Goal: Task Accomplishment & Management: Use online tool/utility

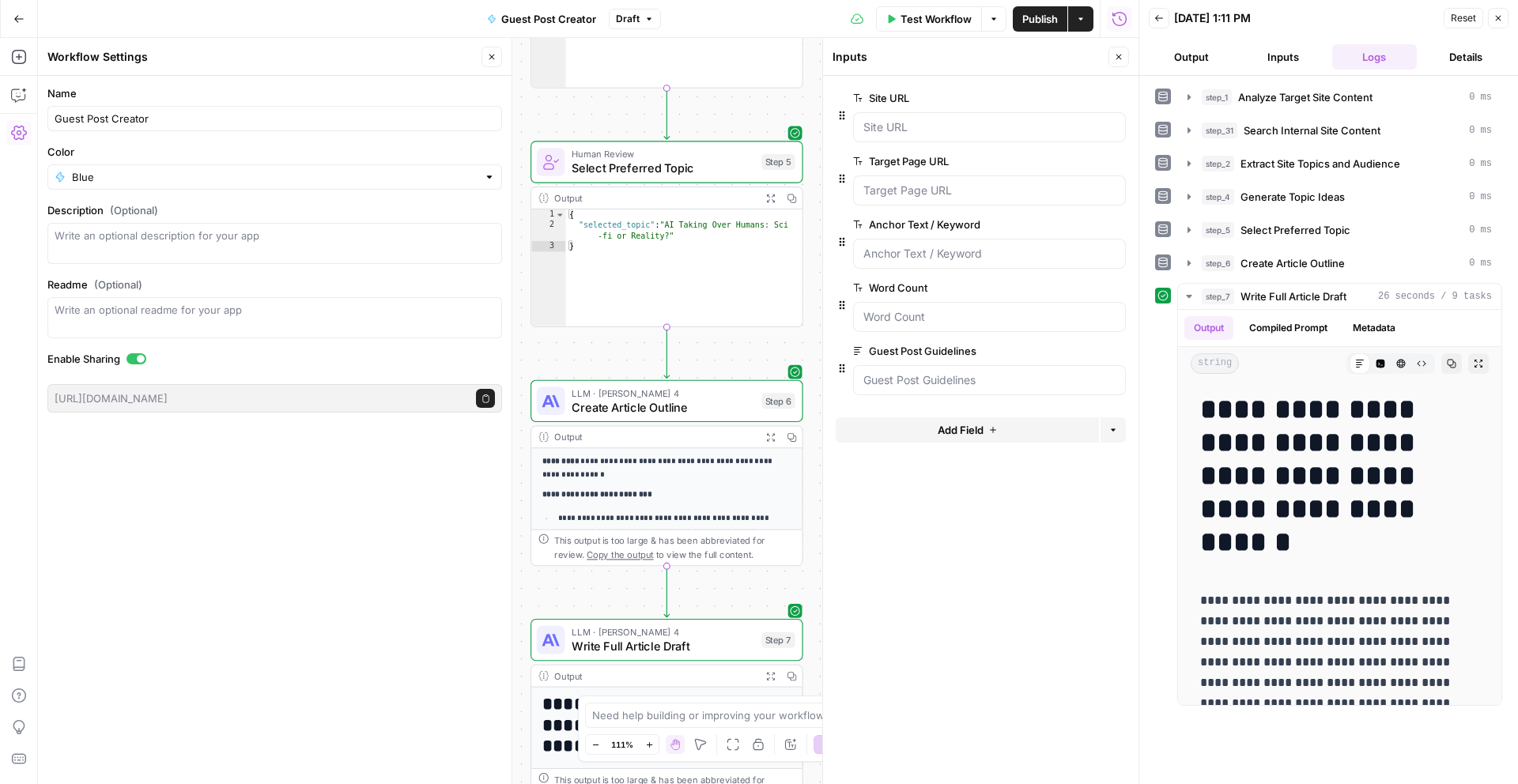
scroll to position [278, 0]
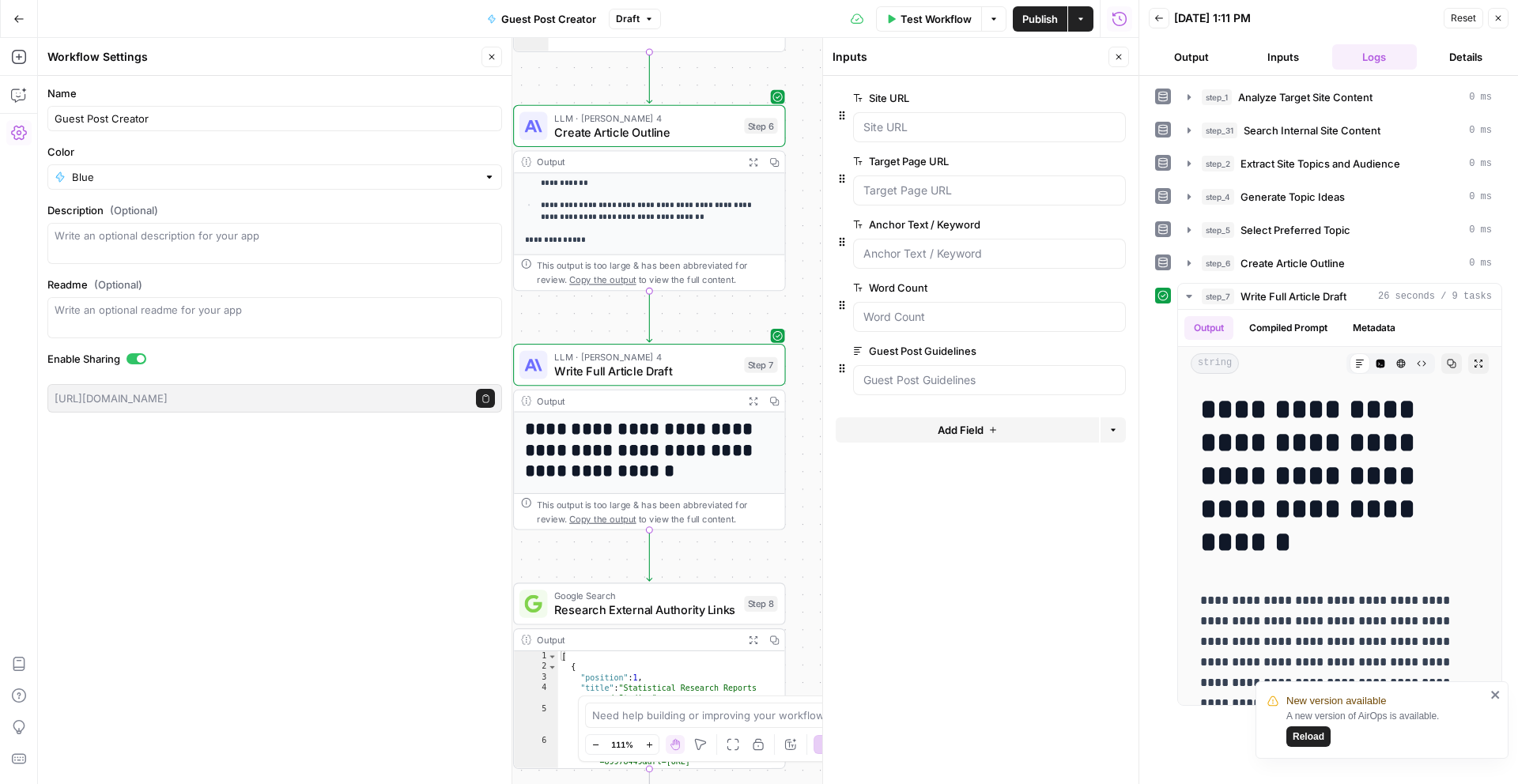
drag, startPoint x: 809, startPoint y: 547, endPoint x: 792, endPoint y: 272, distance: 275.5
click at [792, 272] on div "**********" at bounding box center [588, 412] width 1101 height 747
click at [748, 580] on button "Test" at bounding box center [749, 571] width 55 height 23
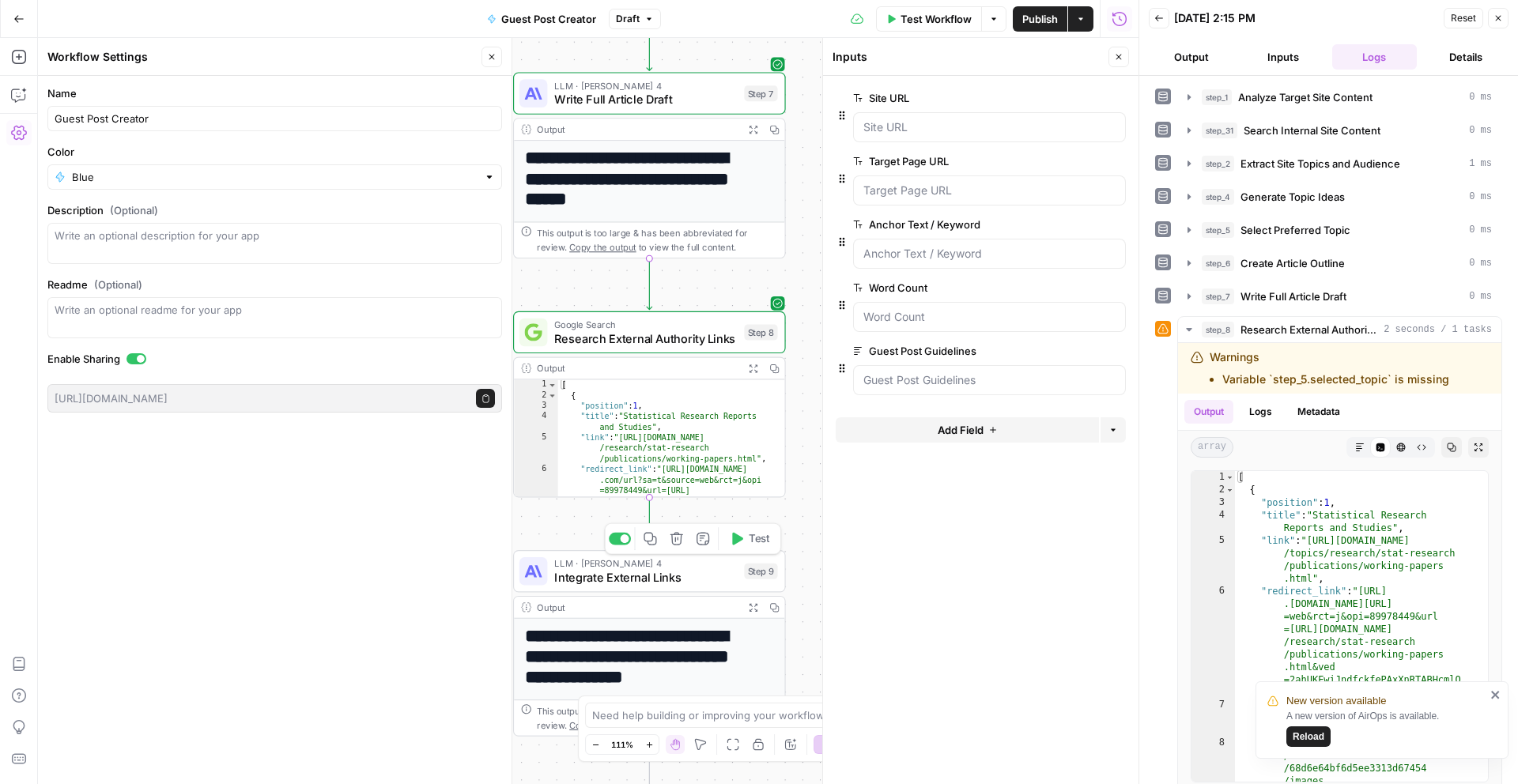
click at [752, 543] on span "Test" at bounding box center [760, 538] width 21 height 15
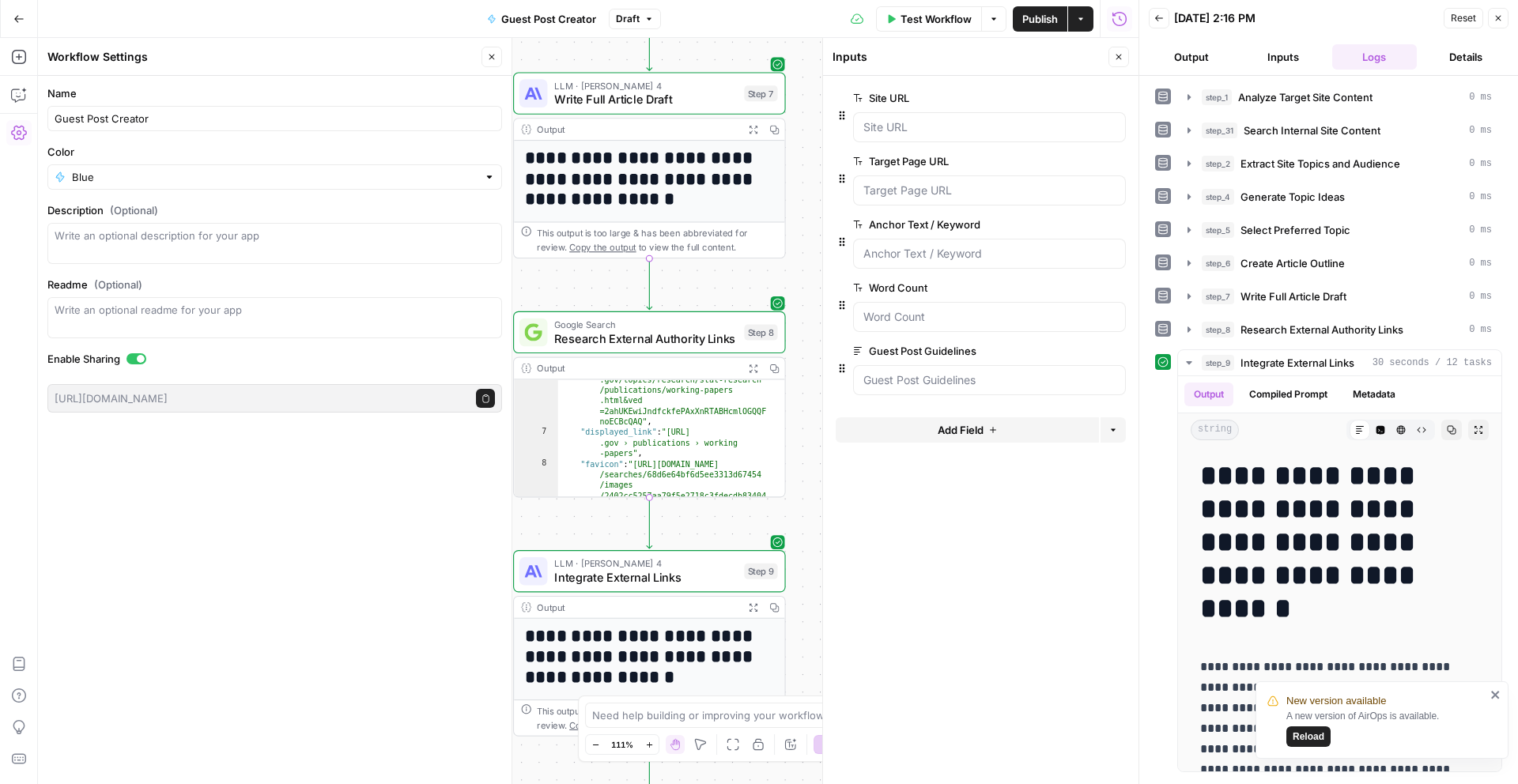
scroll to position [158, 0]
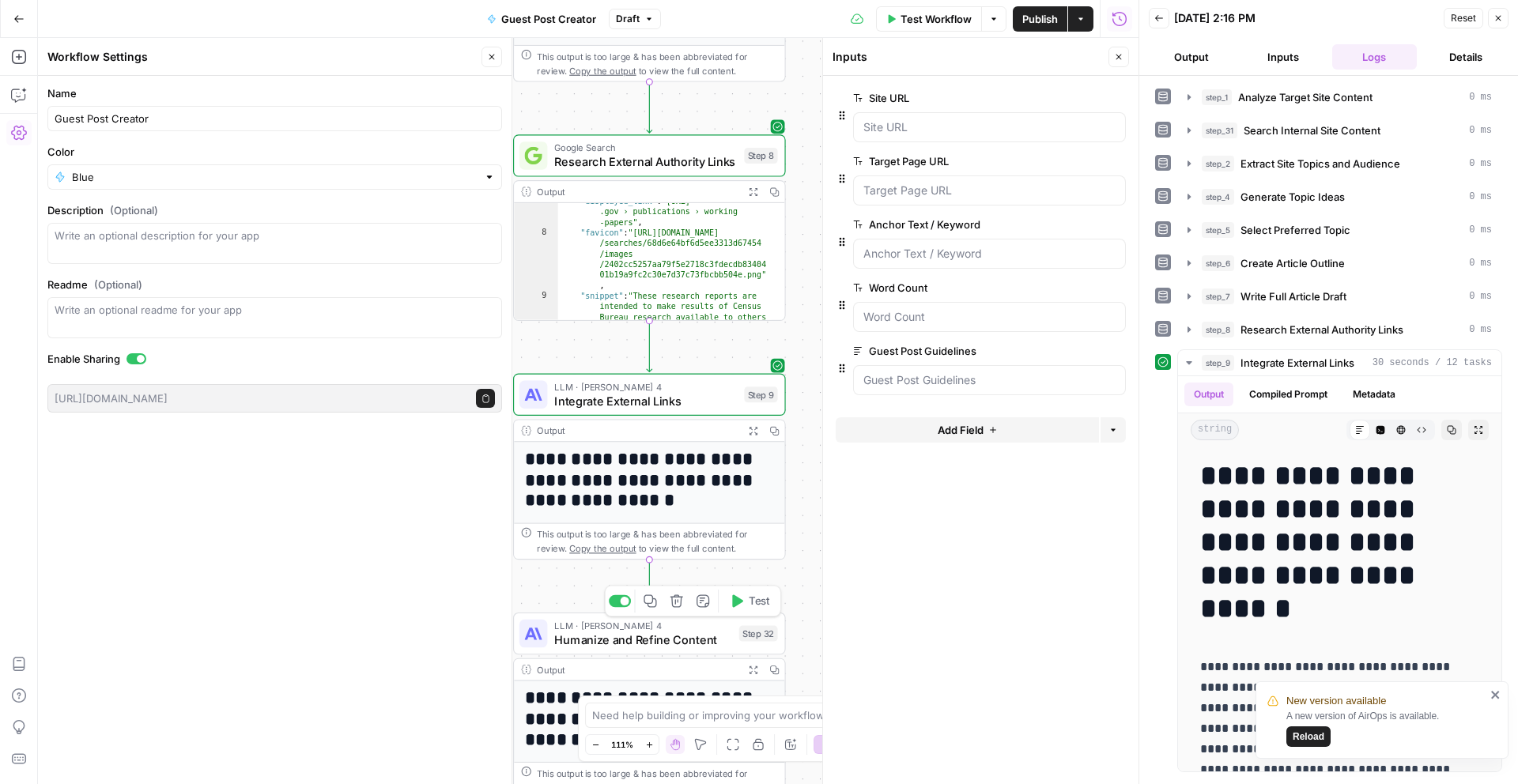
click at [742, 612] on button "Test" at bounding box center [749, 601] width 55 height 23
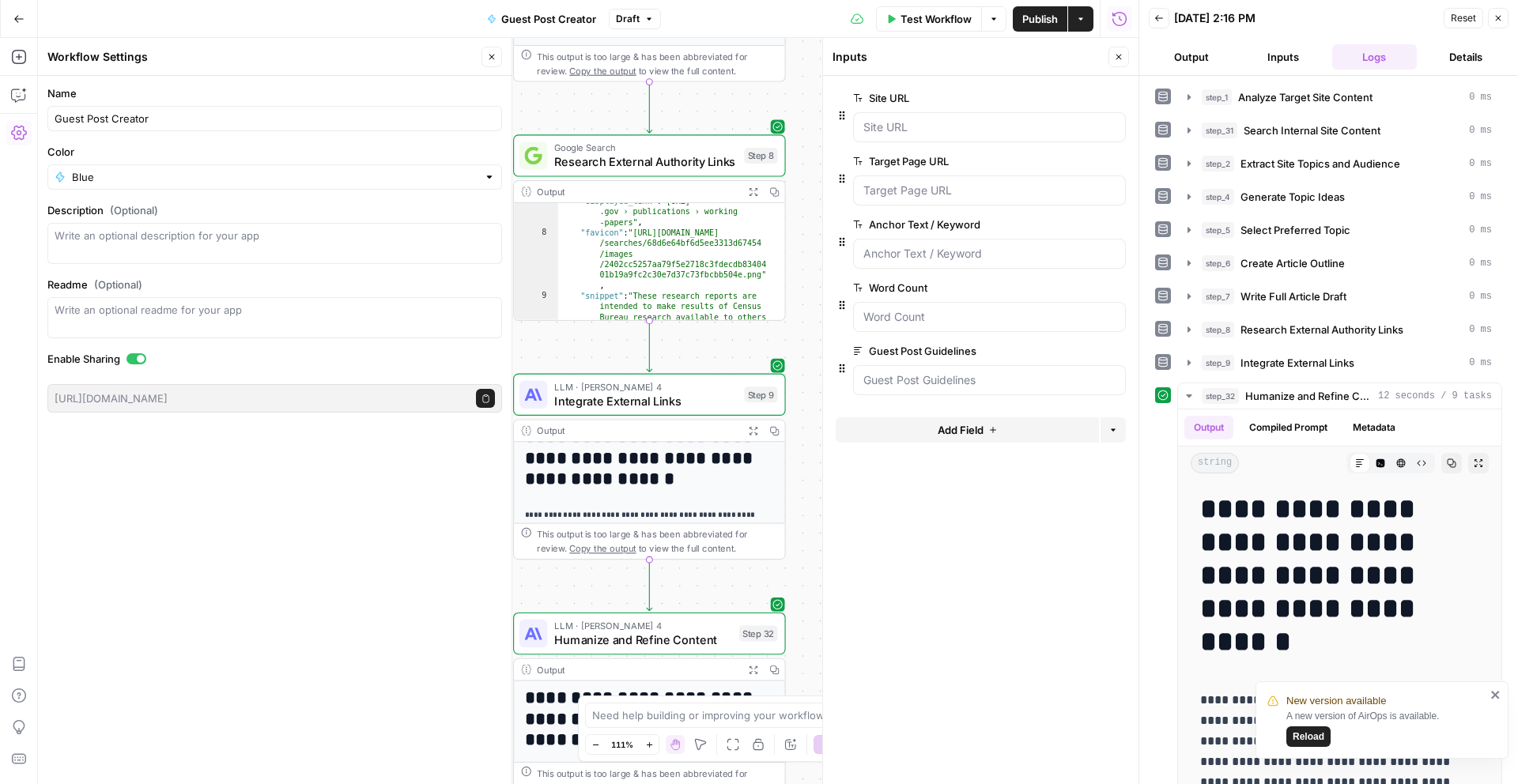
scroll to position [76, 0]
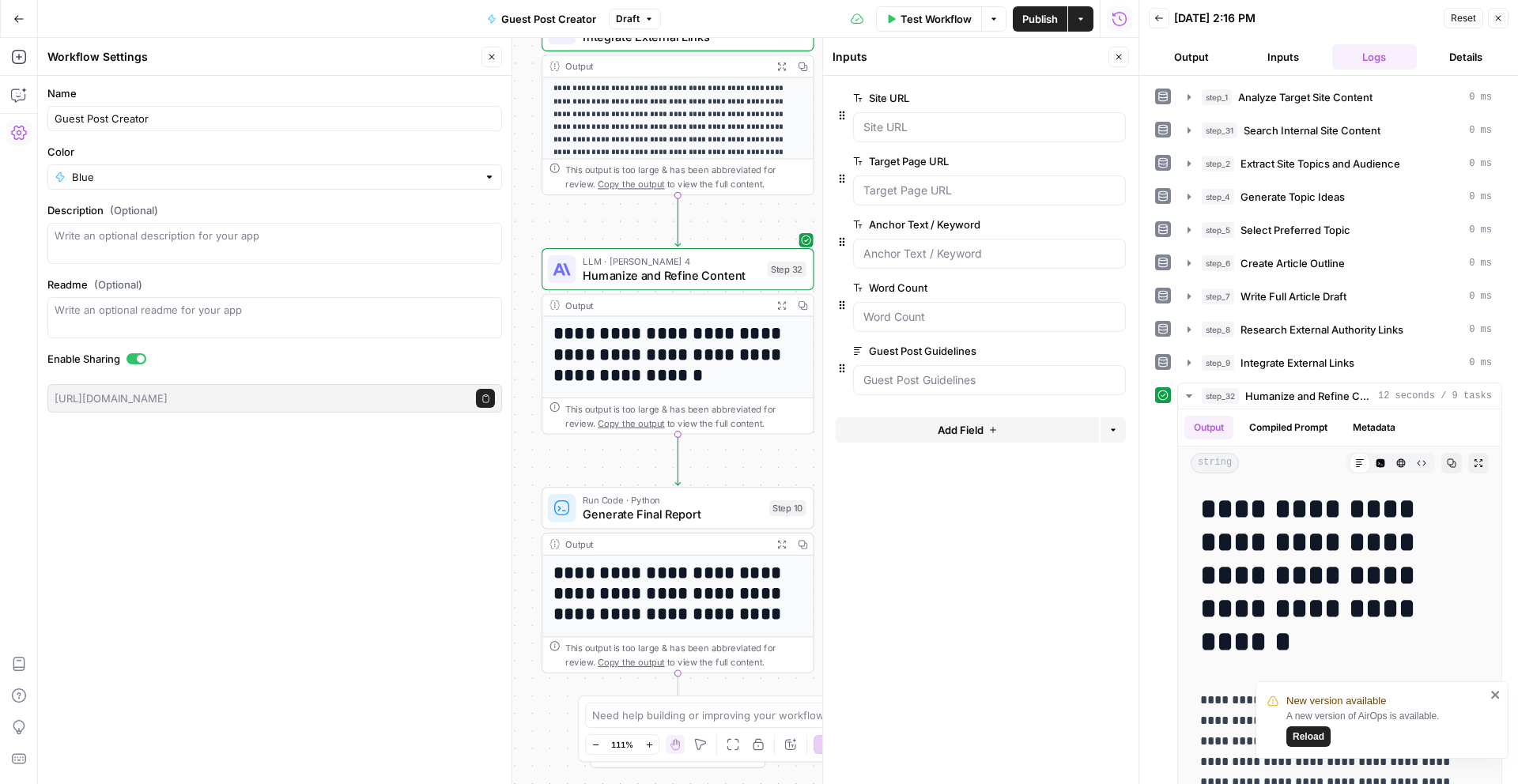
drag, startPoint x: 808, startPoint y: 565, endPoint x: 835, endPoint y: 194, distance: 372.0
click at [835, 194] on body "**********" at bounding box center [759, 392] width 1518 height 784
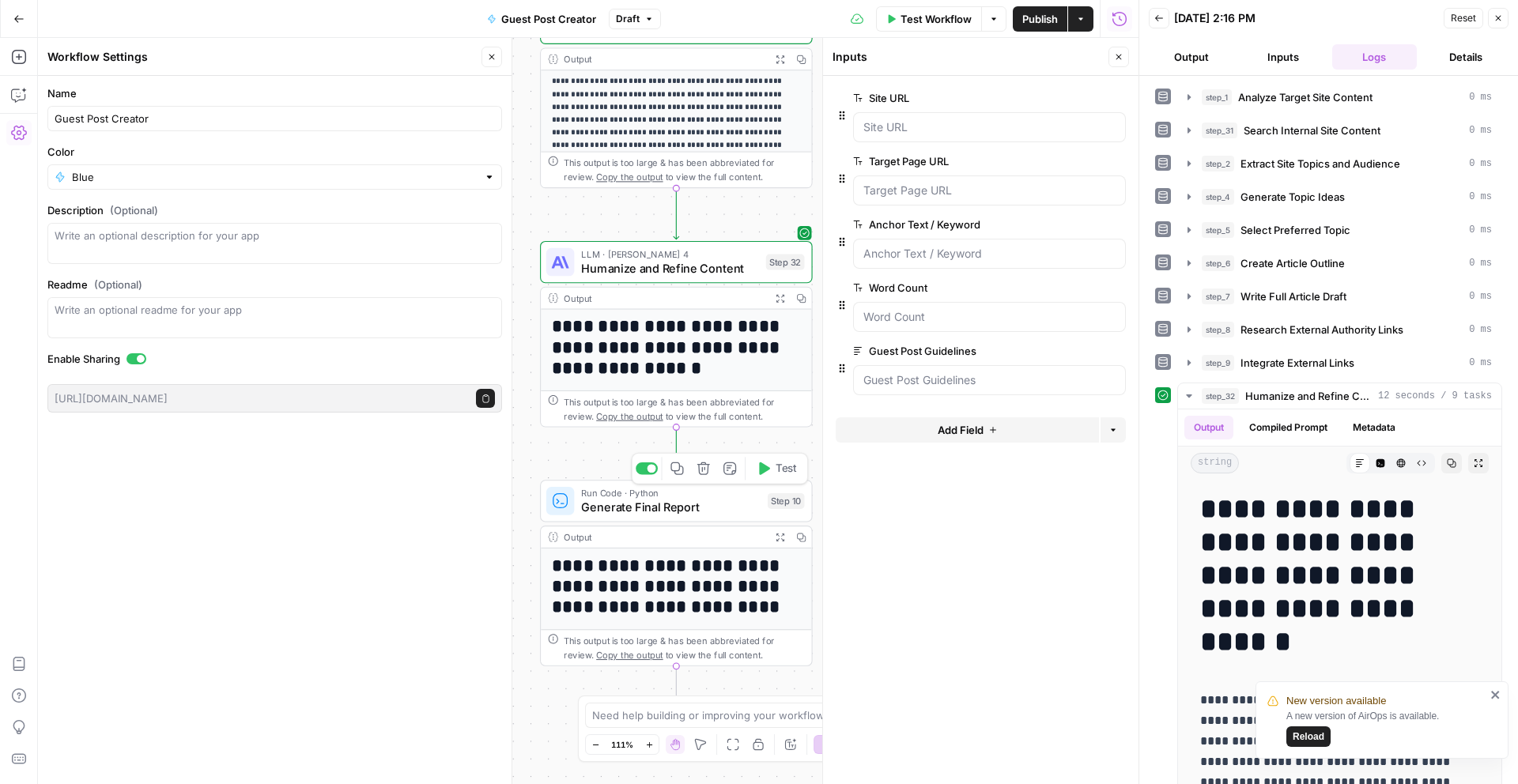
click at [779, 476] on span "Test" at bounding box center [787, 468] width 21 height 15
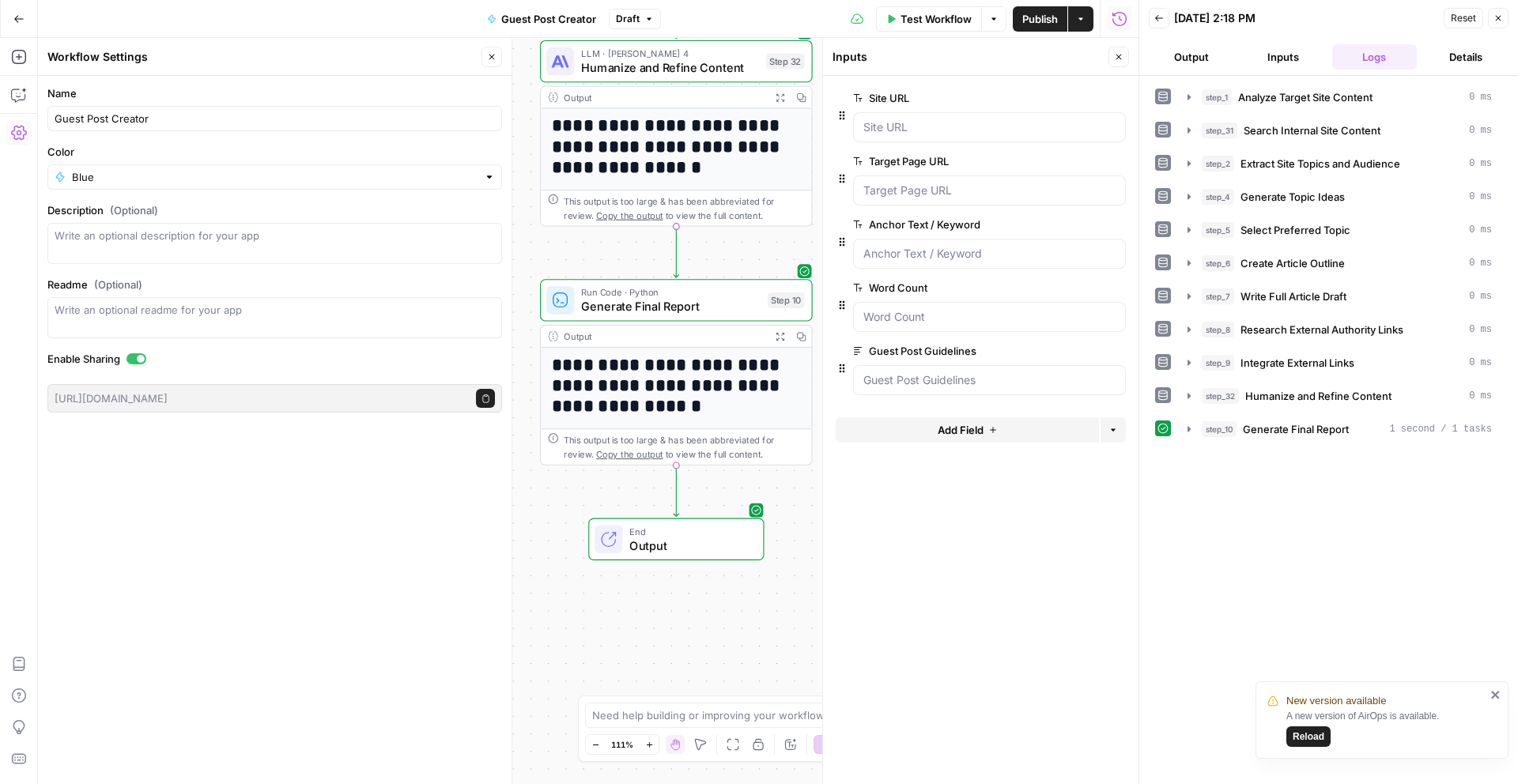
drag, startPoint x: 574, startPoint y: 686, endPoint x: 574, endPoint y: 486, distance: 200.0
click at [574, 486] on div "**********" at bounding box center [588, 412] width 1101 height 747
click at [686, 532] on span "End" at bounding box center [689, 530] width 120 height 14
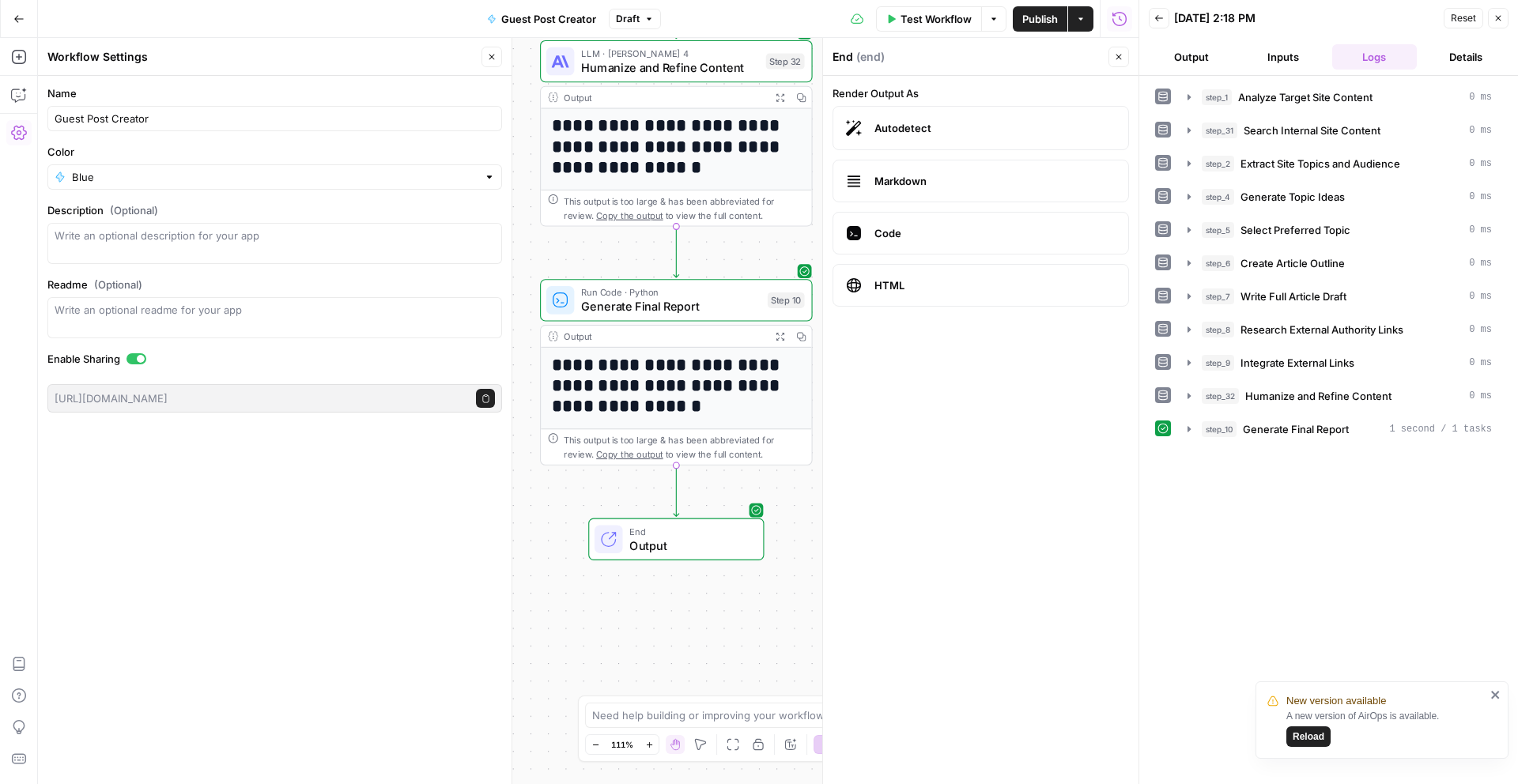
click at [1171, 60] on button "Output" at bounding box center [1191, 56] width 85 height 25
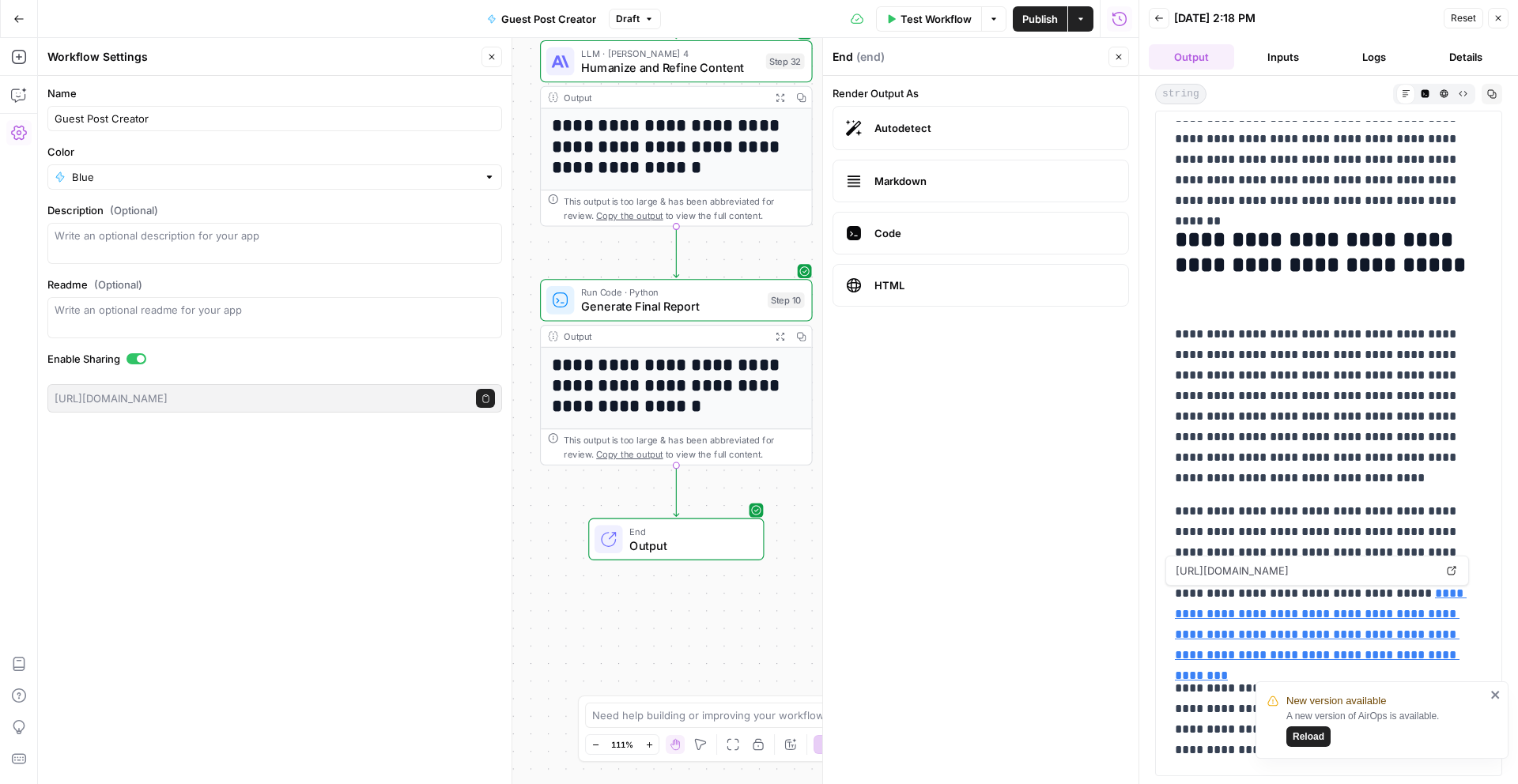
scroll to position [1571, 0]
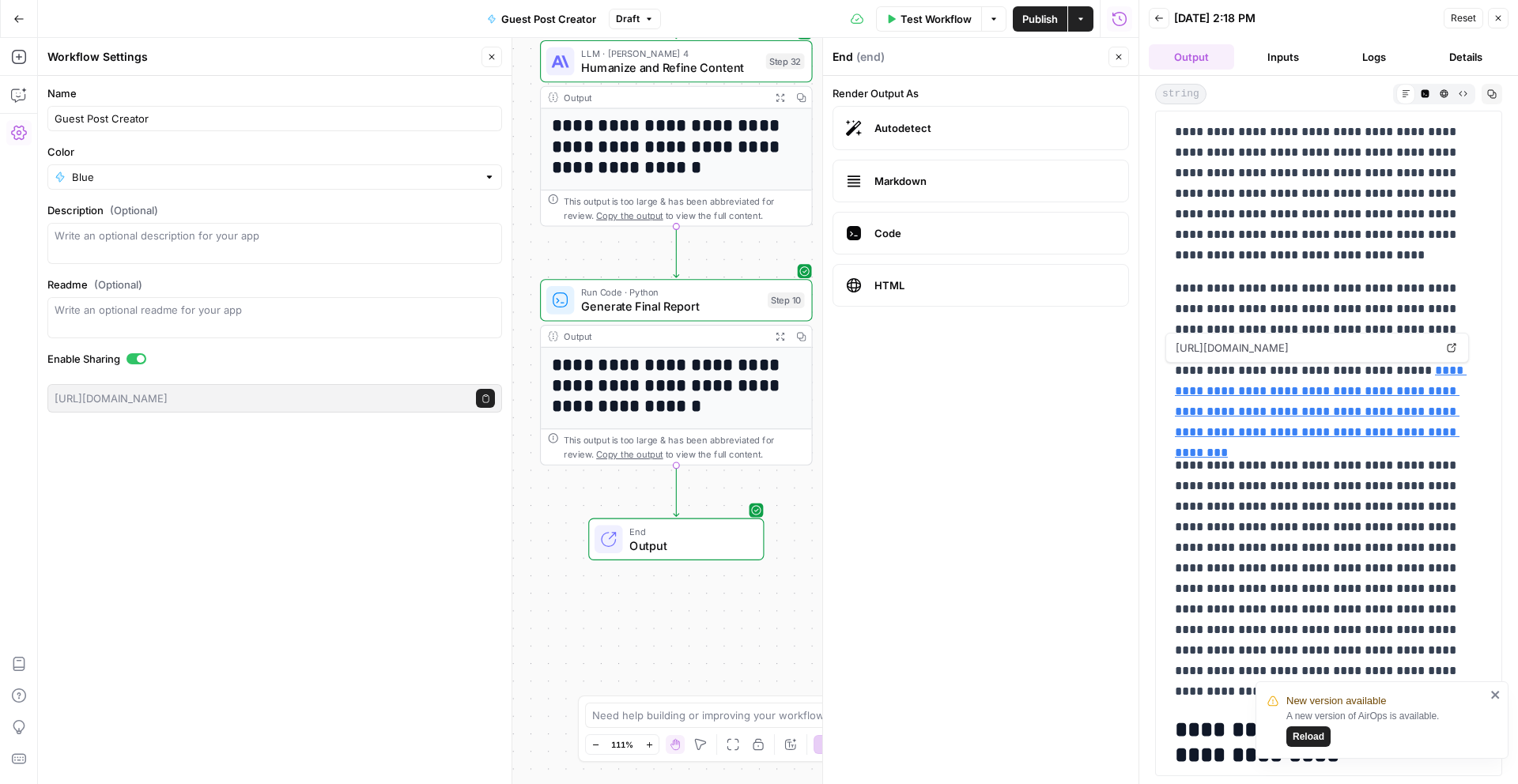
click at [1451, 350] on icon at bounding box center [1452, 348] width 10 height 10
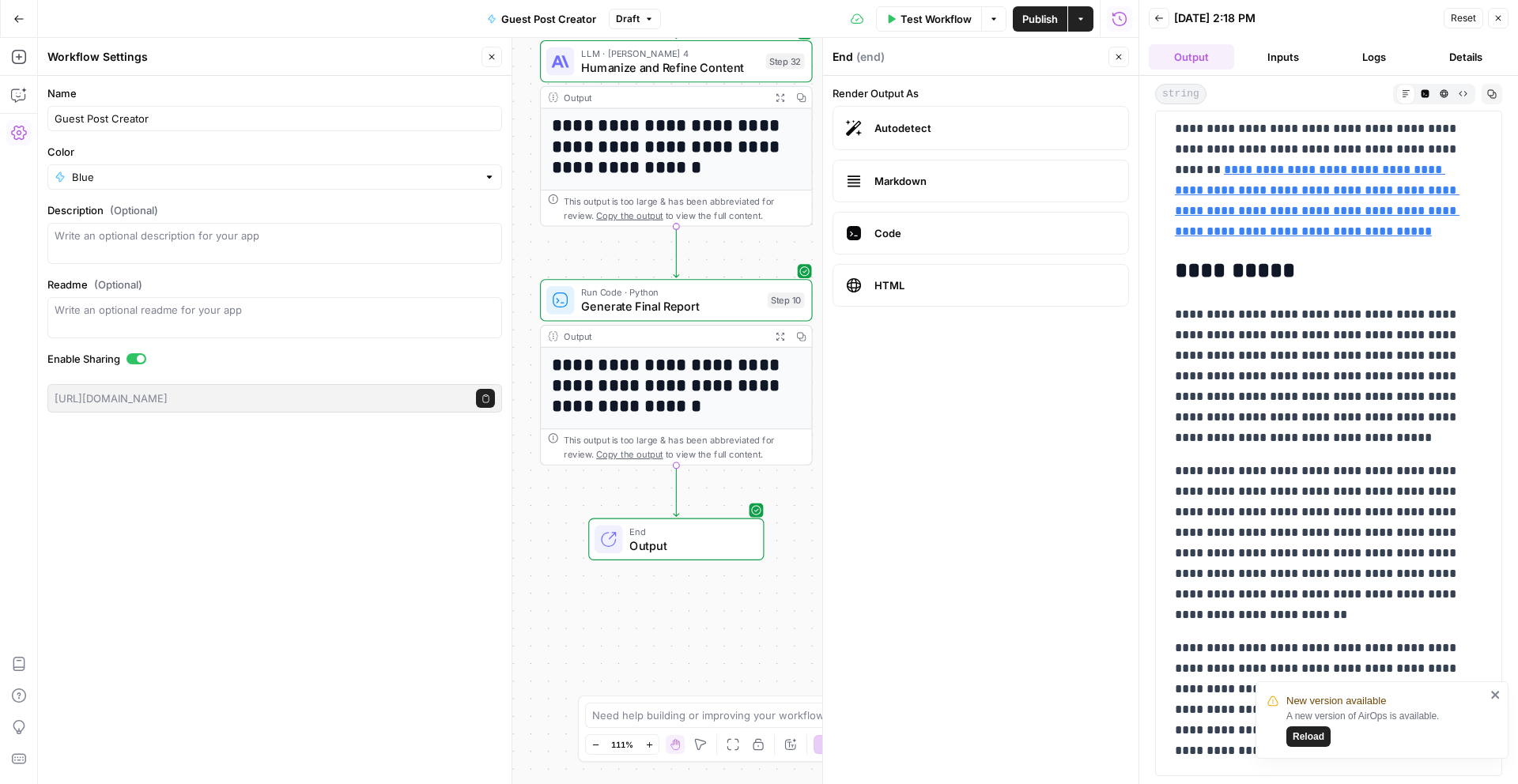
scroll to position [2877, 0]
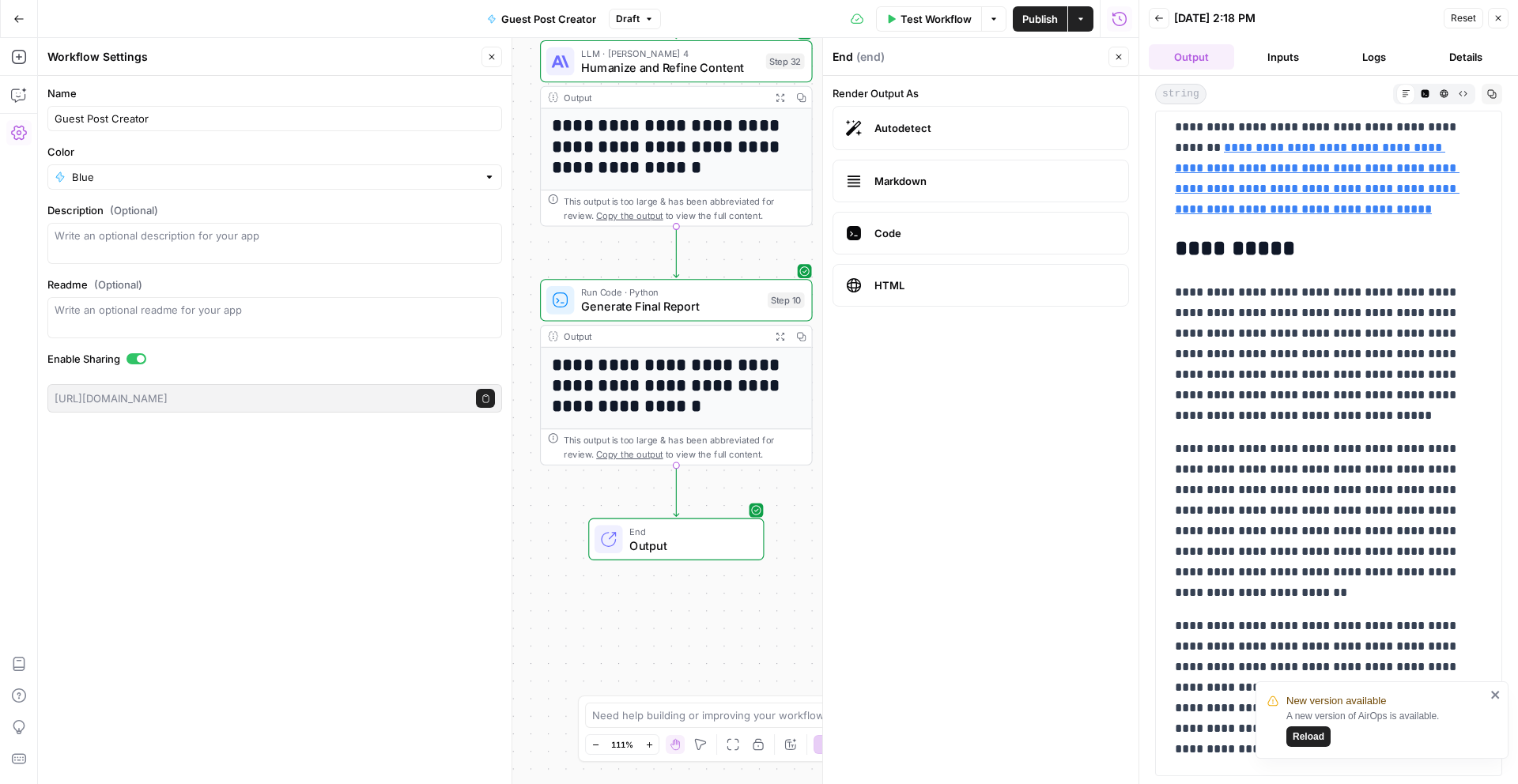
click at [1488, 94] on icon "button" at bounding box center [1492, 94] width 10 height 10
drag, startPoint x: 1175, startPoint y: 148, endPoint x: 1237, endPoint y: 746, distance: 601.2
copy div "**********"
click at [920, 2] on div "Test Workflow Options Publish Actions Run History" at bounding box center [900, 19] width 478 height 37
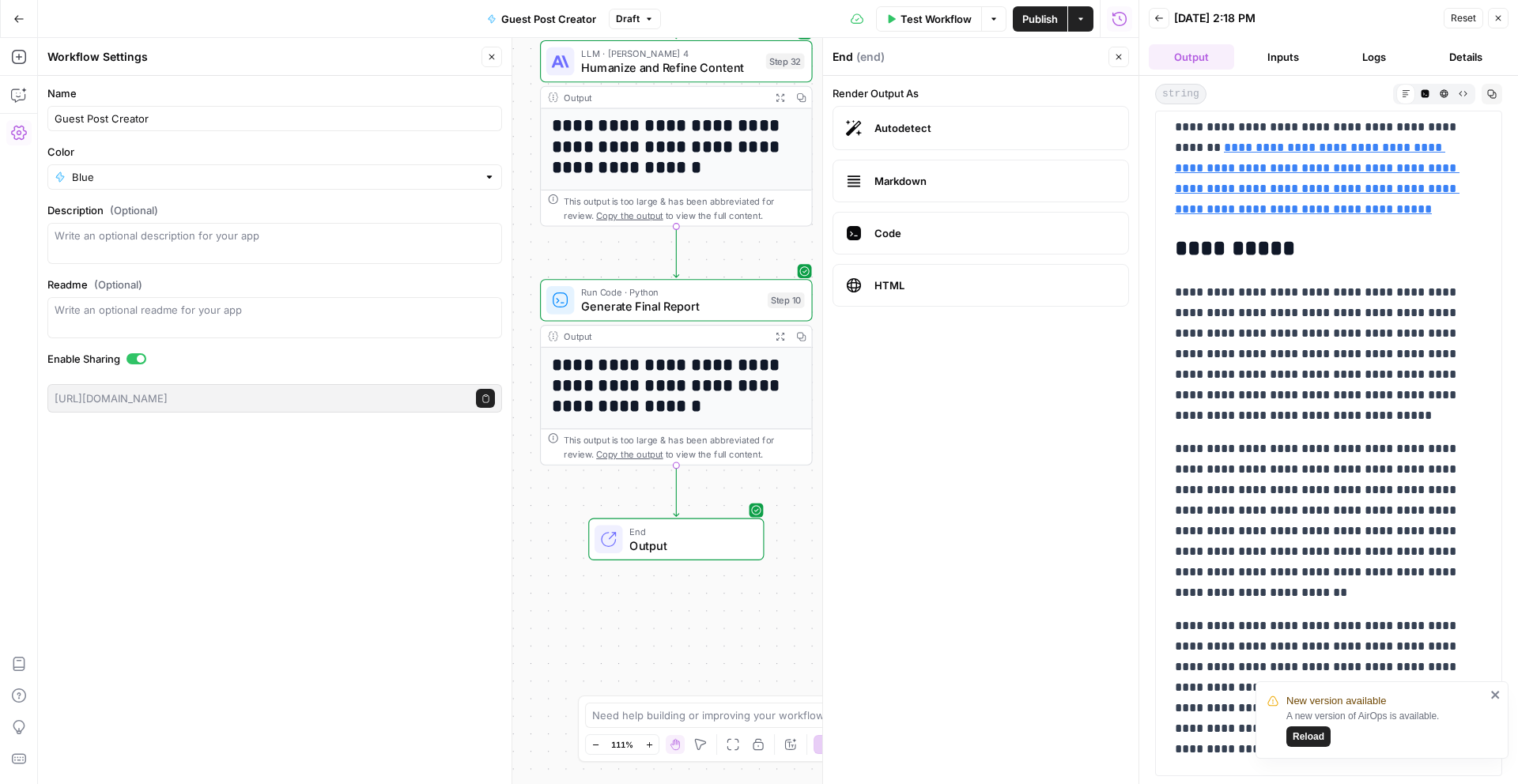
click at [917, 12] on span "Test Workflow" at bounding box center [936, 19] width 71 height 15
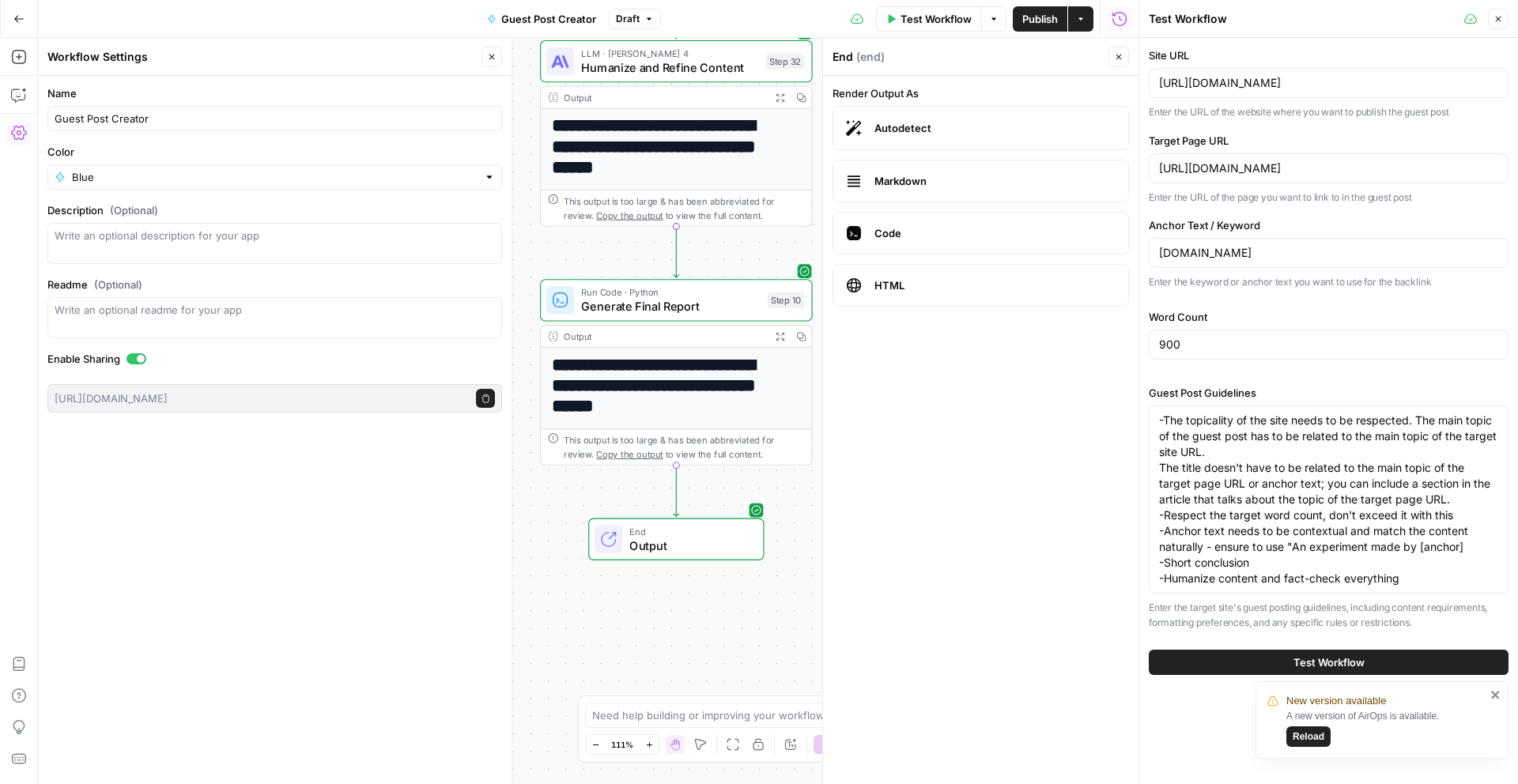
click at [1218, 93] on div "https://metapress.com/" at bounding box center [1328, 83] width 360 height 30
click at [1218, 89] on input "https://metapress.com/" at bounding box center [1328, 82] width 339 height 15
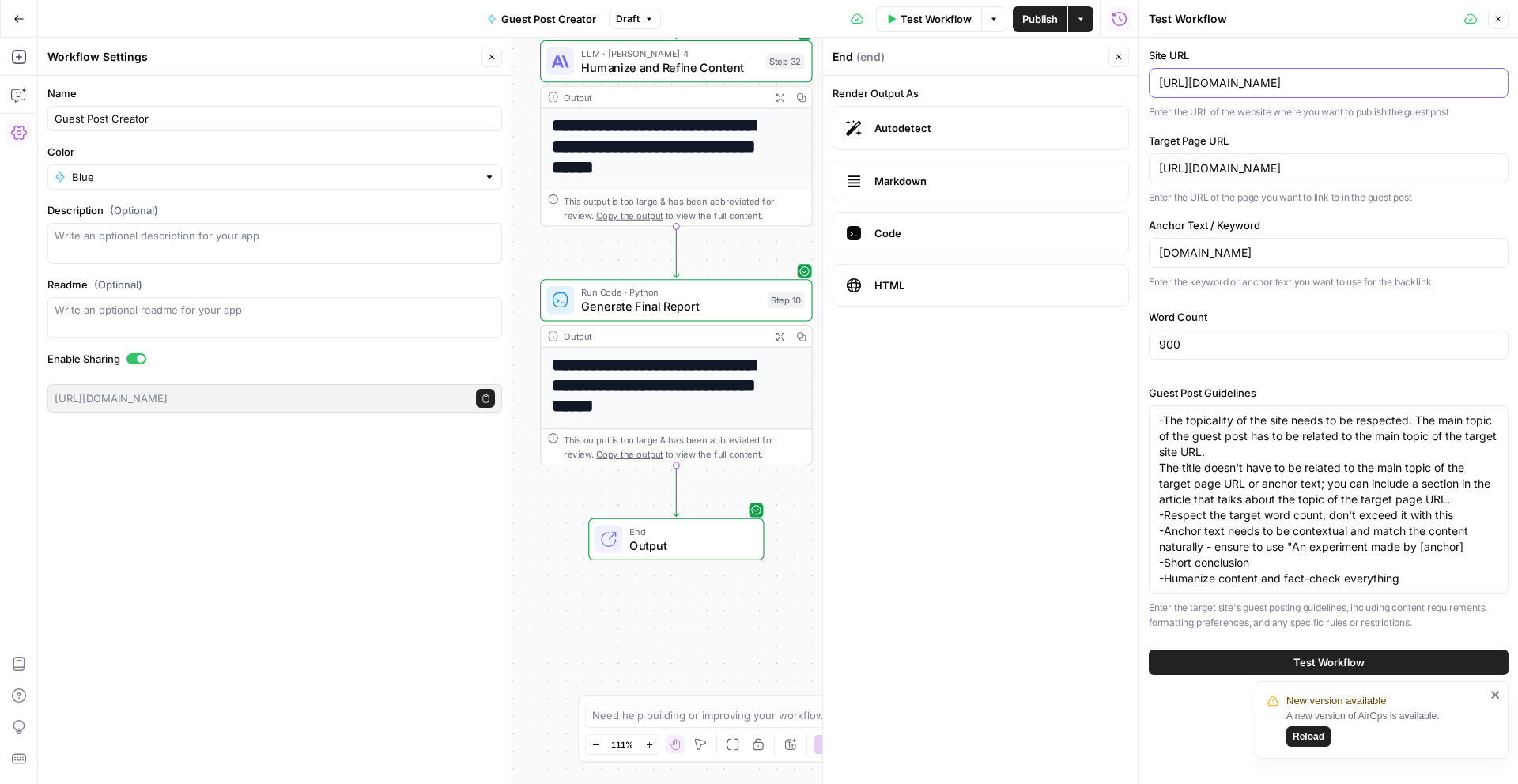
click at [1218, 89] on input "https://metapress.com/" at bounding box center [1328, 82] width 339 height 15
paste input "://thecelebportal.com"
click at [1216, 337] on input "900" at bounding box center [1328, 344] width 339 height 15
click at [1251, 75] on input "http://thecelebportal.com" at bounding box center [1328, 82] width 339 height 15
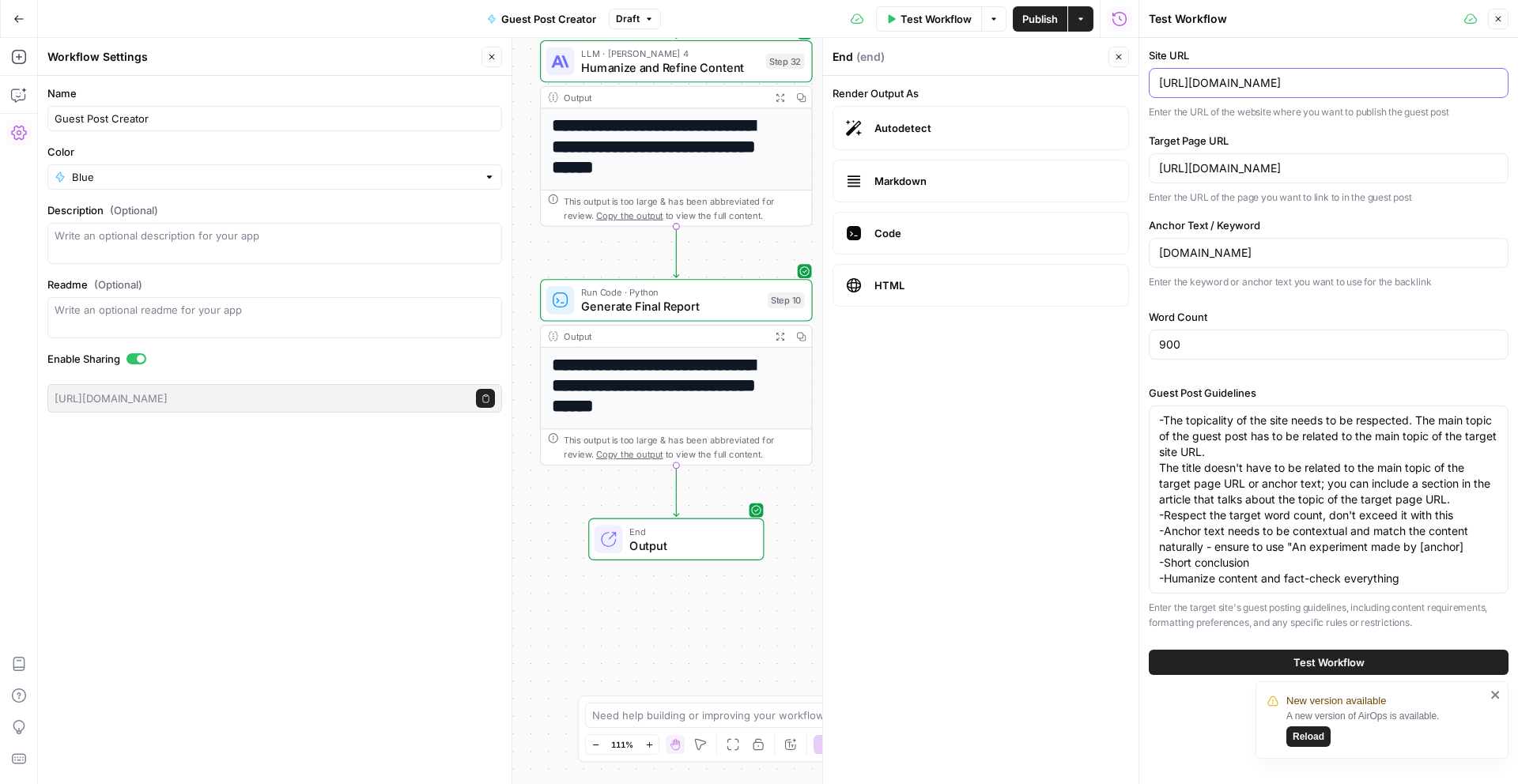
click at [1251, 75] on input "http://thecelebportal.com" at bounding box center [1328, 82] width 339 height 15
paste input "s://www.buddymagazine.org/"
type input "[URL][DOMAIN_NAME]"
click at [1175, 261] on div "[DOMAIN_NAME]" at bounding box center [1328, 253] width 360 height 30
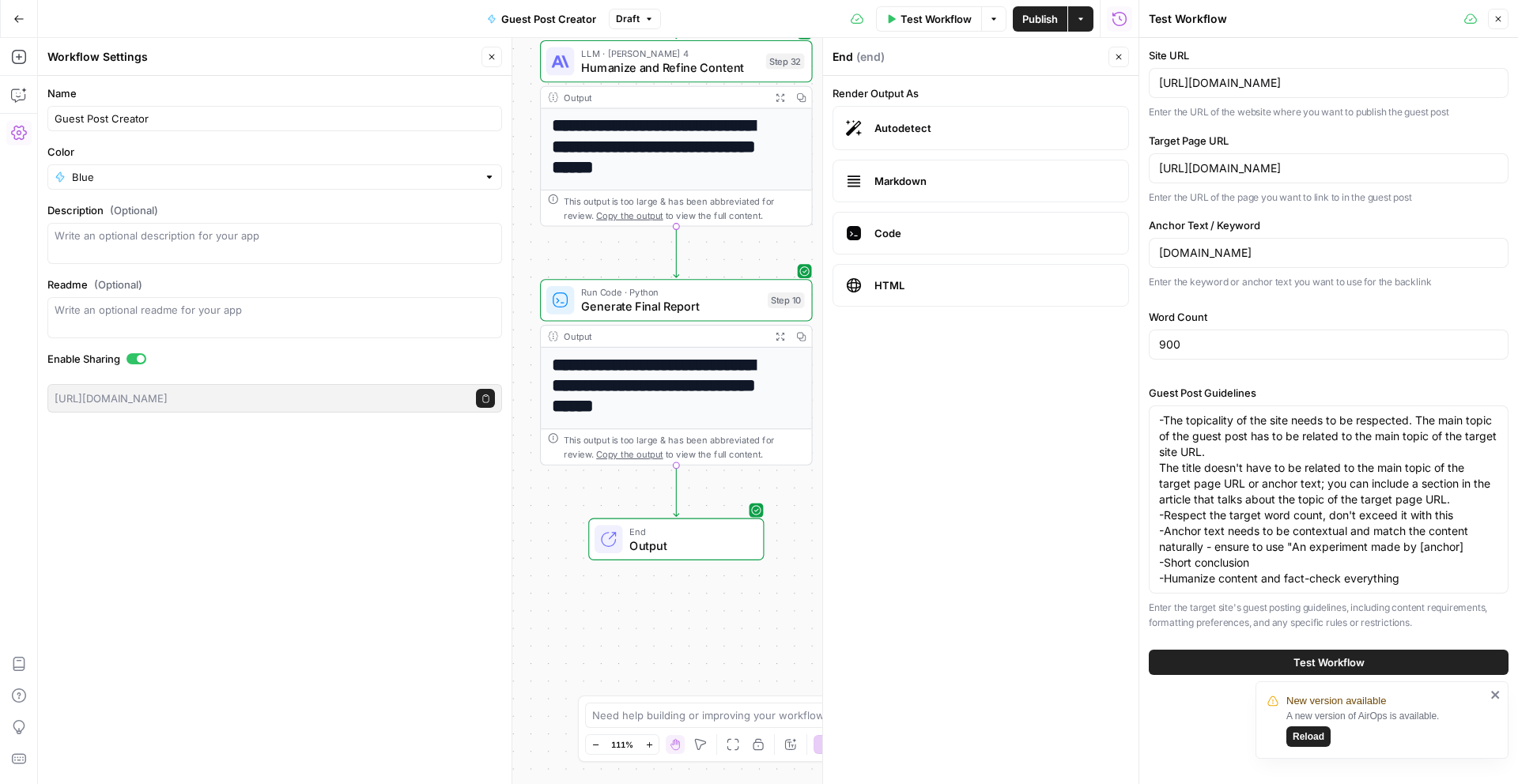
click at [1184, 328] on div "Word Count 900" at bounding box center [1328, 338] width 360 height 57
click at [1321, 740] on span "Reload" at bounding box center [1308, 736] width 32 height 14
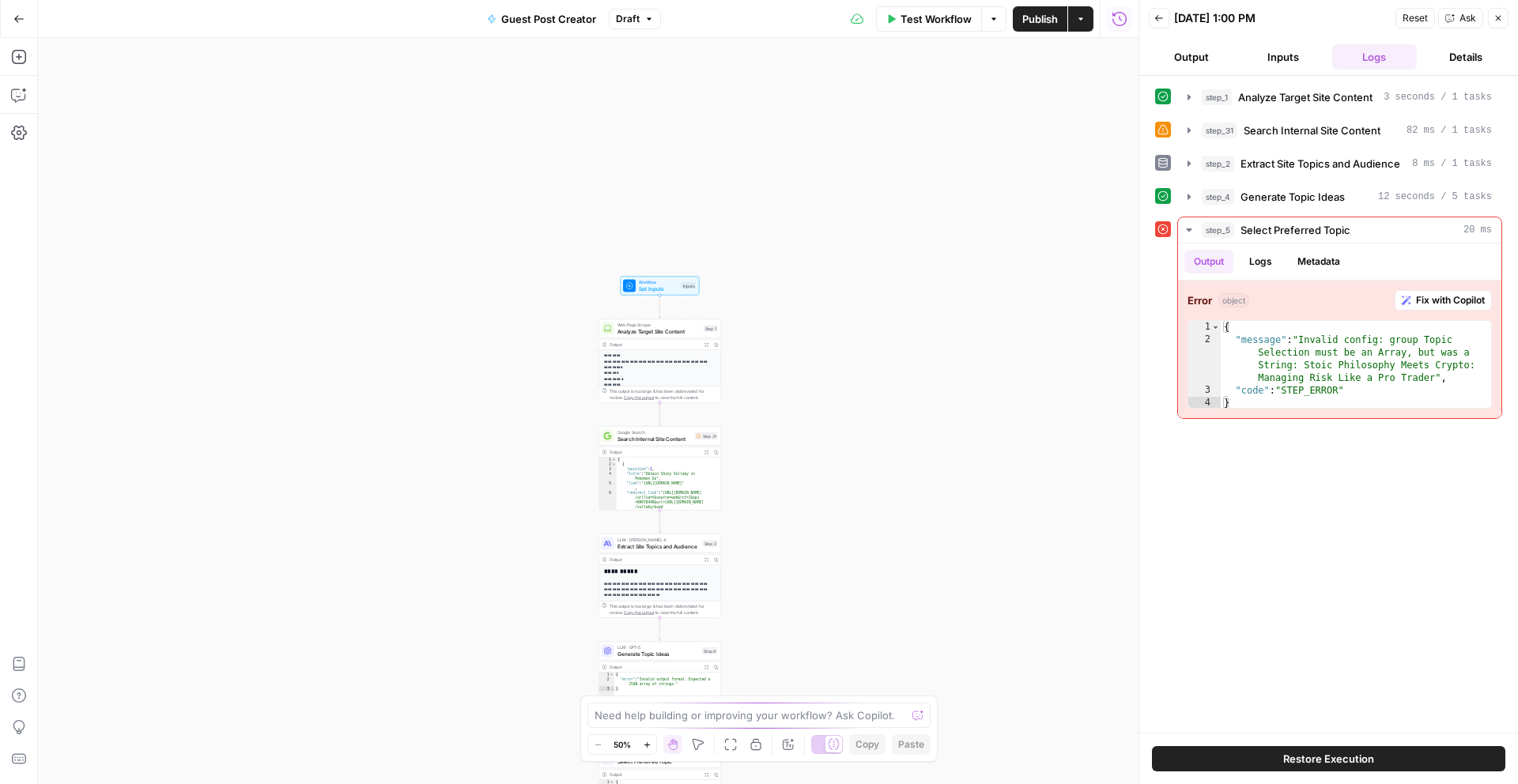
drag, startPoint x: 745, startPoint y: 400, endPoint x: 756, endPoint y: 463, distance: 64.0
click at [811, 703] on body "**********" at bounding box center [759, 392] width 1518 height 784
click at [678, 299] on div "Workflow Set Inputs Inputs Test Step" at bounding box center [660, 291] width 79 height 19
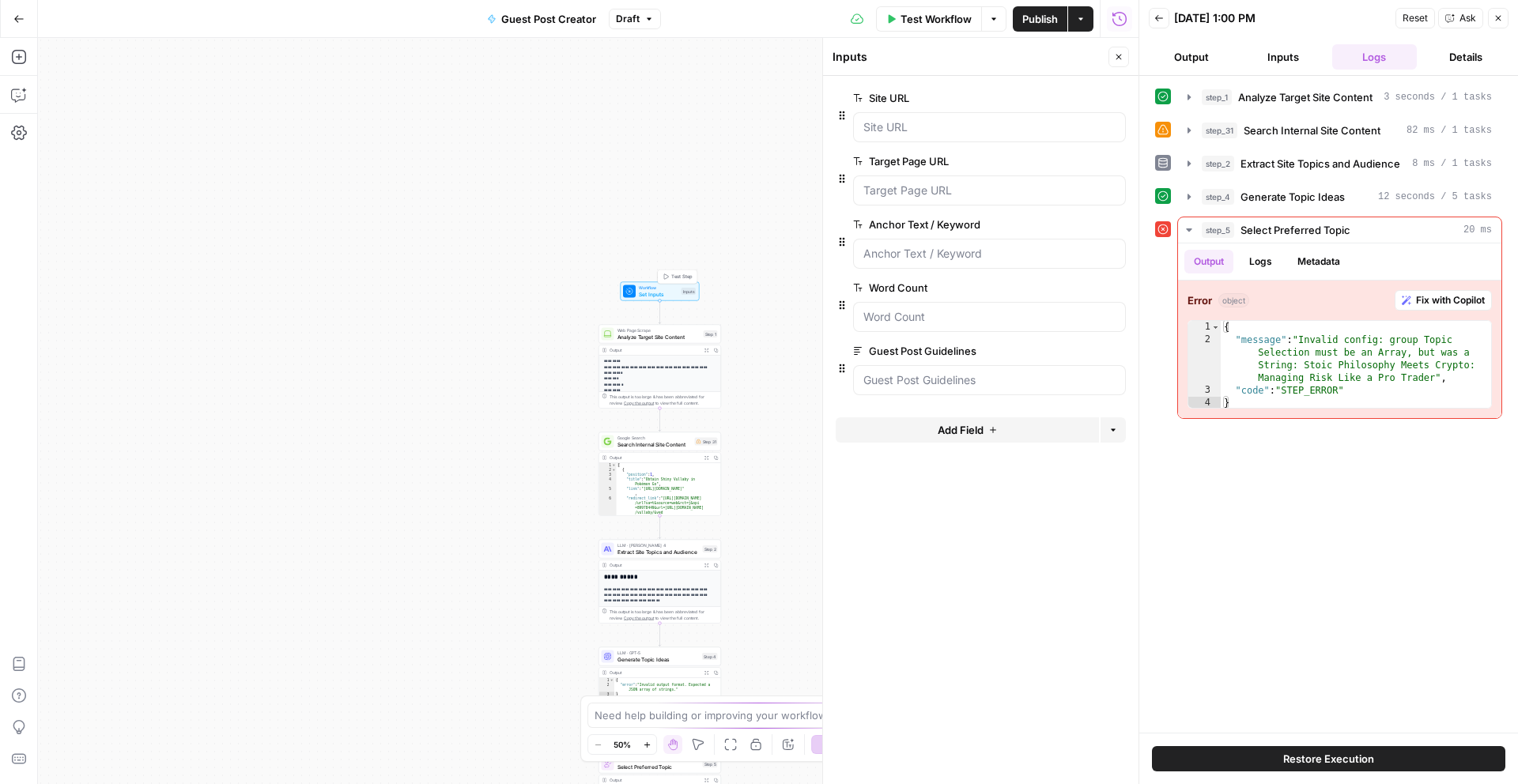
click at [671, 273] on span "Test Step" at bounding box center [682, 277] width 21 height 7
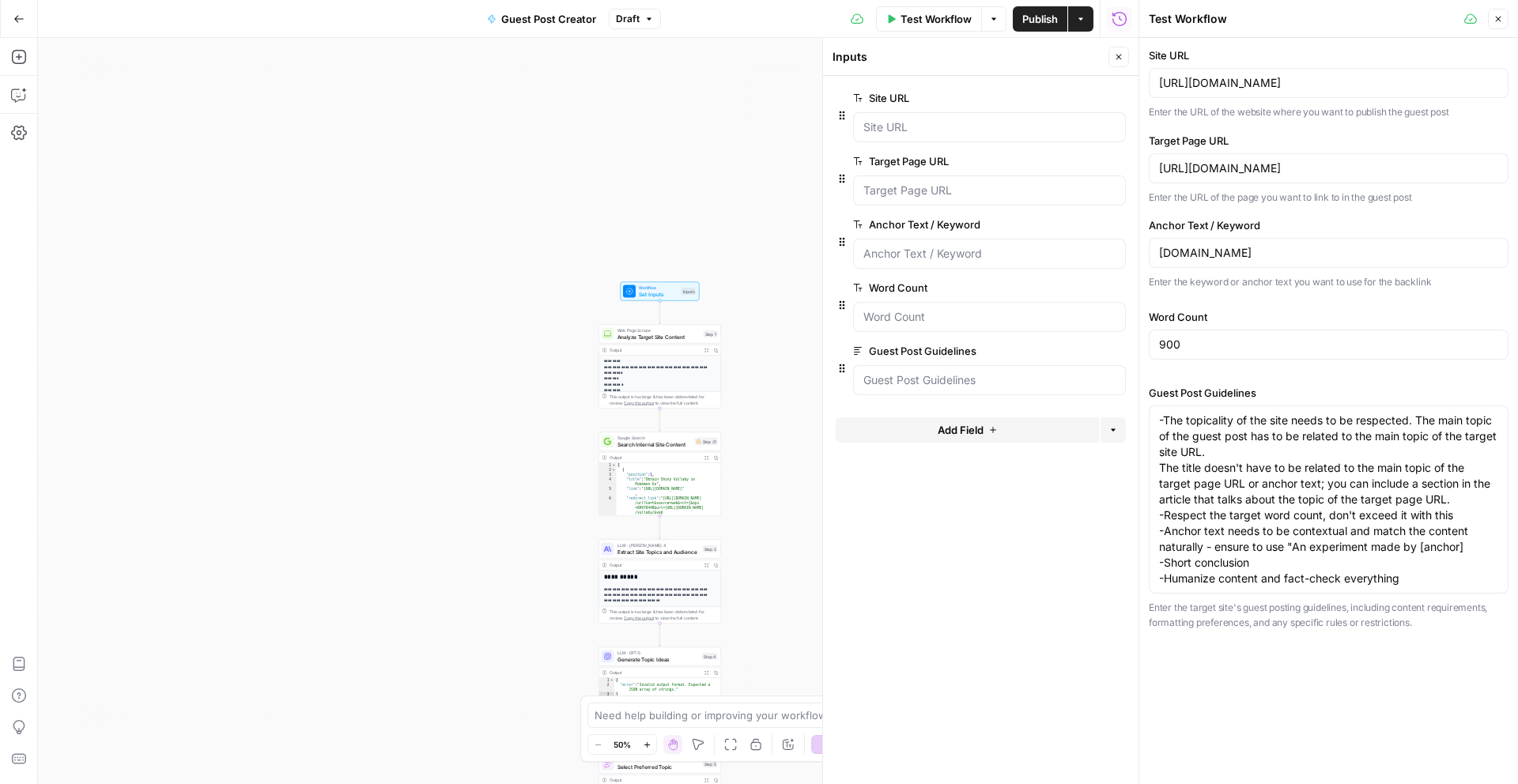
drag, startPoint x: 931, startPoint y: 23, endPoint x: 958, endPoint y: 48, distance: 36.8
click at [933, 23] on span "Test Workflow" at bounding box center [936, 19] width 71 height 15
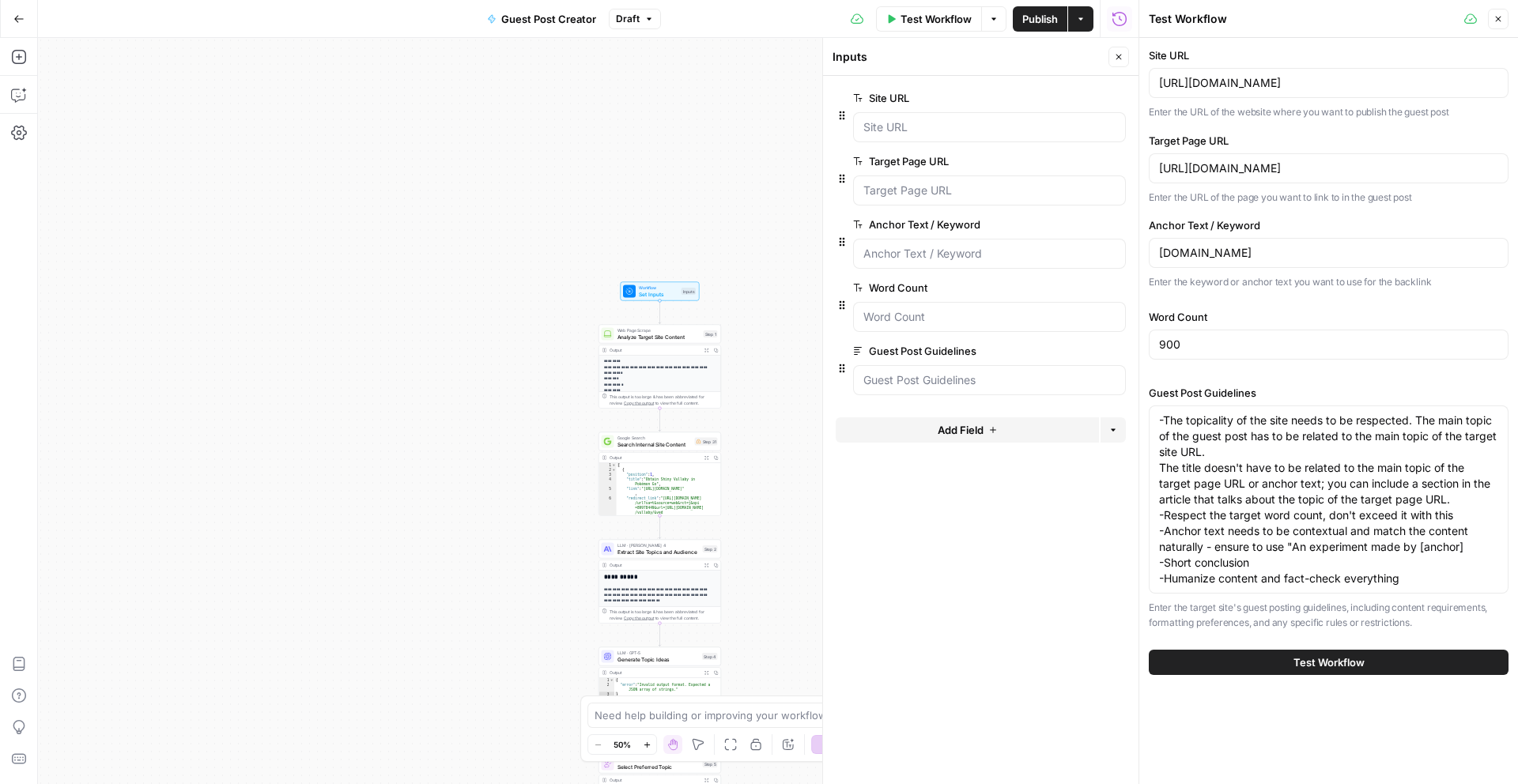
click at [1327, 665] on span "Test Workflow" at bounding box center [1328, 662] width 71 height 15
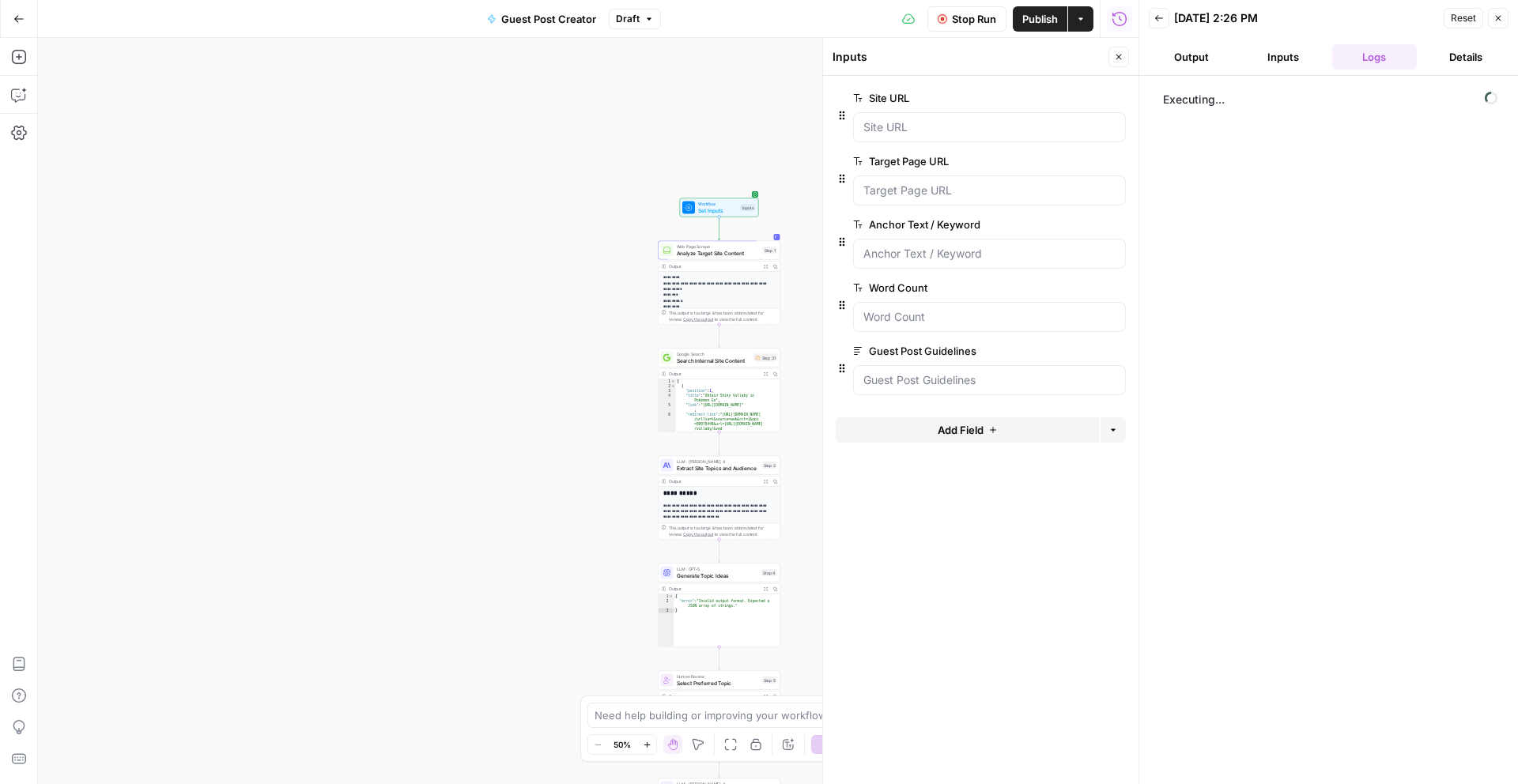
drag, startPoint x: 767, startPoint y: 441, endPoint x: 827, endPoint y: 357, distance: 103.2
click at [827, 357] on body "**********" at bounding box center [759, 392] width 1518 height 784
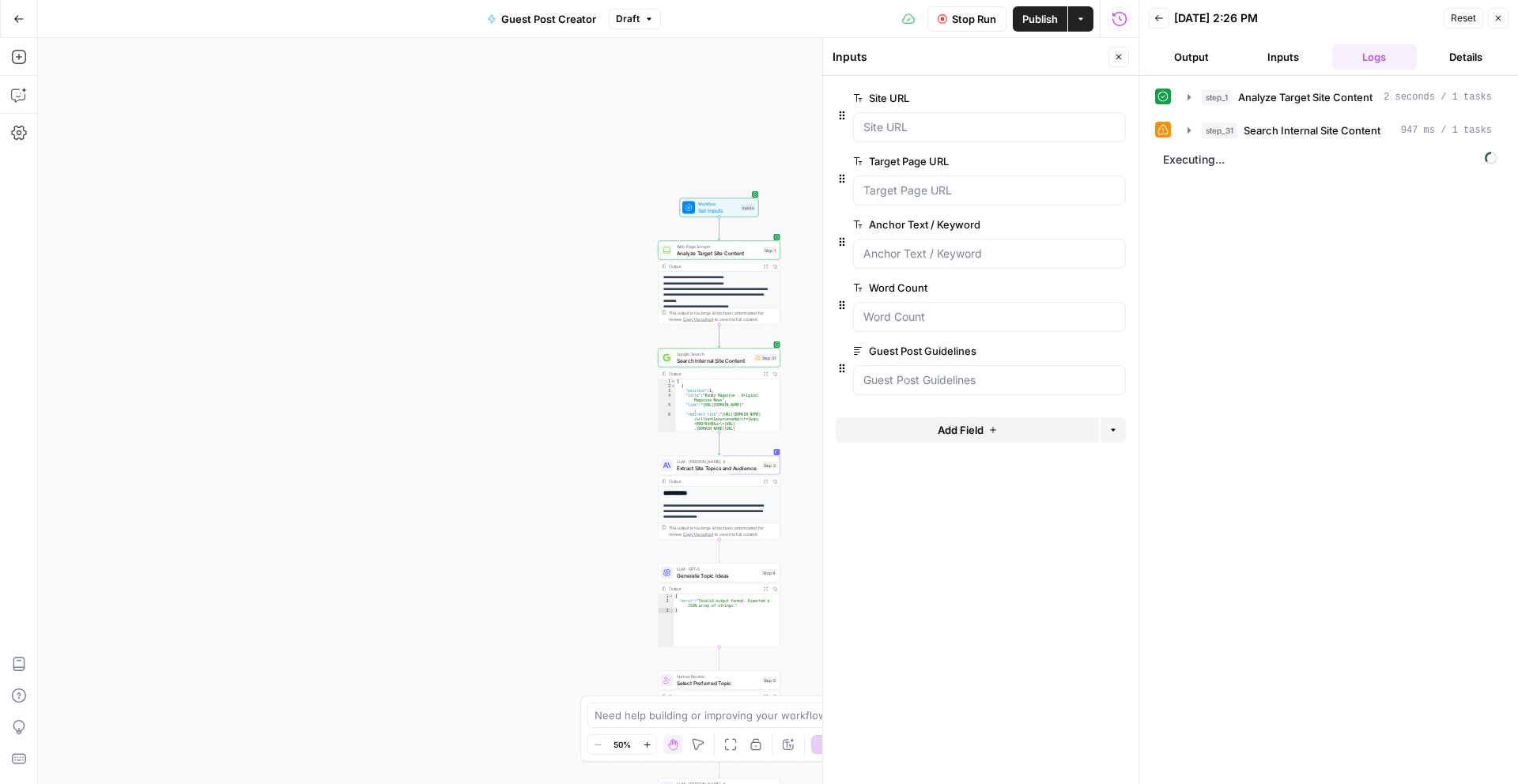
click at [651, 745] on icon "button" at bounding box center [647, 745] width 9 height 9
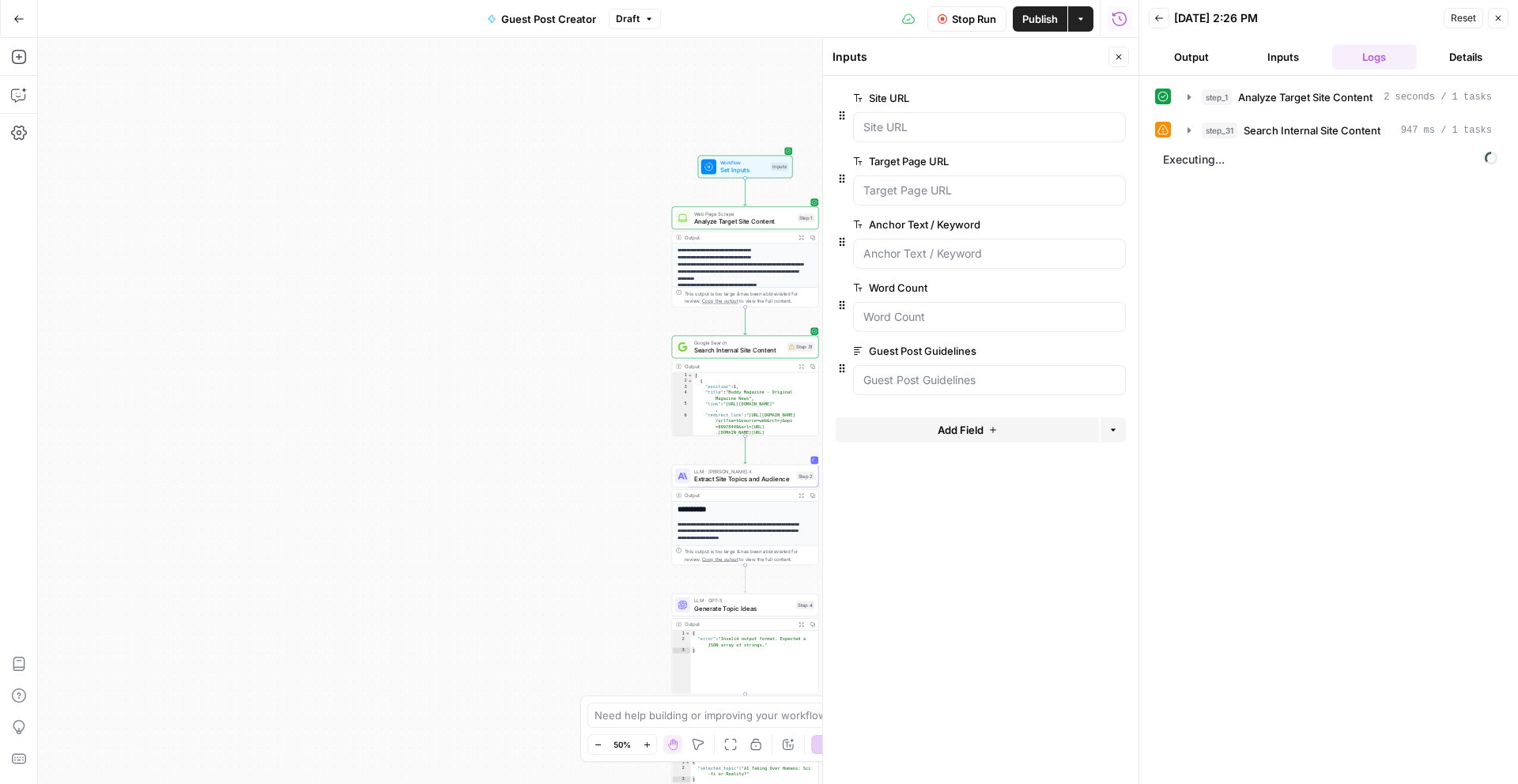
click at [651, 745] on icon "button" at bounding box center [647, 745] width 9 height 9
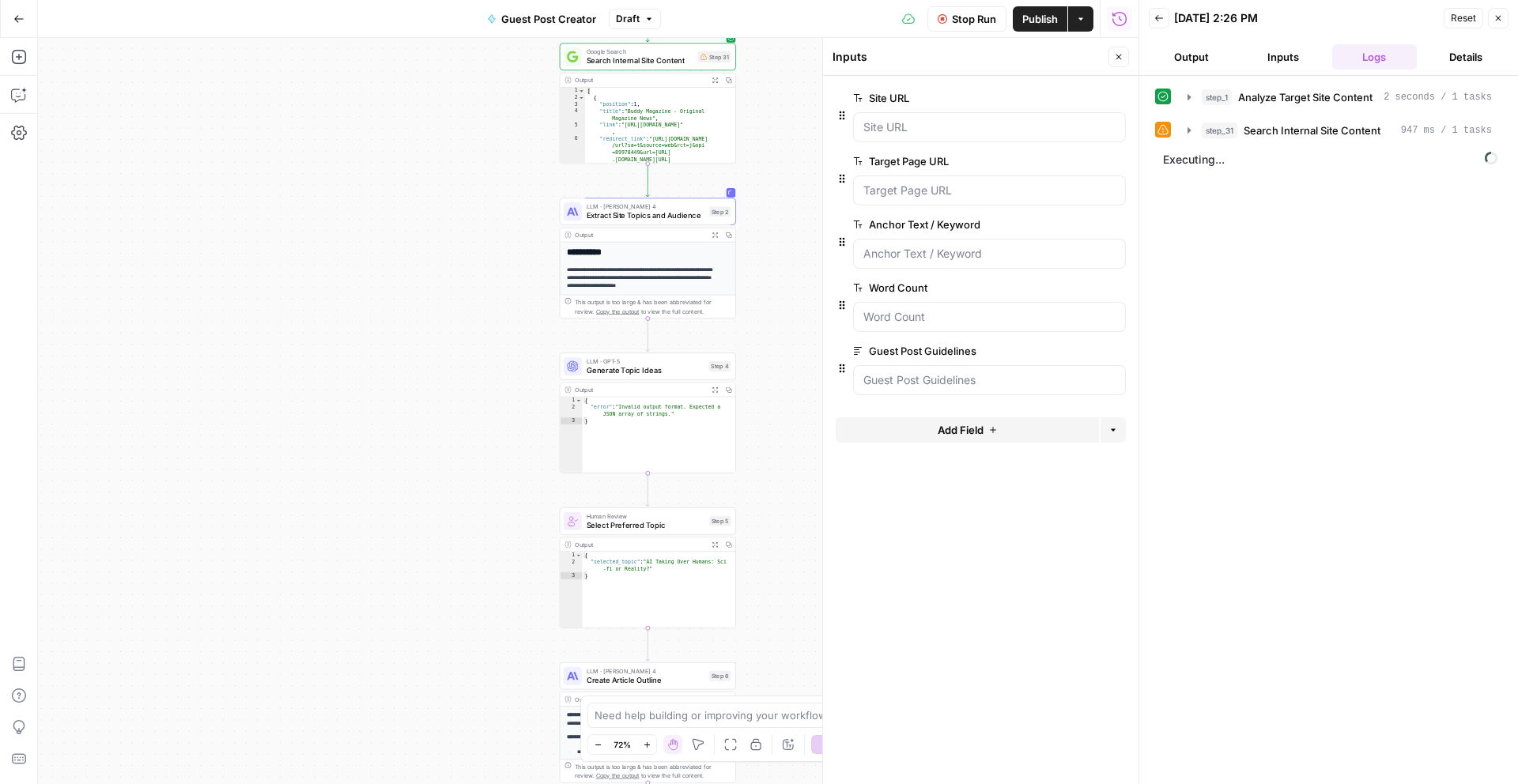
drag, startPoint x: 595, startPoint y: 581, endPoint x: 479, endPoint y: 337, distance: 270.2
click at [479, 337] on div "**********" at bounding box center [588, 412] width 1101 height 747
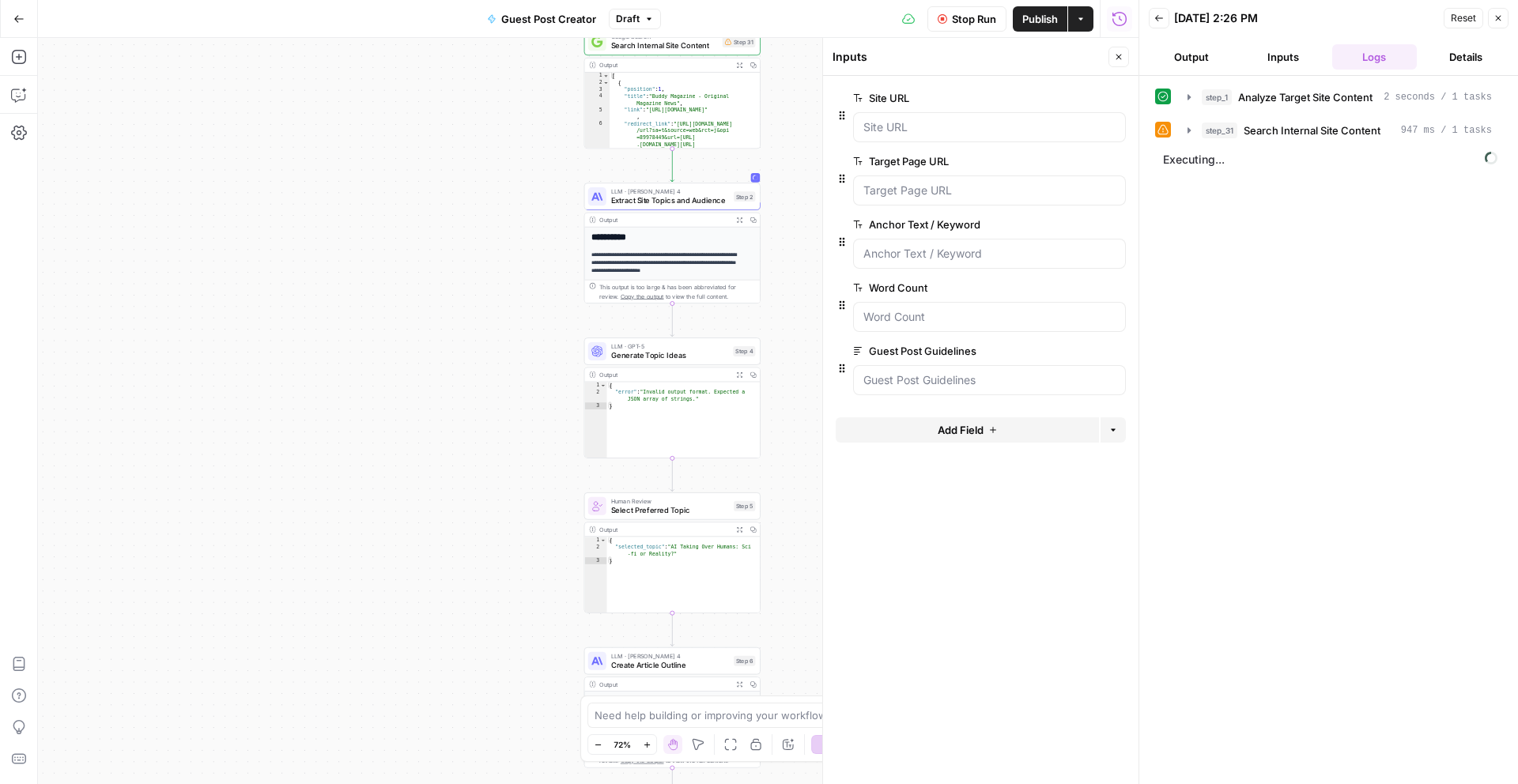
click at [649, 747] on icon "button" at bounding box center [647, 745] width 9 height 9
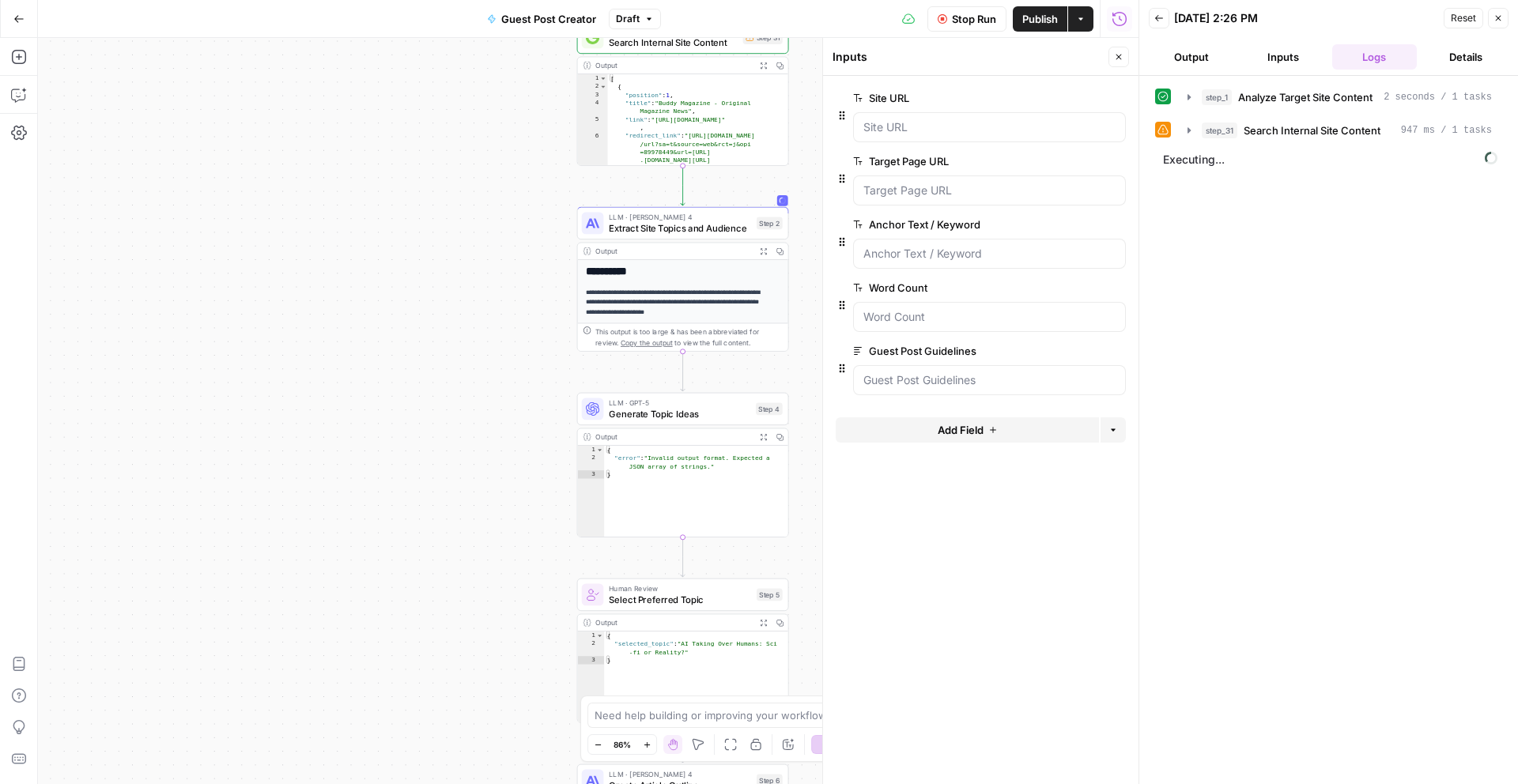
drag, startPoint x: 472, startPoint y: 459, endPoint x: 466, endPoint y: 528, distance: 69.3
click at [466, 528] on div "**********" at bounding box center [588, 412] width 1101 height 747
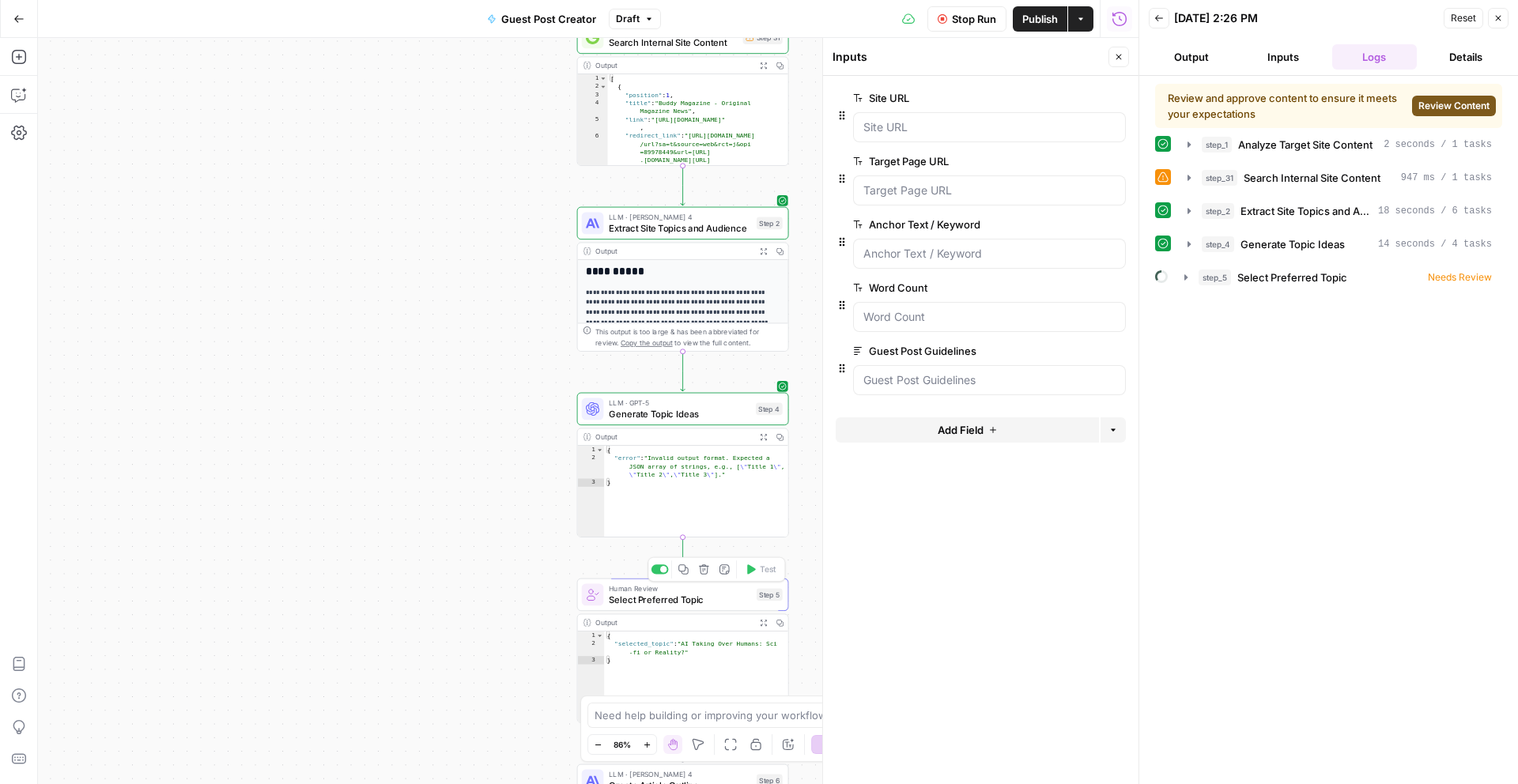
click at [700, 589] on span "Human Review" at bounding box center [679, 589] width 142 height 11
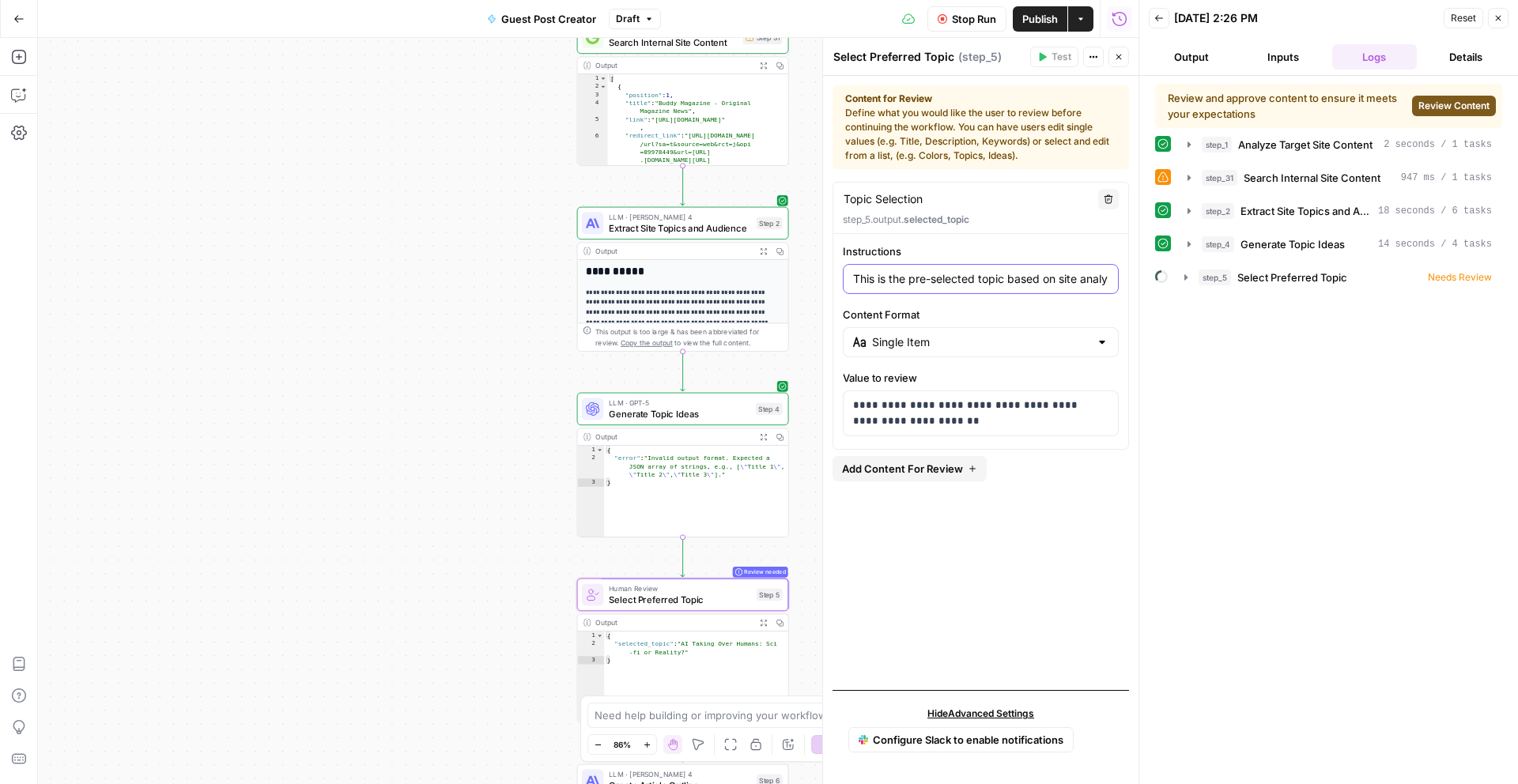
click at [936, 280] on input "This is the pre-selected topic based on site analysis and content goals." at bounding box center [981, 278] width 255 height 15
click at [977, 410] on p "**********" at bounding box center [981, 413] width 255 height 32
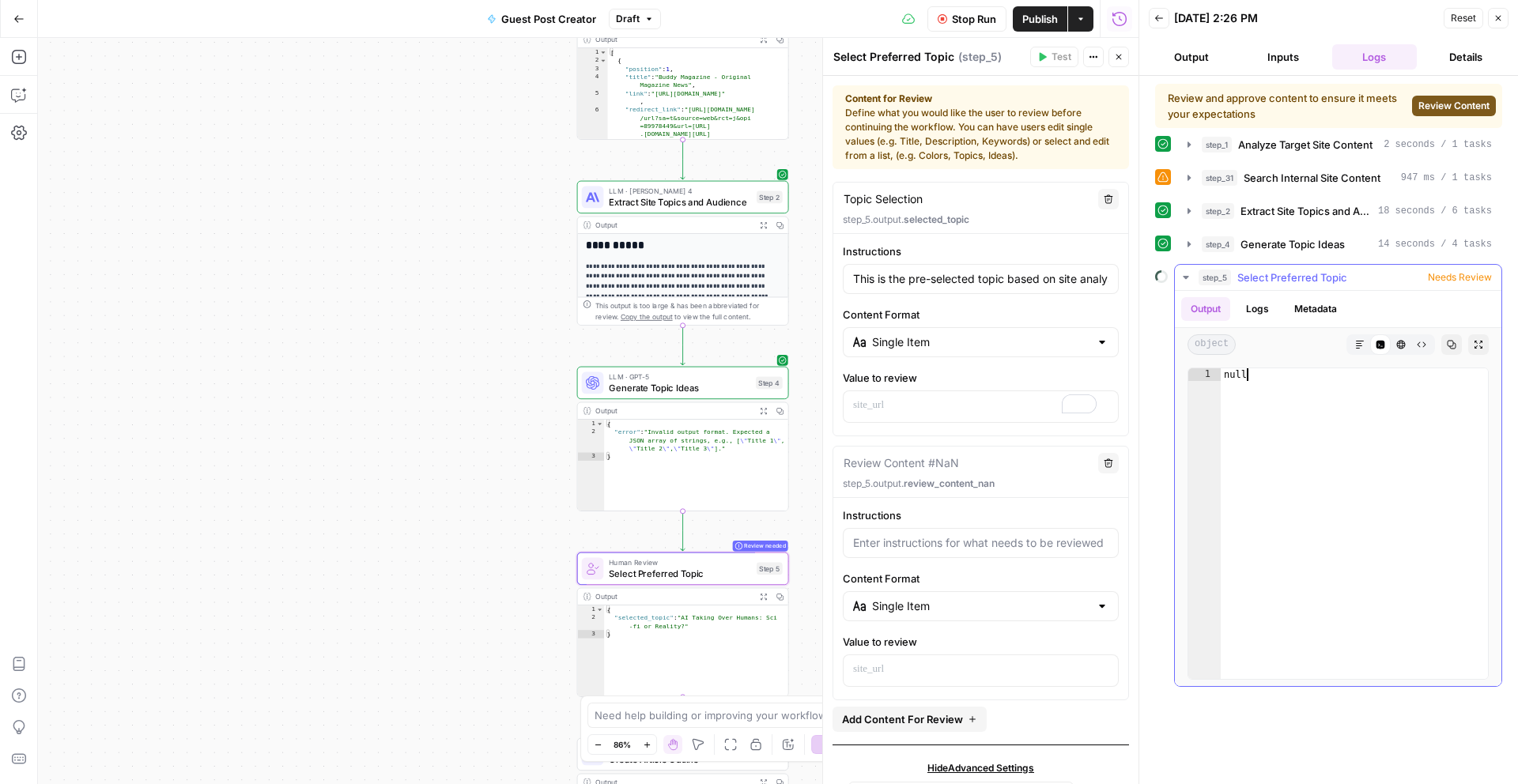
scroll to position [20, 0]
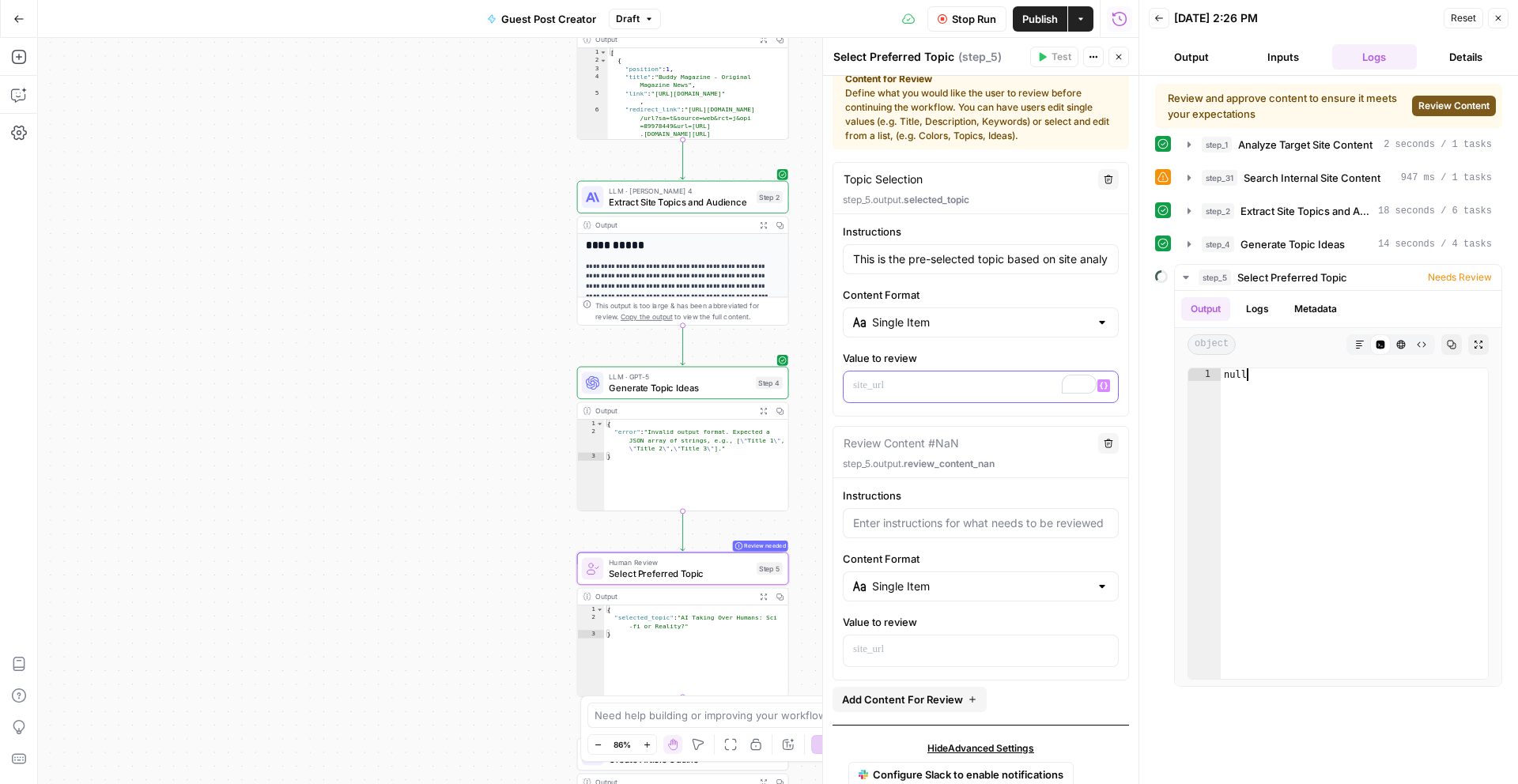
click at [959, 381] on p "To enrich screen reader interactions, please activate Accessibility in Grammarl…" at bounding box center [981, 385] width 255 height 15
click at [1277, 379] on div "null" at bounding box center [1354, 536] width 268 height 336
click at [1104, 438] on icon "button" at bounding box center [1109, 443] width 10 height 10
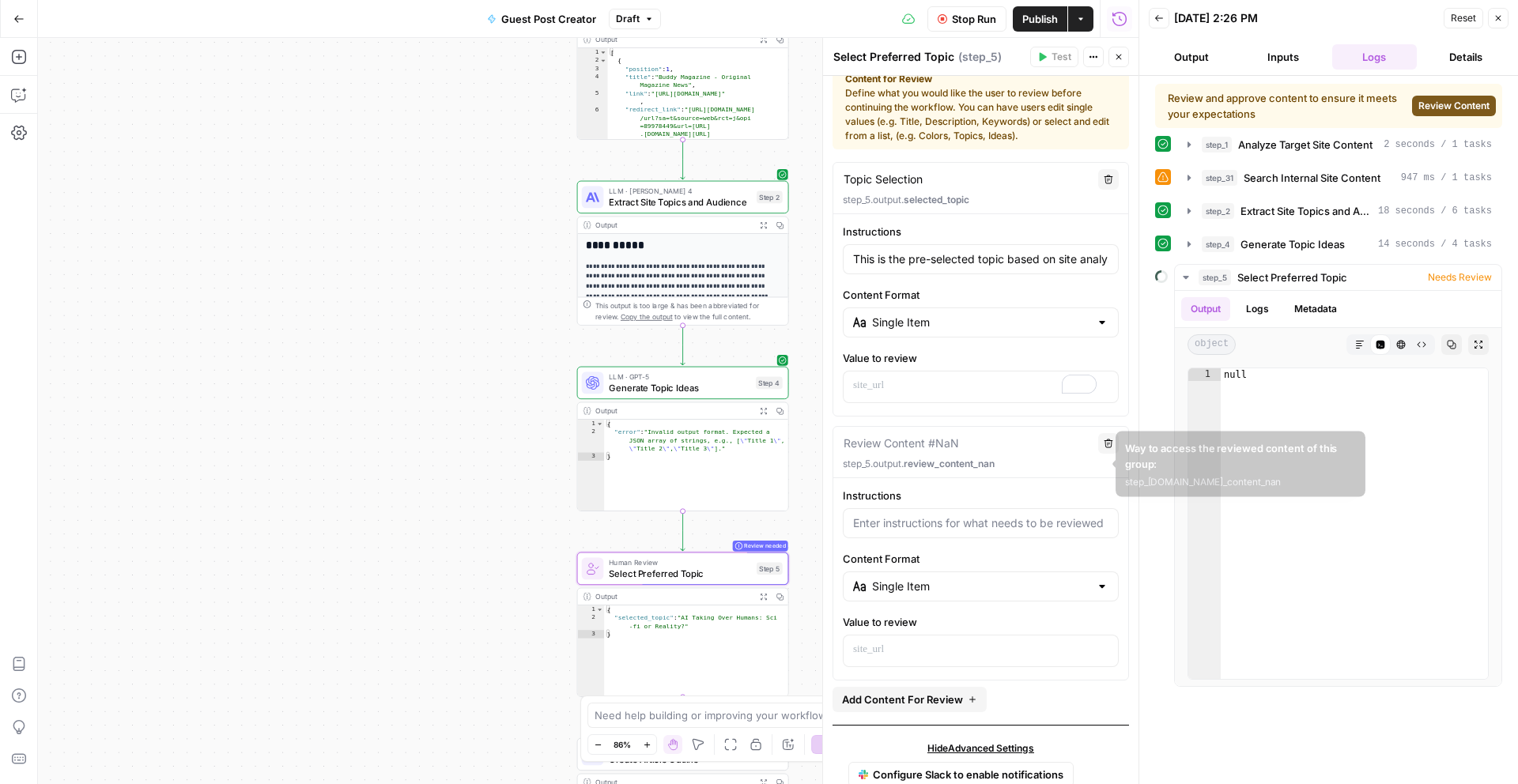
click at [1104, 446] on icon "button" at bounding box center [1109, 443] width 10 height 10
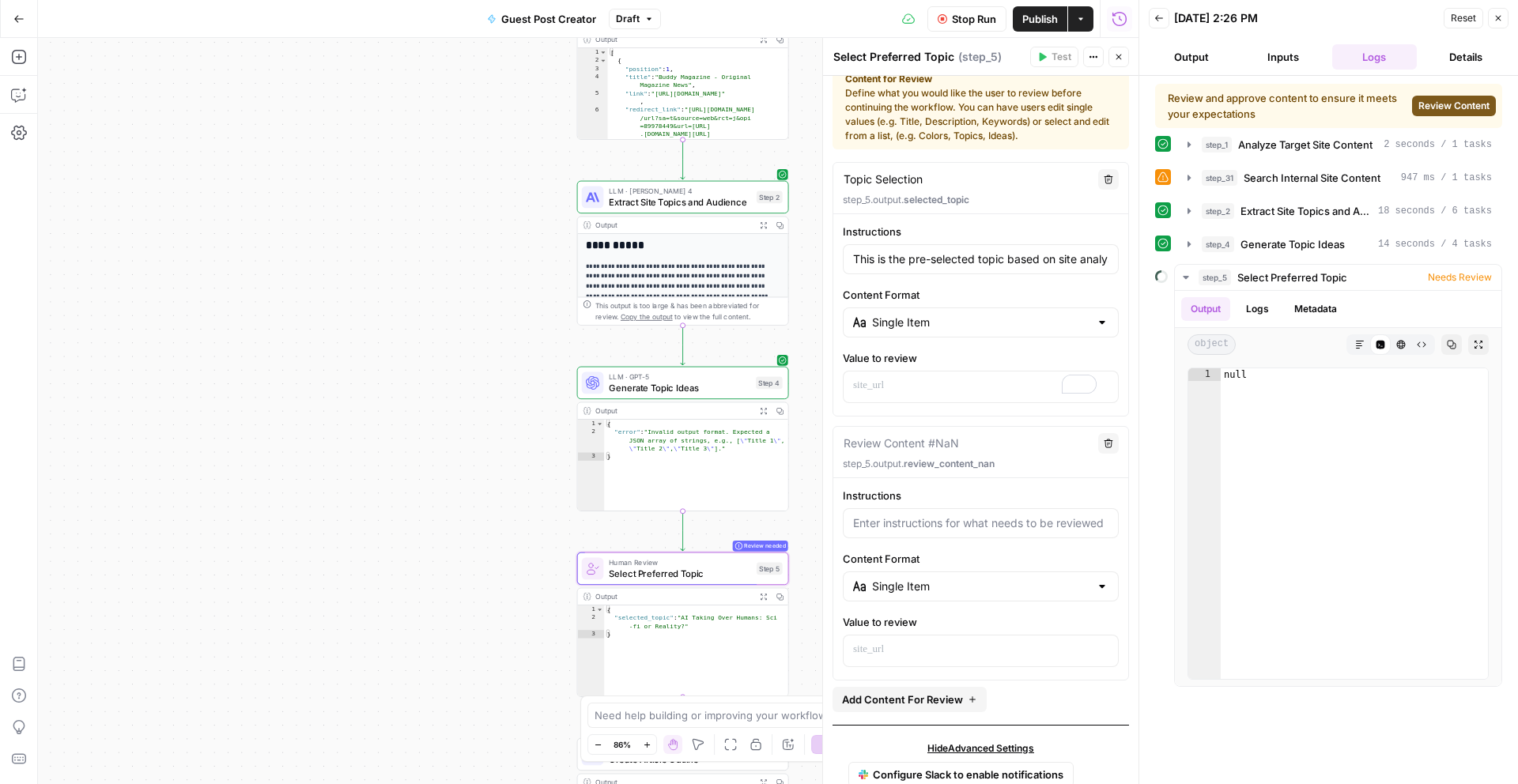
click at [1104, 444] on icon "button" at bounding box center [1109, 443] width 10 height 10
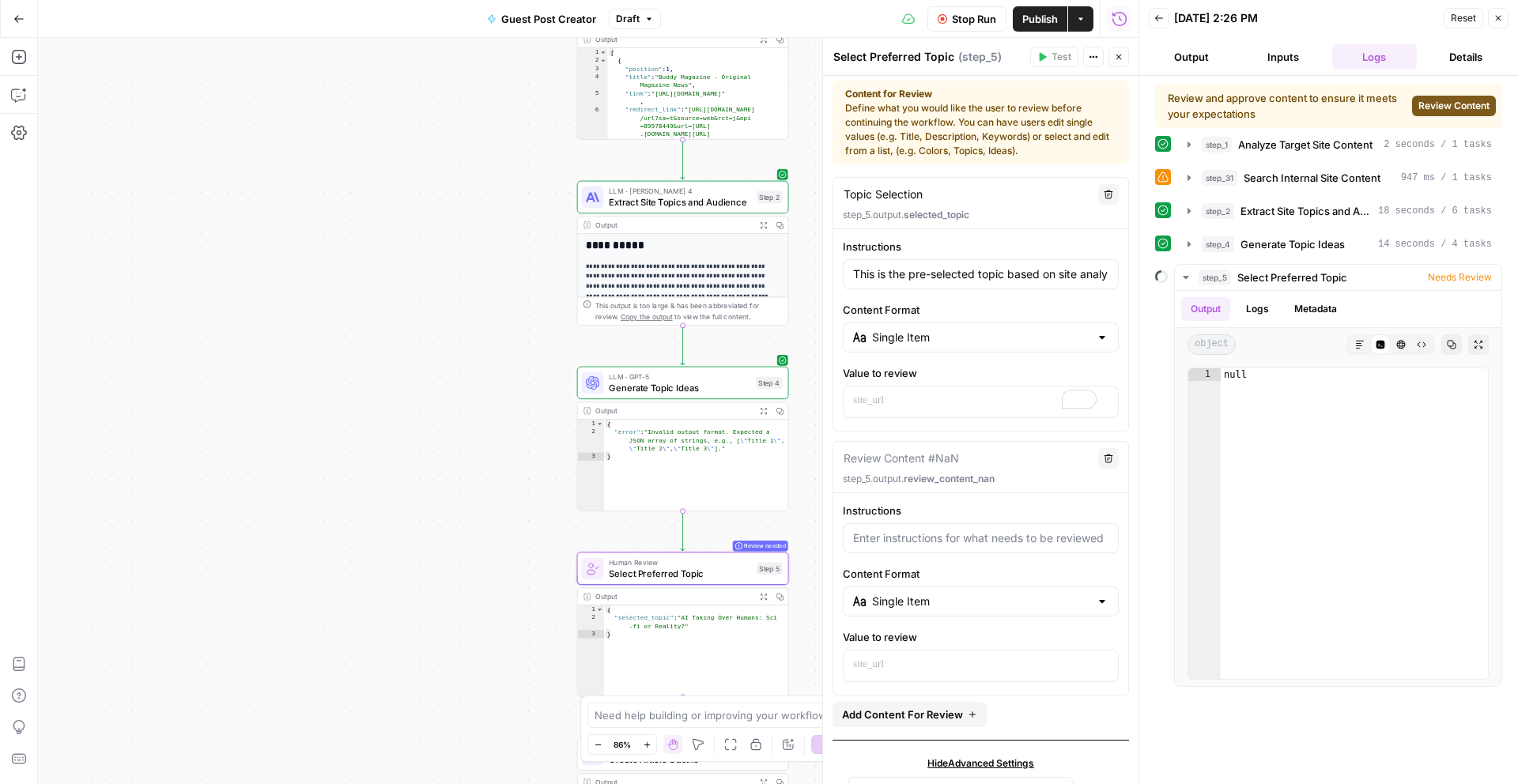
scroll to position [0, 0]
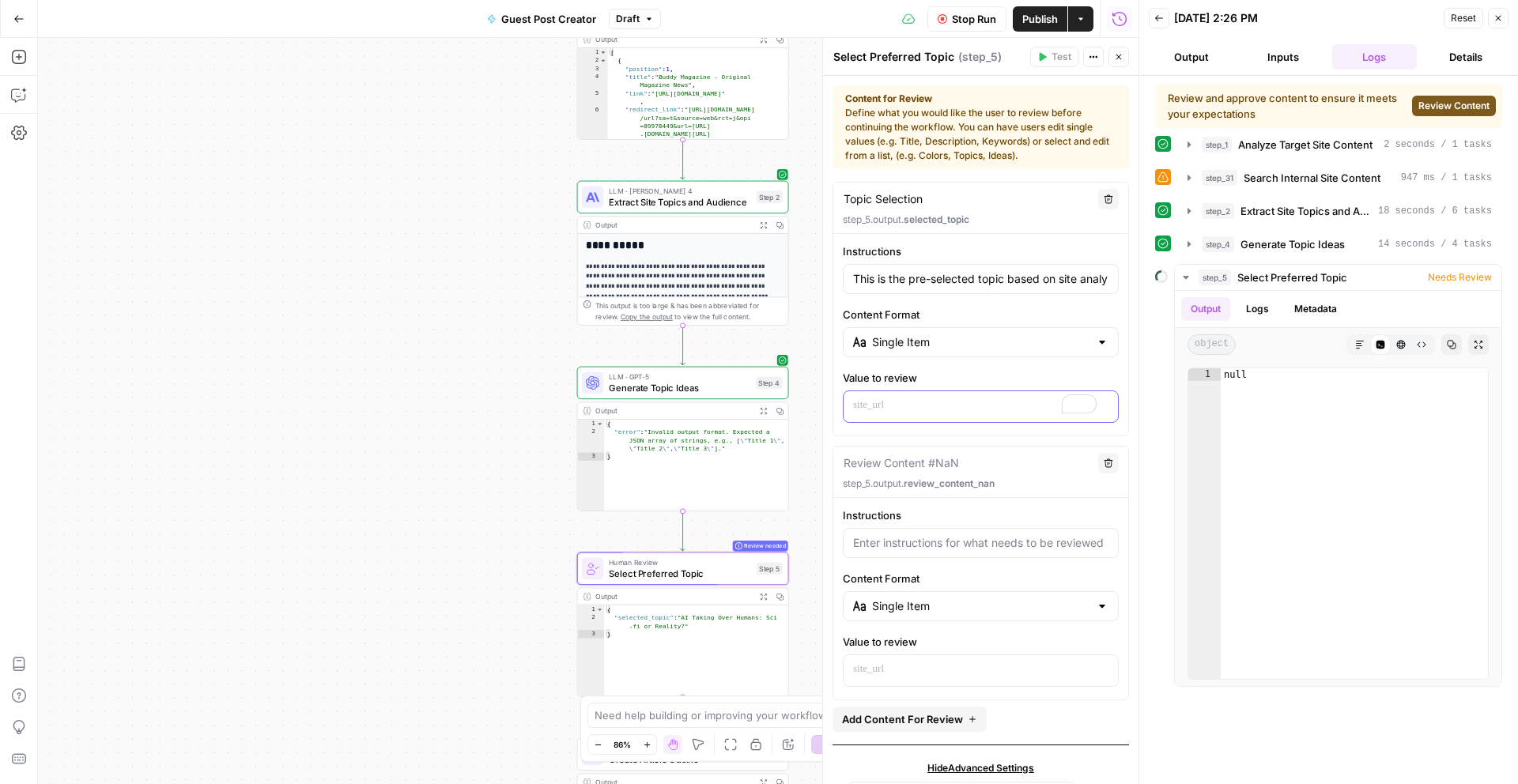
click at [928, 403] on p "To enrich screen reader interactions, please activate Accessibility in Grammarl…" at bounding box center [975, 405] width 243 height 15
click at [718, 387] on span "Generate Topic Ideas" at bounding box center [679, 382] width 142 height 14
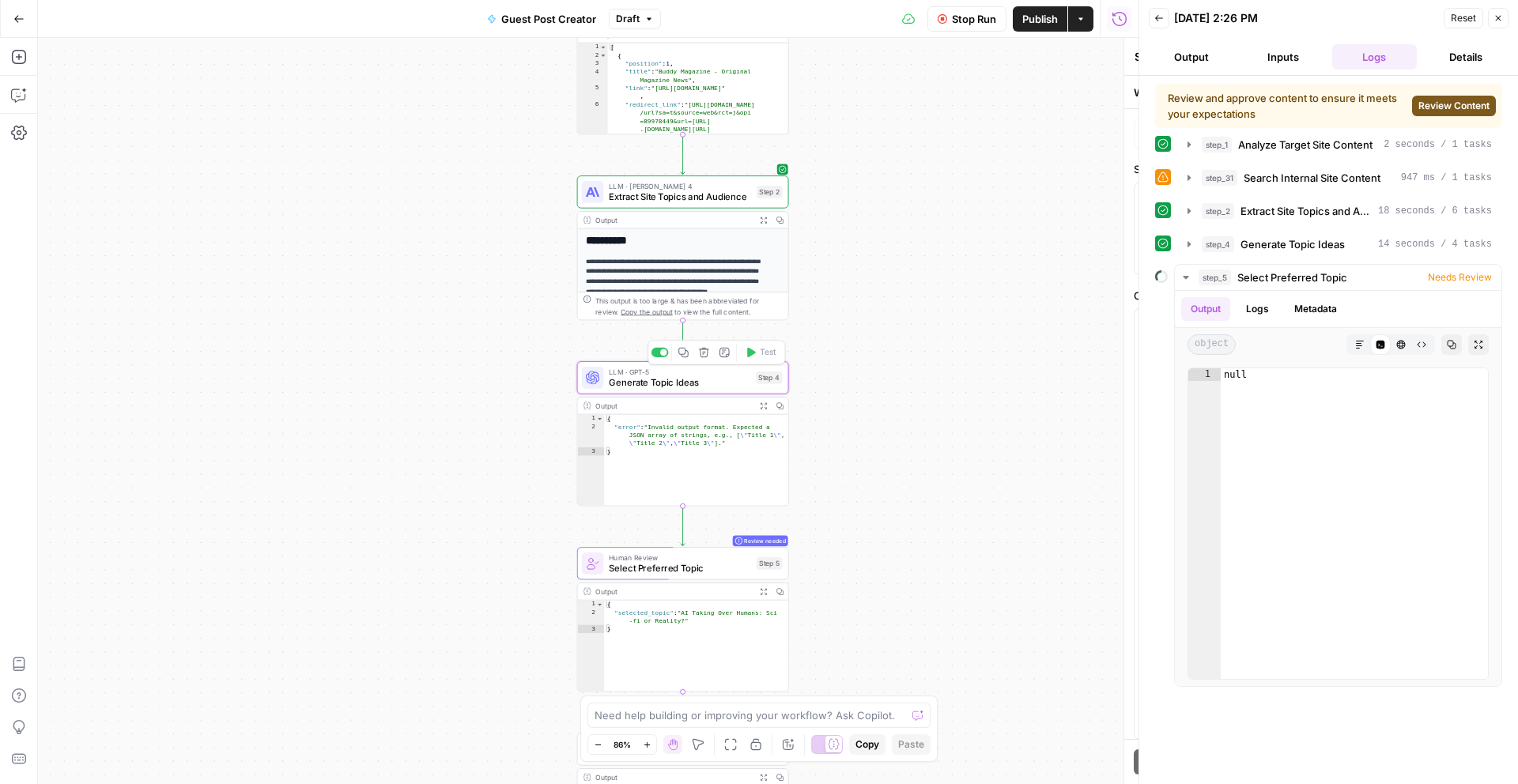
type textarea "Generate Topic Ideas"
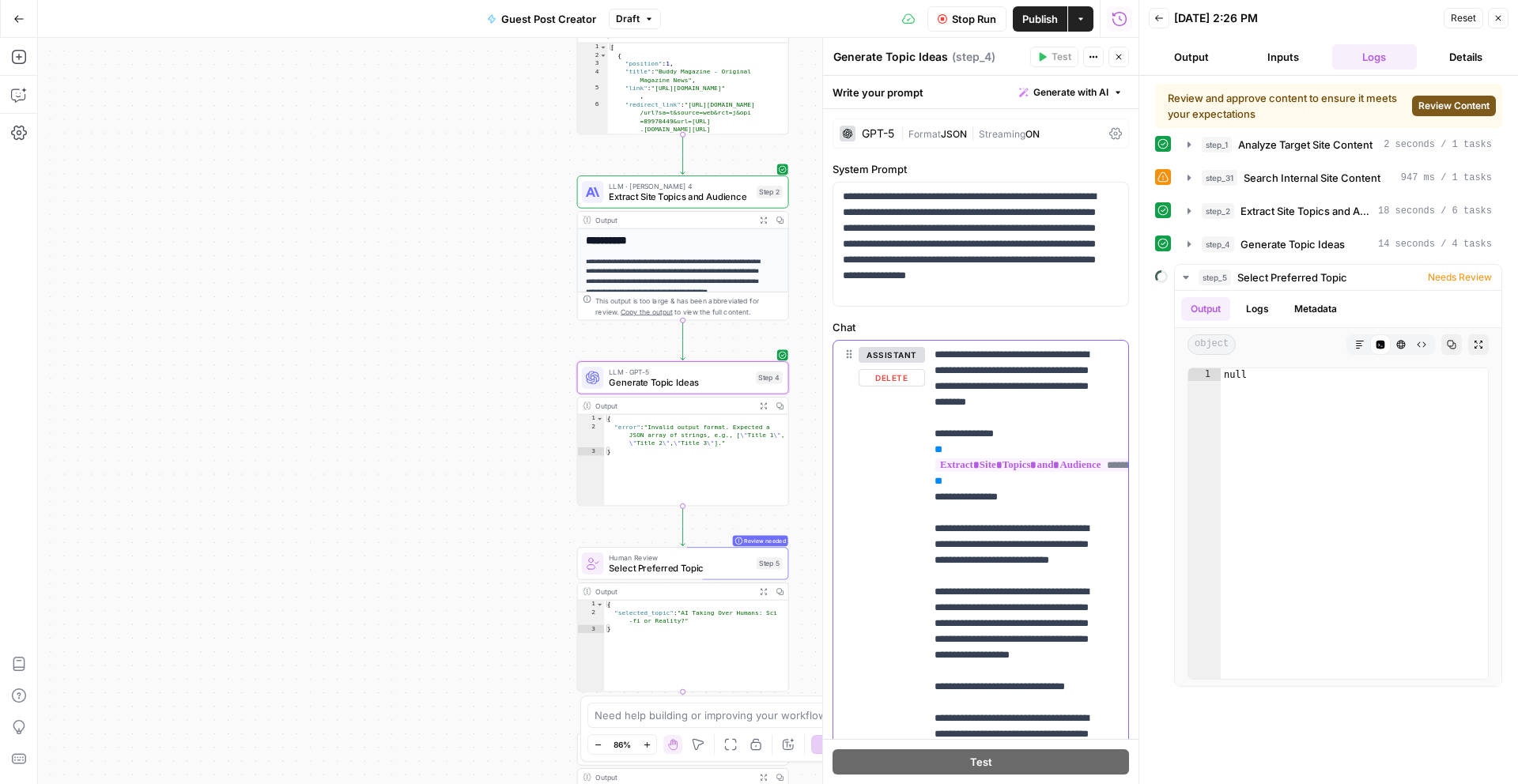
click at [887, 360] on button "assistant" at bounding box center [892, 355] width 67 height 15
click at [887, 360] on button "user" at bounding box center [886, 355] width 54 height 15
click at [887, 360] on button "assistant" at bounding box center [892, 355] width 67 height 15
click at [732, 568] on span "Select Preferred Topic" at bounding box center [679, 568] width 142 height 14
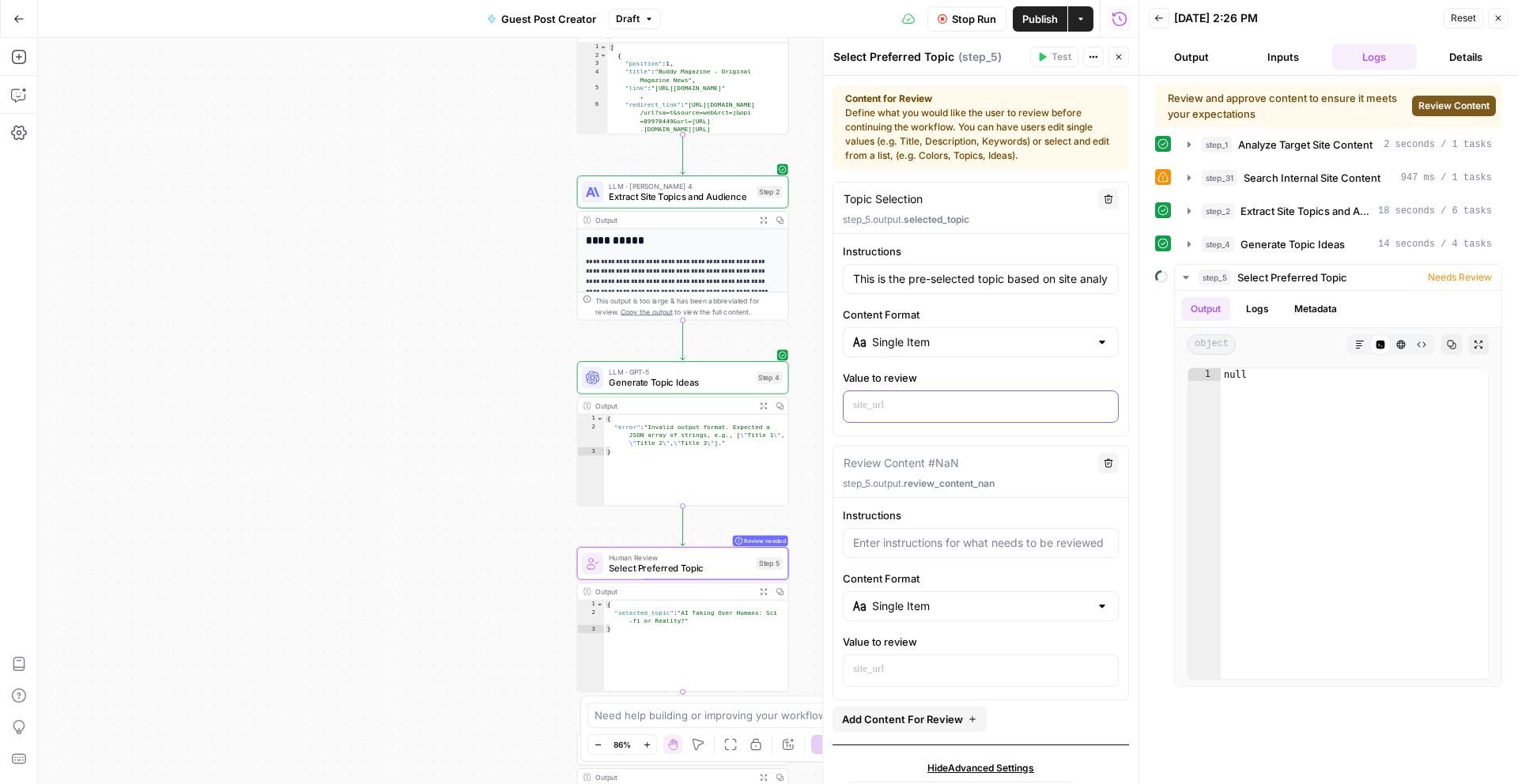
click at [907, 398] on p at bounding box center [981, 405] width 255 height 15
click at [1376, 419] on div "null" at bounding box center [1354, 536] width 268 height 336
click at [942, 421] on div "To enrich screen reader interactions, please activate Accessibility in Grammarl…" at bounding box center [980, 407] width 274 height 31
click at [980, 399] on p "**********" at bounding box center [975, 405] width 243 height 15
click at [1295, 420] on div "null" at bounding box center [1354, 536] width 268 height 336
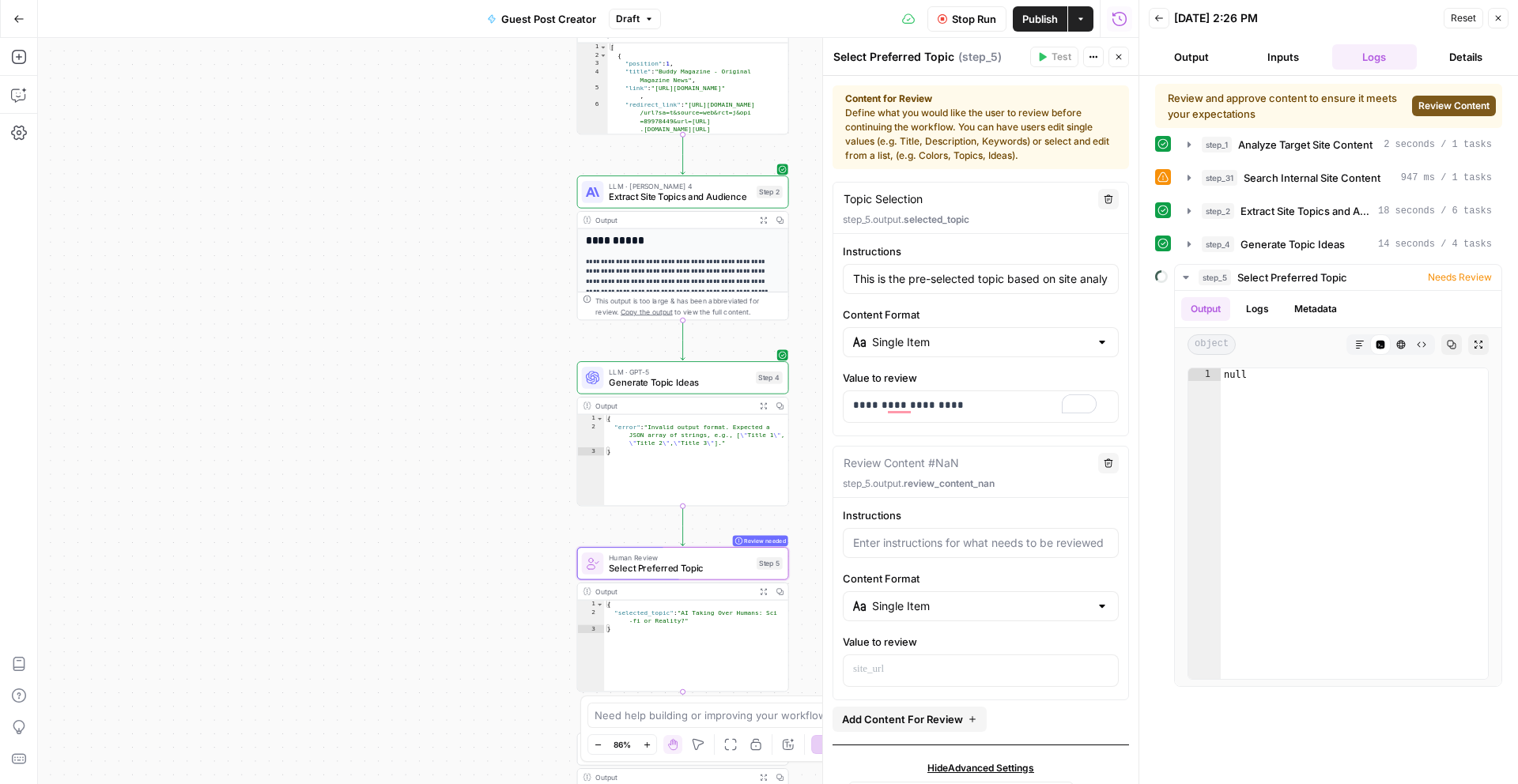
click at [1445, 107] on span "Review Content" at bounding box center [1454, 106] width 71 height 14
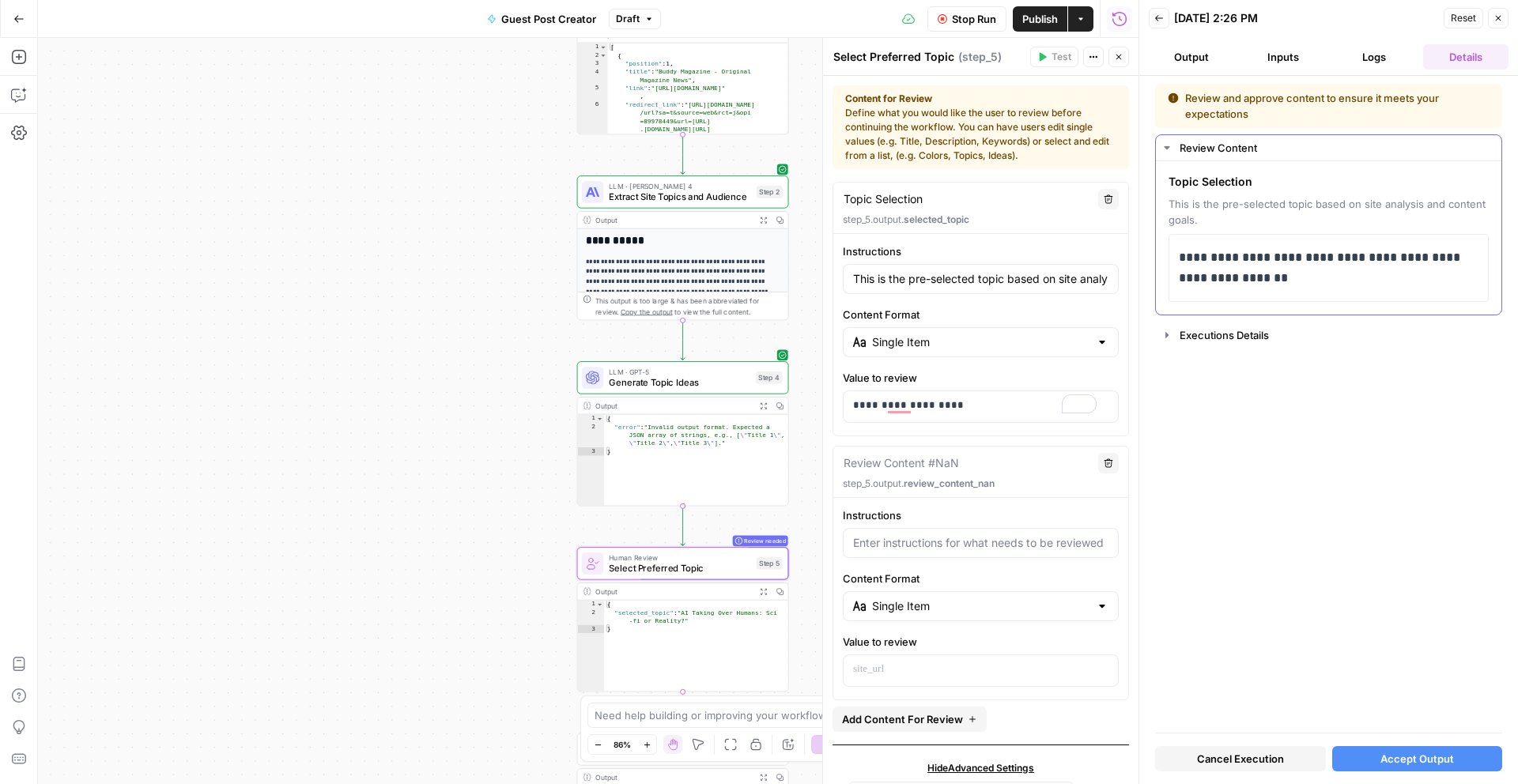
drag, startPoint x: 1315, startPoint y: 299, endPoint x: 1276, endPoint y: 275, distance: 45.8
click at [1311, 297] on div "**********" at bounding box center [1329, 268] width 321 height 68
drag, startPoint x: 1290, startPoint y: 277, endPoint x: 1171, endPoint y: 255, distance: 121.0
click at [1171, 255] on div "**********" at bounding box center [1329, 268] width 321 height 68
click at [978, 416] on div "**********" at bounding box center [980, 407] width 274 height 31
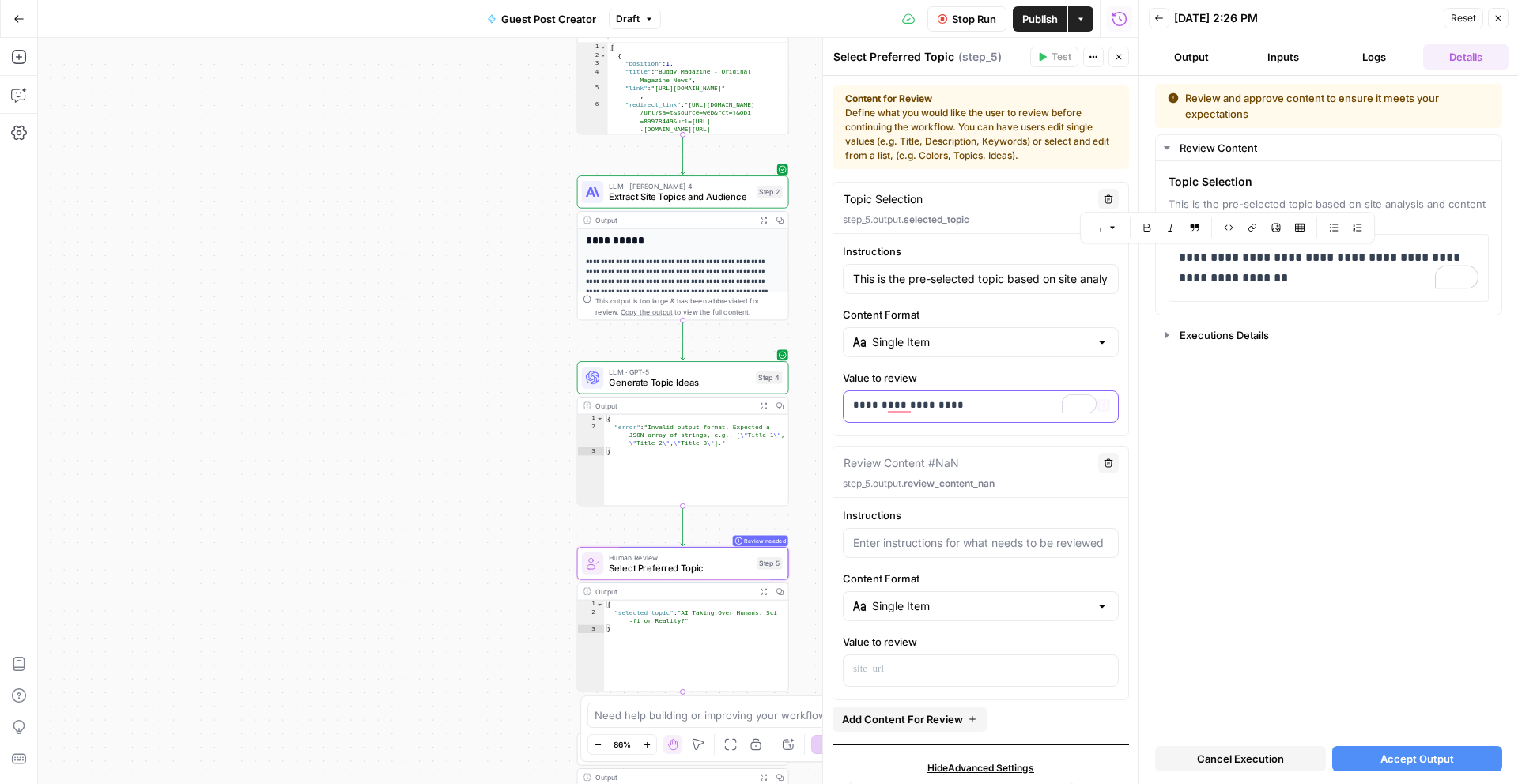
click at [978, 416] on div "**********" at bounding box center [980, 407] width 274 height 31
copy p "**********"
click at [1245, 278] on p "**********" at bounding box center [1328, 268] width 299 height 41
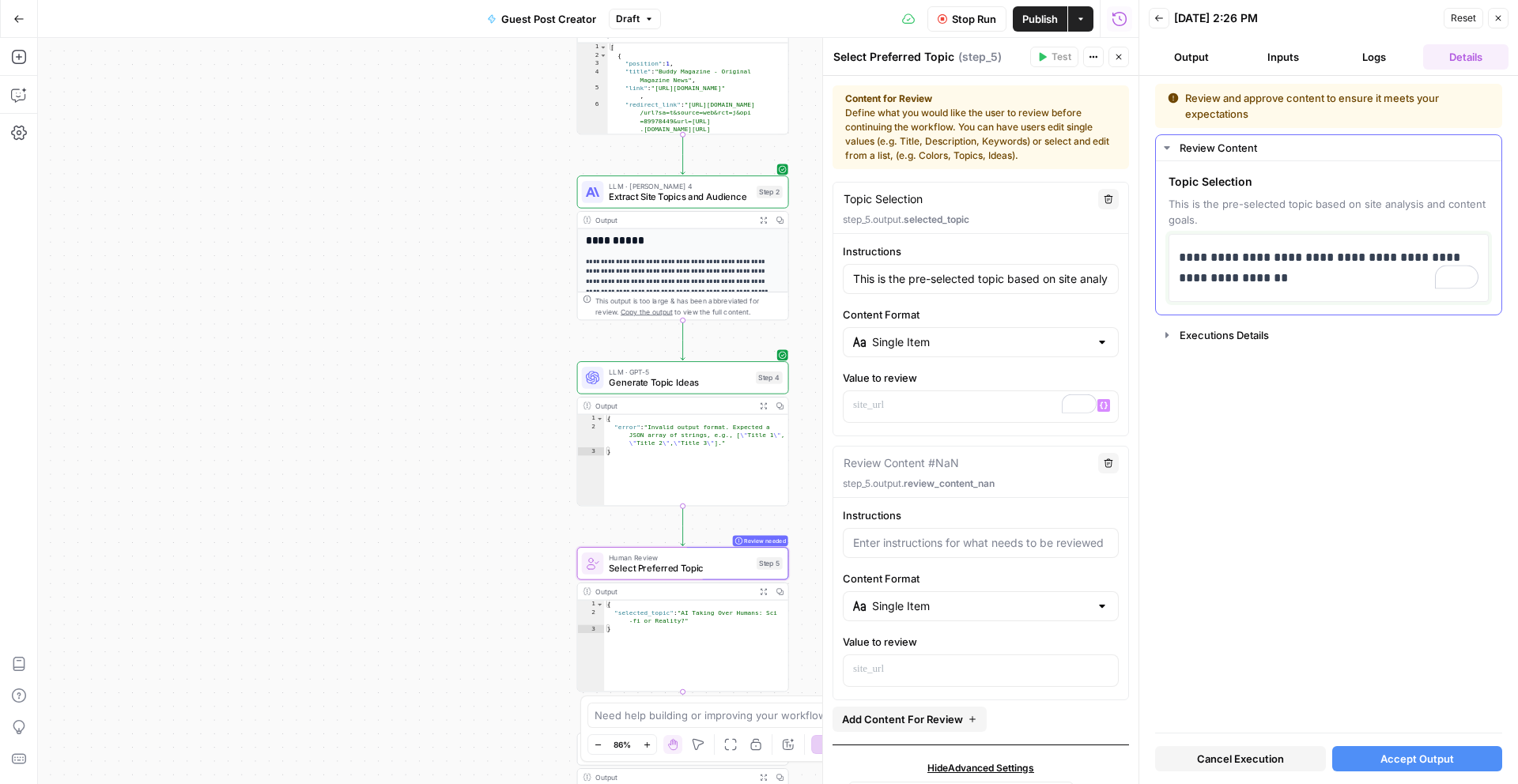
click at [1245, 278] on p "**********" at bounding box center [1328, 268] width 299 height 41
click at [1425, 751] on span "Accept Output" at bounding box center [1417, 758] width 73 height 15
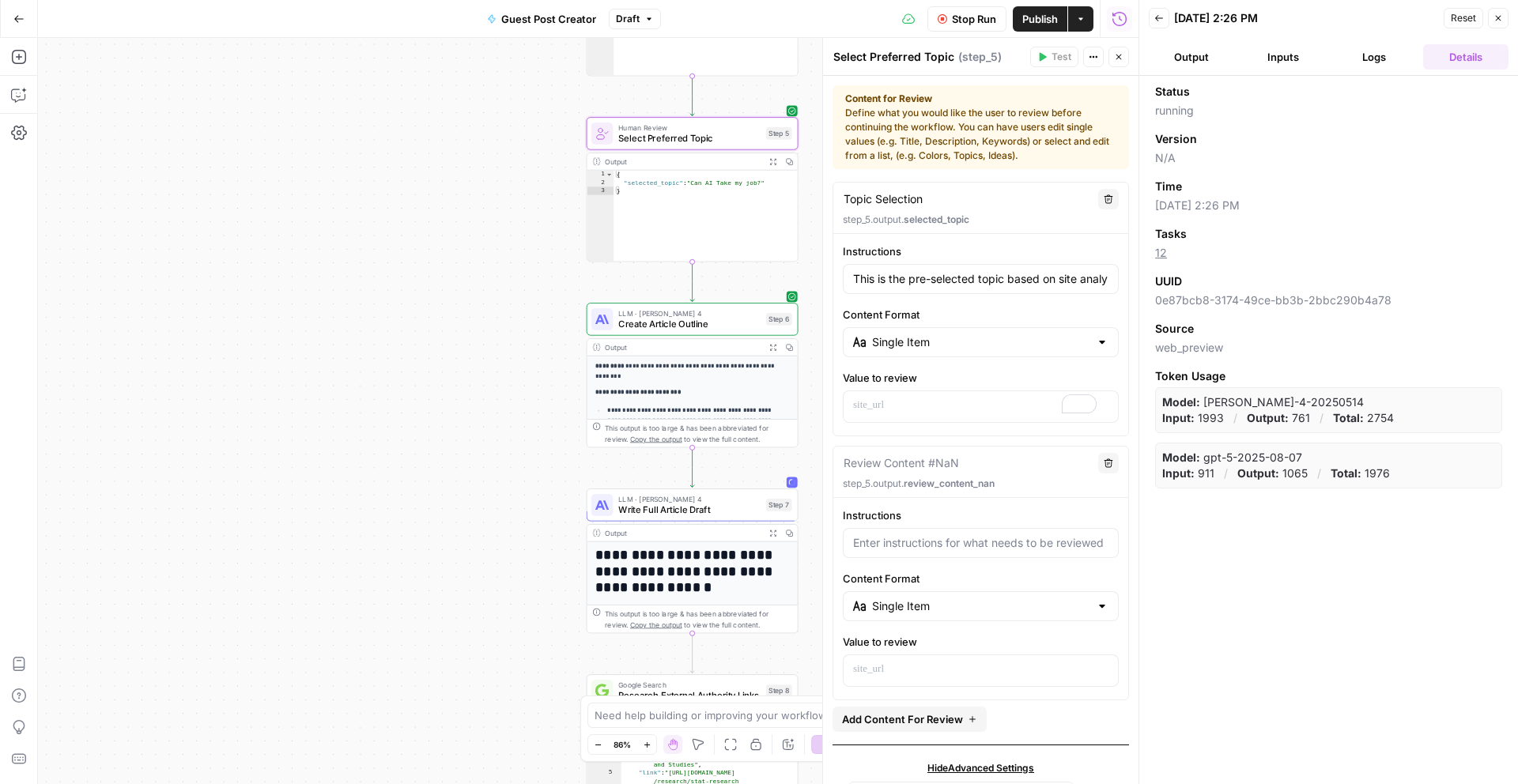
drag, startPoint x: 800, startPoint y: 540, endPoint x: 809, endPoint y: 205, distance: 335.1
click at [809, 205] on div "**********" at bounding box center [588, 412] width 1101 height 747
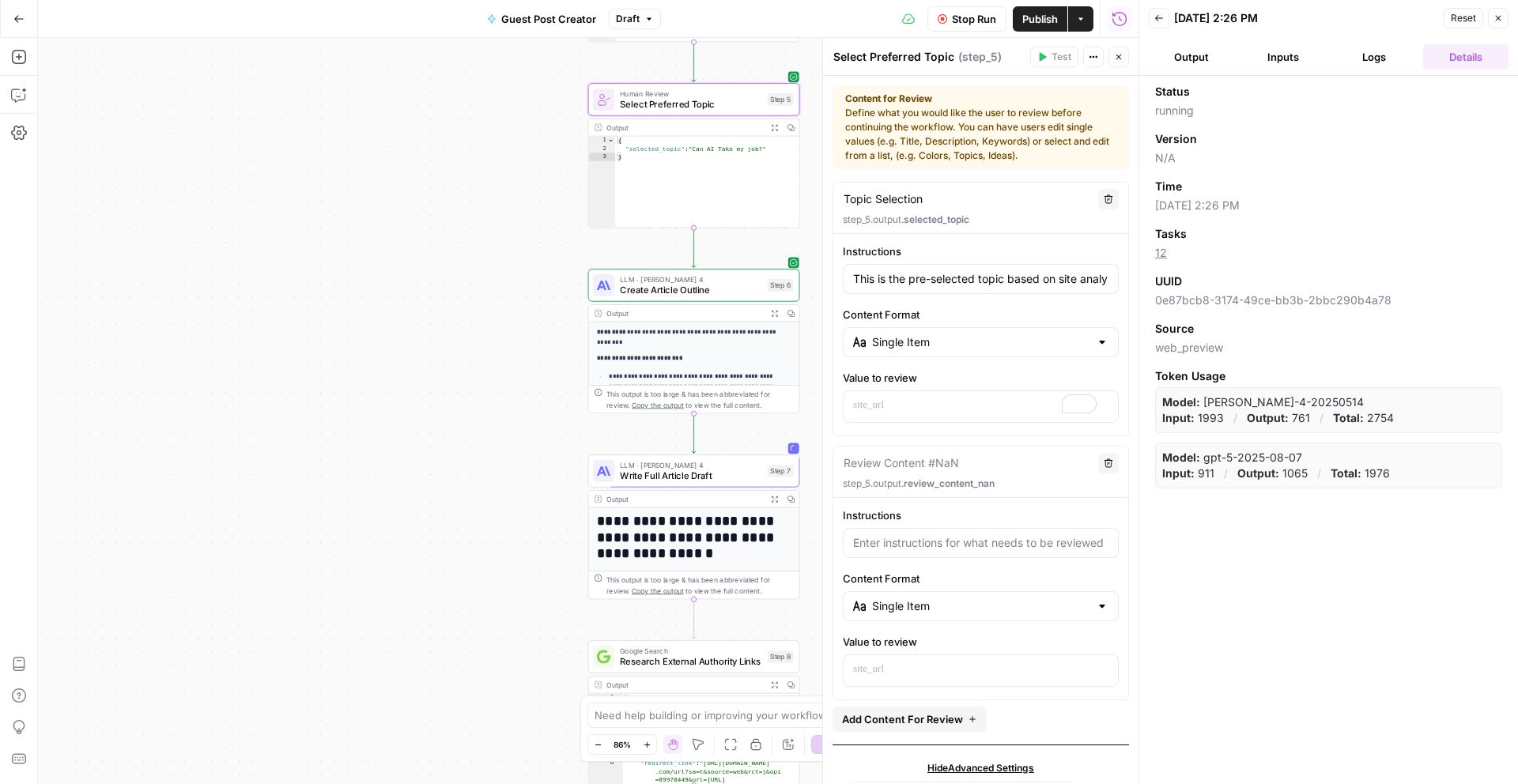
drag, startPoint x: 569, startPoint y: 495, endPoint x: 570, endPoint y: 463, distance: 32.0
click at [570, 463] on div "**********" at bounding box center [588, 412] width 1101 height 747
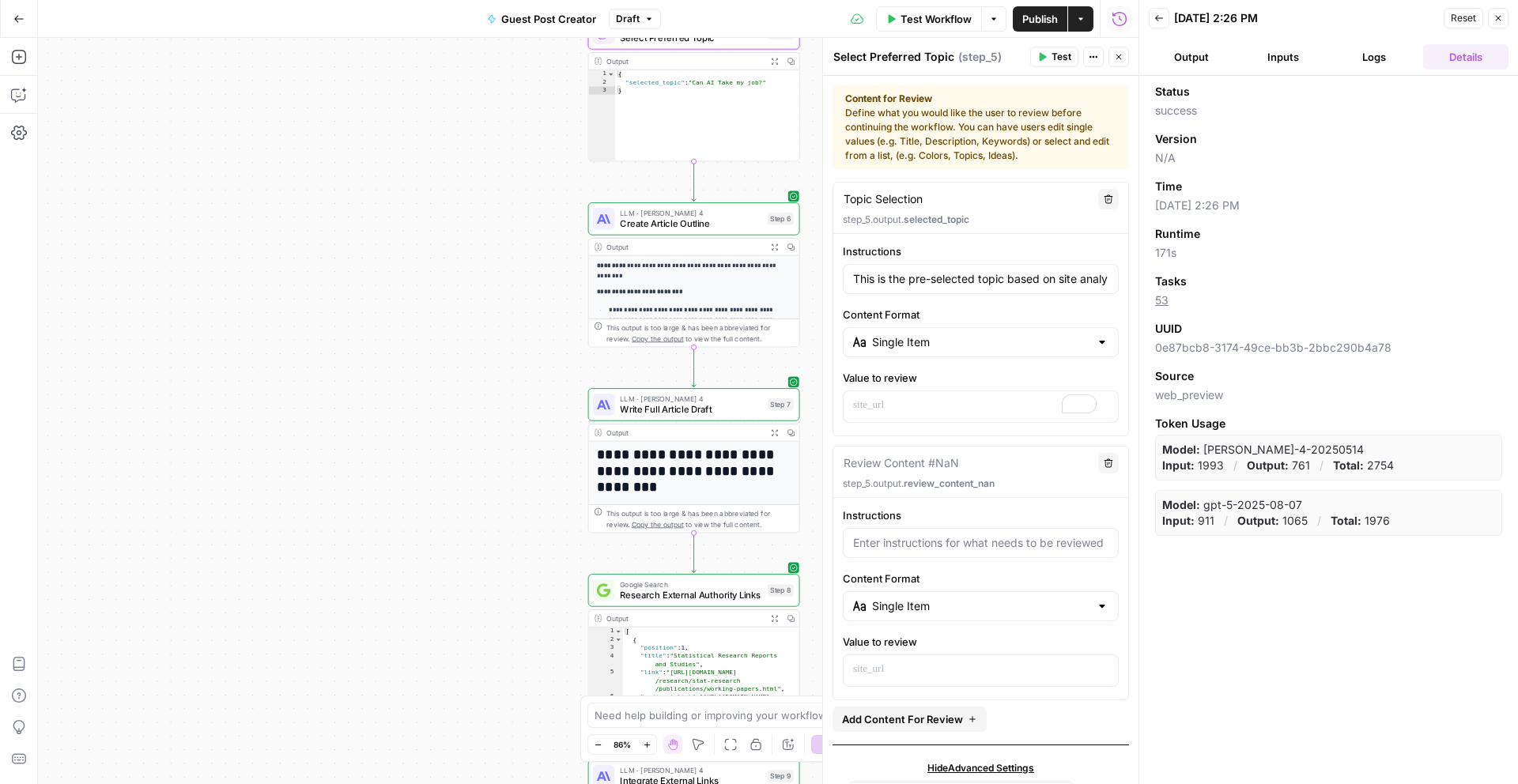
scroll to position [224, 0]
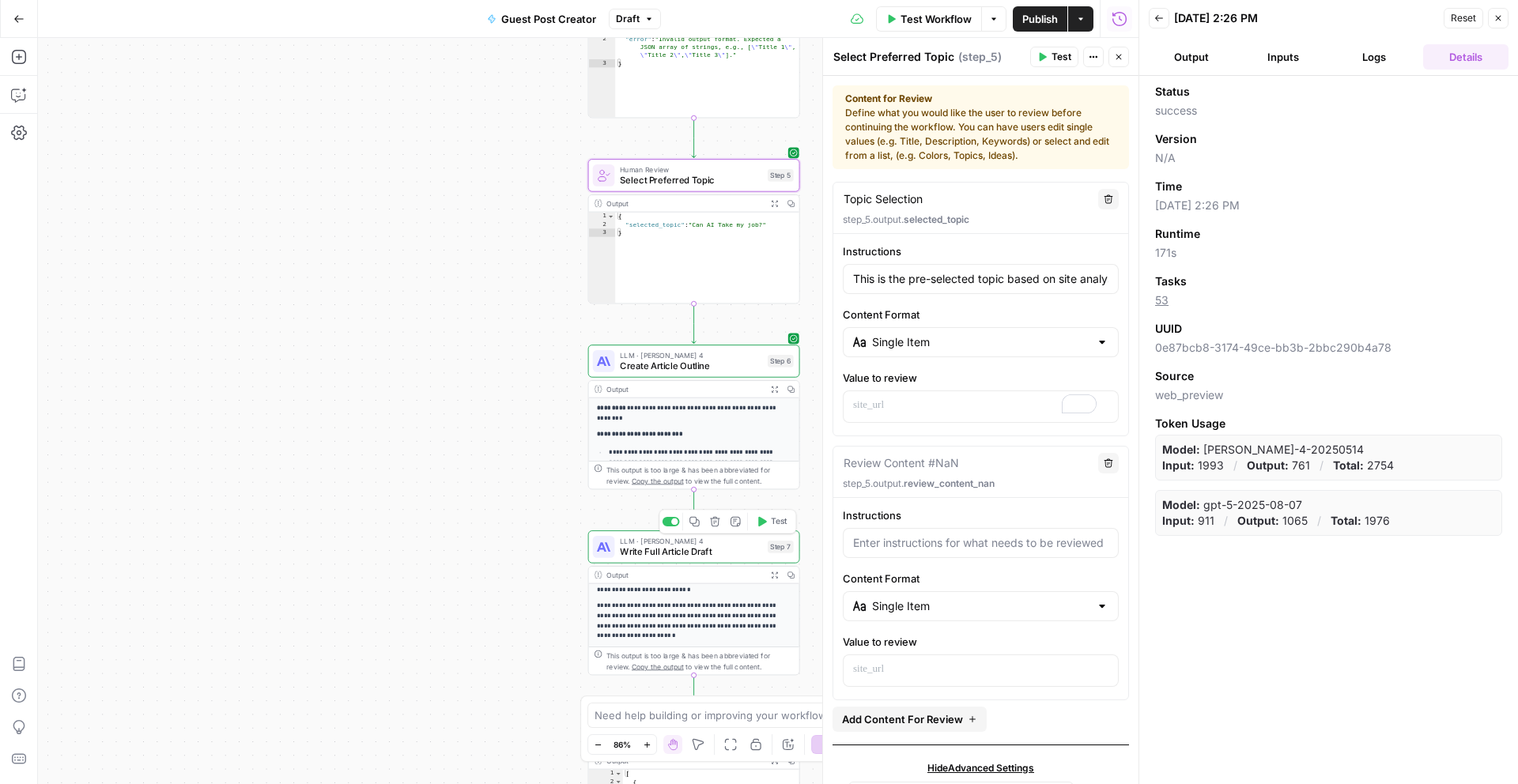
click at [734, 554] on span "Write Full Article Draft" at bounding box center [691, 551] width 142 height 14
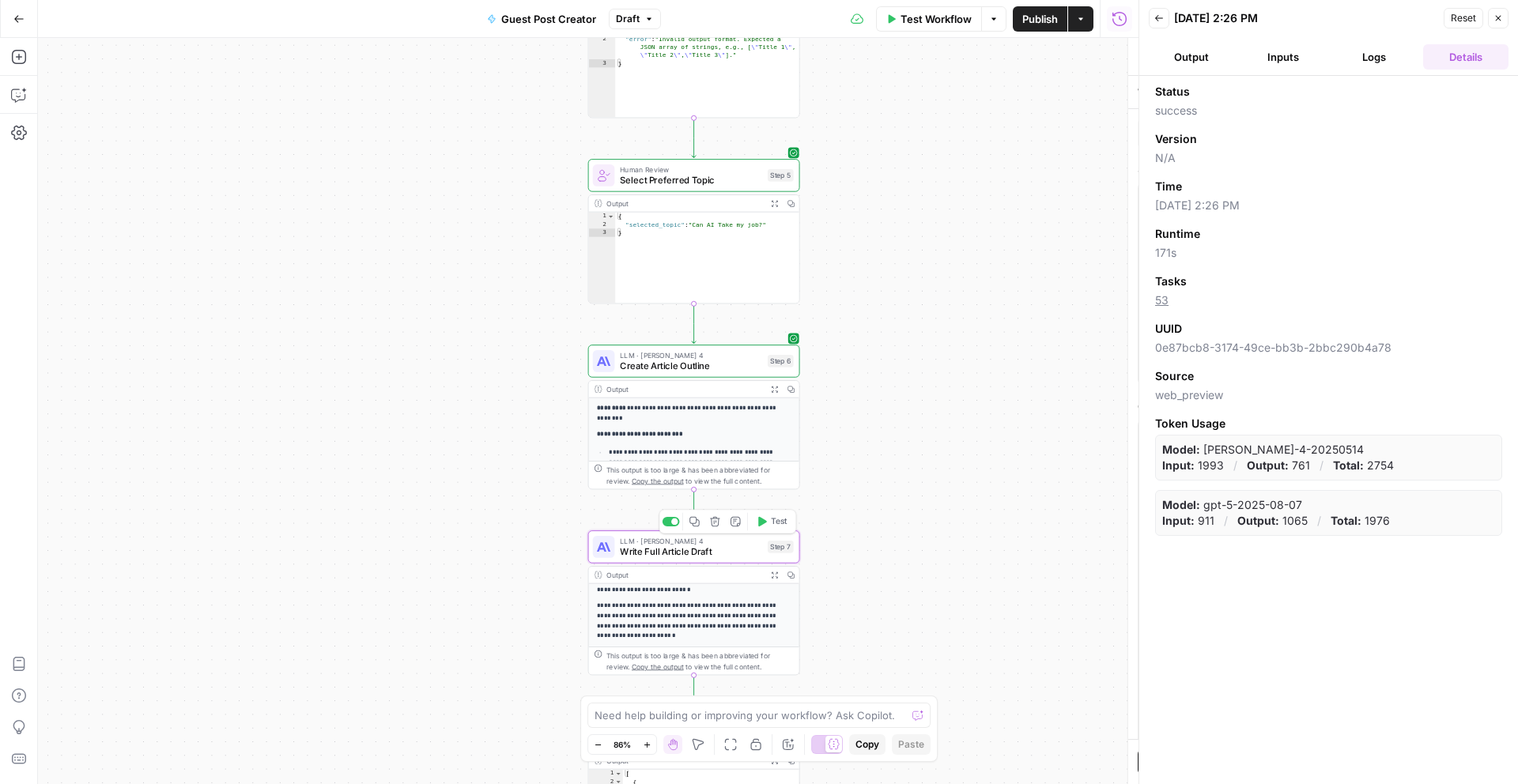
type textarea "Write Full Article Draft"
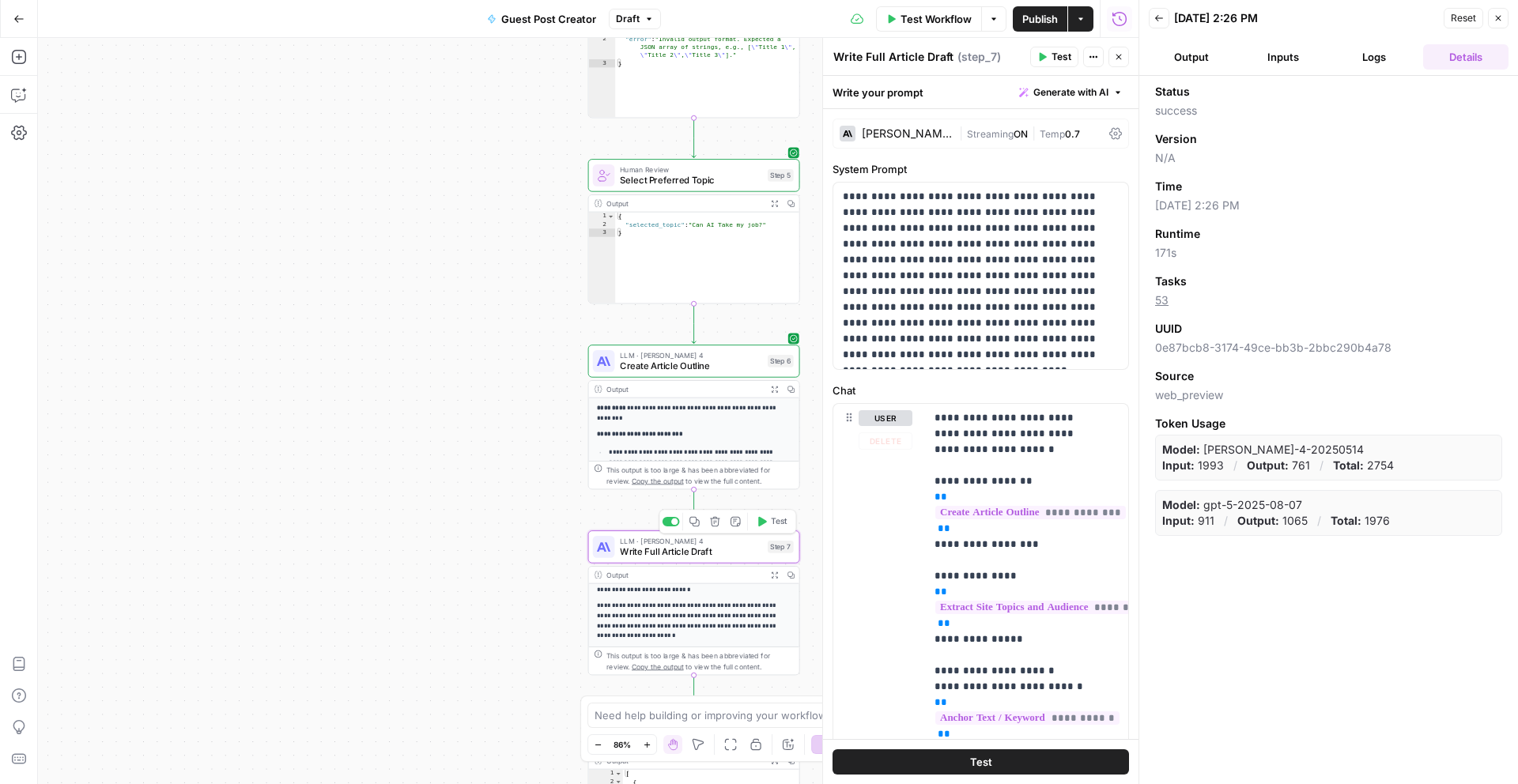
scroll to position [20, 0]
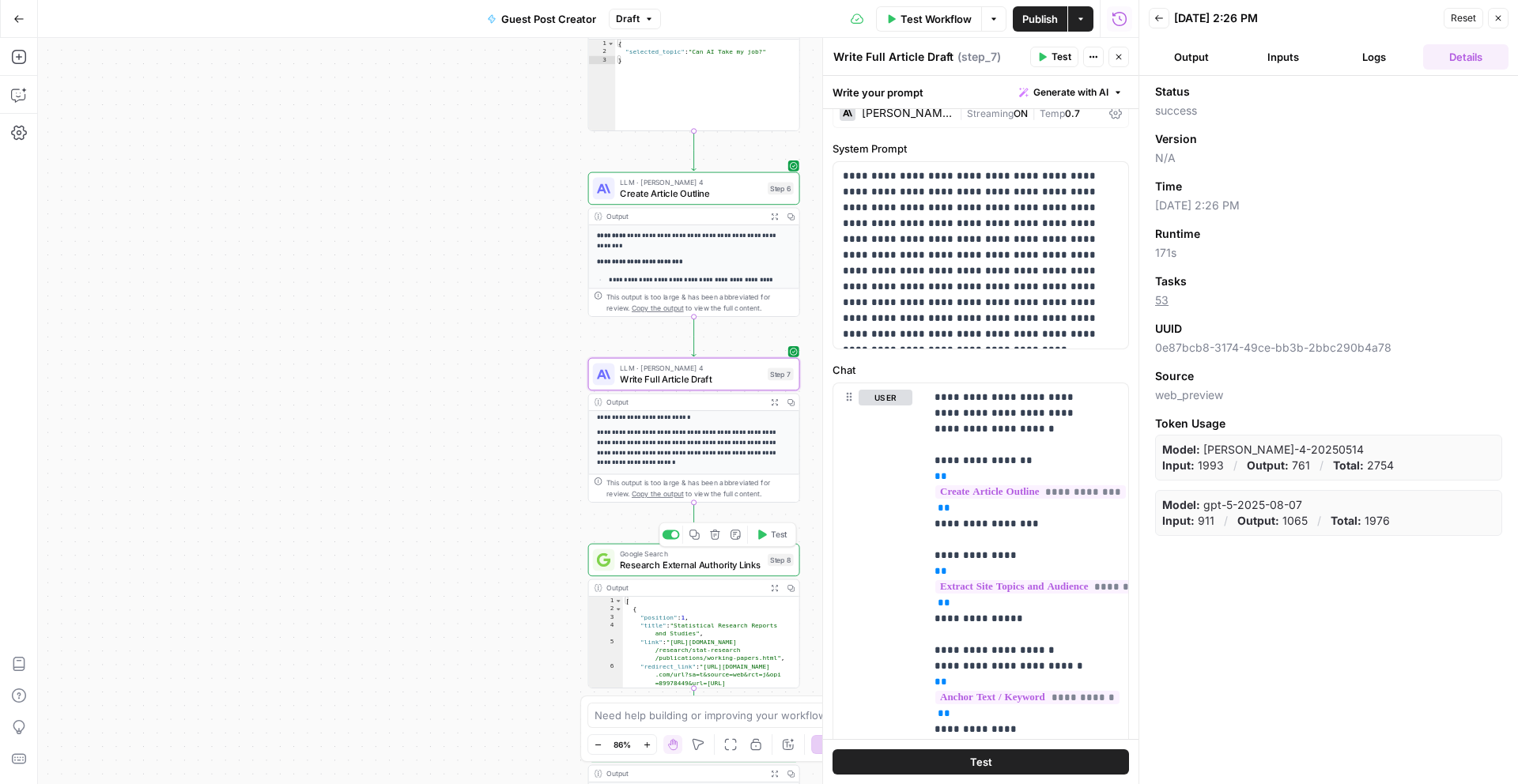
click at [670, 565] on span "Research External Authority Links" at bounding box center [691, 564] width 142 height 14
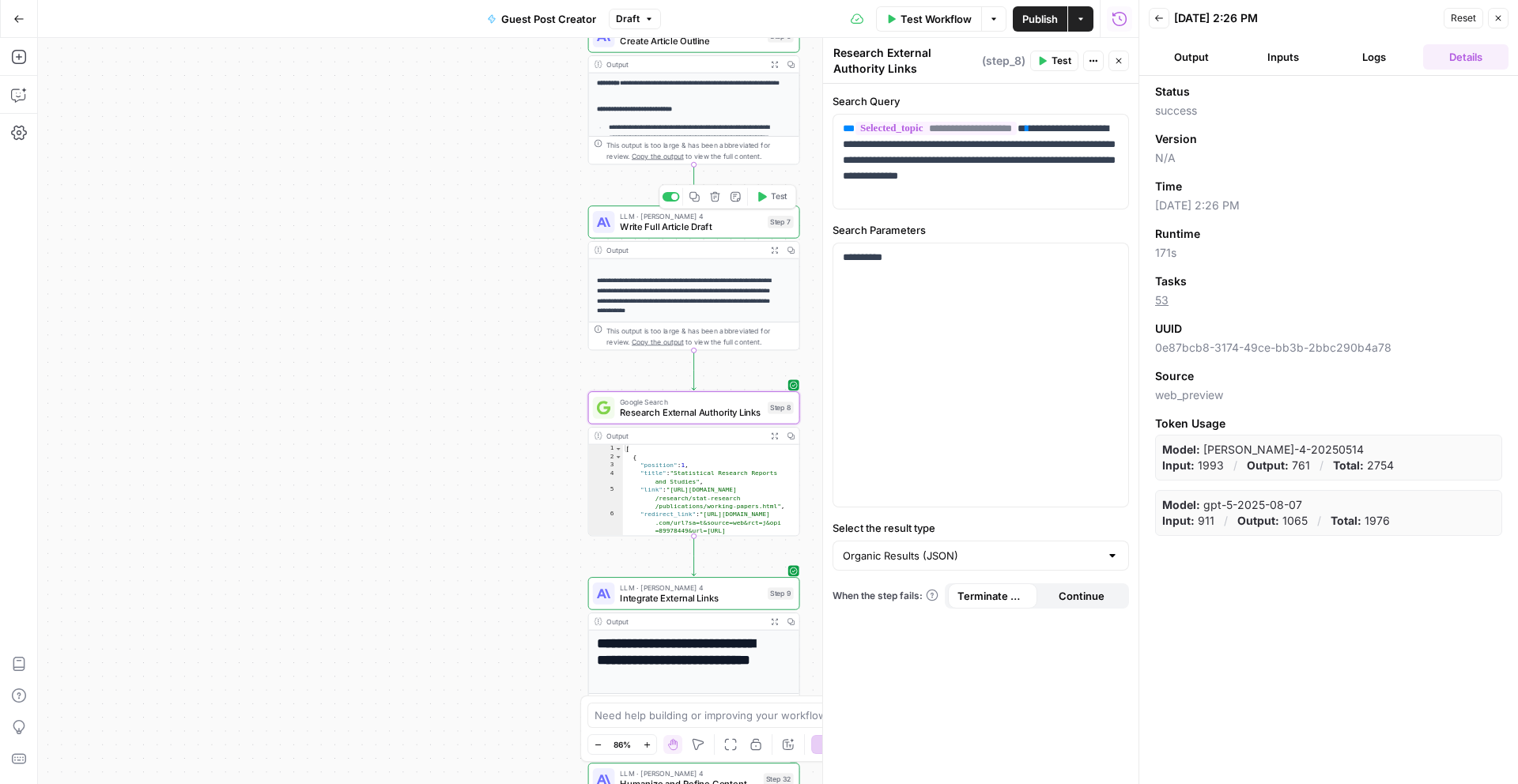
click at [717, 219] on span "LLM · Claude Sonnet 4" at bounding box center [691, 216] width 142 height 11
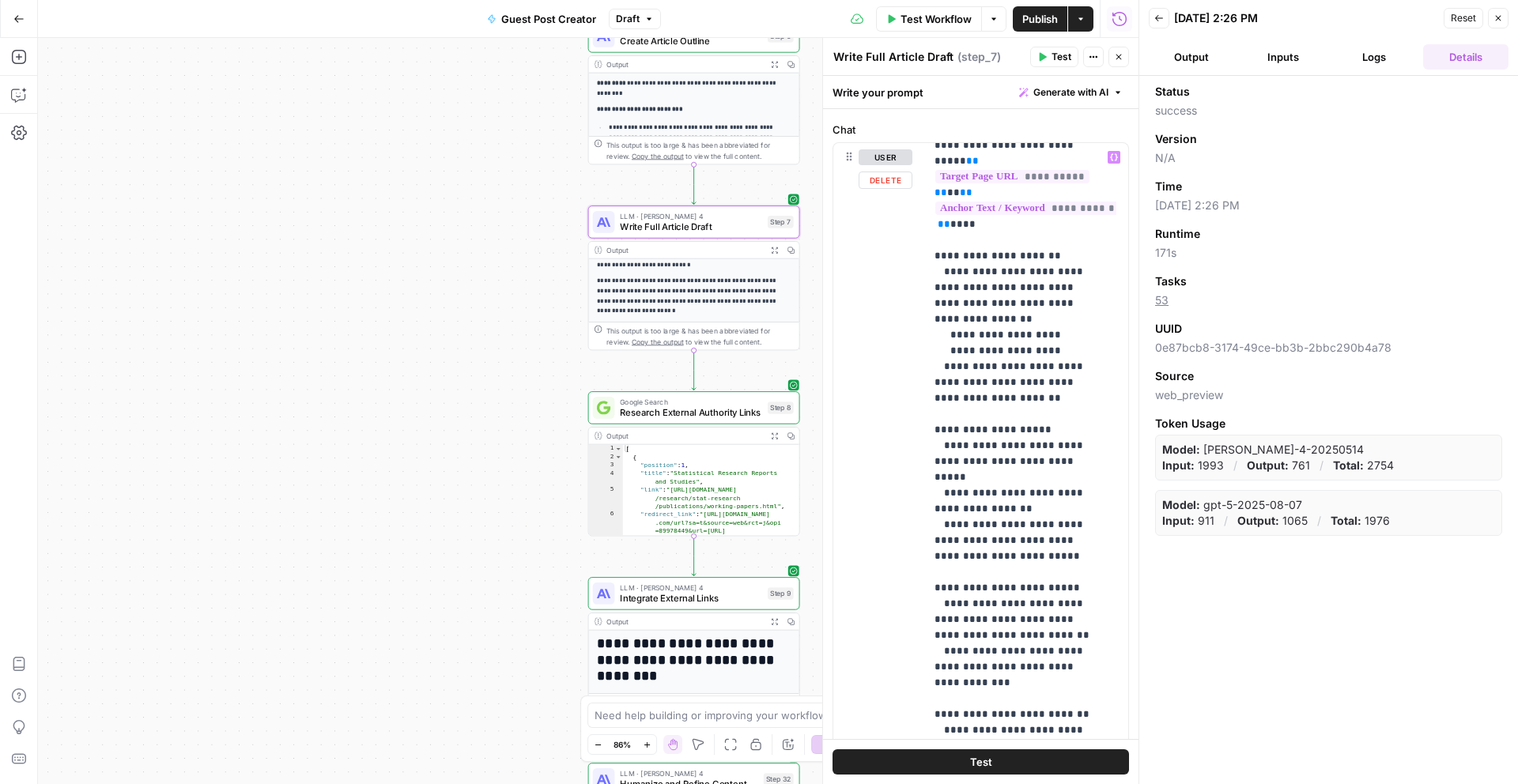
scroll to position [1688, 0]
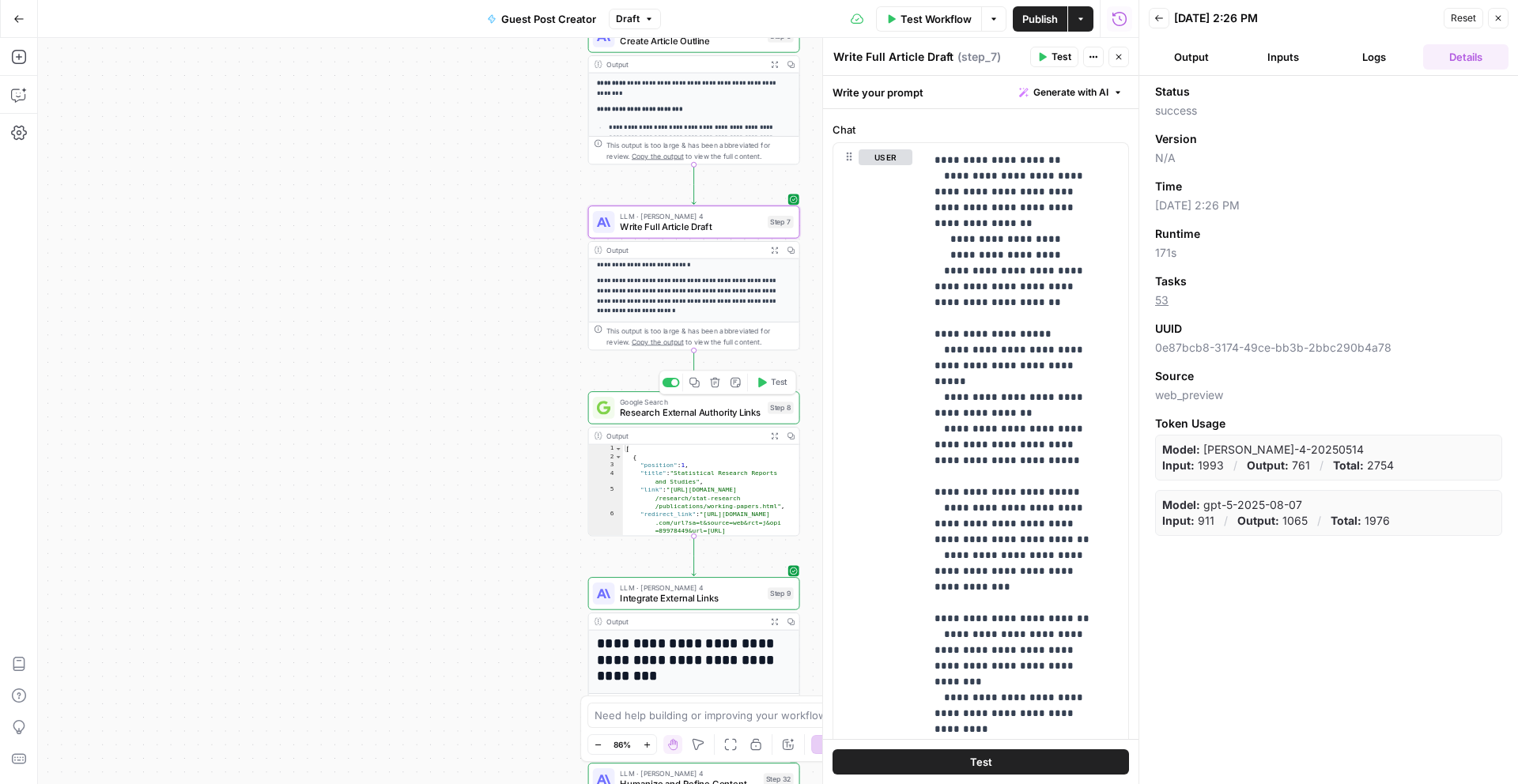
click at [746, 416] on span "Research External Authority Links" at bounding box center [691, 412] width 142 height 14
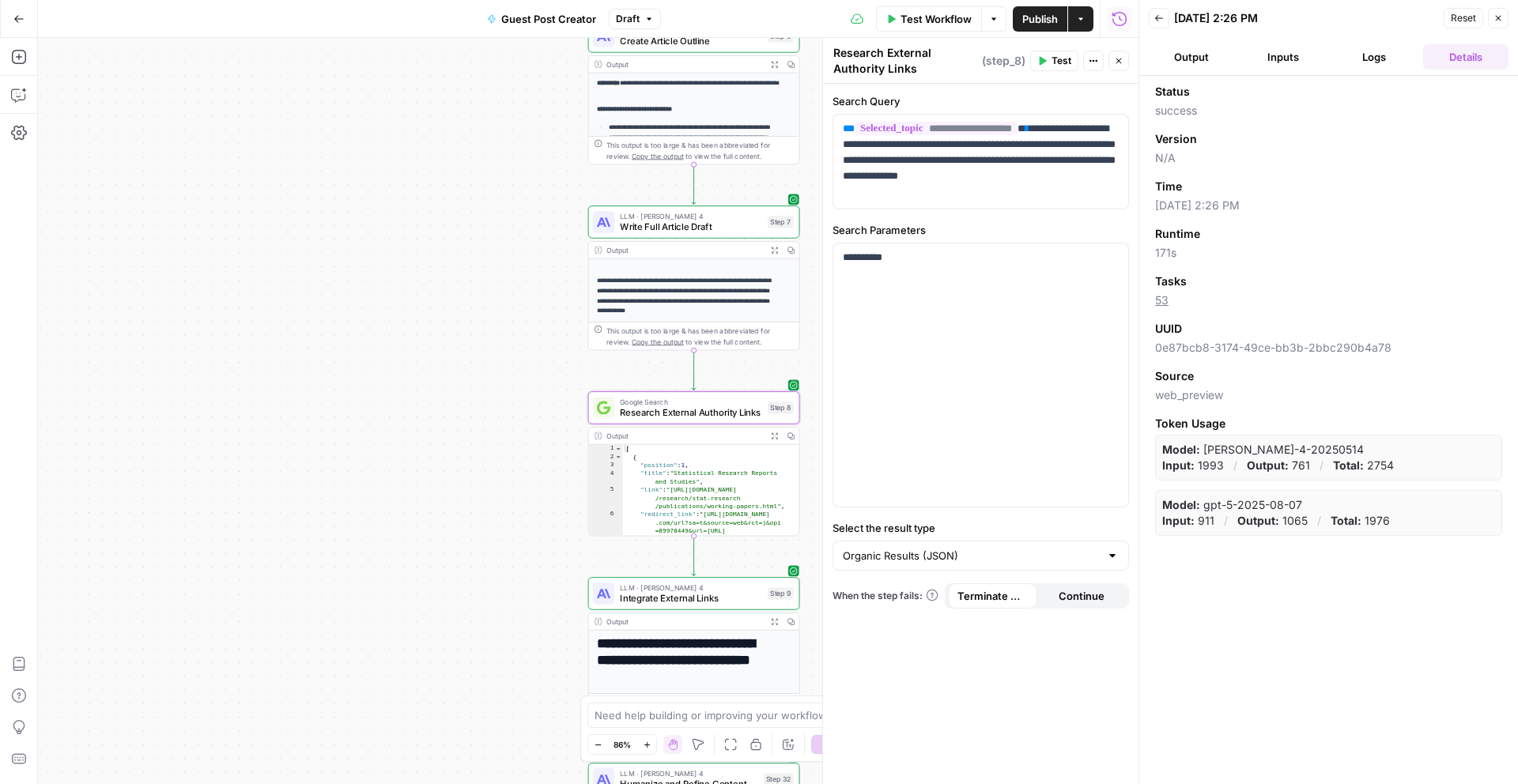
click at [736, 588] on span "LLM · Claude Sonnet 4" at bounding box center [691, 587] width 142 height 11
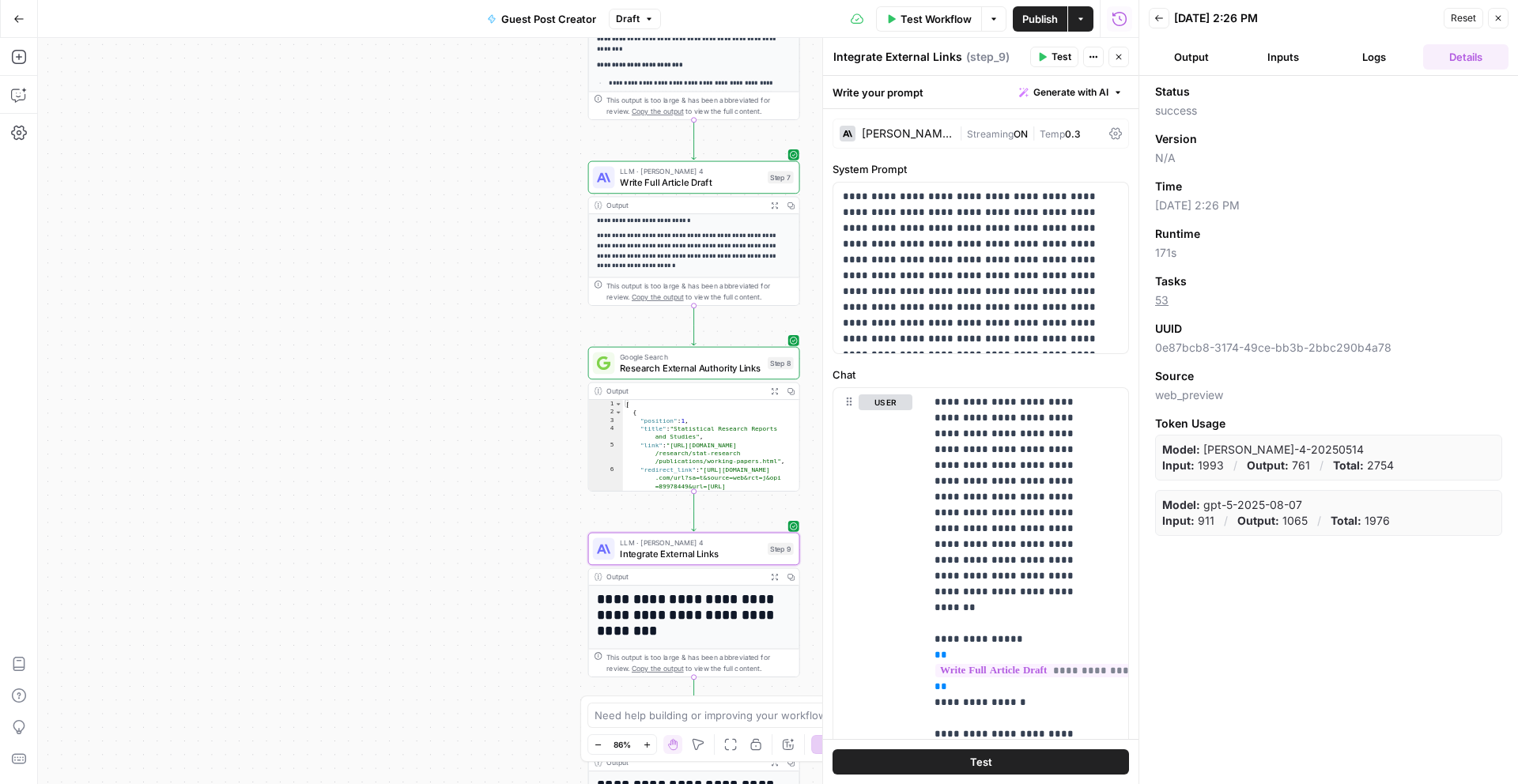
click at [1451, 17] on span "Reset" at bounding box center [1463, 18] width 25 height 14
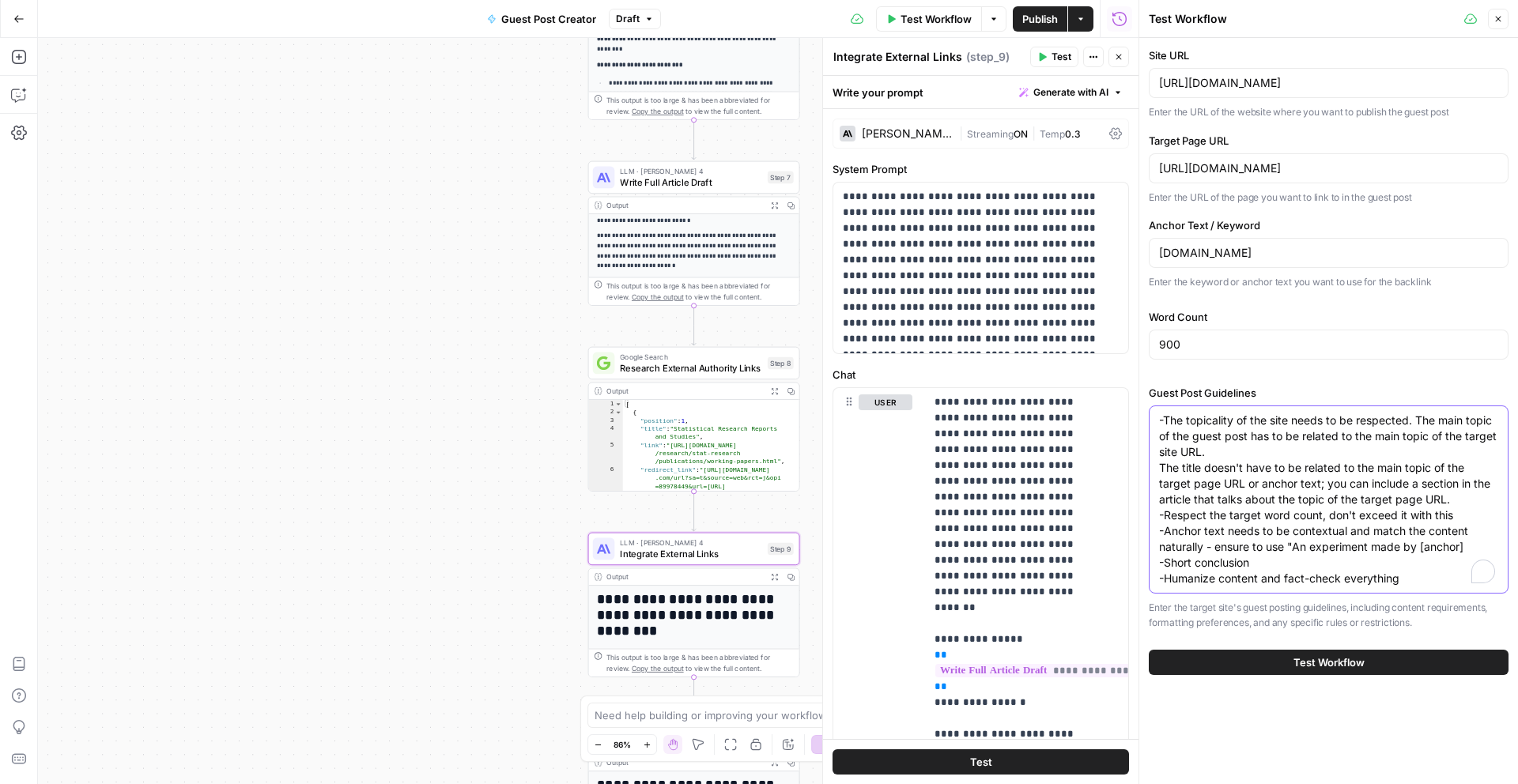
click at [1411, 579] on textarea "-The topicality of the site needs to be respected. The main topic of the guest …" at bounding box center [1328, 499] width 339 height 174
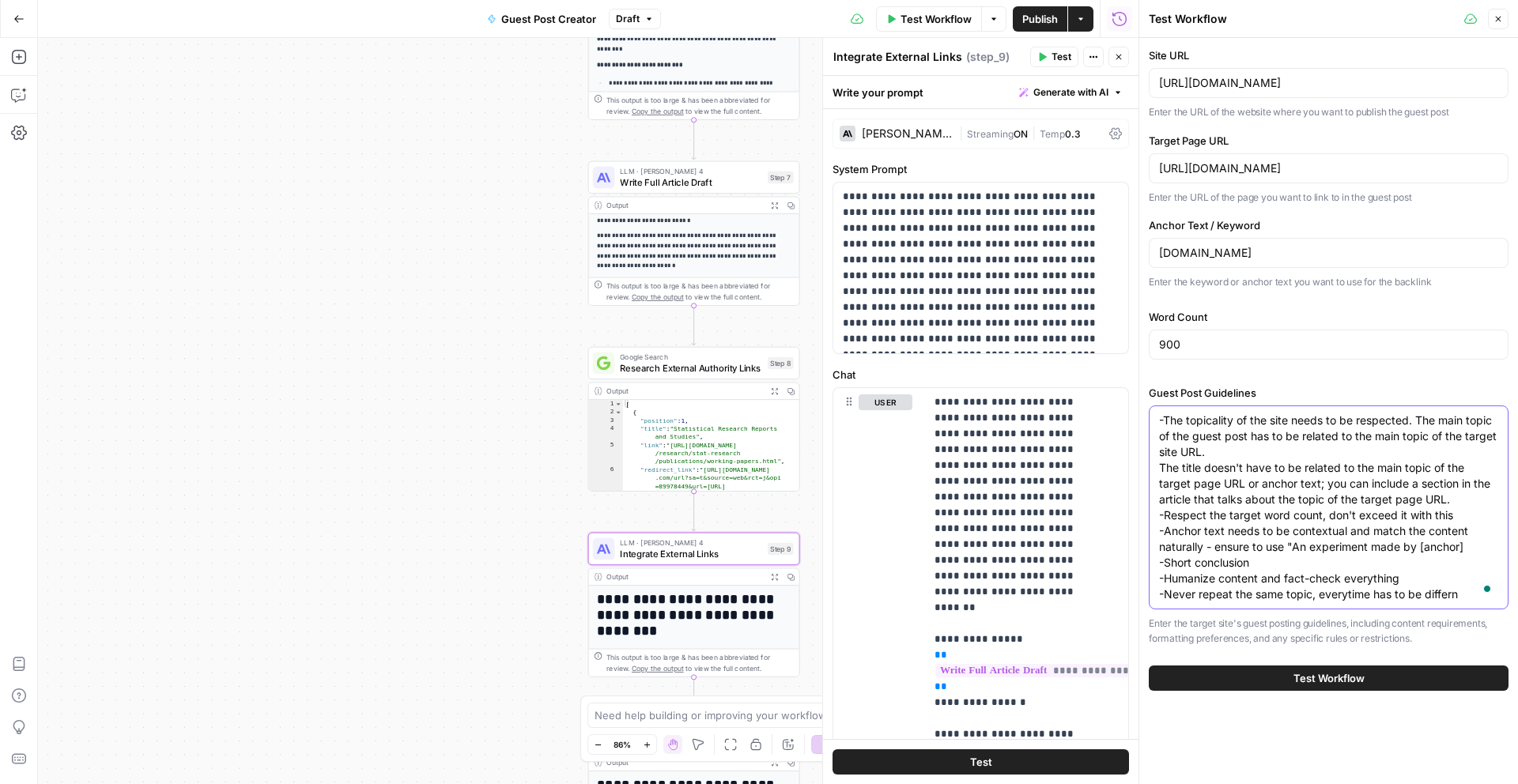
type textarea "-The topicality of the site needs to be respected. The main topic of the guest …"
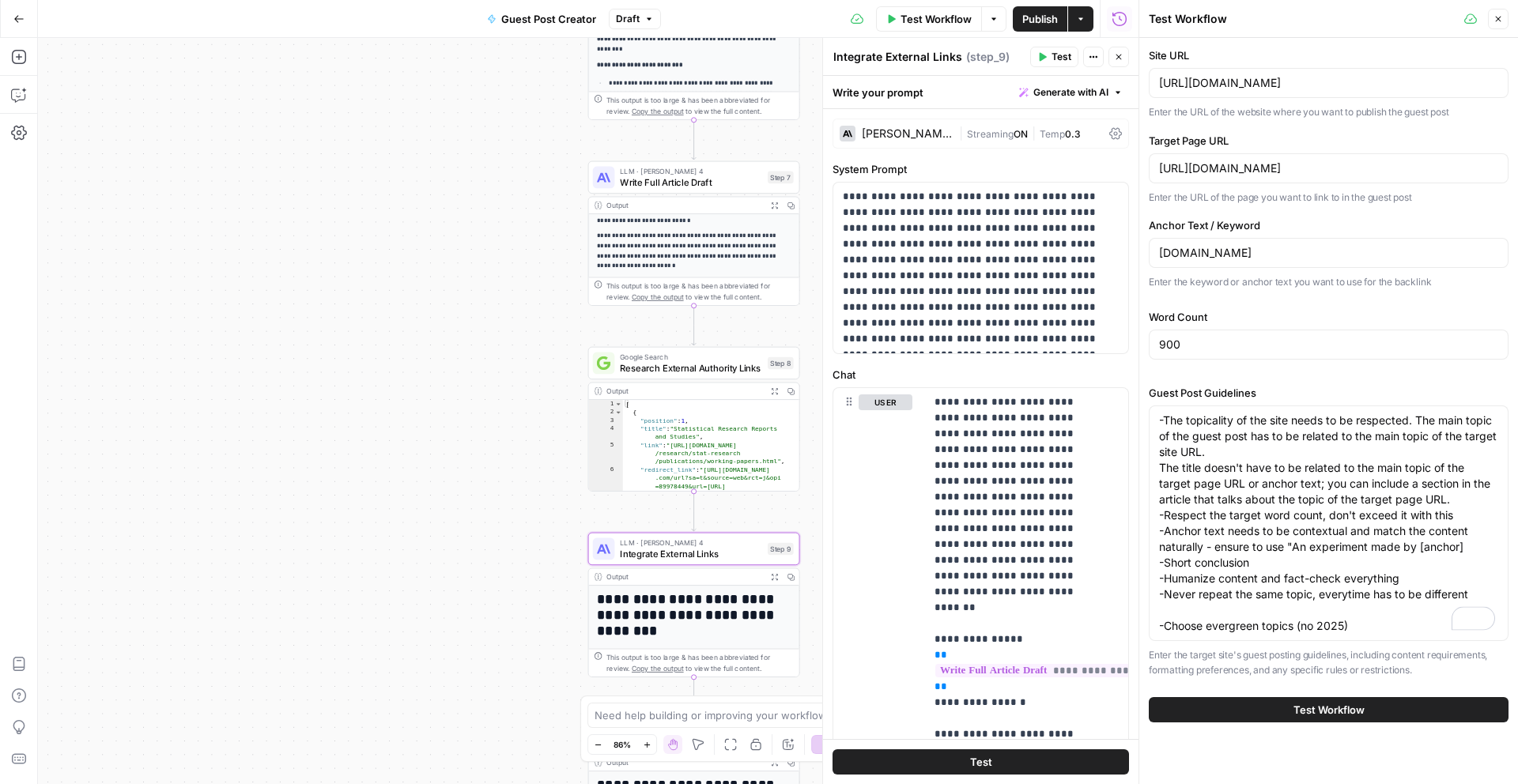
click at [1176, 618] on textarea "-The topicality of the site needs to be respected. The main topic of the guest …" at bounding box center [1328, 523] width 339 height 221
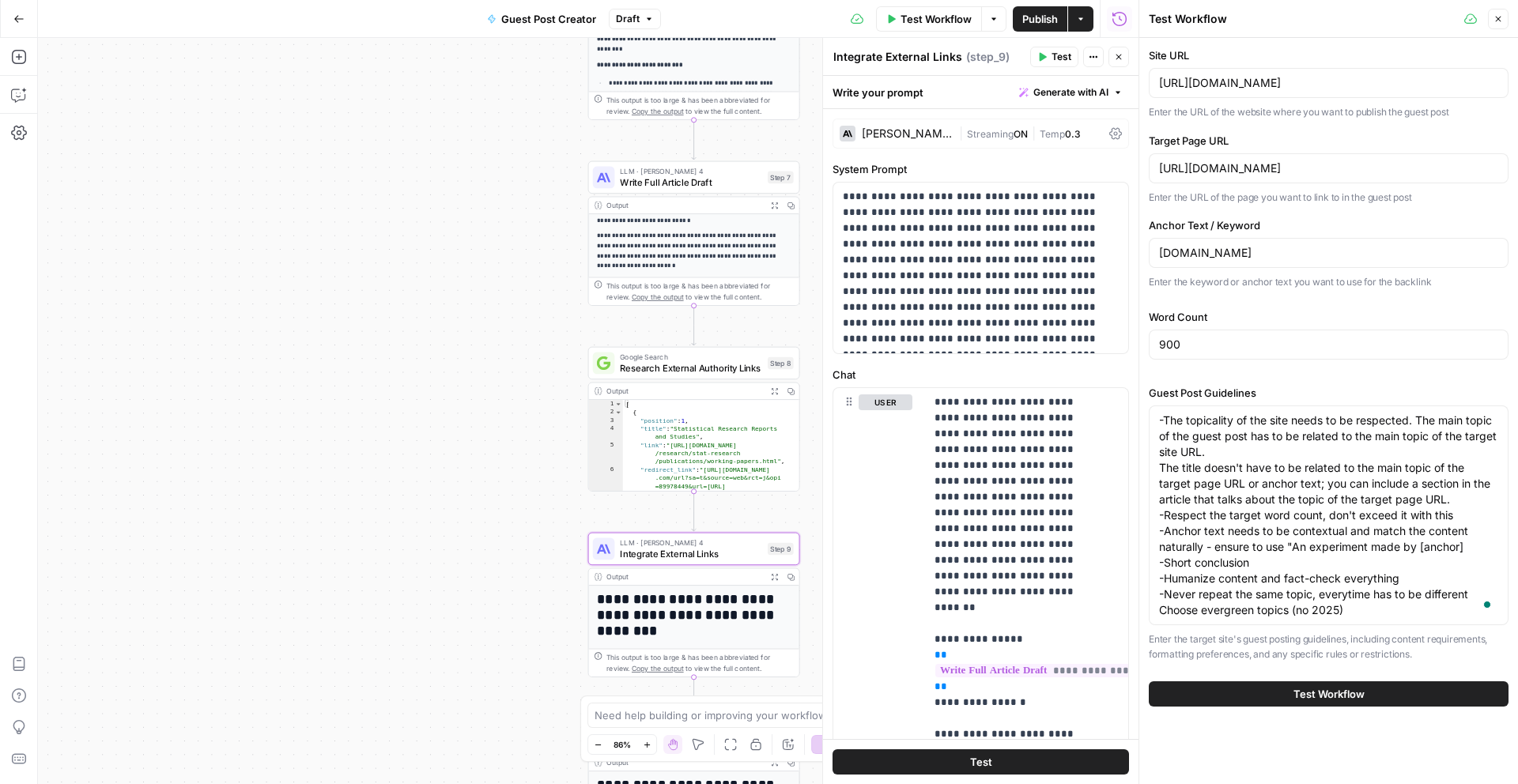
click at [1165, 615] on textarea "-The topicality of the site needs to be respected. The main topic of the guest …" at bounding box center [1328, 515] width 339 height 206
click at [1161, 613] on textarea "-The topicality of the site needs to be respected. The main topic of the guest …" at bounding box center [1328, 515] width 339 height 206
type textarea "-The topicality of the site needs to be respected. The main topic of the guest …"
click at [1377, 691] on button "Test Workflow" at bounding box center [1328, 694] width 360 height 25
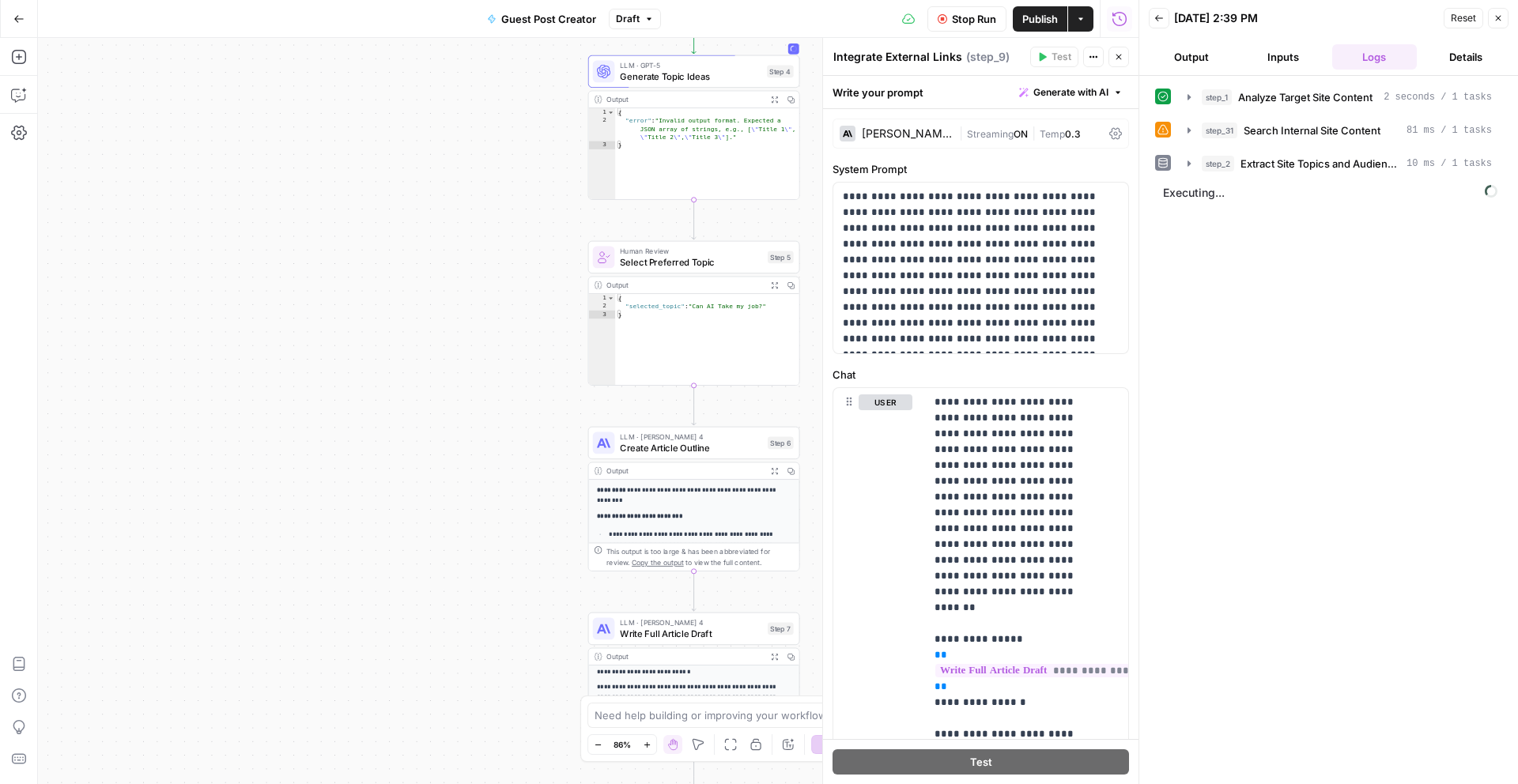
click at [1116, 52] on icon "button" at bounding box center [1119, 57] width 10 height 10
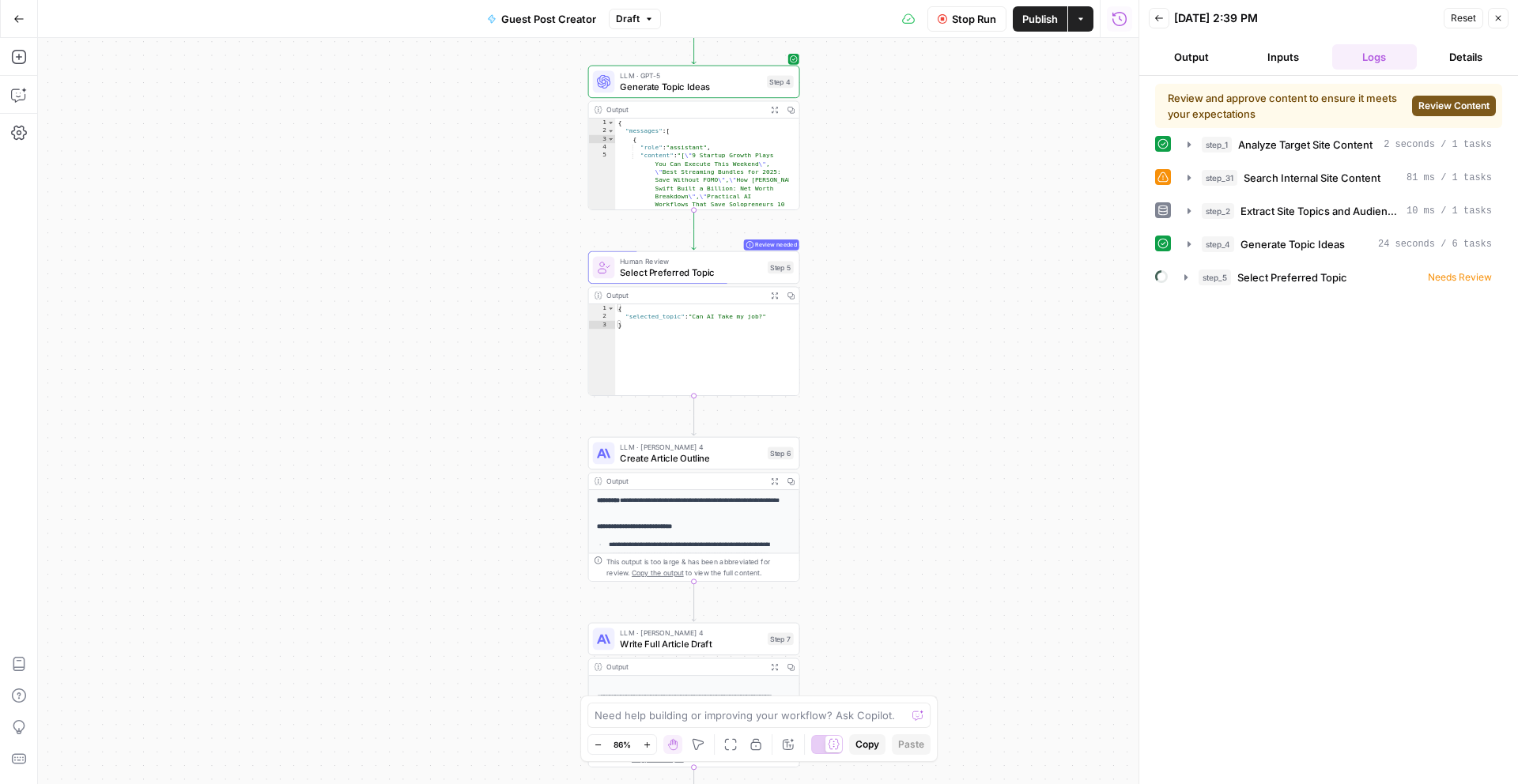
click at [1441, 113] on button "Review Content" at bounding box center [1454, 106] width 84 height 20
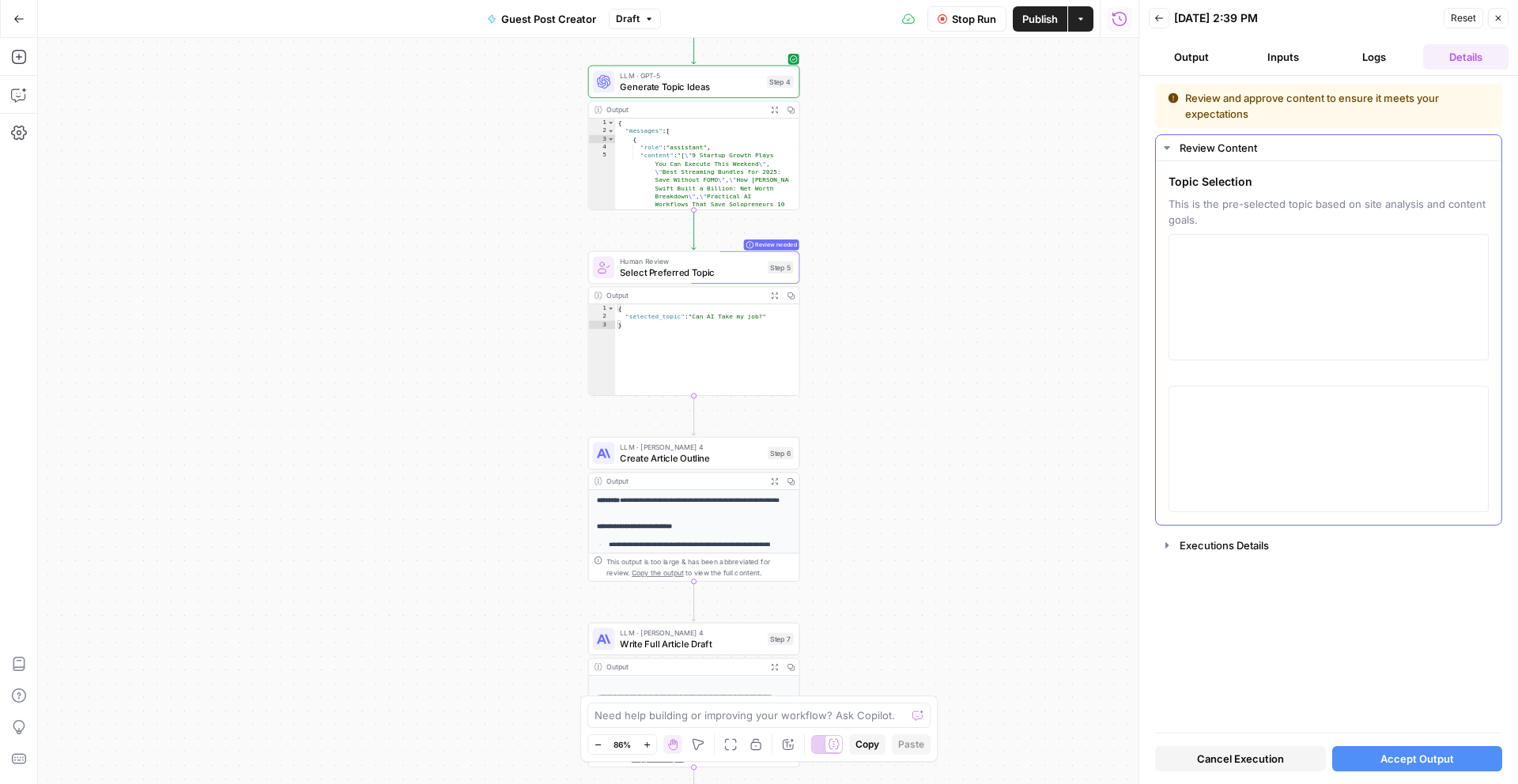
click at [1302, 237] on div at bounding box center [1329, 298] width 321 height 127
click at [1296, 265] on textarea "To enrich screen reader interactions, please activate Accessibility in Grammarl…" at bounding box center [1328, 297] width 299 height 112
click at [1275, 437] on textarea at bounding box center [1328, 449] width 299 height 112
click at [1241, 290] on textarea "To enrich screen reader interactions, please activate Accessibility in Grammarl…" at bounding box center [1328, 297] width 299 height 112
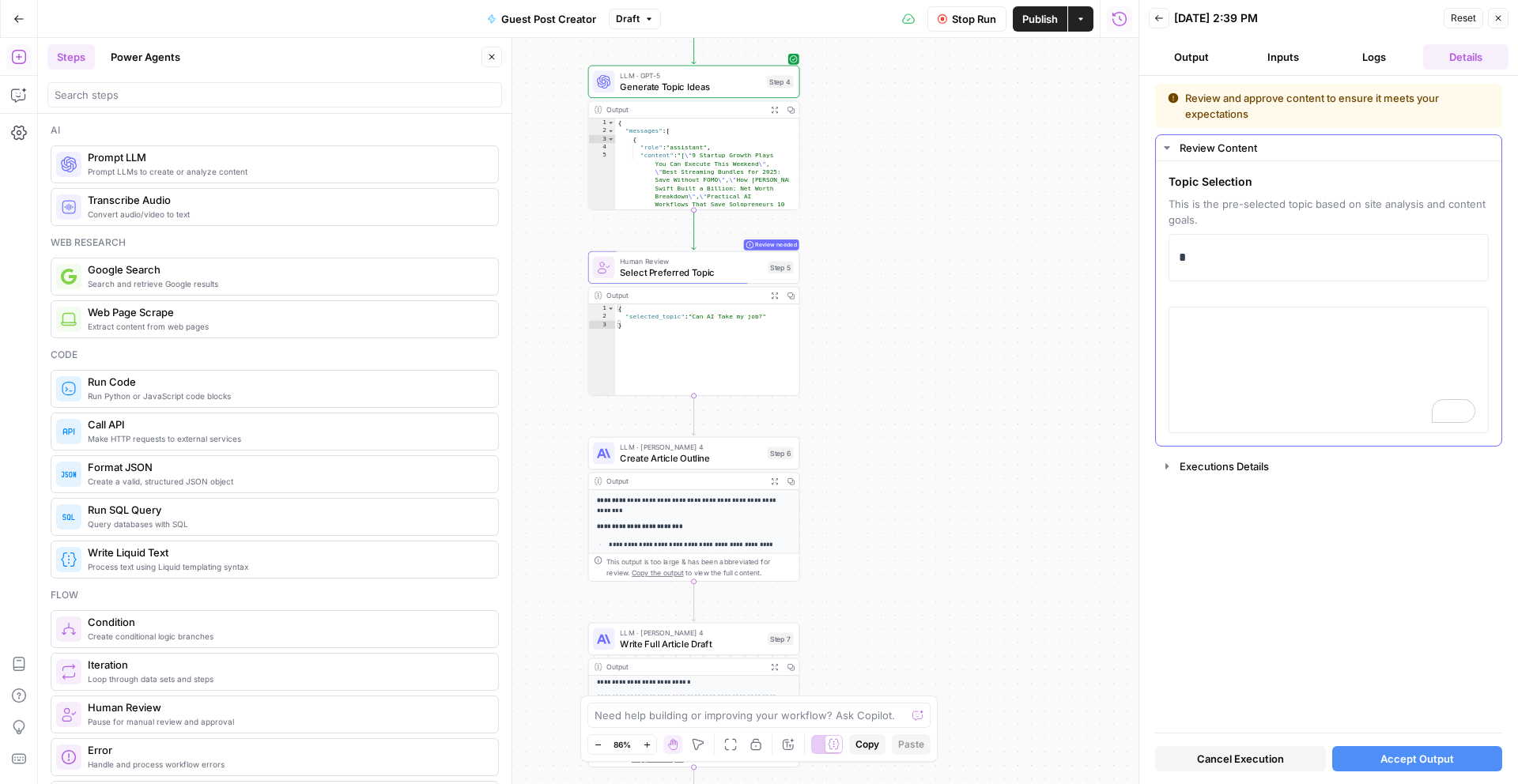
click at [1267, 274] on div "*" at bounding box center [1329, 258] width 321 height 47
click at [1261, 262] on p "*" at bounding box center [1328, 257] width 299 height 20
click at [1284, 314] on textarea "To enrich screen reader interactions, please activate Accessibility in Grammarl…" at bounding box center [1328, 370] width 299 height 112
click at [1411, 751] on span "Accept Output" at bounding box center [1417, 758] width 73 height 15
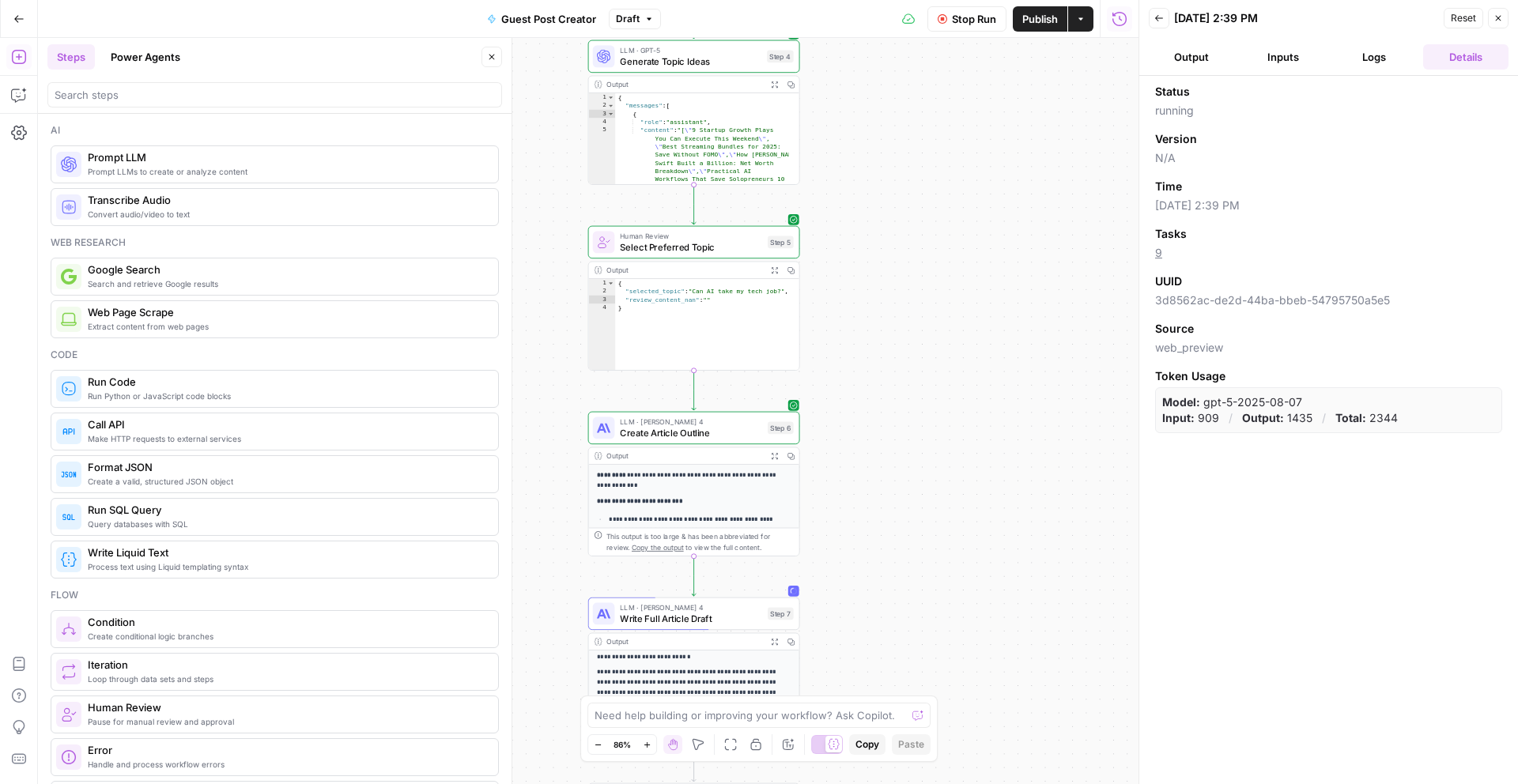
click at [764, 426] on div "LLM · Claude Sonnet 4 Create Article Outline Step 6 Copy step Delete step Add N…" at bounding box center [693, 428] width 201 height 23
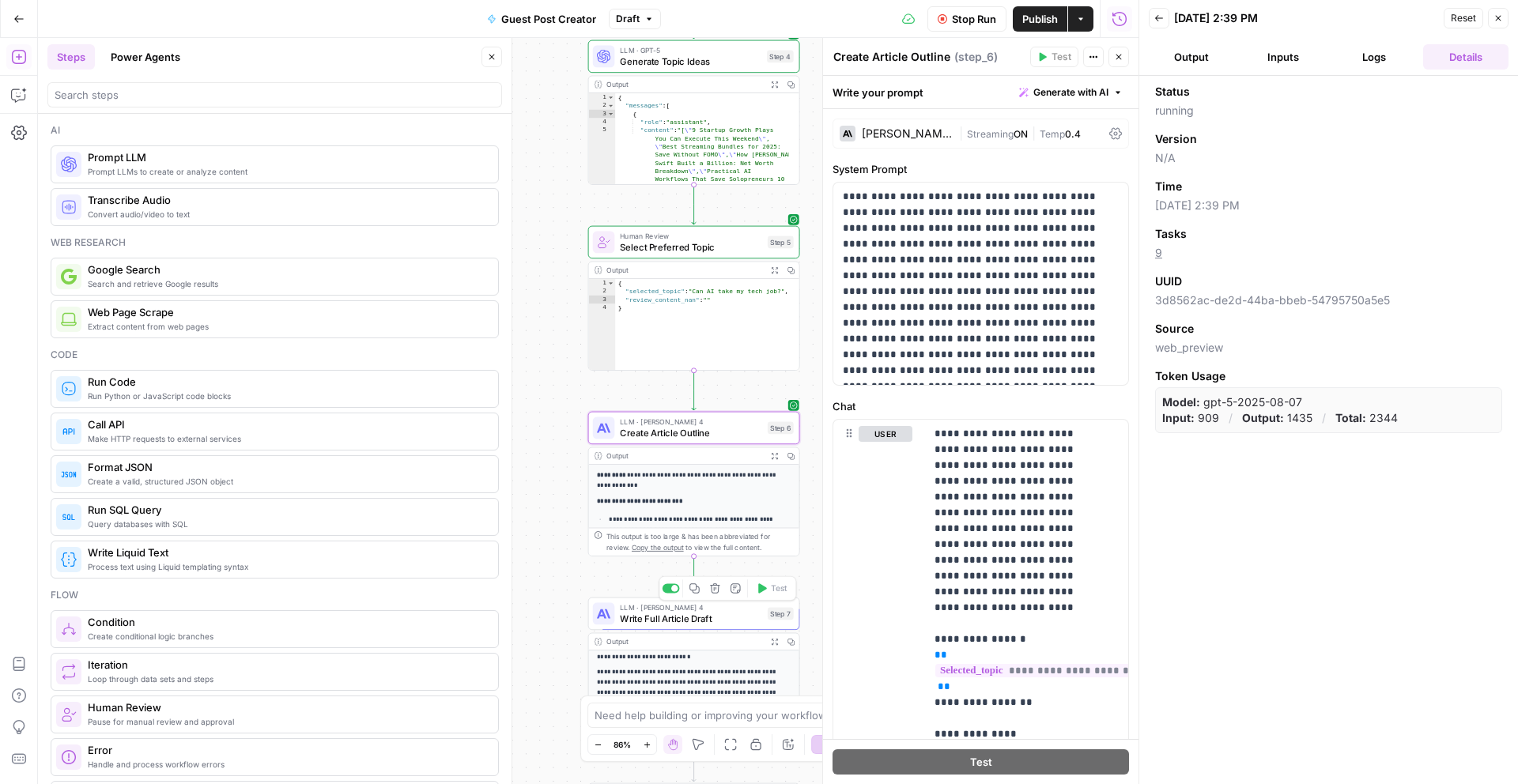
click at [756, 637] on div "Output" at bounding box center [684, 642] width 155 height 11
click at [748, 617] on span "Write Full Article Draft" at bounding box center [691, 618] width 142 height 14
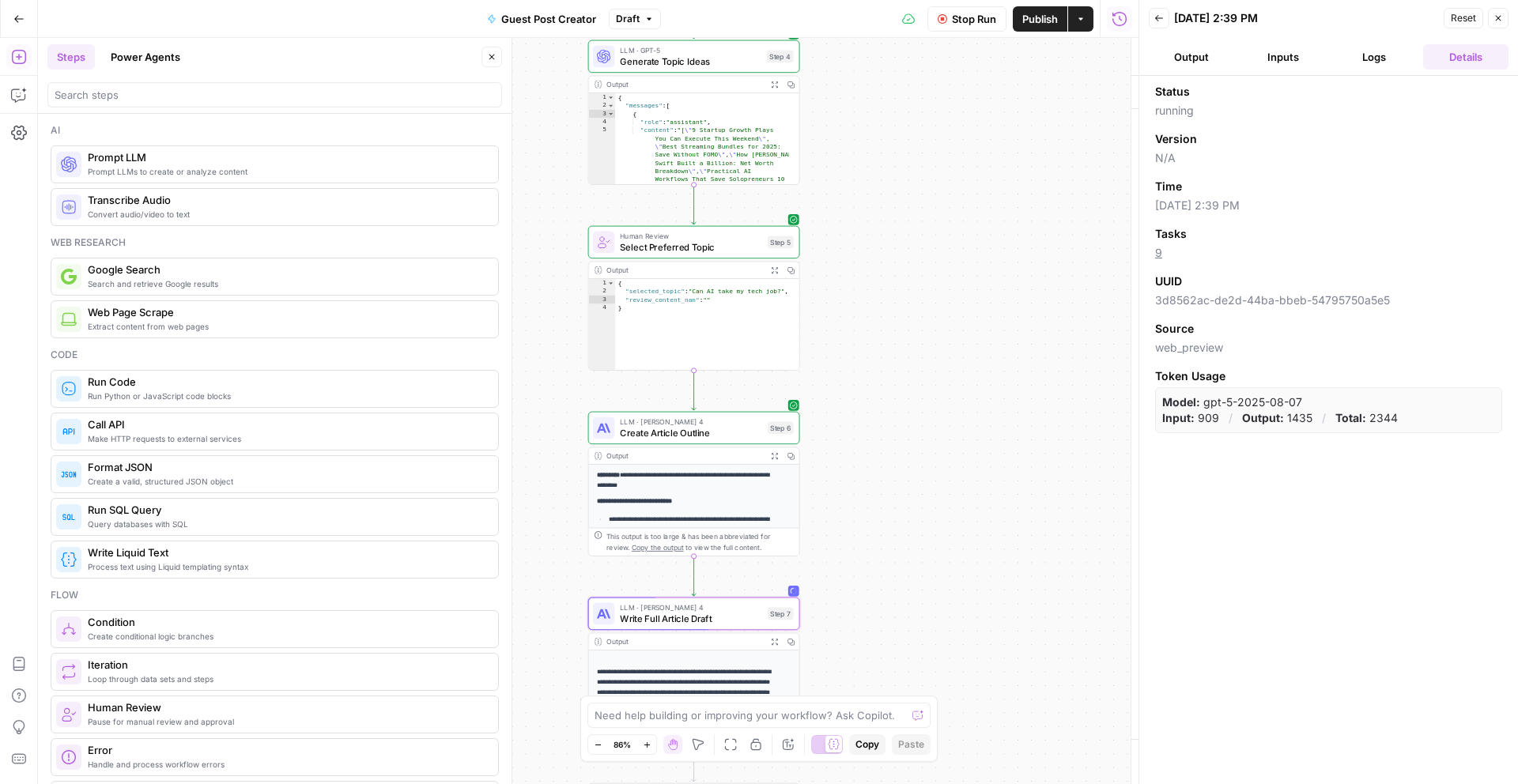
type textarea "Write Full Article Draft"
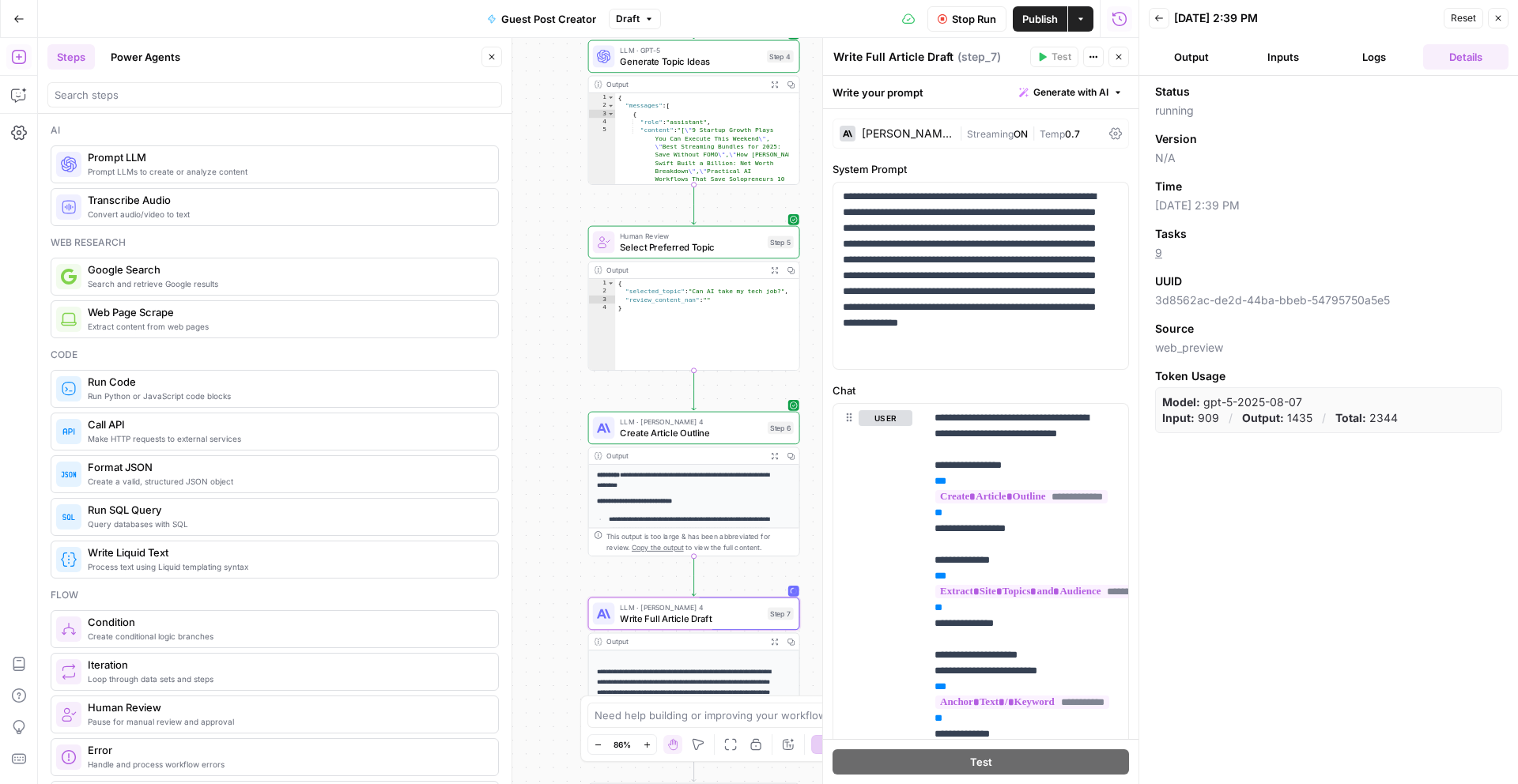
click at [959, 21] on span "Stop Run" at bounding box center [974, 19] width 44 height 15
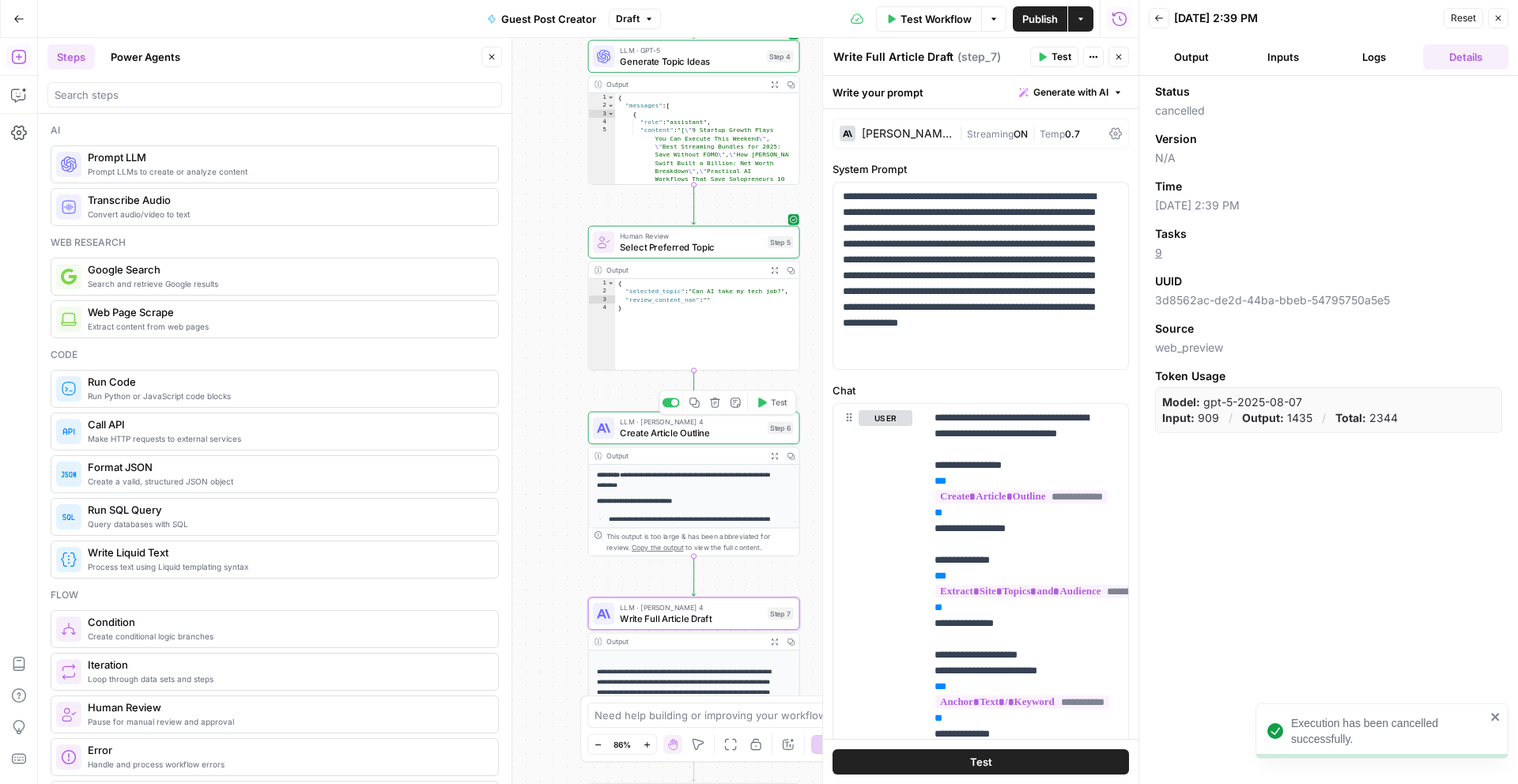
click at [738, 436] on span "Create Article Outline" at bounding box center [691, 433] width 142 height 14
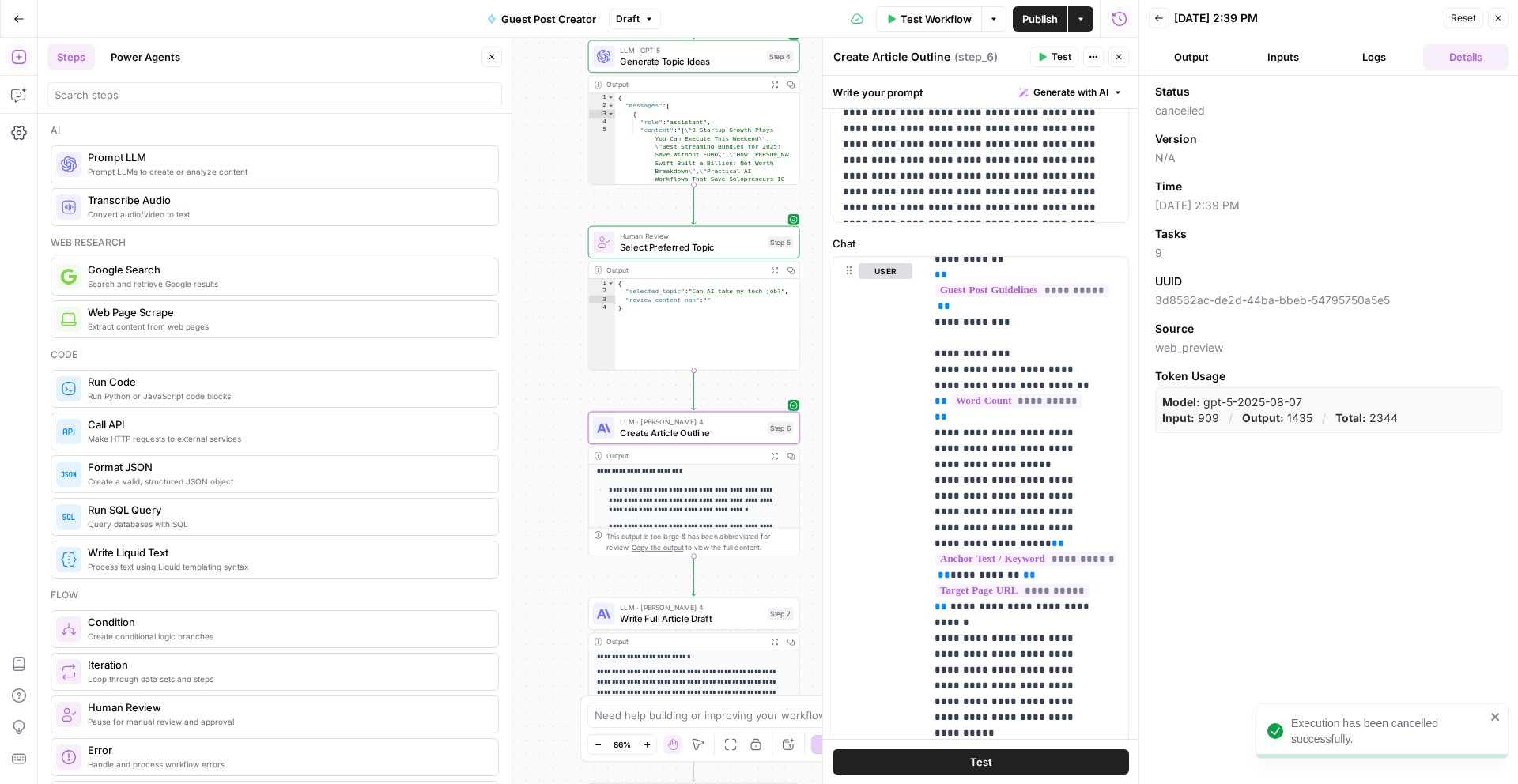
scroll to position [24, 0]
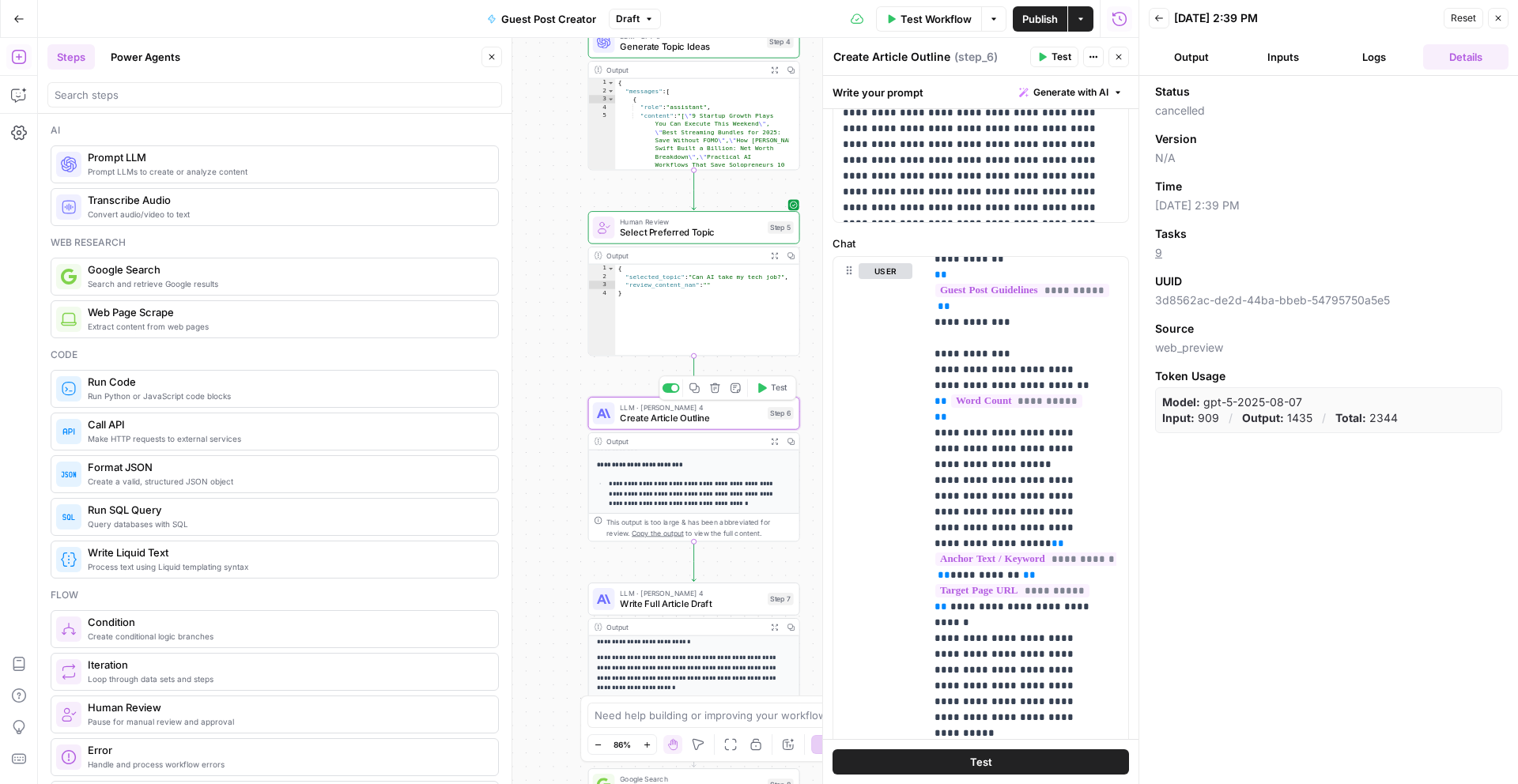
click at [727, 469] on p "**********" at bounding box center [694, 466] width 194 height 11
click at [777, 433] on button "Expand Output" at bounding box center [774, 442] width 16 height 16
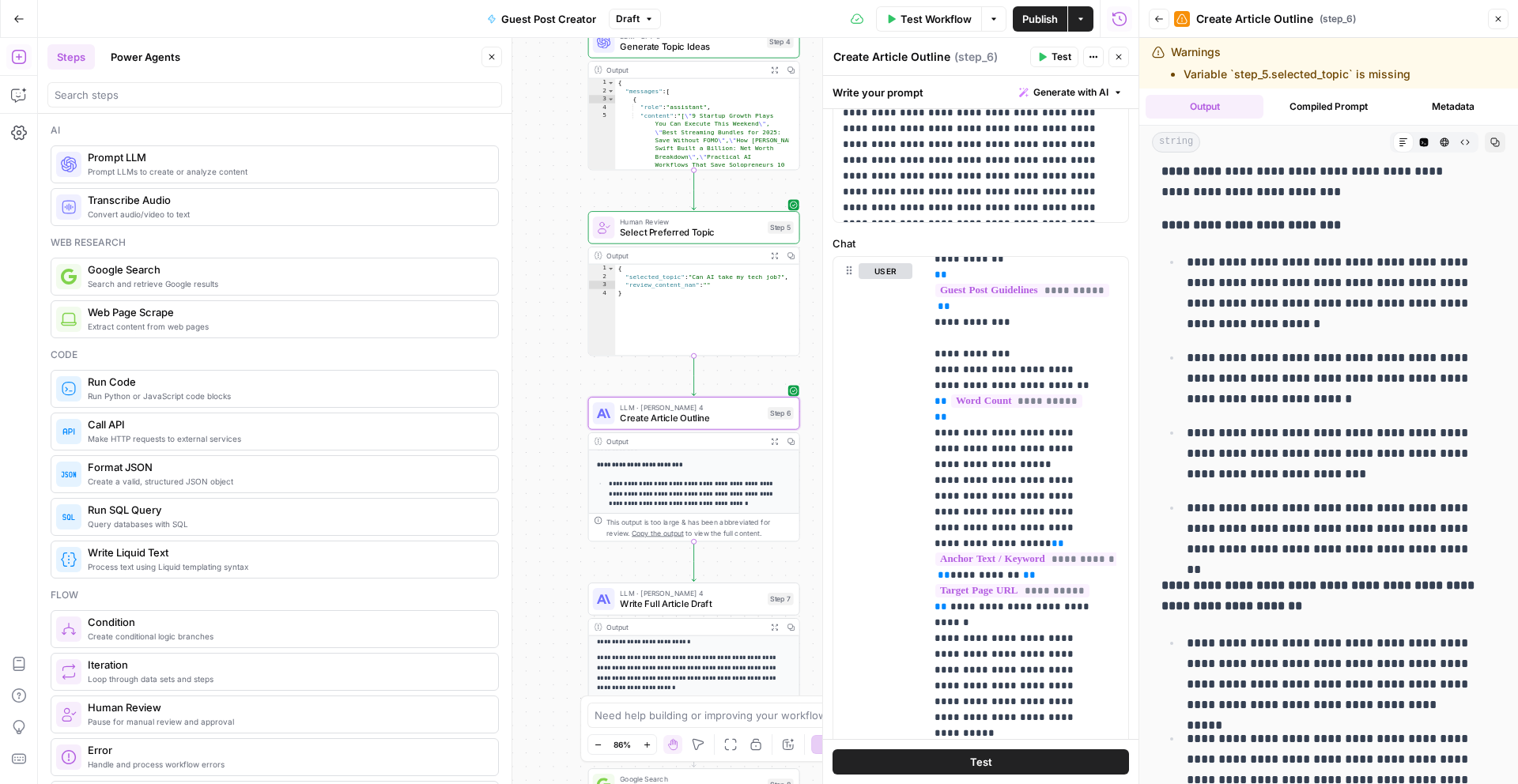
scroll to position [0, 0]
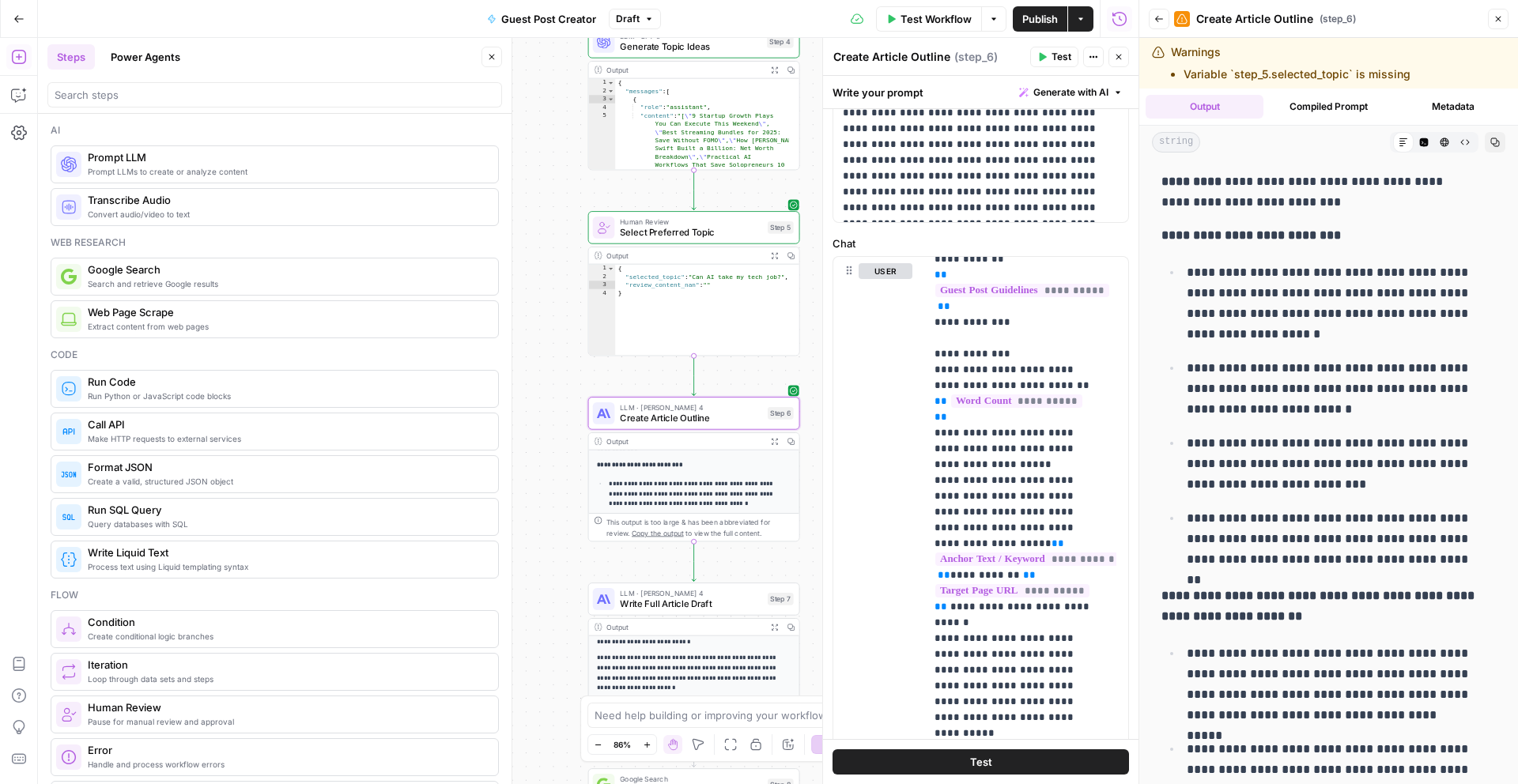
click at [1259, 189] on p "**********" at bounding box center [1317, 192] width 311 height 41
click at [1250, 206] on p "**********" at bounding box center [1317, 192] width 311 height 41
drag, startPoint x: 1277, startPoint y: 205, endPoint x: 1258, endPoint y: 202, distance: 19.2
click at [1254, 201] on p "**********" at bounding box center [1317, 192] width 311 height 41
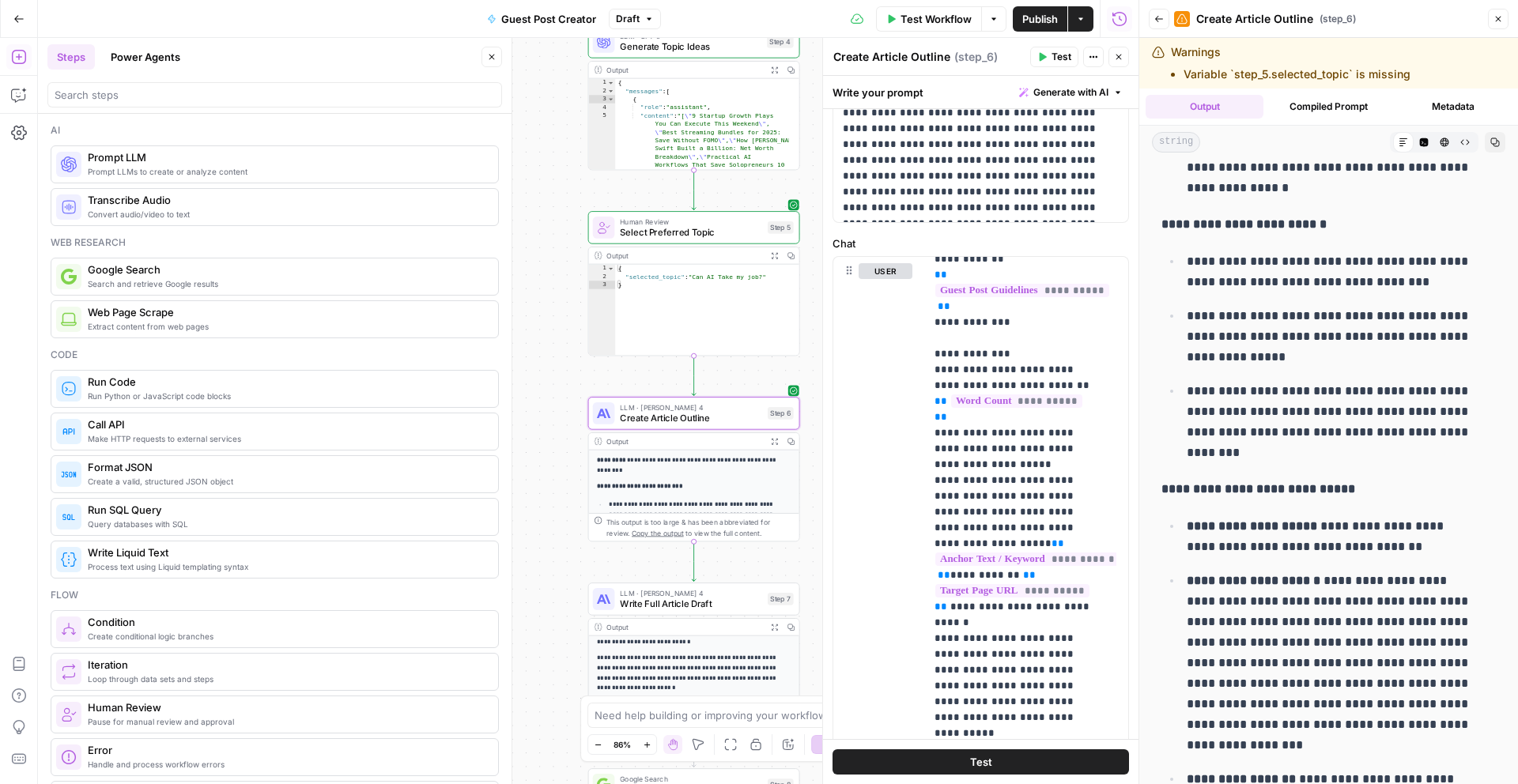
scroll to position [700, 0]
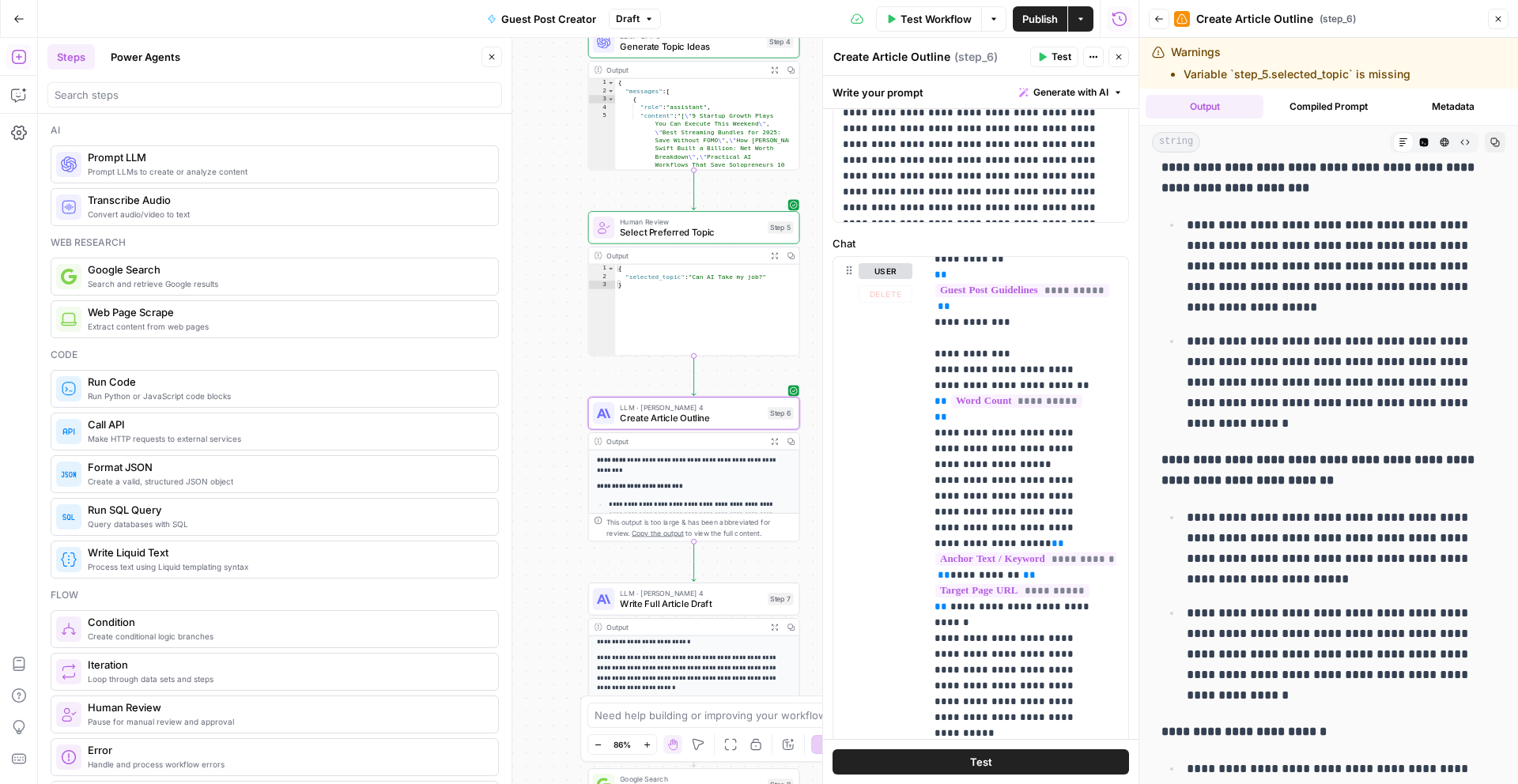
type textarea "*"
click at [723, 319] on div "{ "selected_topic" : "Can AI Take my job?" }" at bounding box center [707, 319] width 184 height 107
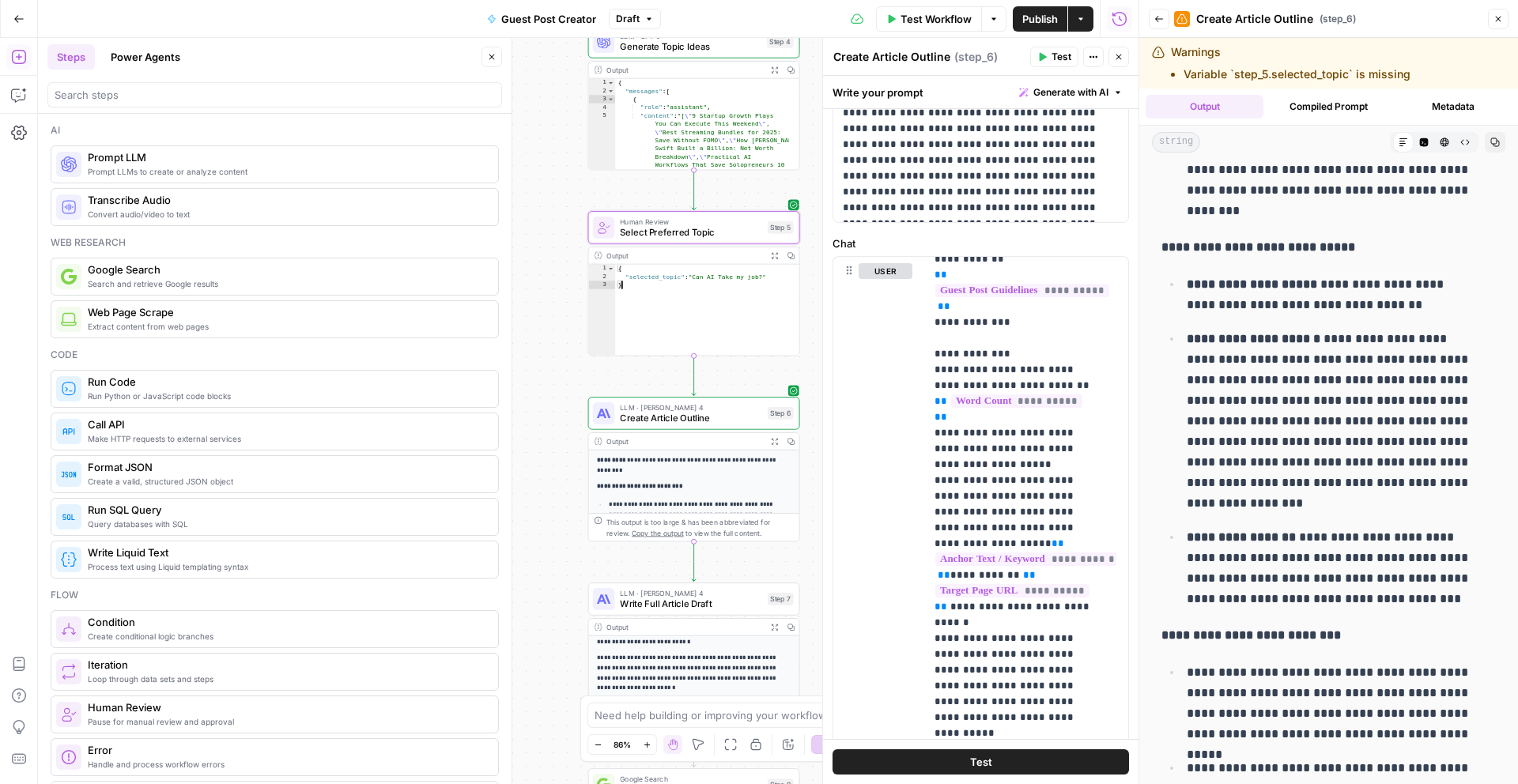
scroll to position [1495, 0]
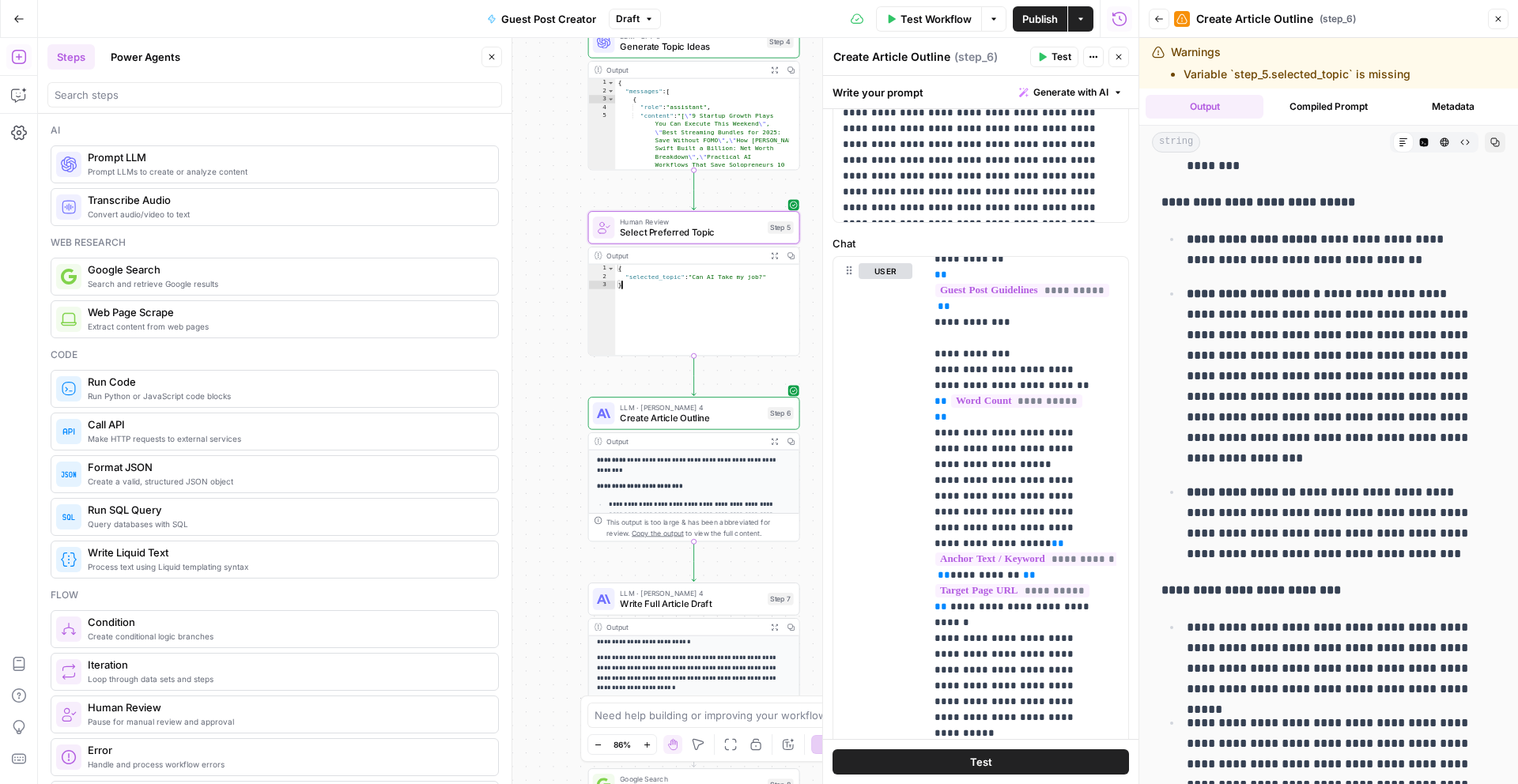
click at [1484, 16] on div "Back Create Article Outline ( step_6 ) Close" at bounding box center [1328, 19] width 360 height 25
click at [1498, 17] on icon "button" at bounding box center [1498, 19] width 10 height 10
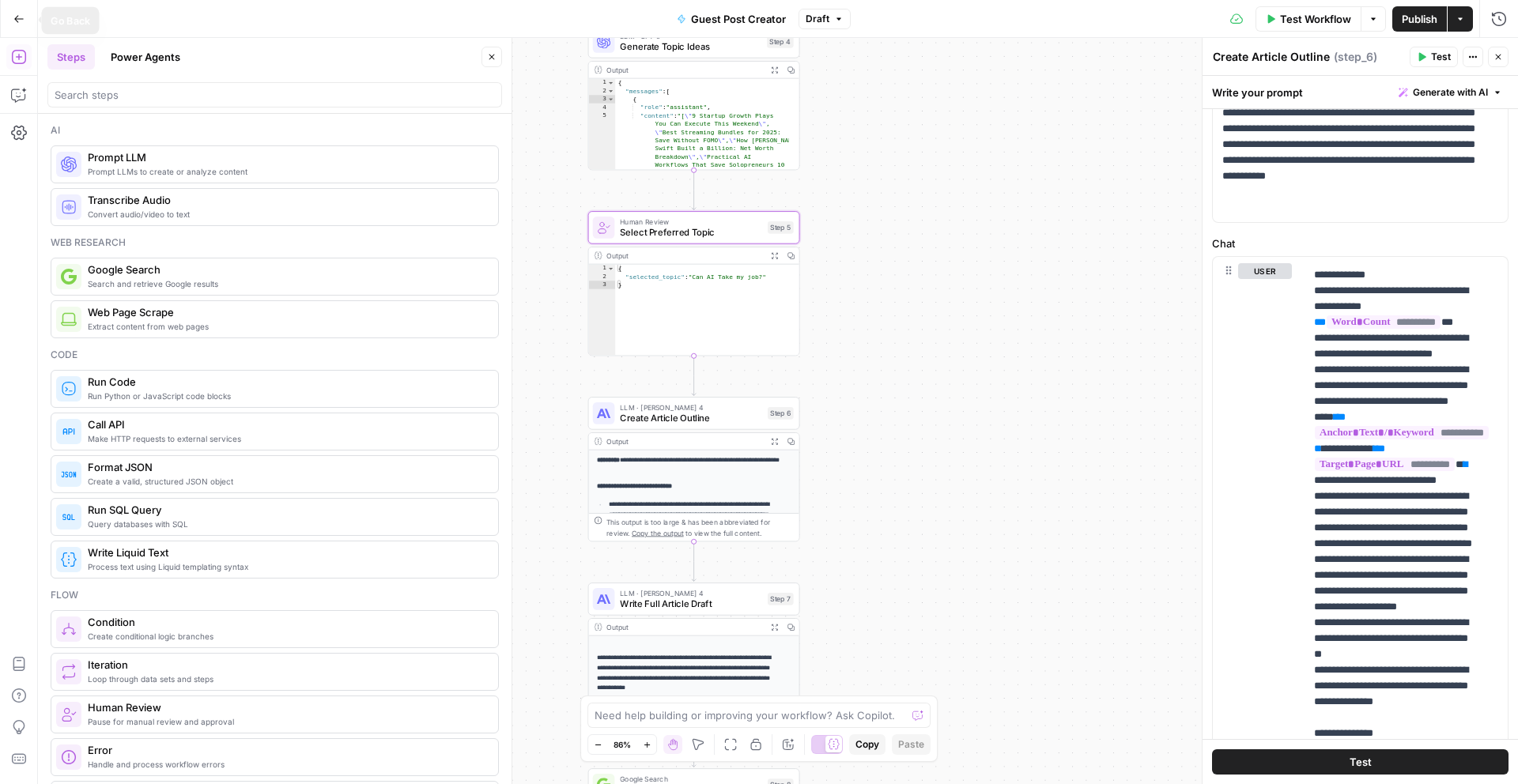
click at [18, 7] on button "Go Back" at bounding box center [19, 19] width 28 height 28
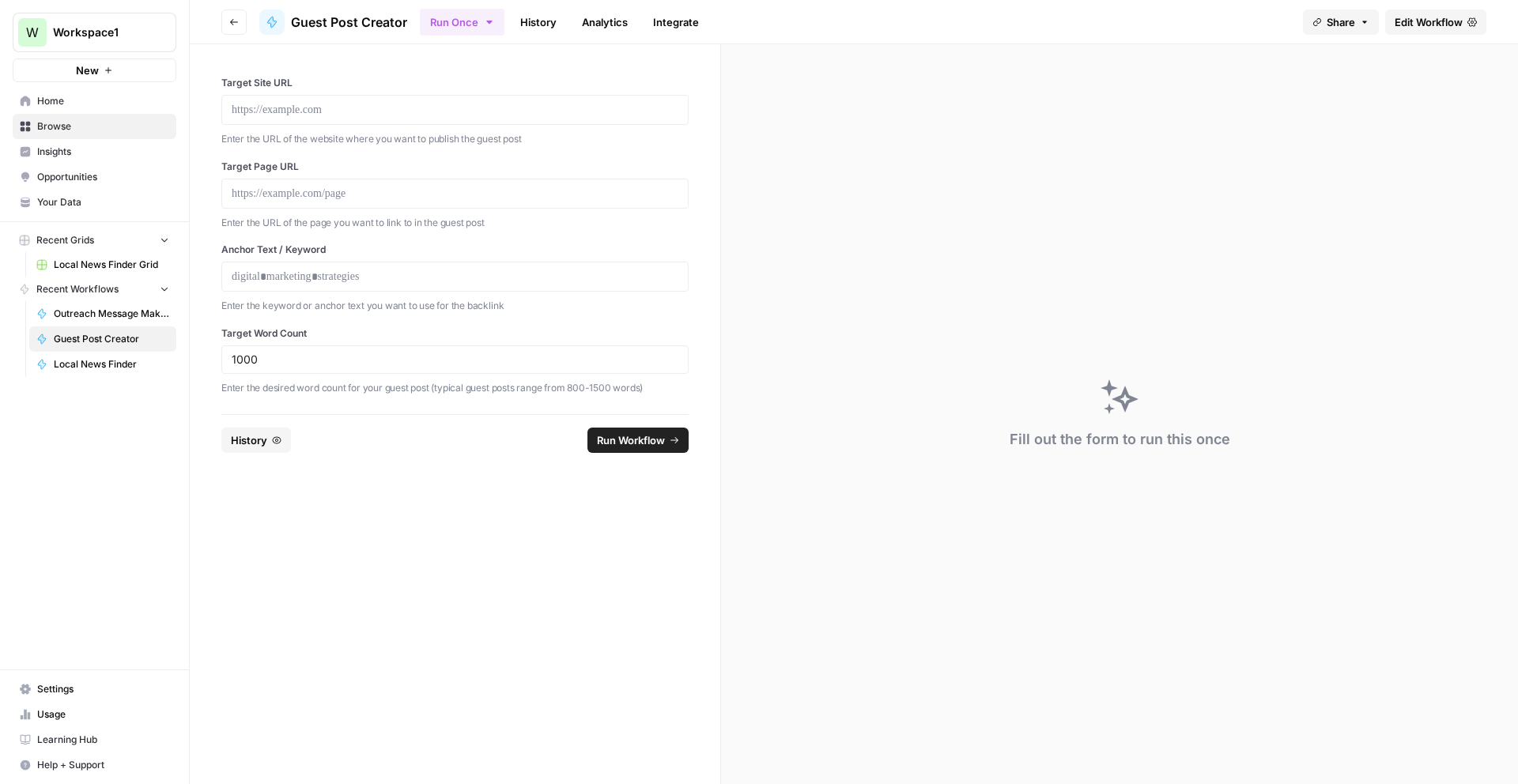
click at [83, 107] on span "Home" at bounding box center [103, 101] width 132 height 14
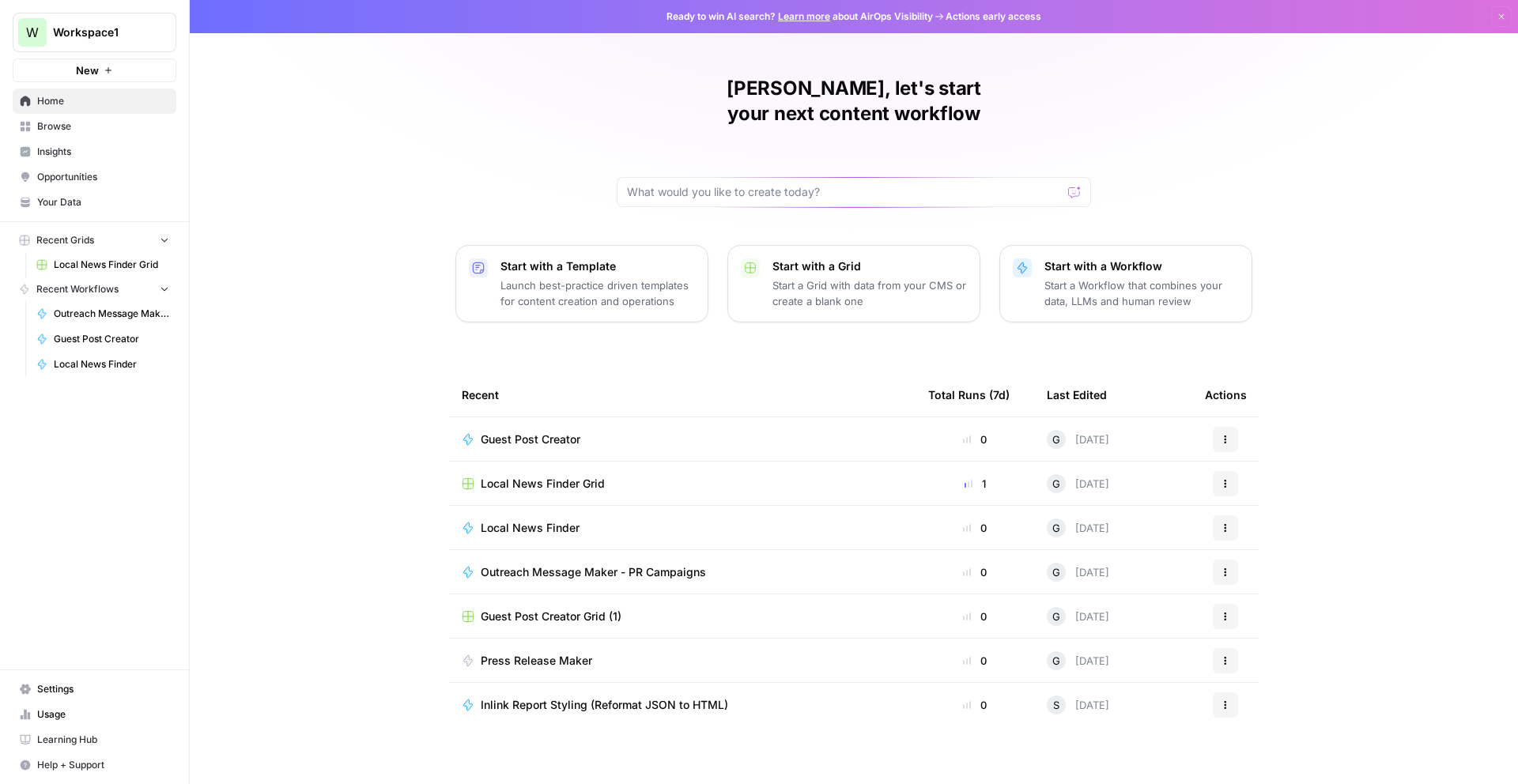
click at [683, 432] on div "Guest Post Creator" at bounding box center [683, 439] width 441 height 15
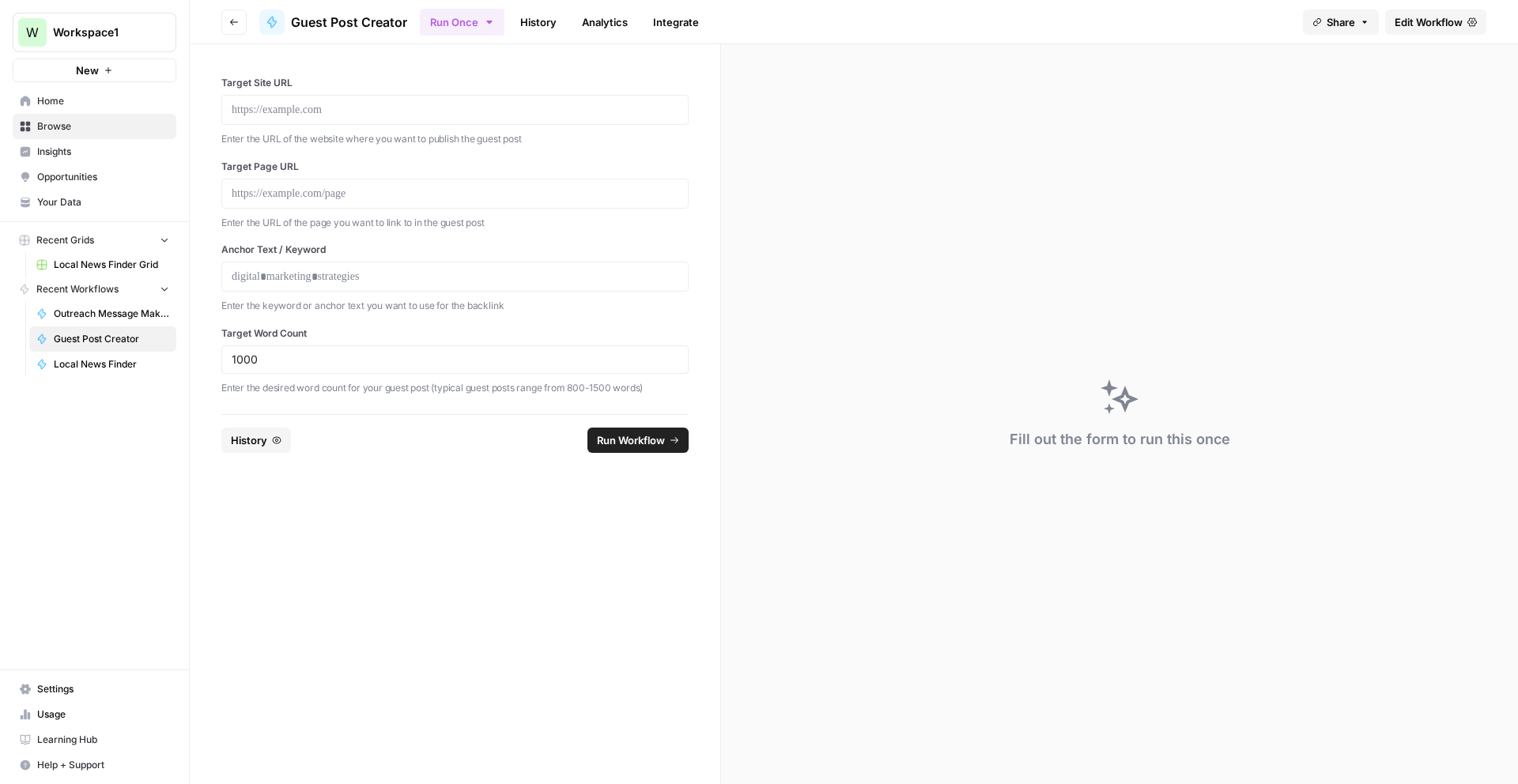
click at [114, 348] on link "Guest Post Creator" at bounding box center [103, 338] width 147 height 25
click at [610, 428] on button "Run Workflow" at bounding box center [638, 440] width 101 height 25
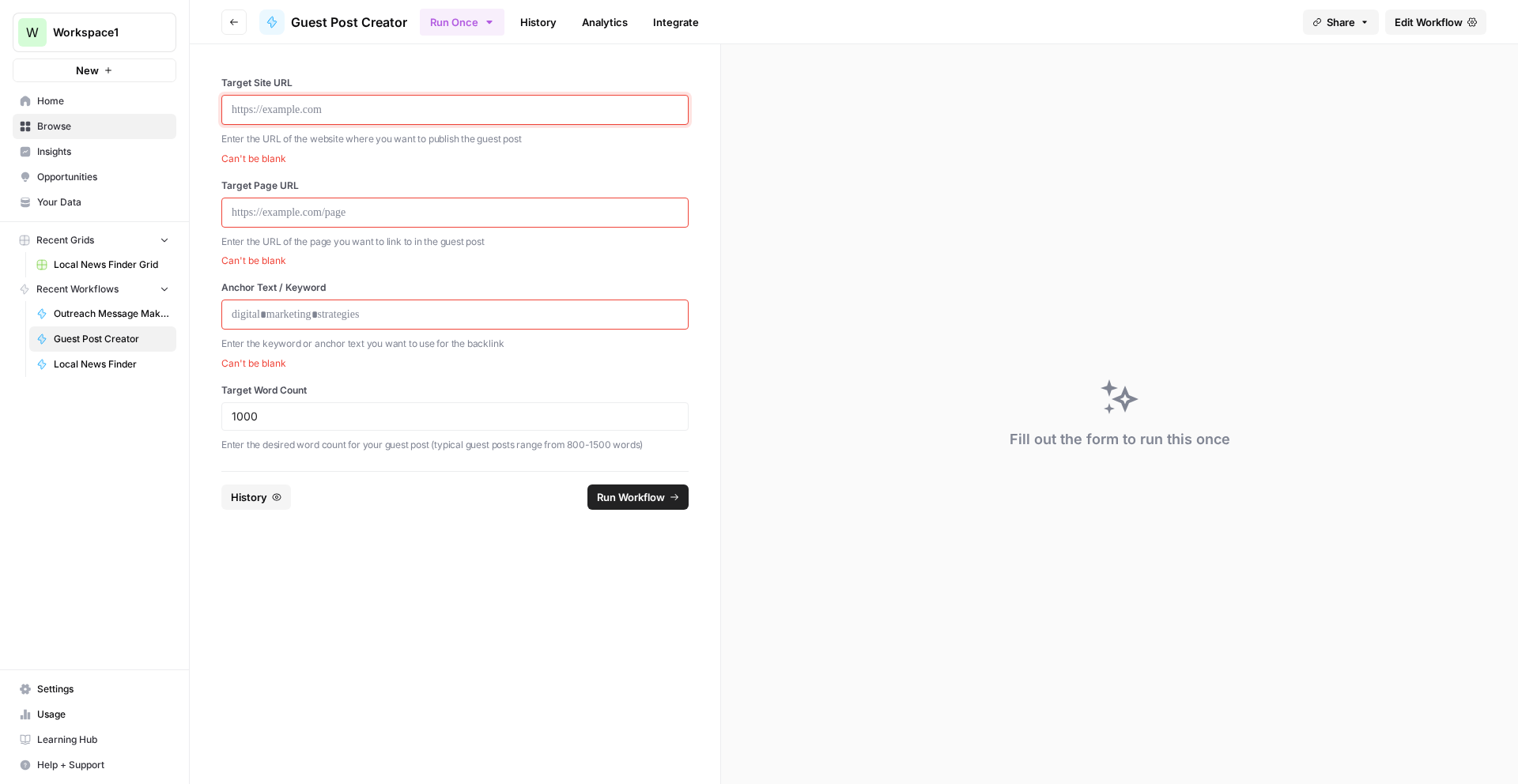
click at [313, 111] on p at bounding box center [455, 109] width 447 height 15
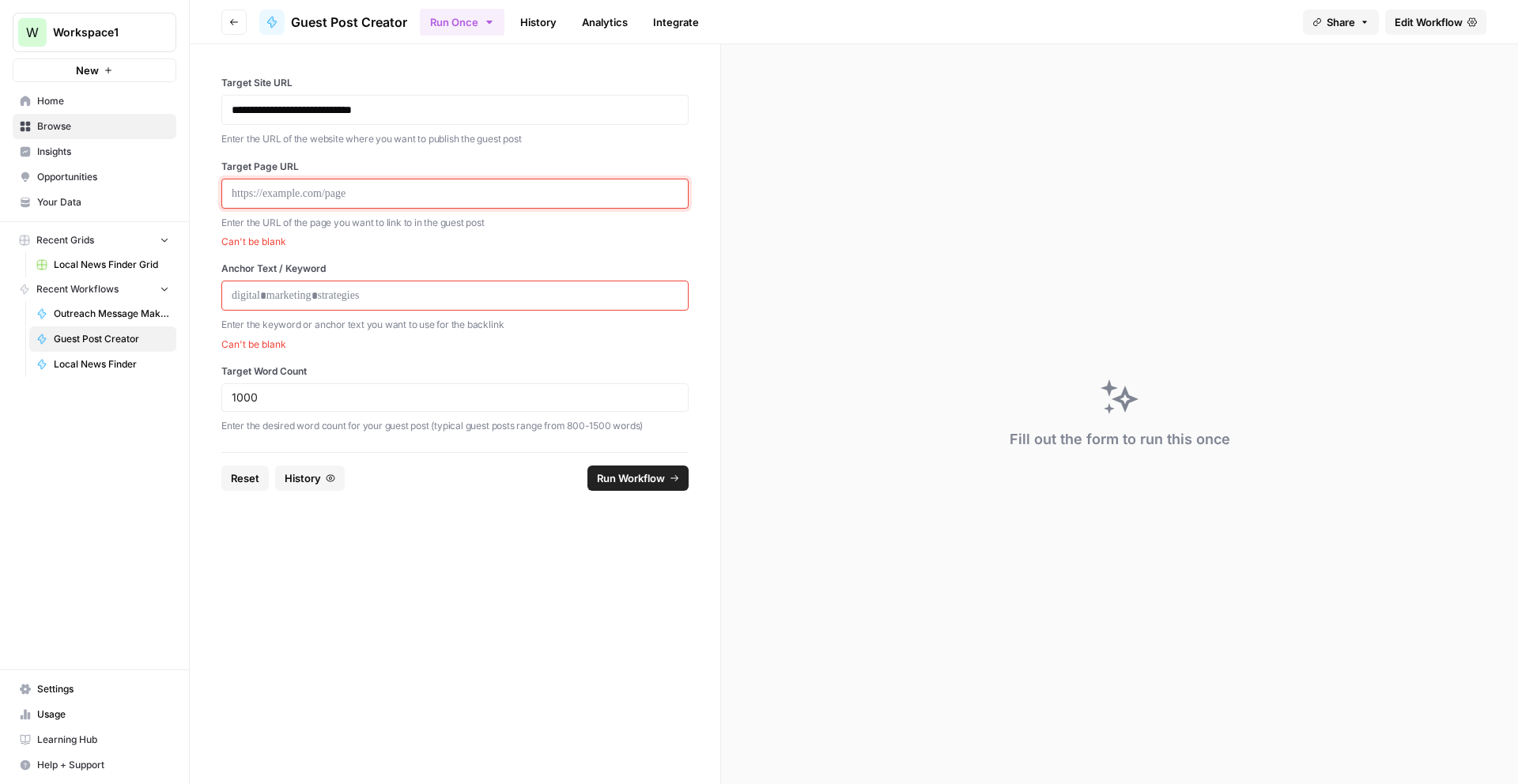
click at [303, 198] on p at bounding box center [455, 193] width 447 height 15
click at [511, 189] on p at bounding box center [455, 193] width 447 height 15
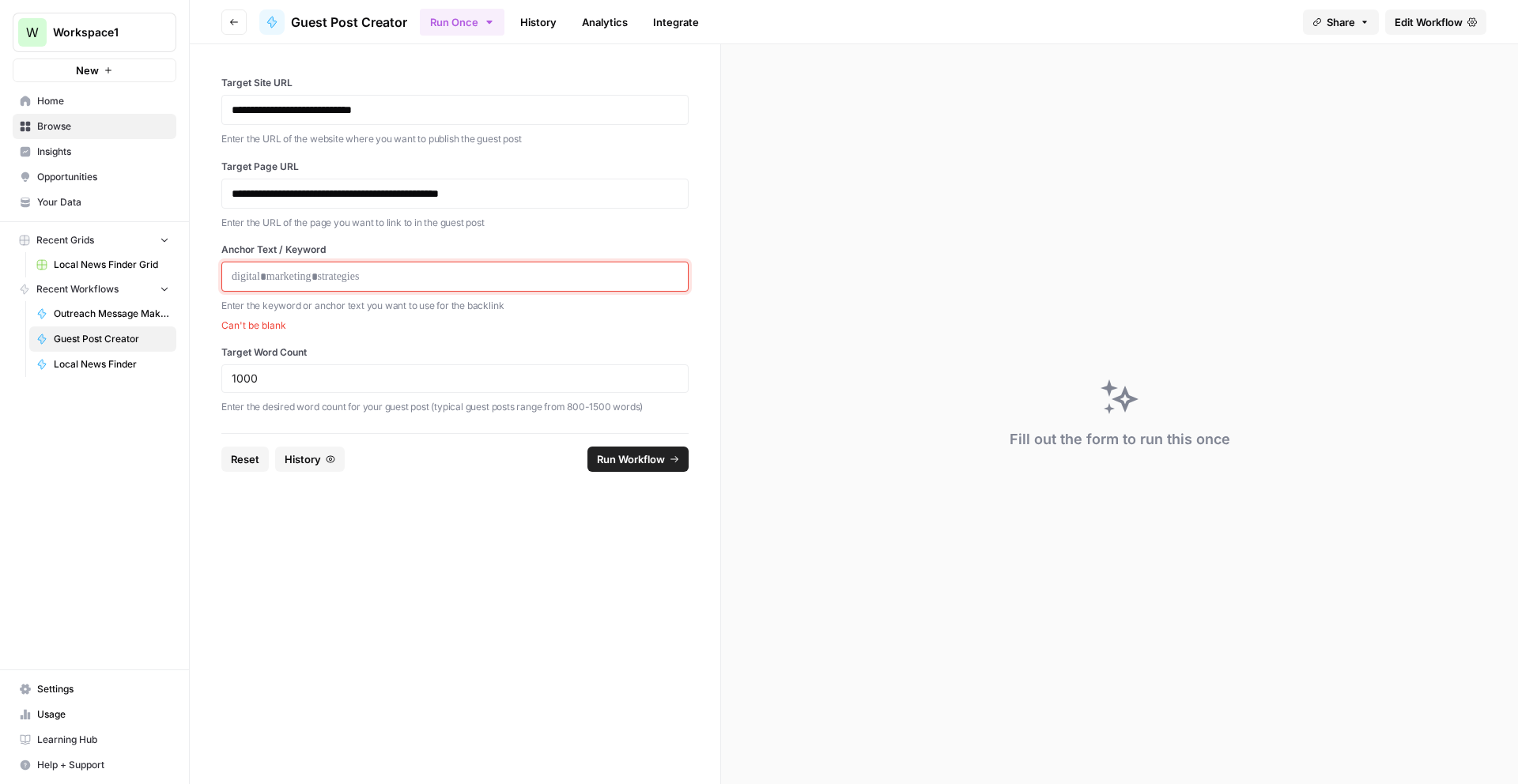
click at [363, 277] on p at bounding box center [455, 277] width 447 height 15
click at [254, 306] on p "Enter the keyword or anchor text you want to use for the backlink" at bounding box center [455, 305] width 467 height 15
click at [268, 281] on p at bounding box center [455, 277] width 447 height 15
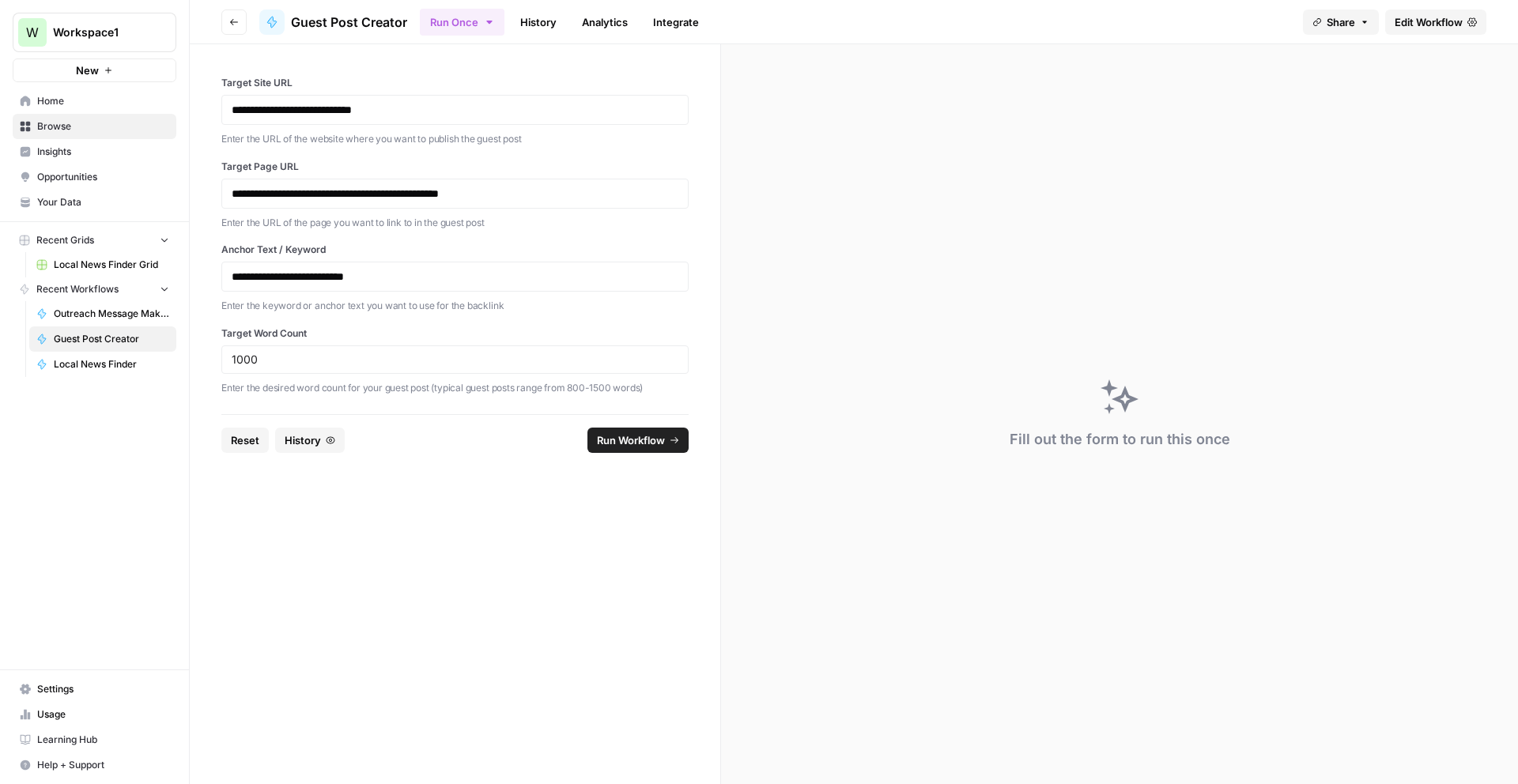
click at [232, 271] on p "**********" at bounding box center [455, 277] width 447 height 15
click at [309, 357] on input "1000" at bounding box center [455, 359] width 447 height 14
type input "800"
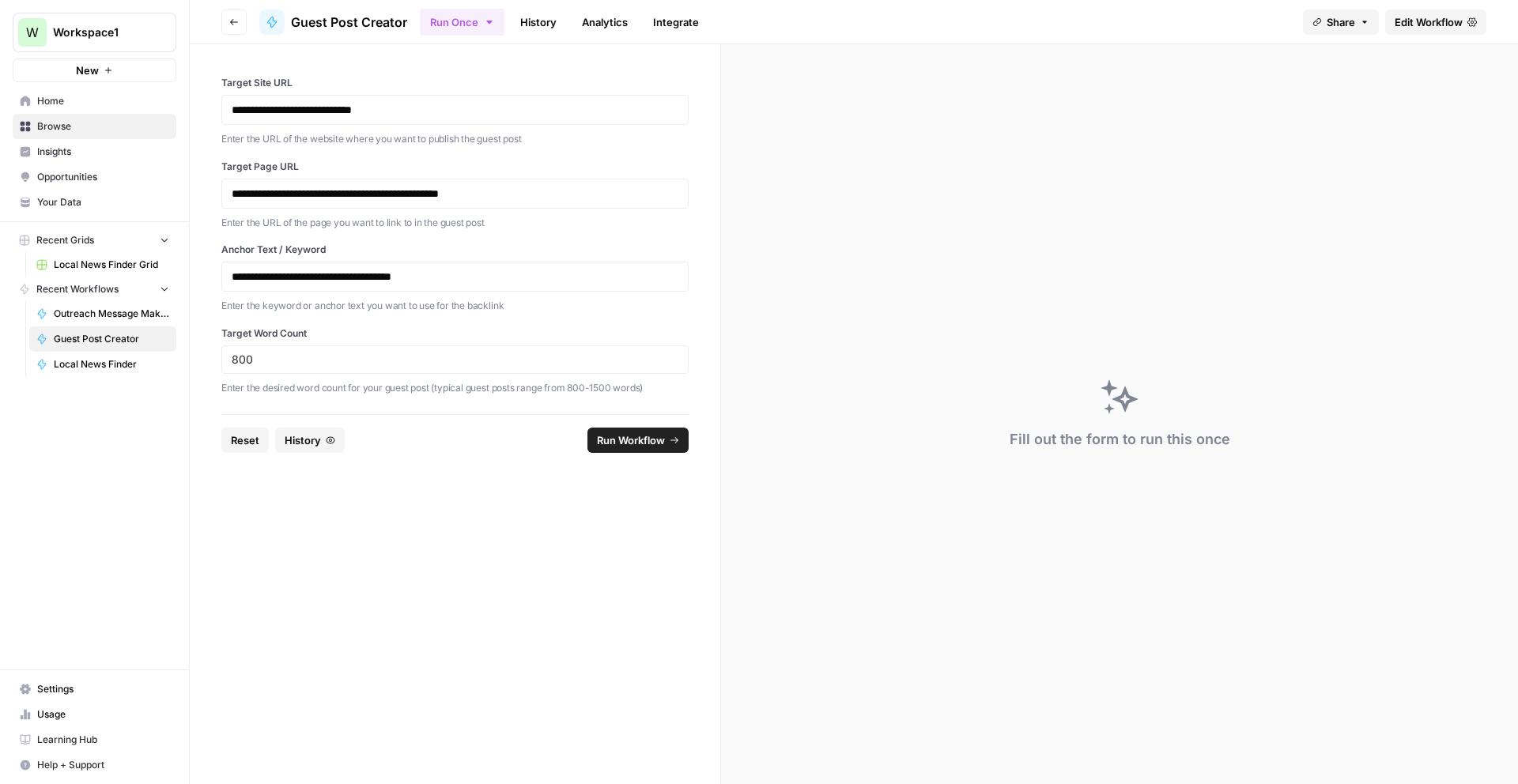
click at [599, 434] on span "Run Workflow" at bounding box center [631, 440] width 68 height 15
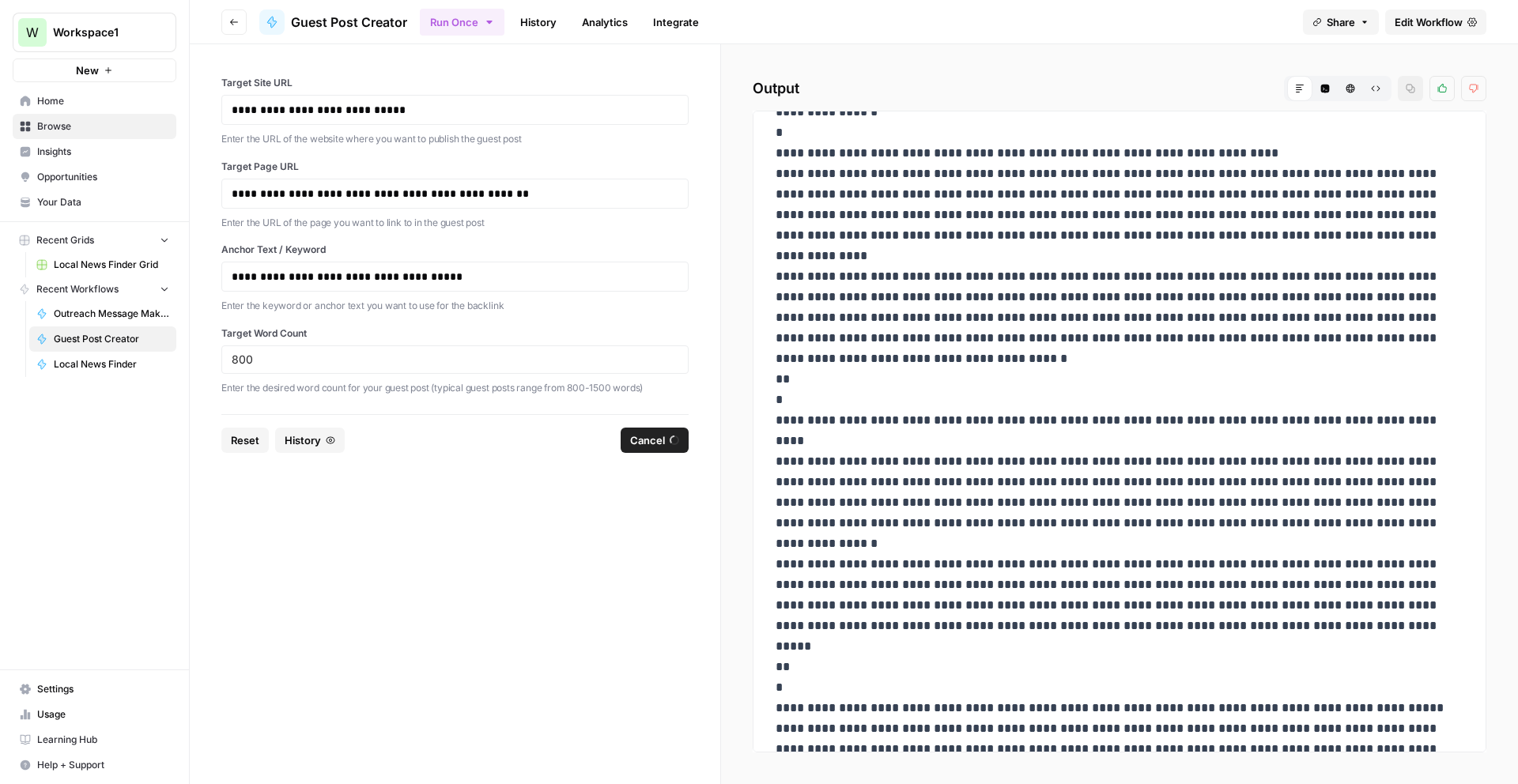
scroll to position [476, 0]
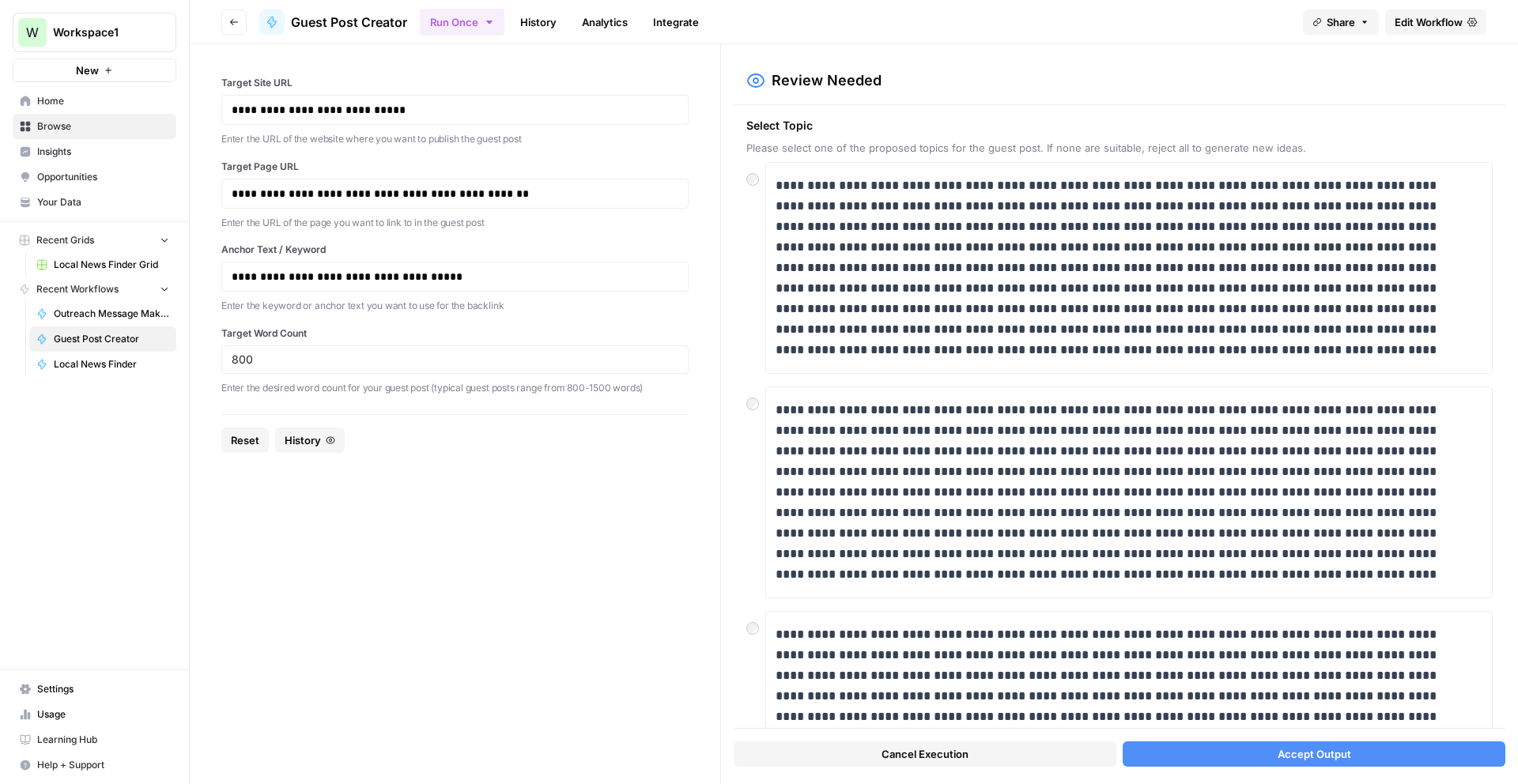
click at [1237, 747] on button "Accept Output" at bounding box center [1314, 754] width 382 height 25
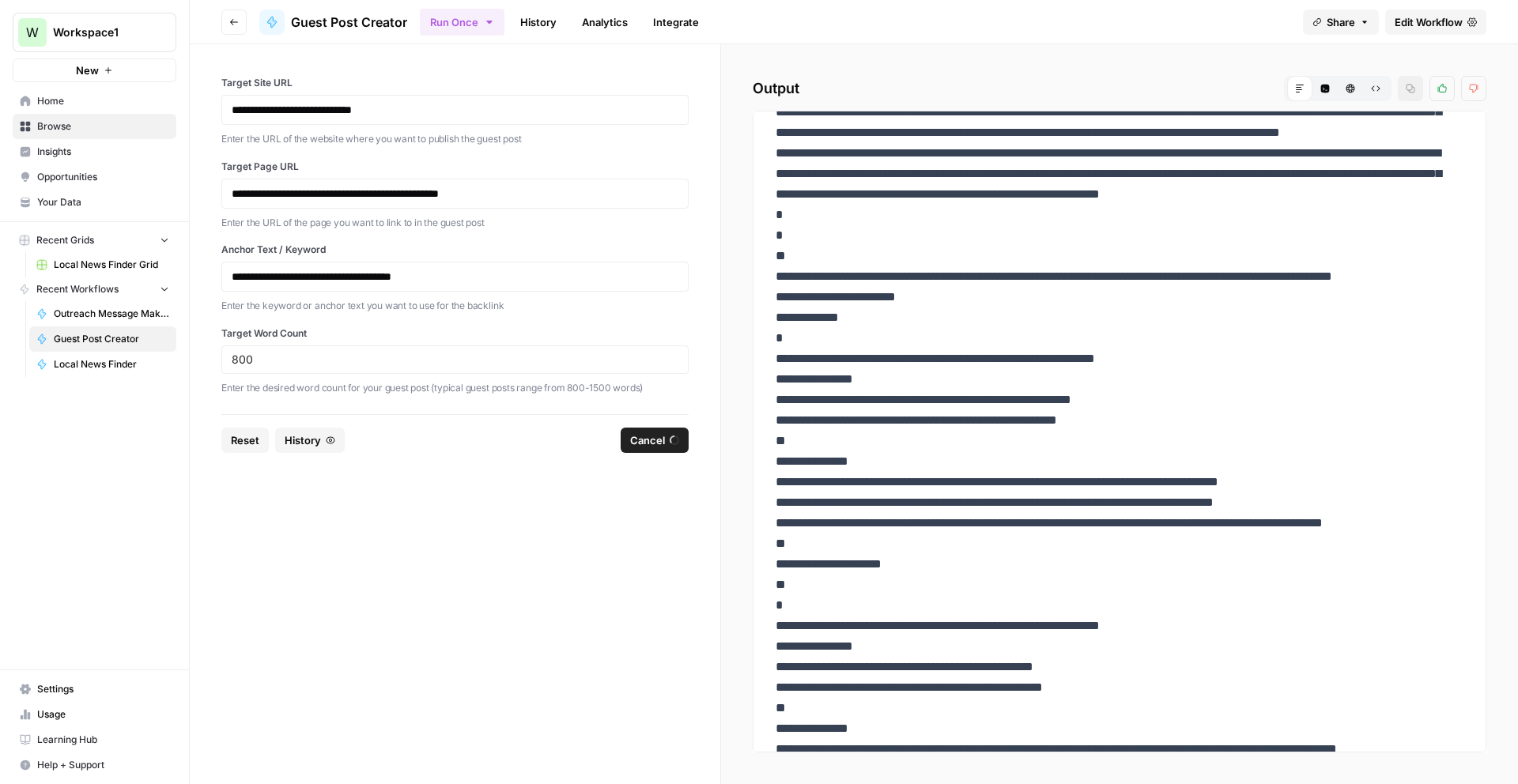
scroll to position [0, 0]
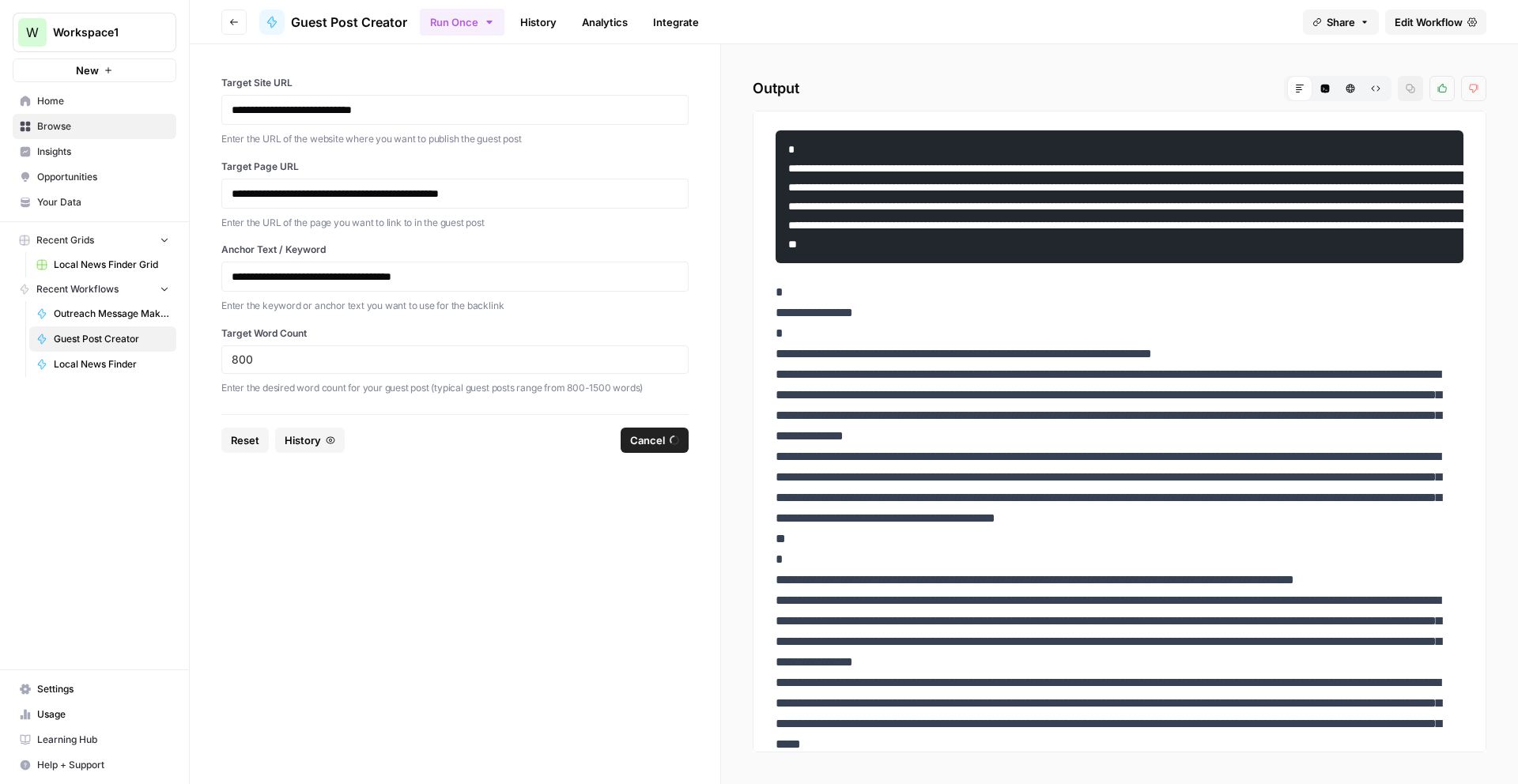
click at [1333, 92] on button "Code Editor" at bounding box center [1325, 88] width 25 height 25
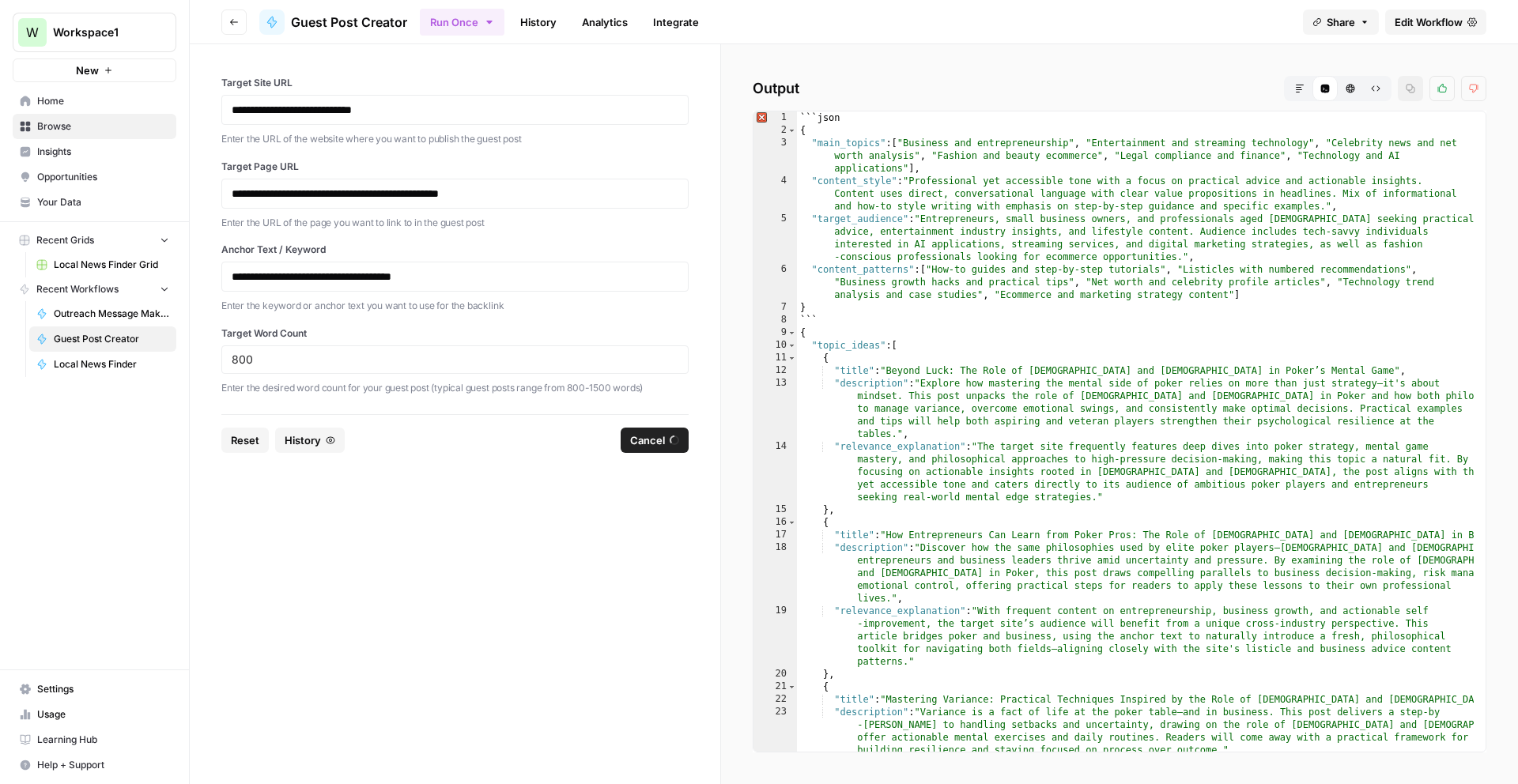
click at [1346, 91] on icon "button" at bounding box center [1350, 89] width 10 height 10
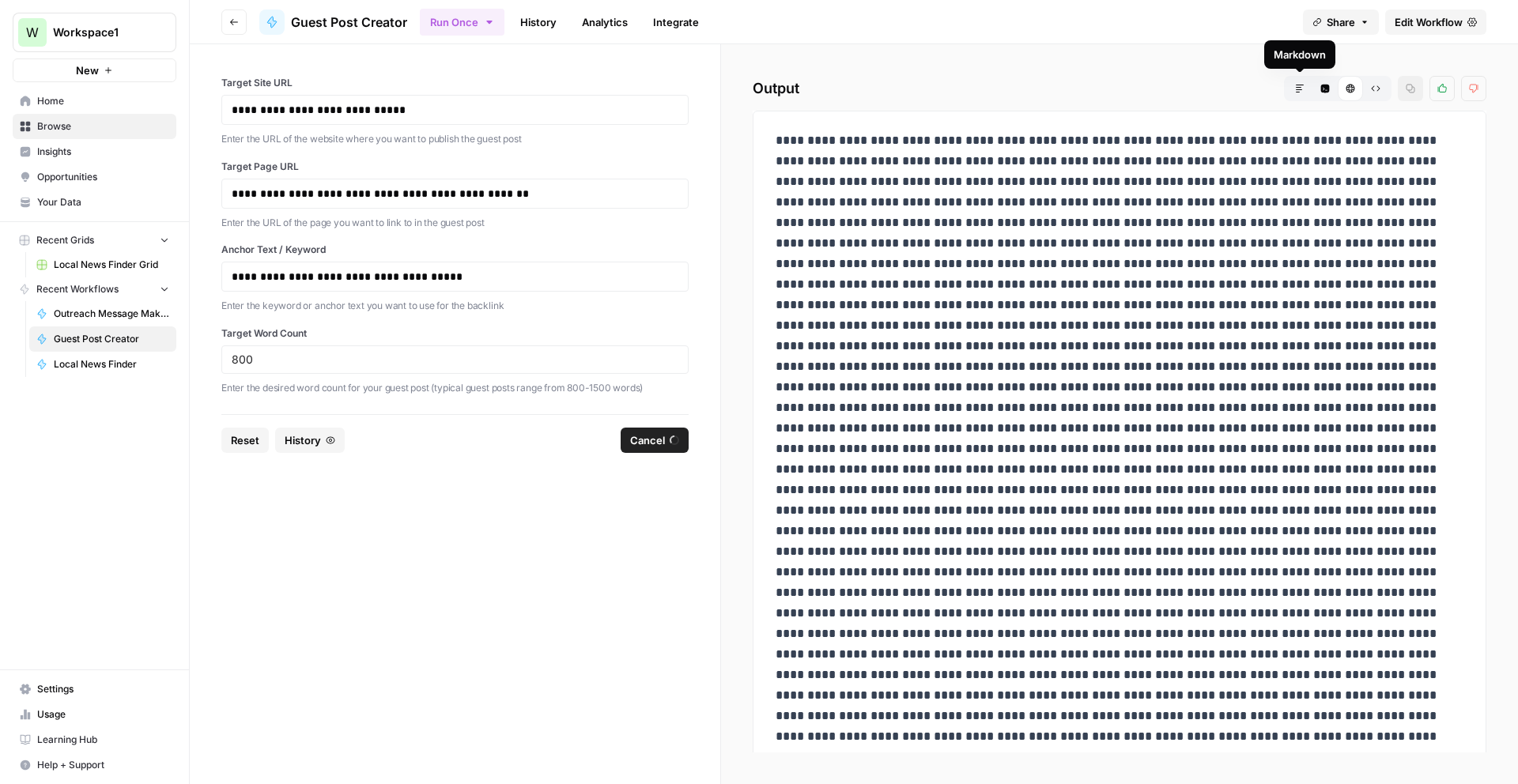
click at [1306, 89] on button "Markdown" at bounding box center [1300, 88] width 25 height 25
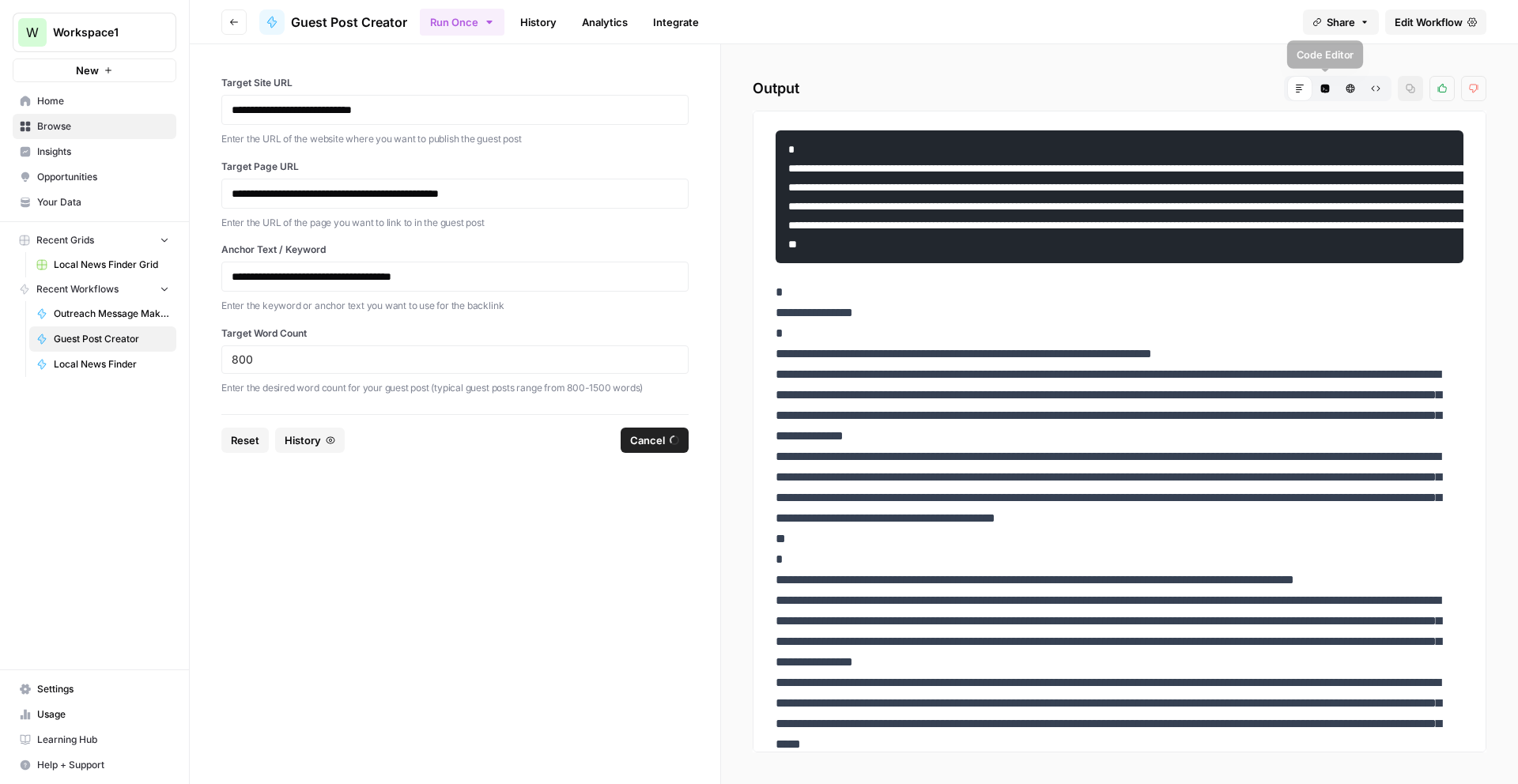
click at [1321, 89] on icon "button" at bounding box center [1325, 89] width 9 height 9
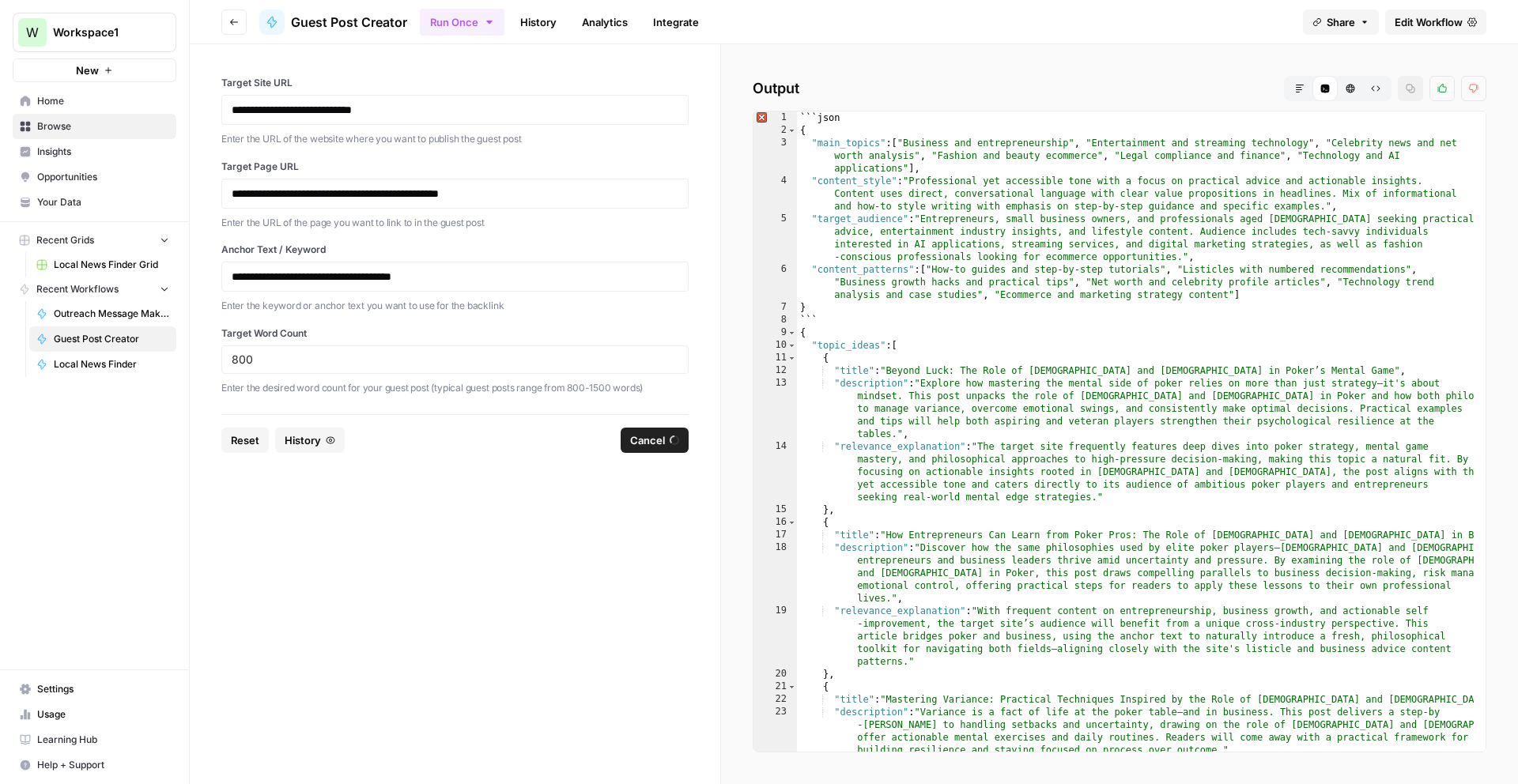
click at [1343, 89] on button "HTML Viewer" at bounding box center [1350, 88] width 25 height 25
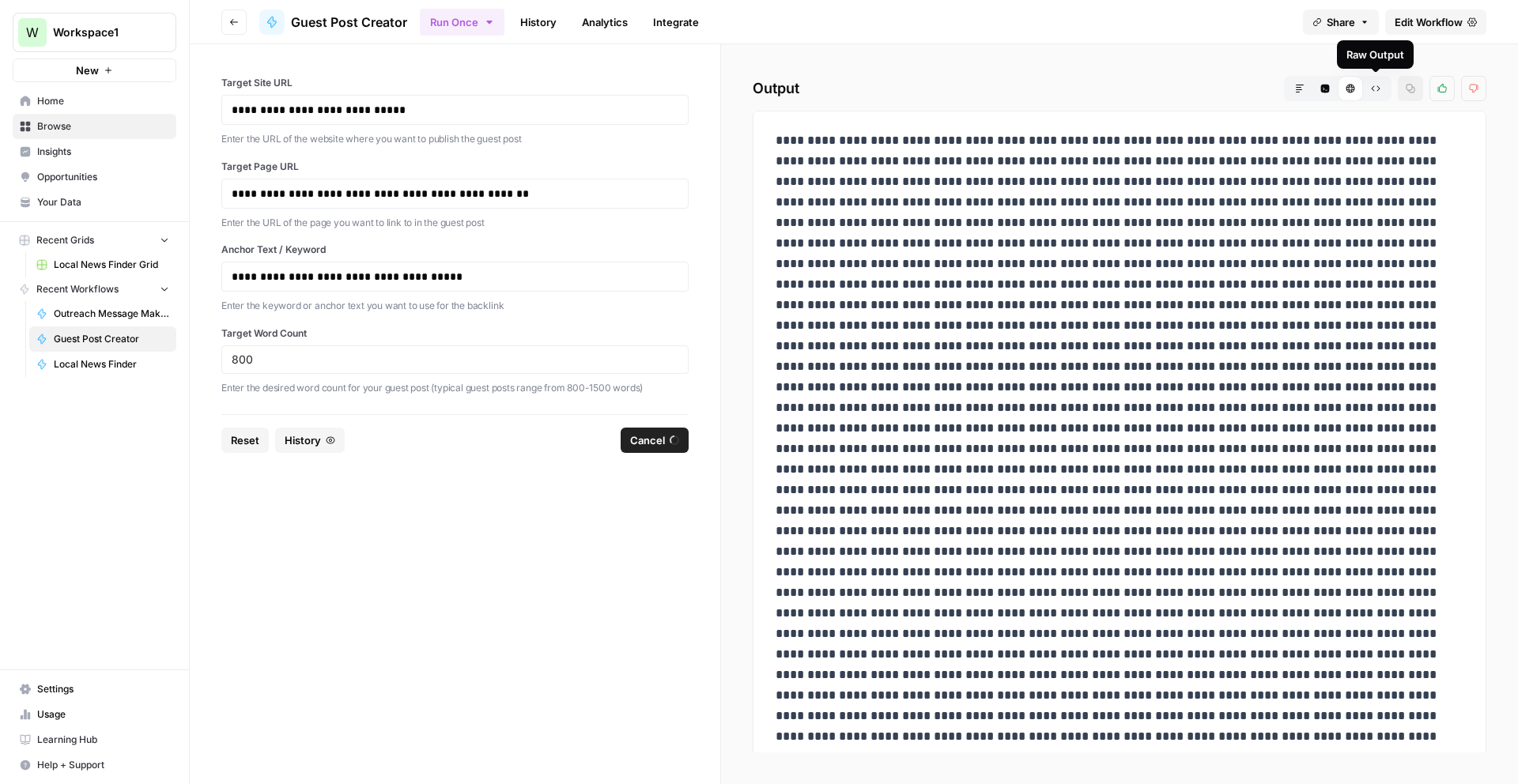
click at [1375, 89] on icon "button" at bounding box center [1376, 89] width 10 height 10
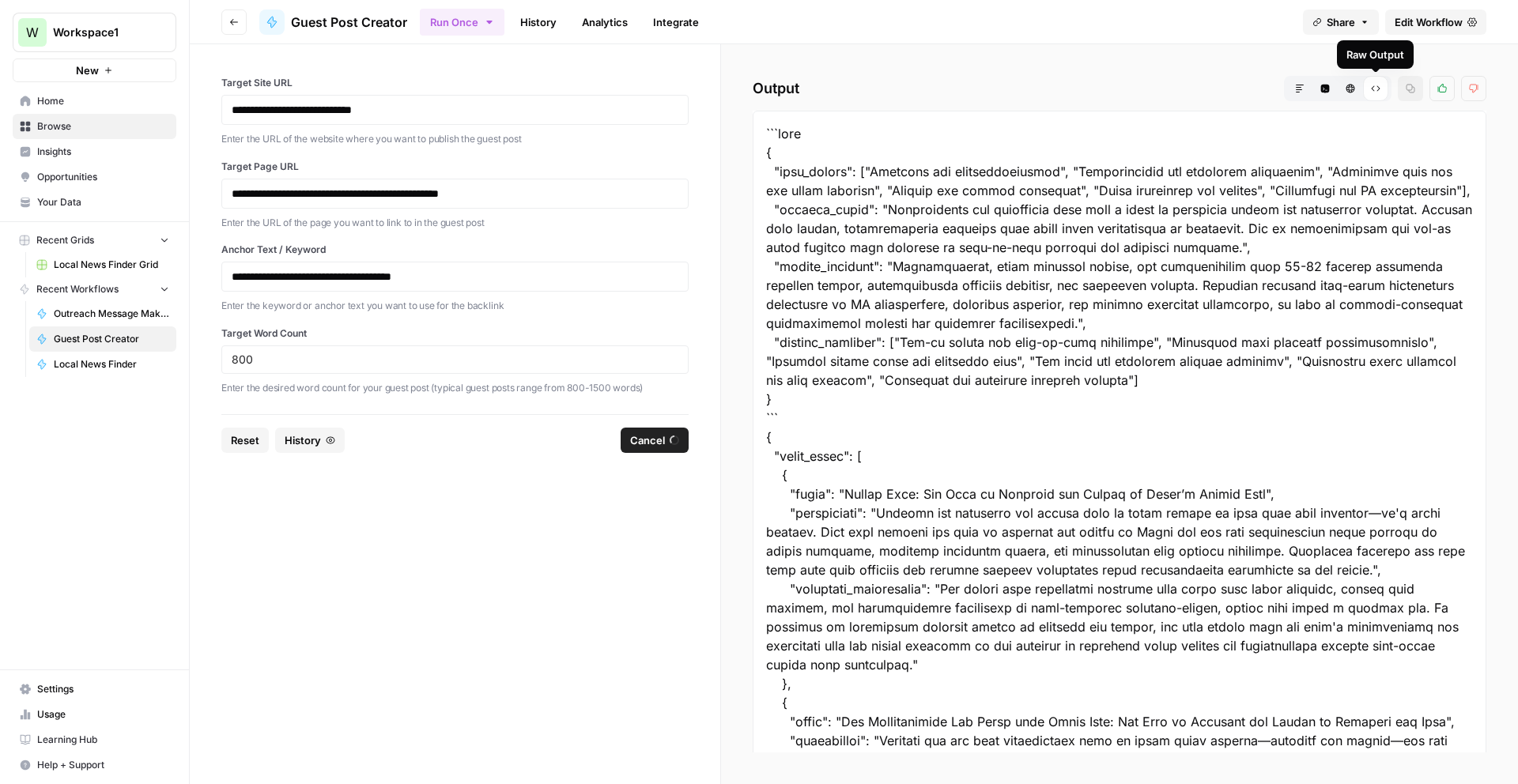
click at [1324, 95] on button "Code Editor" at bounding box center [1325, 88] width 25 height 25
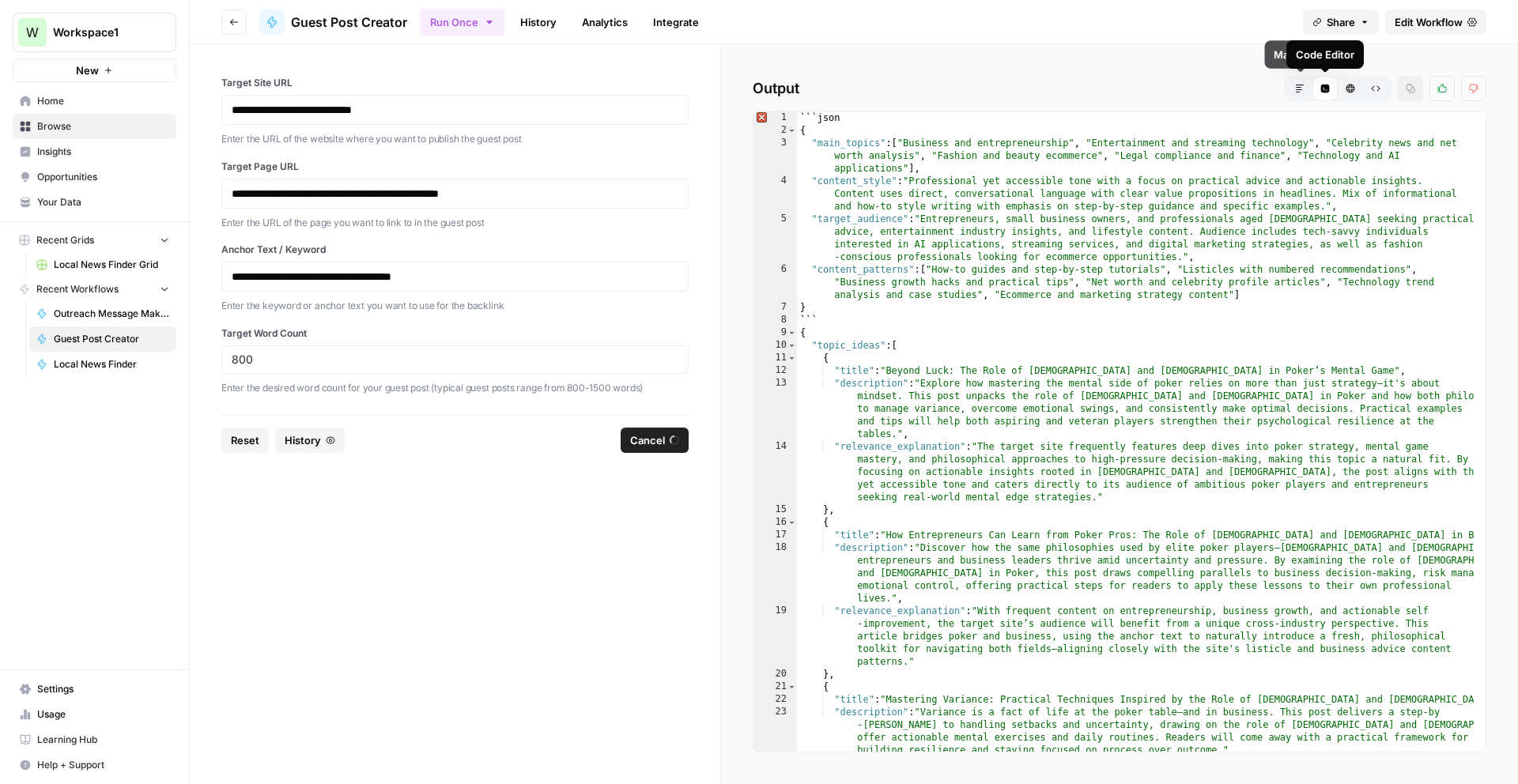
click at [1299, 92] on icon "button" at bounding box center [1300, 89] width 8 height 8
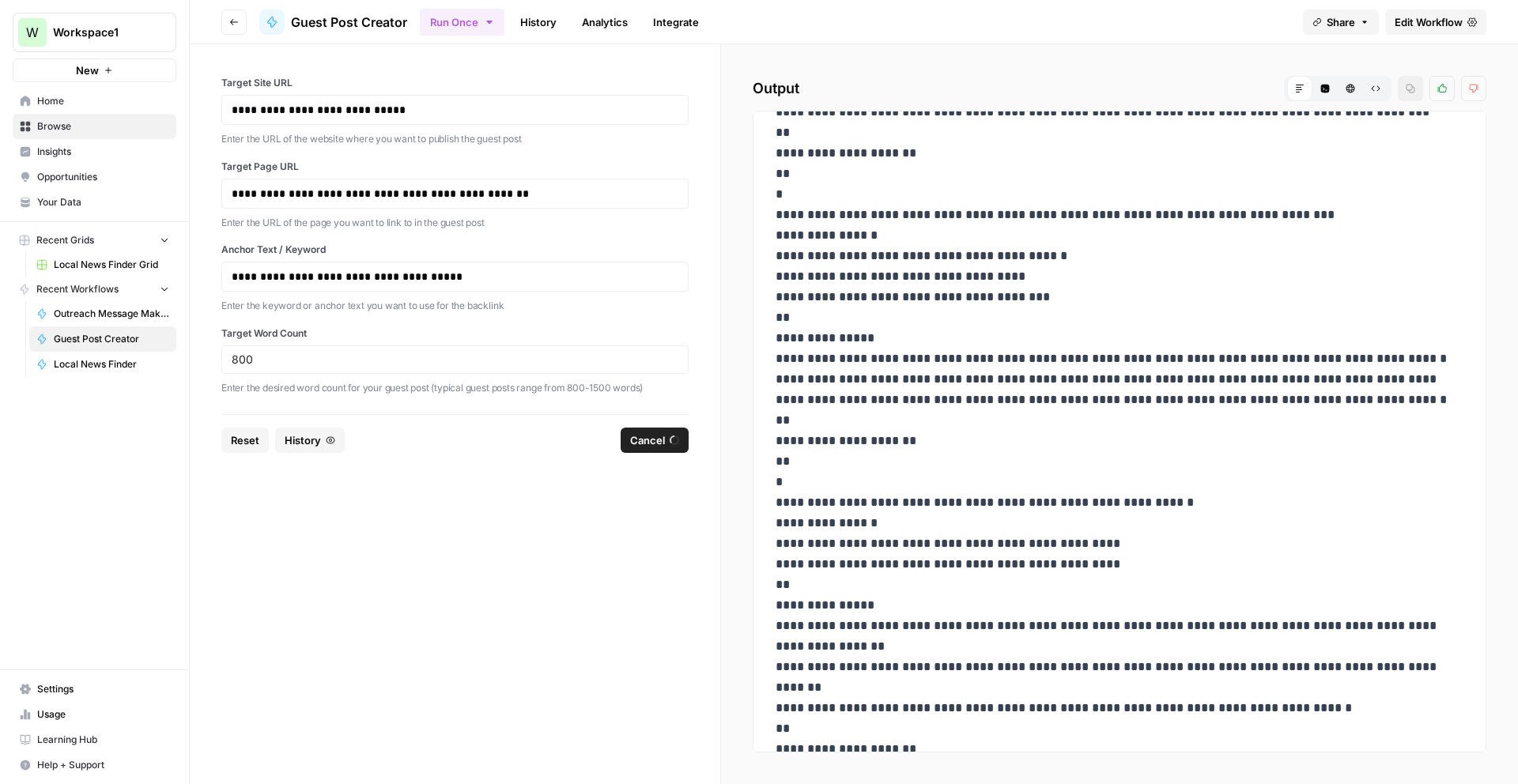
scroll to position [2365, 0]
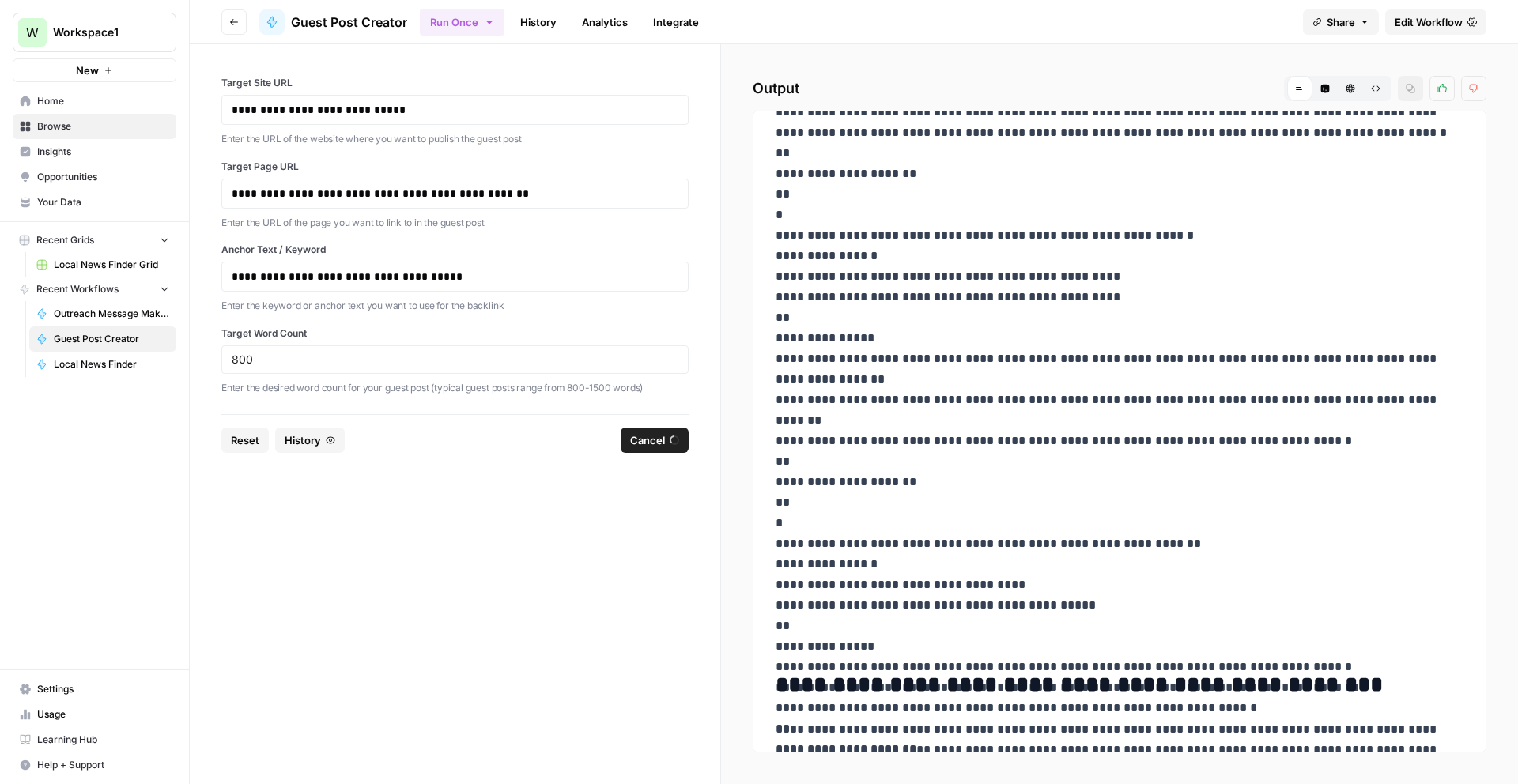
click at [543, 466] on form "**********" at bounding box center [455, 414] width 531 height 740
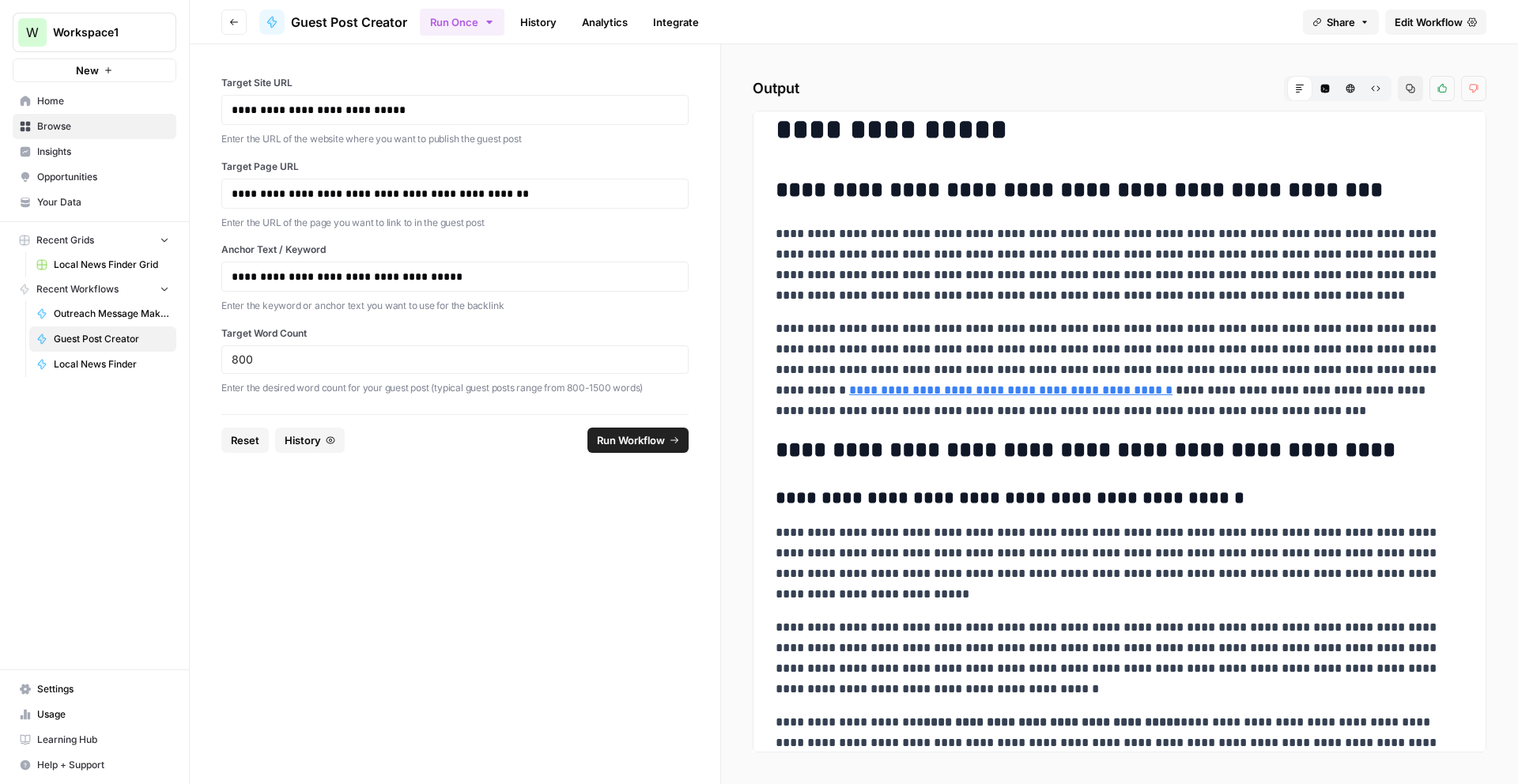
scroll to position [2, 0]
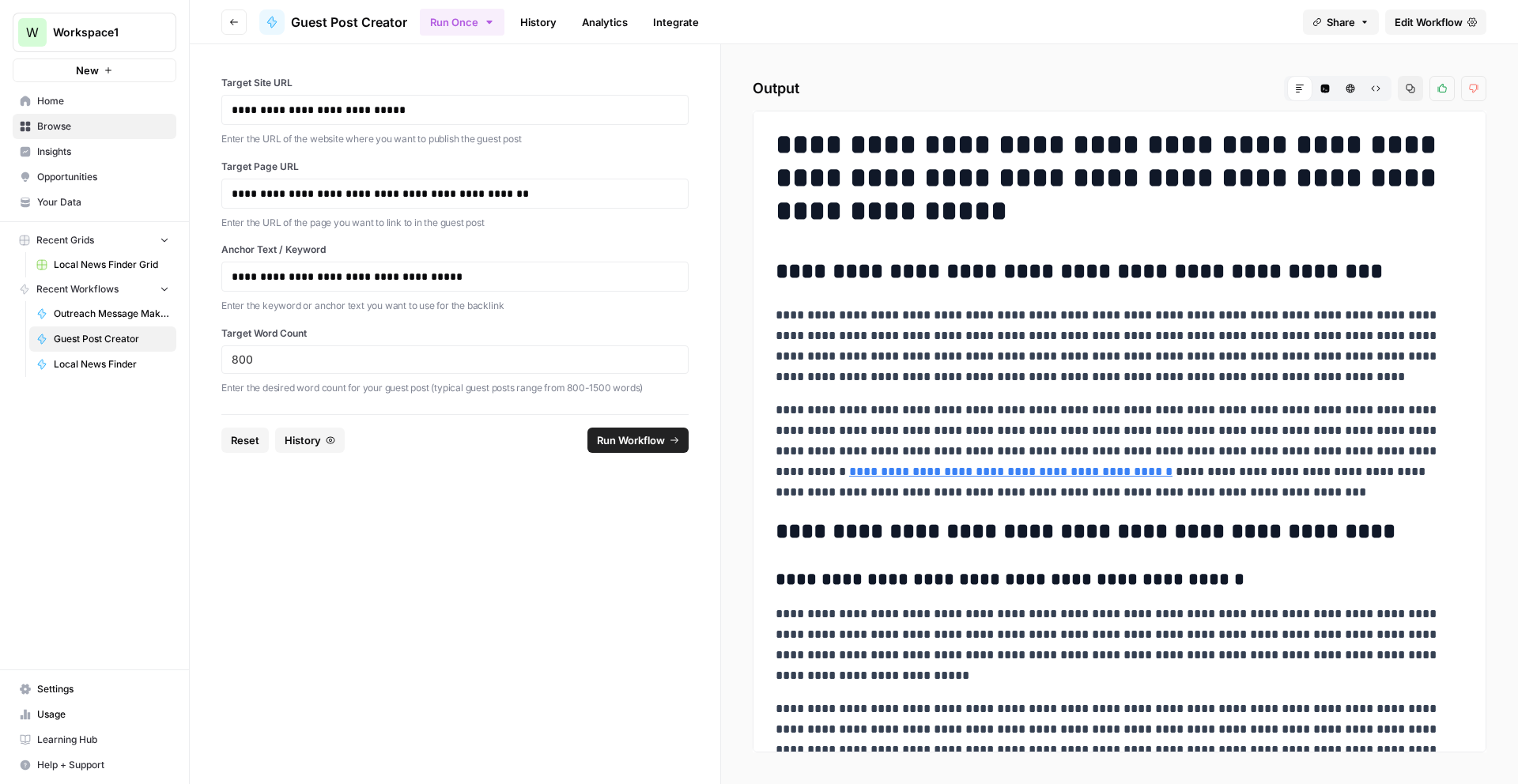
drag, startPoint x: 1141, startPoint y: 730, endPoint x: 774, endPoint y: 154, distance: 683.0
copy div "**********"
click at [430, 508] on form "**********" at bounding box center [455, 414] width 531 height 740
click at [257, 433] on span "Reset" at bounding box center [245, 440] width 28 height 15
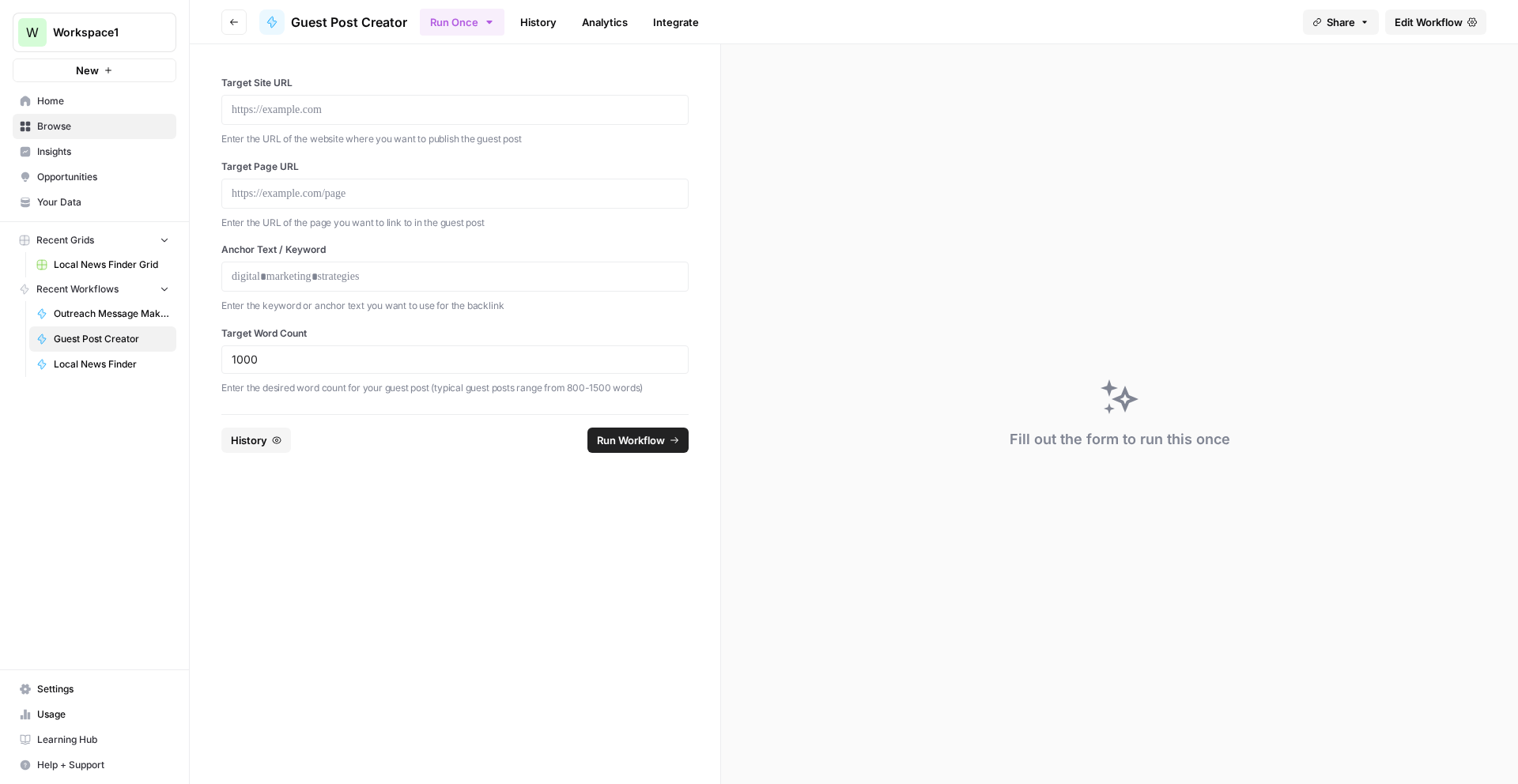
click at [367, 132] on p "Enter the URL of the website where you want to publish the guest post" at bounding box center [455, 138] width 467 height 15
click at [361, 124] on div at bounding box center [455, 110] width 467 height 30
click at [351, 112] on p at bounding box center [455, 109] width 447 height 15
click at [285, 188] on p at bounding box center [455, 193] width 447 height 15
click at [286, 203] on div "**********" at bounding box center [455, 194] width 467 height 30
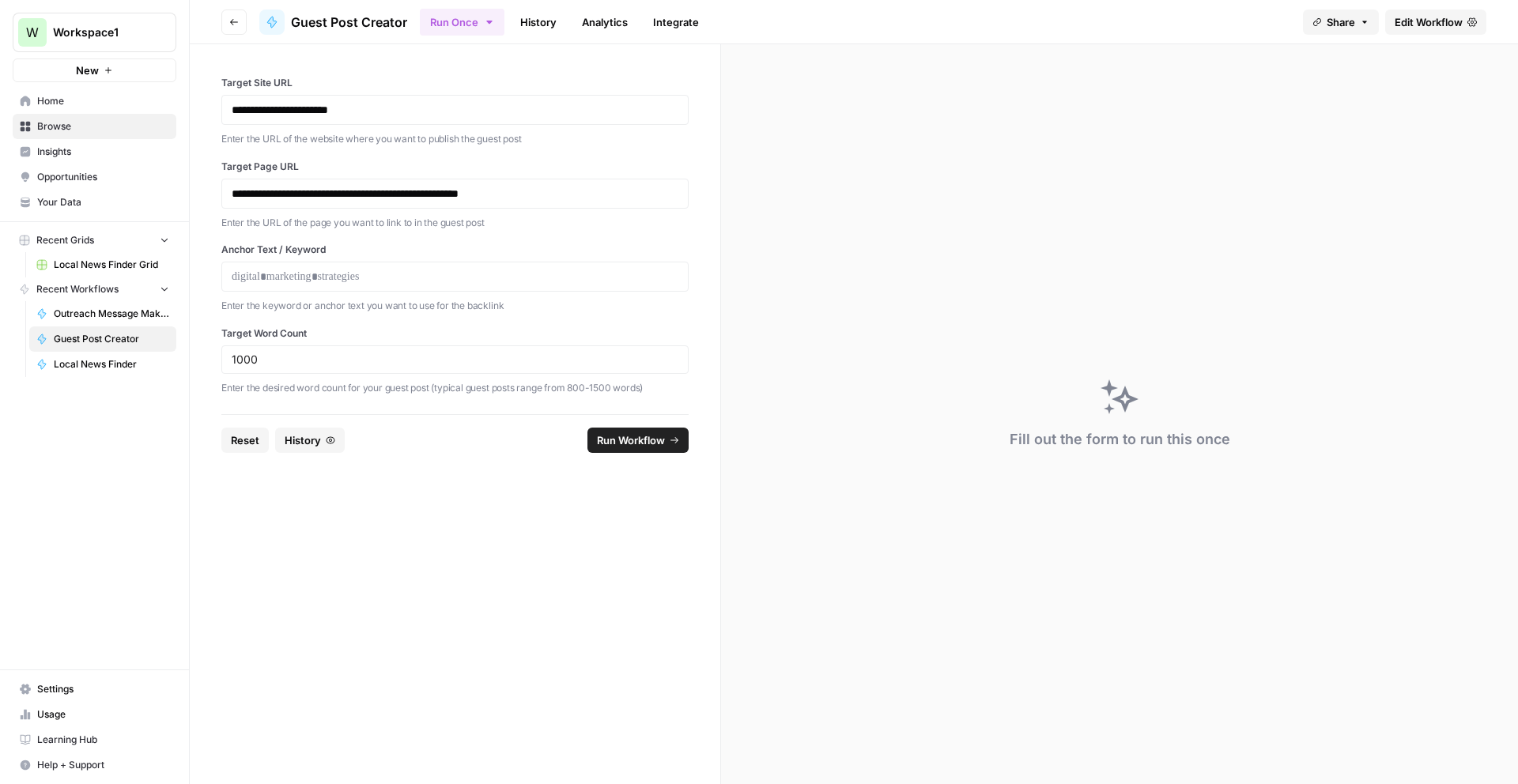
click at [286, 203] on div "**********" at bounding box center [455, 194] width 467 height 30
click at [302, 283] on p at bounding box center [455, 277] width 447 height 15
click at [446, 189] on p "**********" at bounding box center [455, 193] width 447 height 15
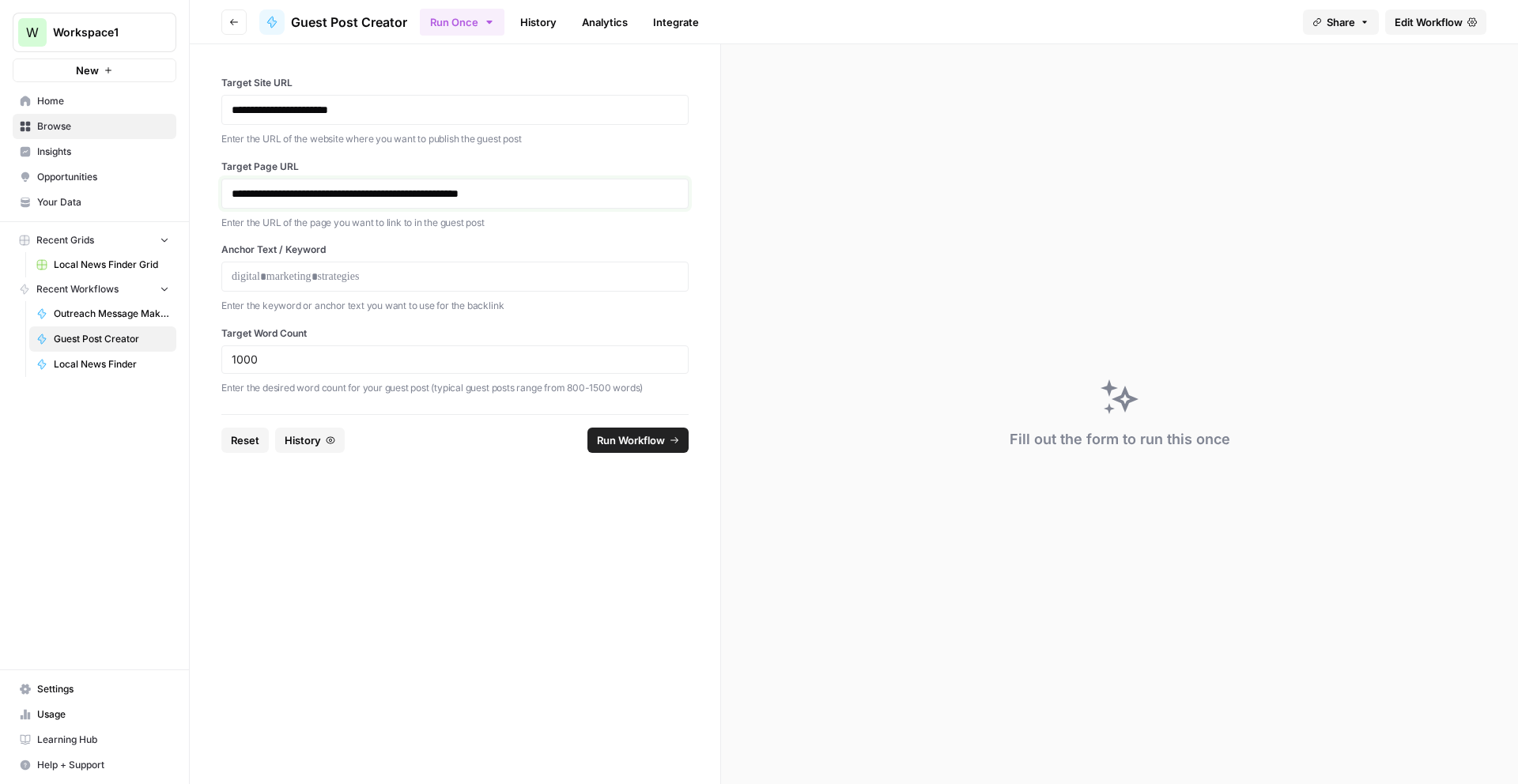
click at [446, 189] on p "**********" at bounding box center [455, 193] width 447 height 15
copy p "**********"
click at [340, 288] on div at bounding box center [455, 277] width 467 height 30
click at [339, 277] on p at bounding box center [455, 277] width 447 height 15
click at [234, 360] on input "1000" at bounding box center [455, 359] width 447 height 14
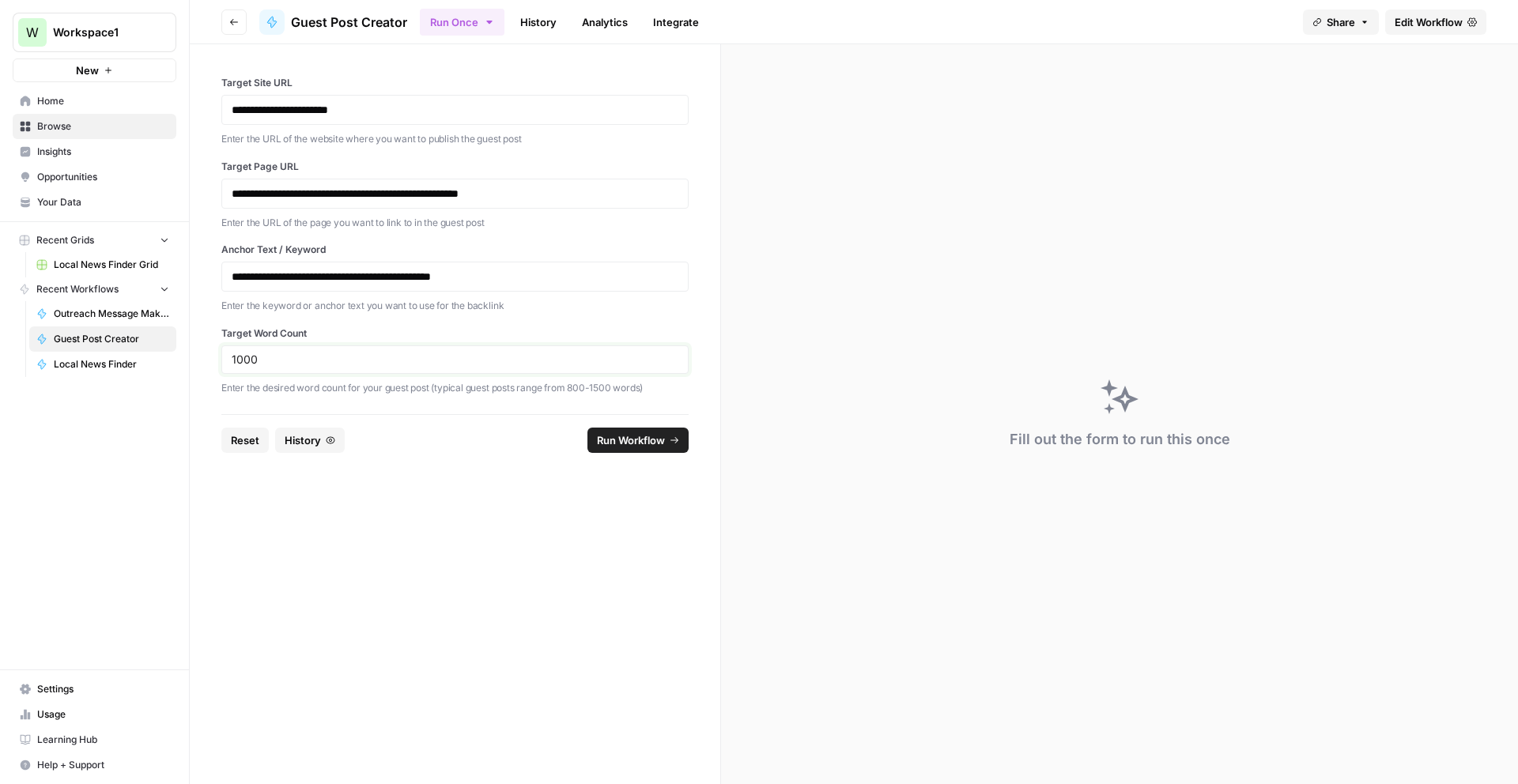
click at [234, 360] on input "1000" at bounding box center [455, 359] width 447 height 14
type input "8"
type input "600"
click at [606, 434] on span "Run Workflow" at bounding box center [631, 440] width 68 height 15
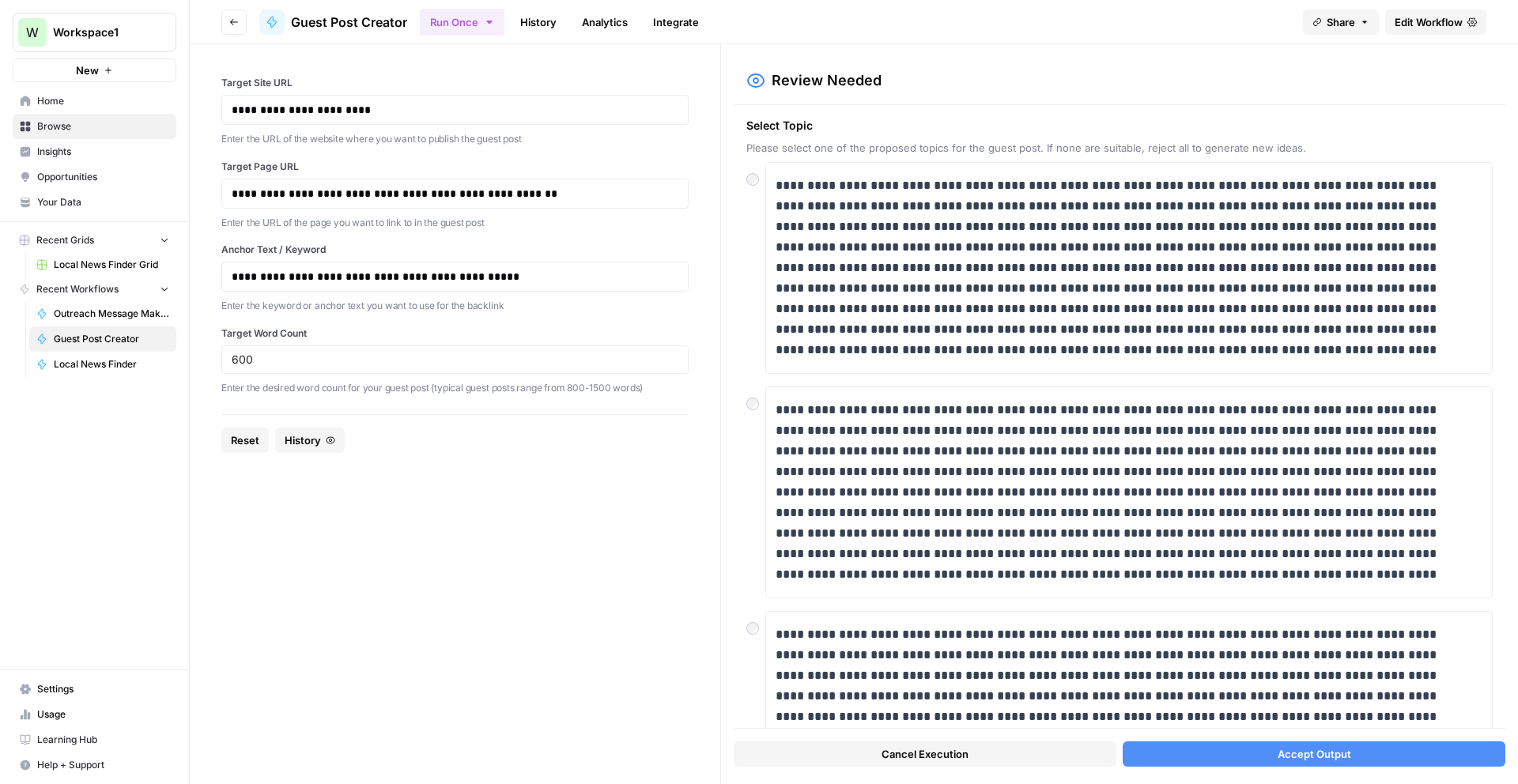
click at [1324, 761] on span "Accept Output" at bounding box center [1315, 754] width 73 height 15
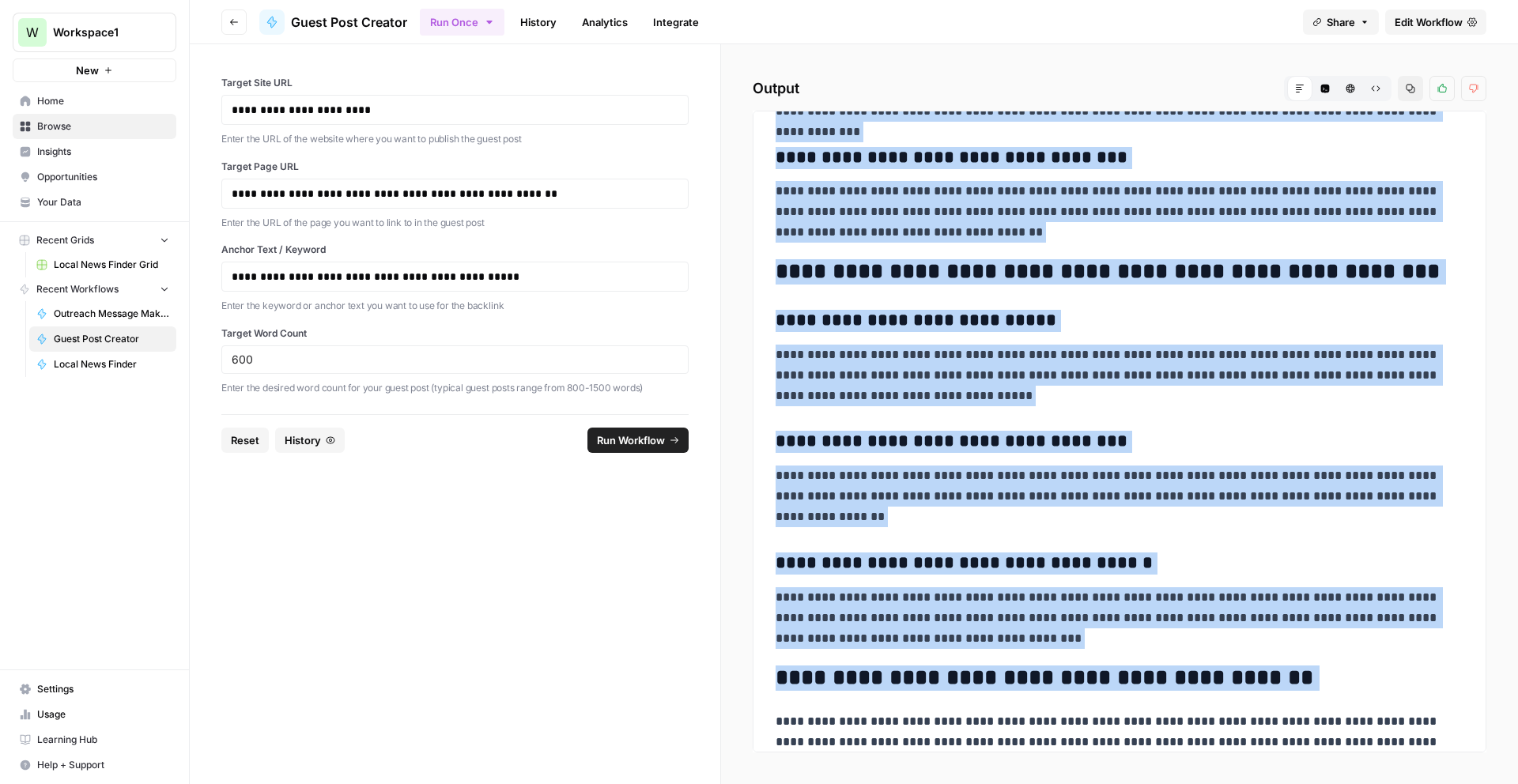
scroll to position [2185, 0]
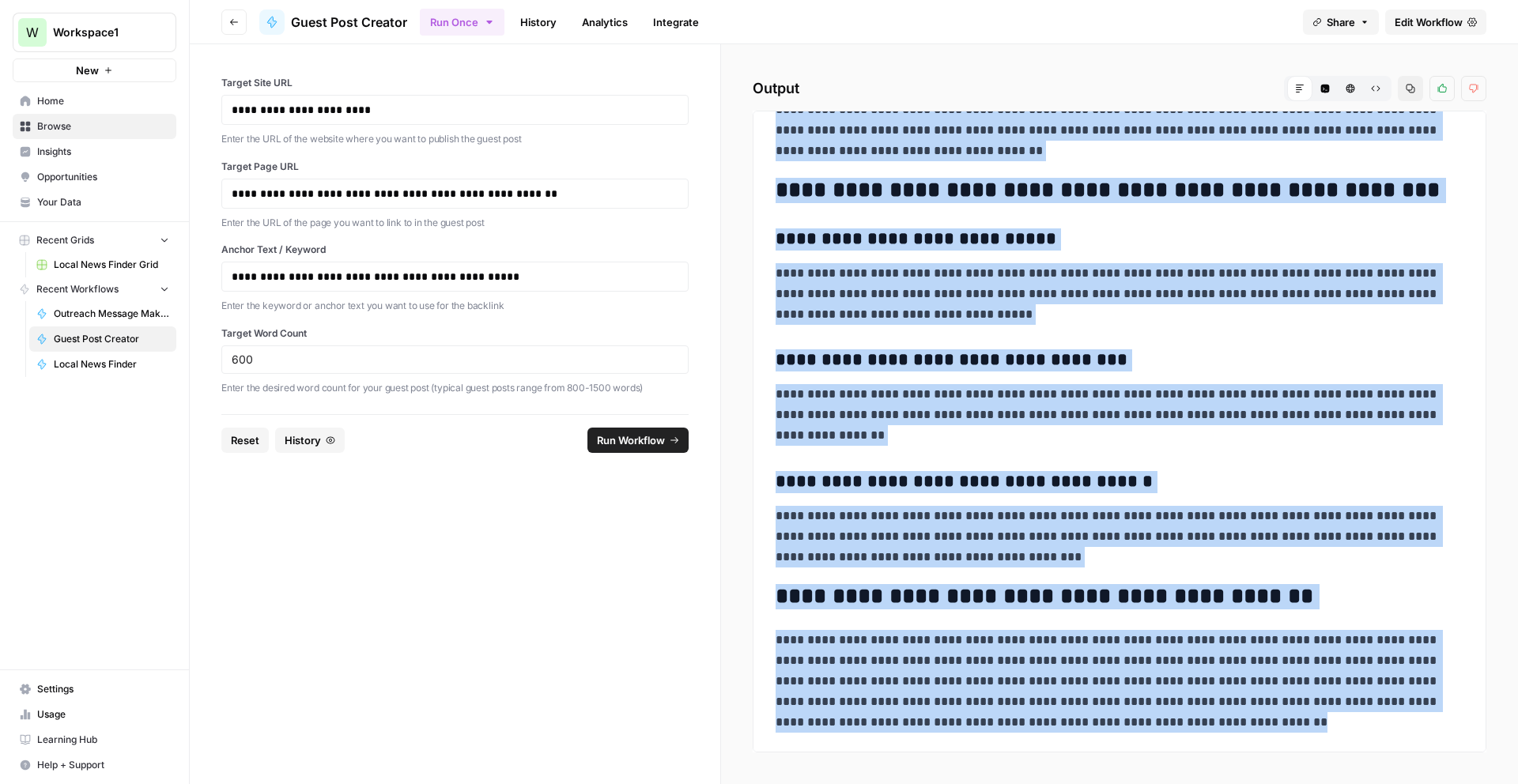
drag, startPoint x: 770, startPoint y: 139, endPoint x: 1232, endPoint y: 721, distance: 743.1
copy div "**********"
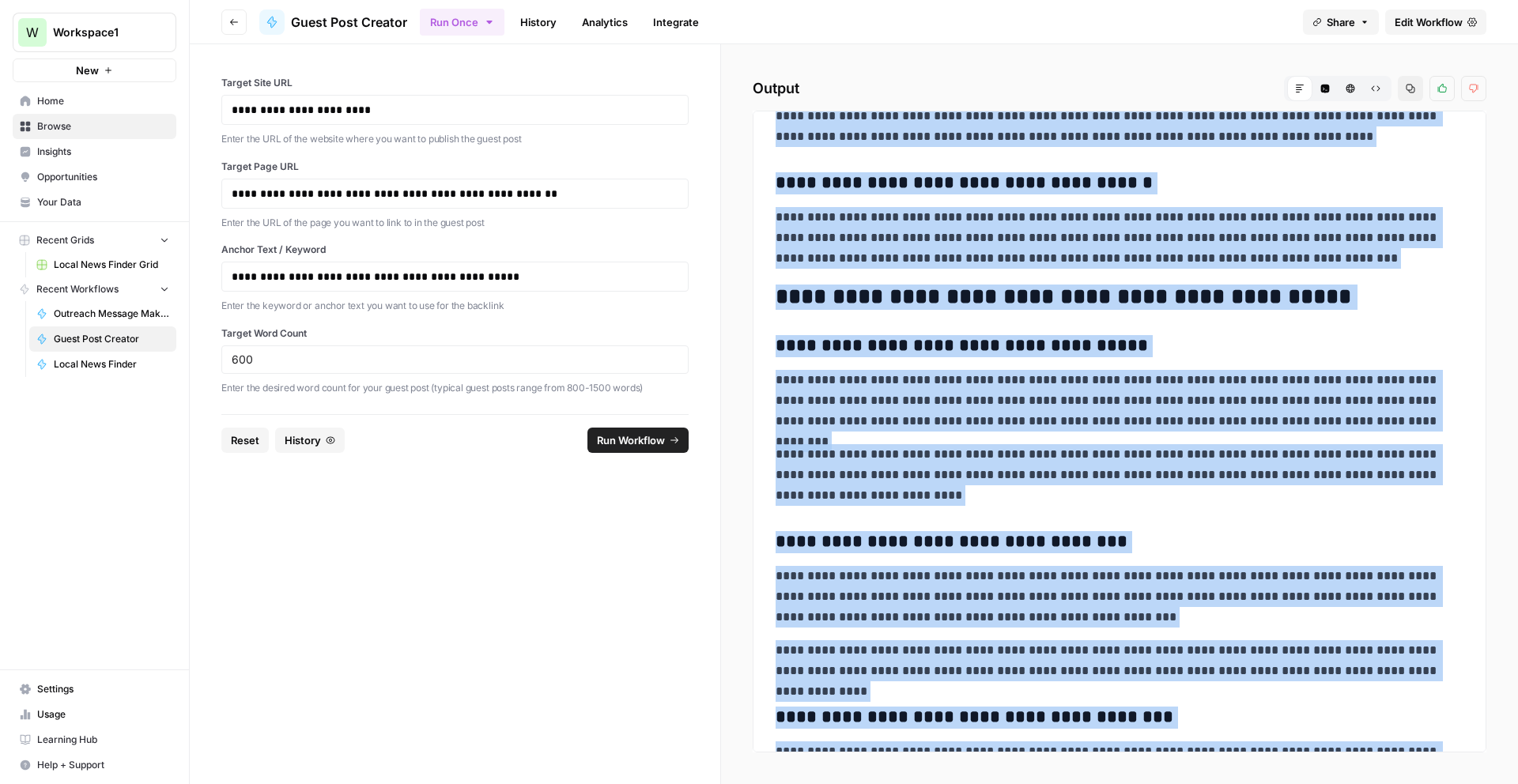
scroll to position [0, 0]
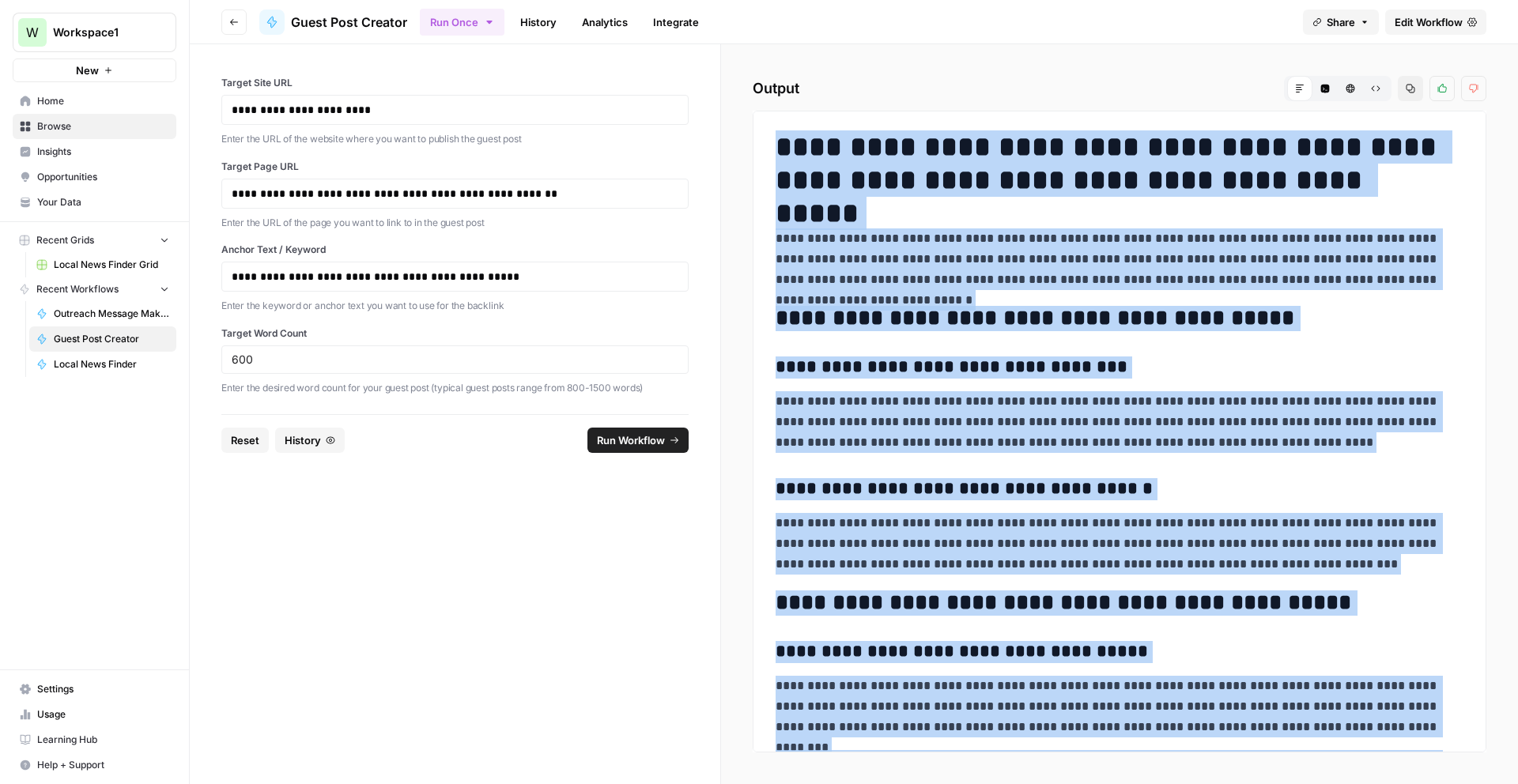
click at [244, 433] on span "Reset" at bounding box center [245, 440] width 28 height 15
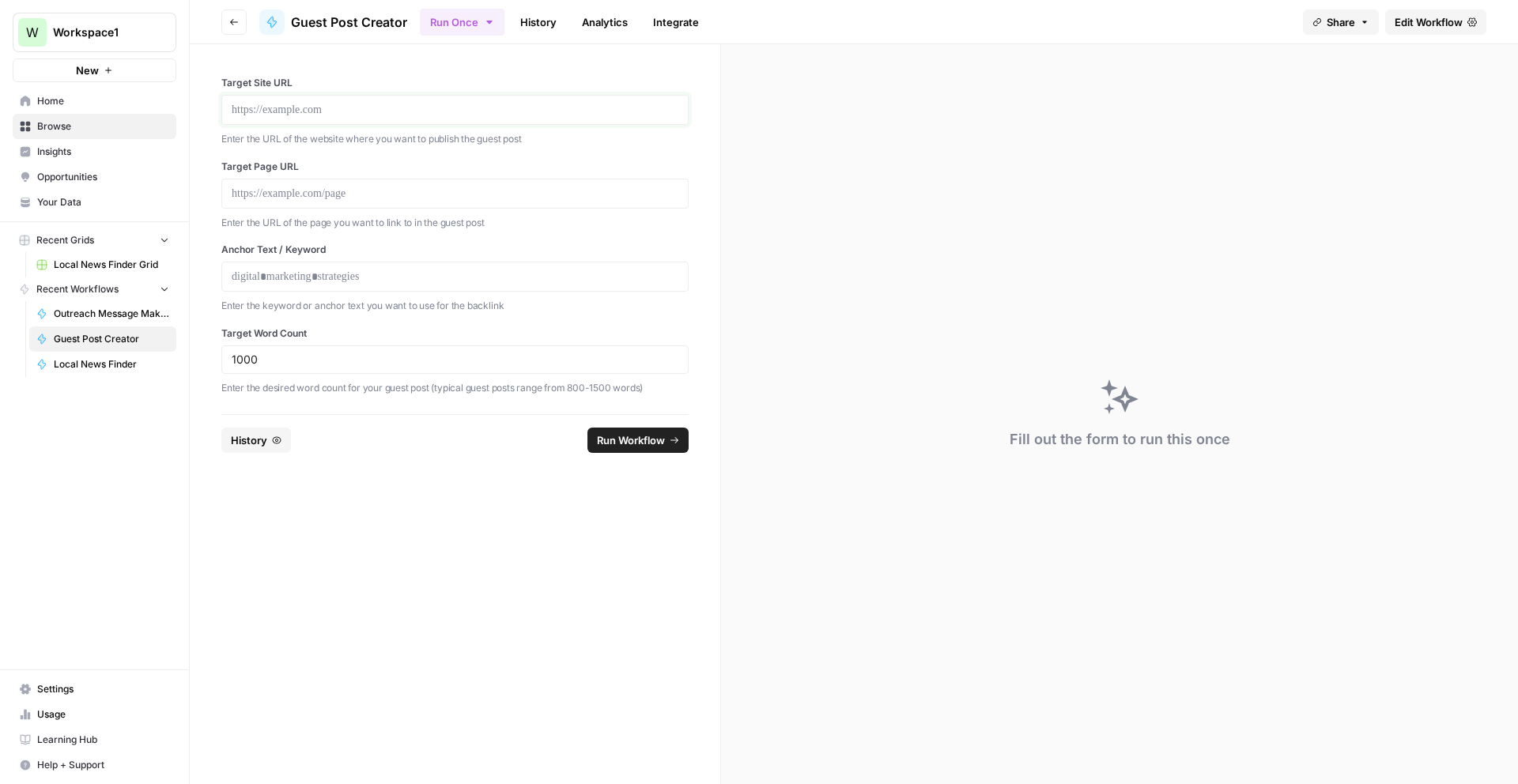
click at [283, 113] on p at bounding box center [455, 109] width 447 height 15
click at [272, 190] on p at bounding box center [455, 193] width 447 height 15
click at [322, 201] on div at bounding box center [455, 194] width 467 height 30
click at [311, 199] on p at bounding box center [455, 193] width 447 height 15
click at [297, 277] on p at bounding box center [455, 277] width 447 height 15
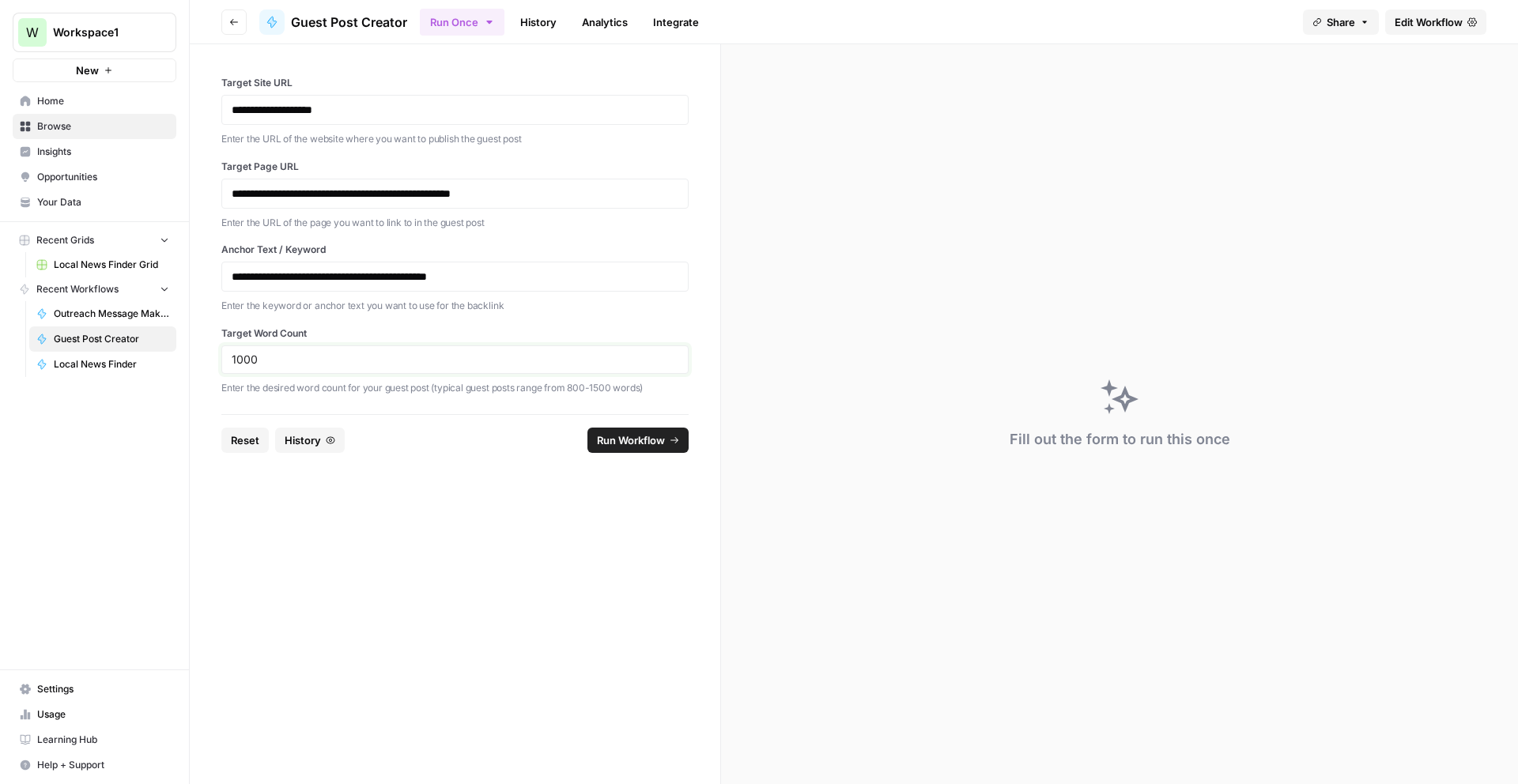
click at [268, 363] on input "1000" at bounding box center [455, 359] width 447 height 14
type input "700"
click at [369, 580] on form "**********" at bounding box center [455, 414] width 531 height 740
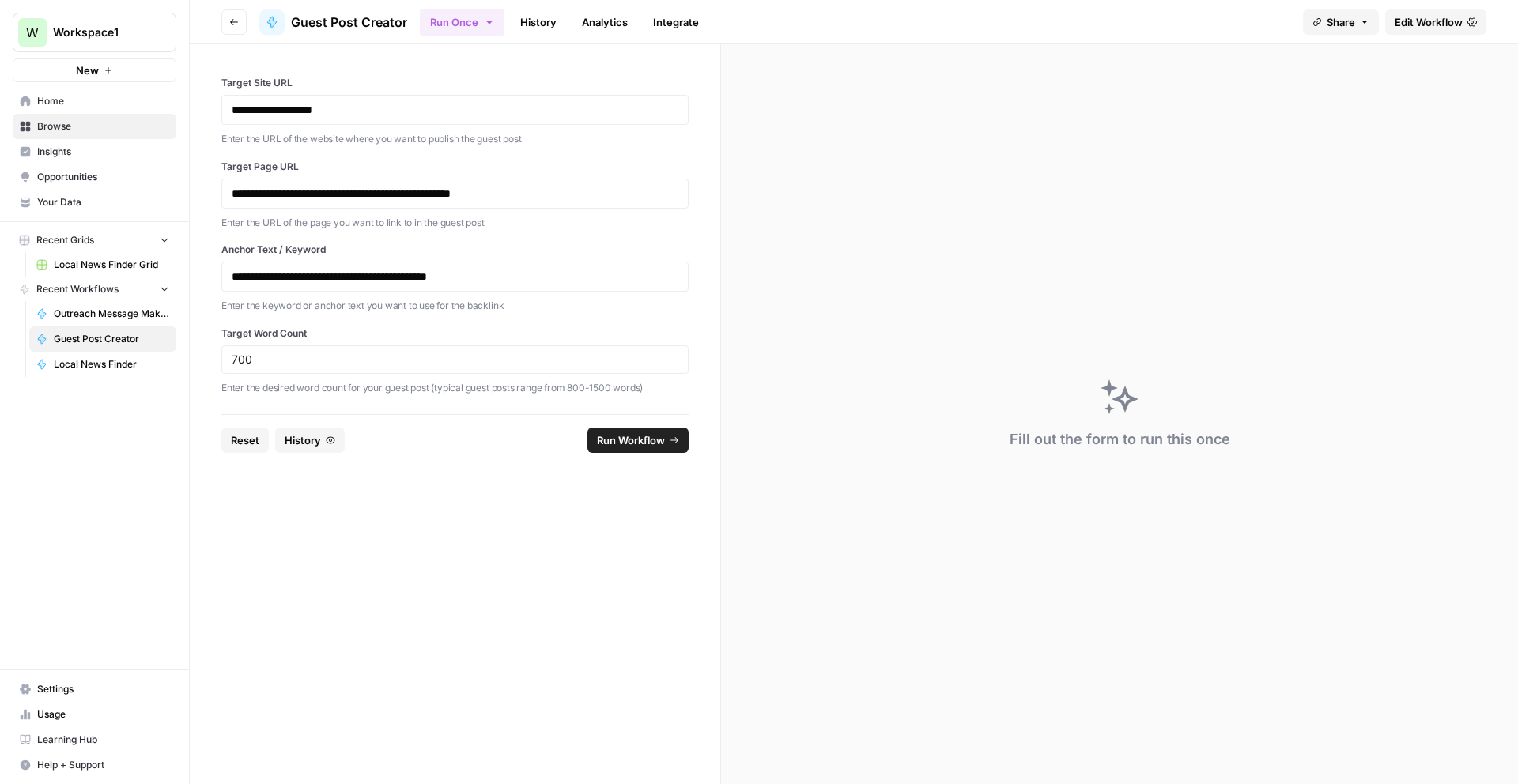
click at [619, 447] on span "Run Workflow" at bounding box center [631, 440] width 68 height 15
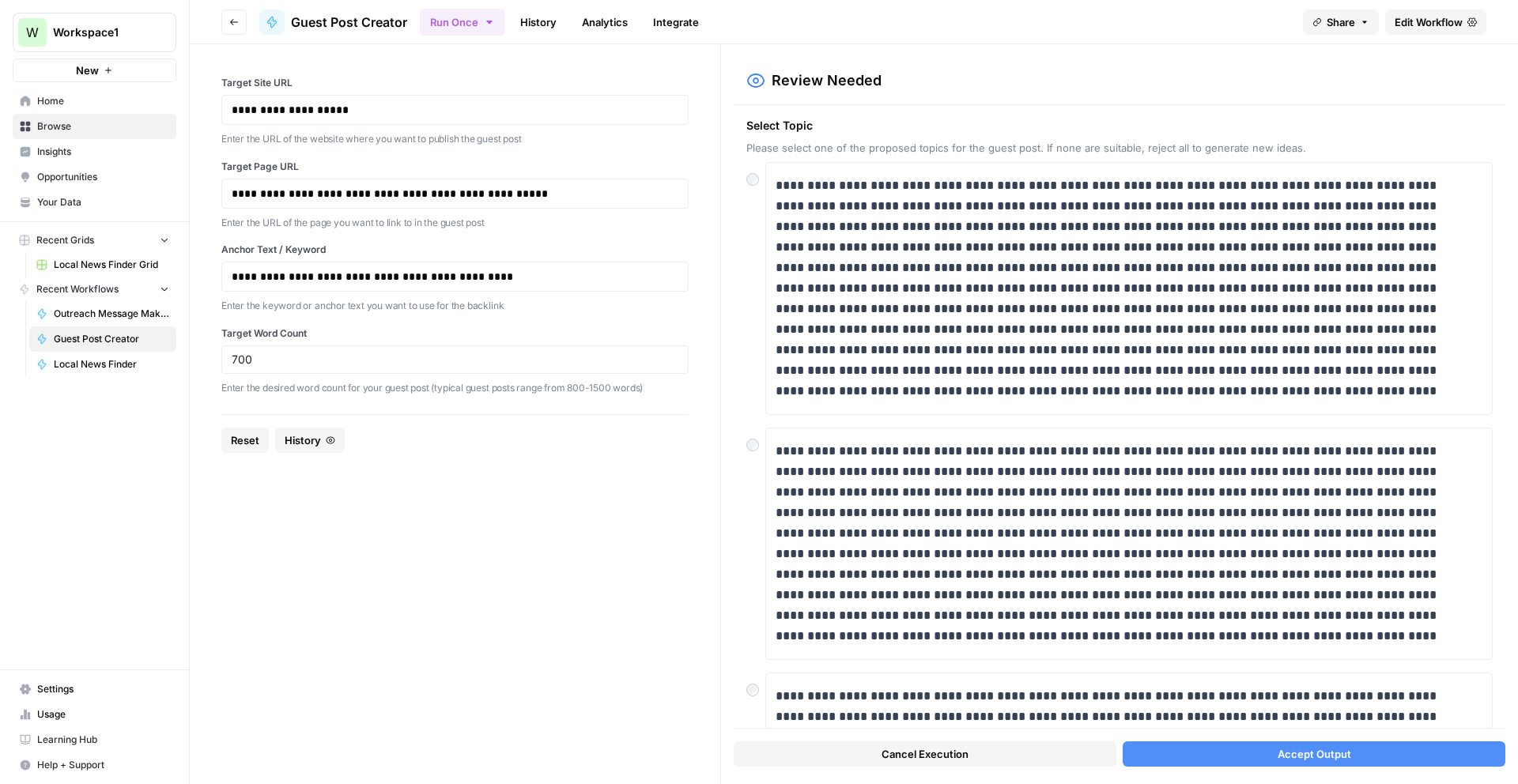
click at [1375, 750] on button "Accept Output" at bounding box center [1314, 754] width 382 height 25
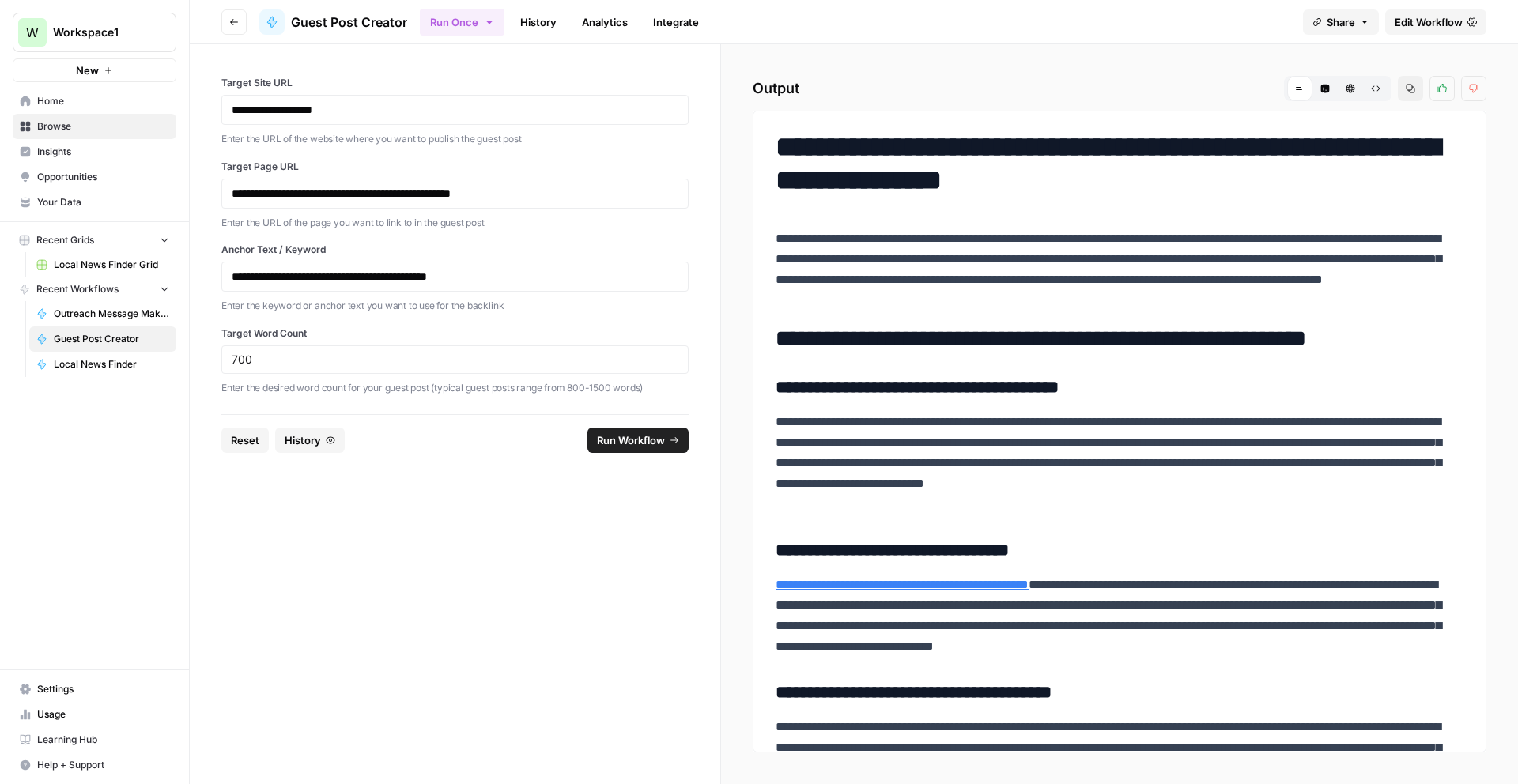
click at [779, 155] on h1 "**********" at bounding box center [1114, 163] width 676 height 67
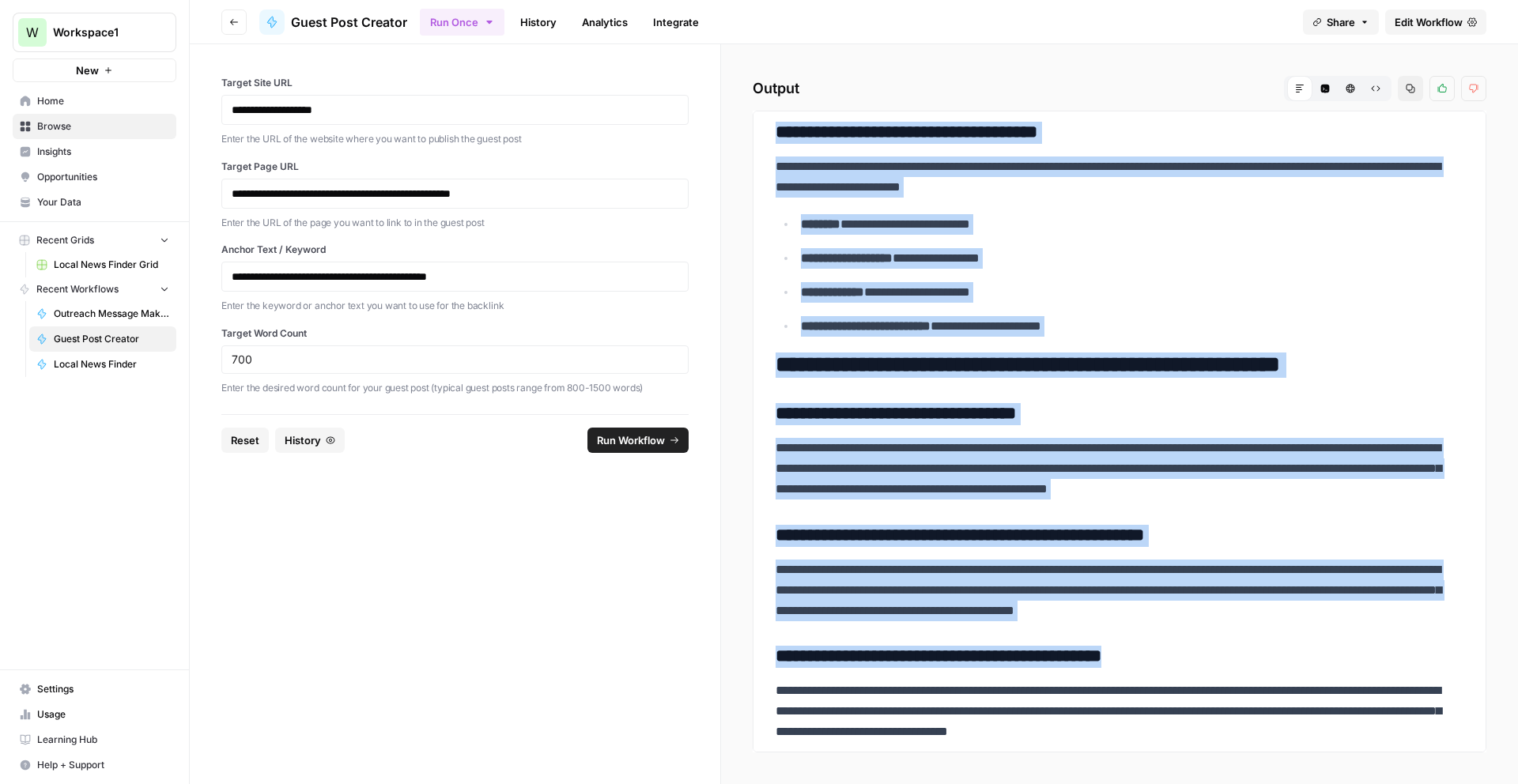
scroll to position [1926, 0]
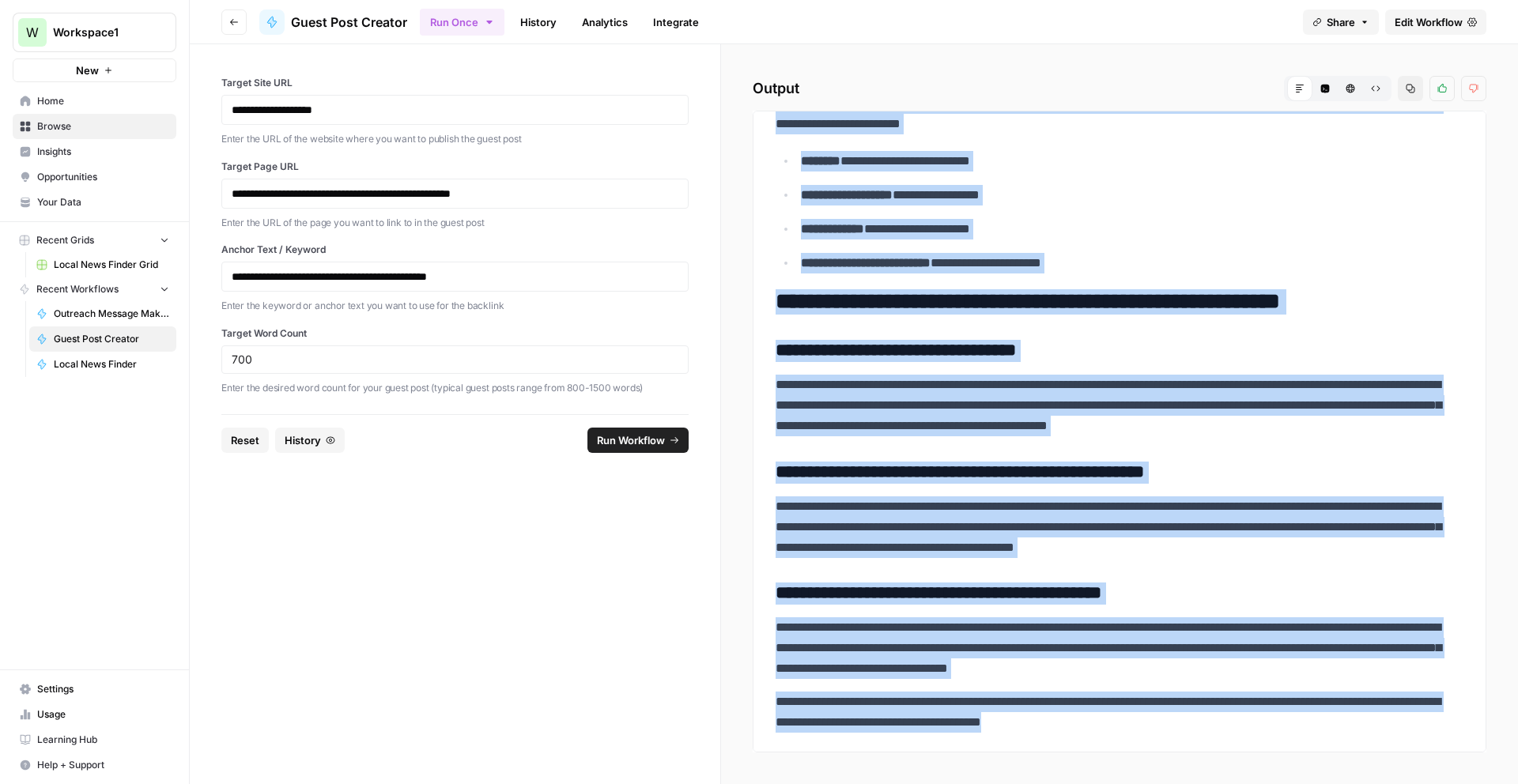
drag, startPoint x: 780, startPoint y: 145, endPoint x: 1320, endPoint y: 735, distance: 799.8
copy div "**********"
